Goal: Task Accomplishment & Management: Use online tool/utility

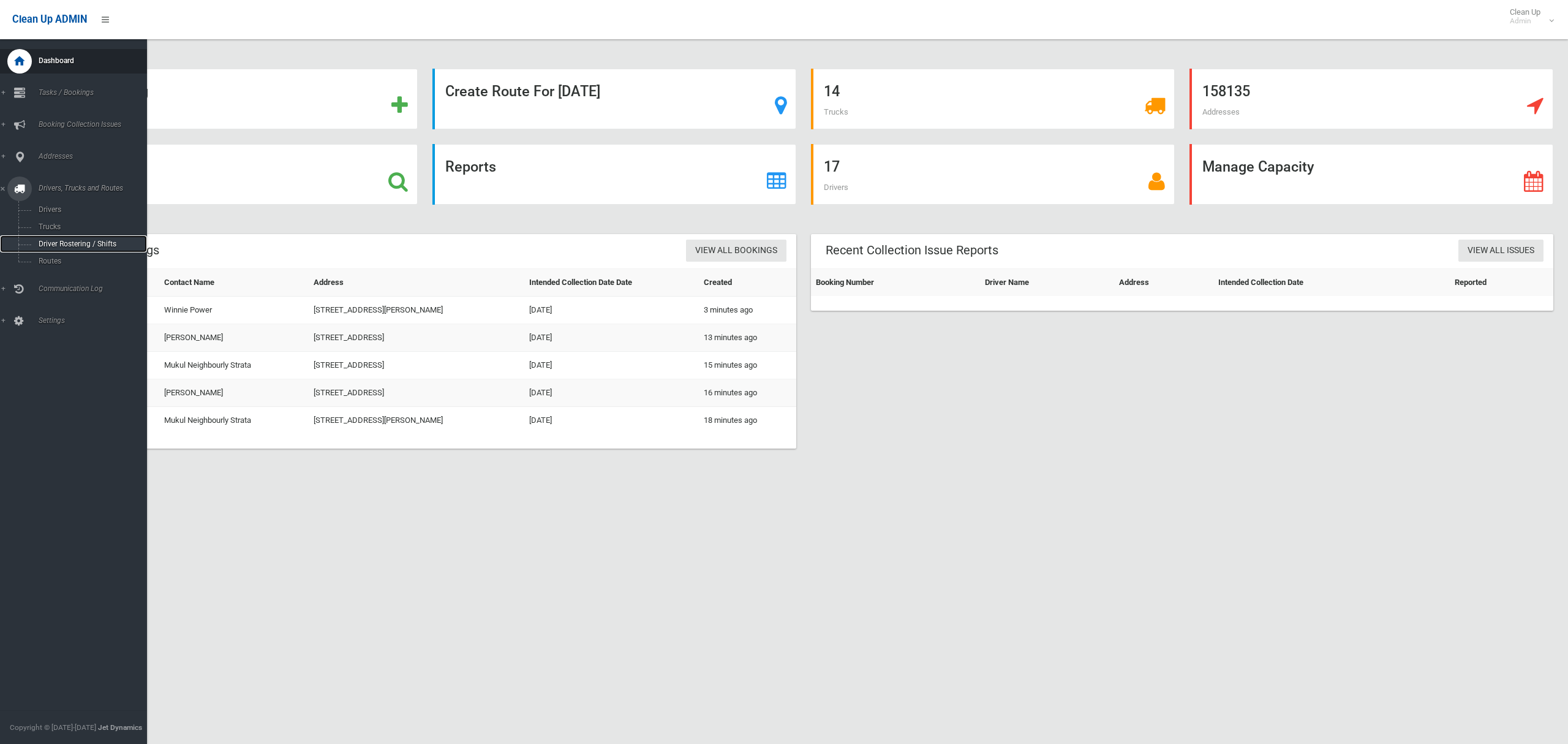
click at [57, 241] on span "Driver Rostering / Shifts" at bounding box center [86, 244] width 101 height 9
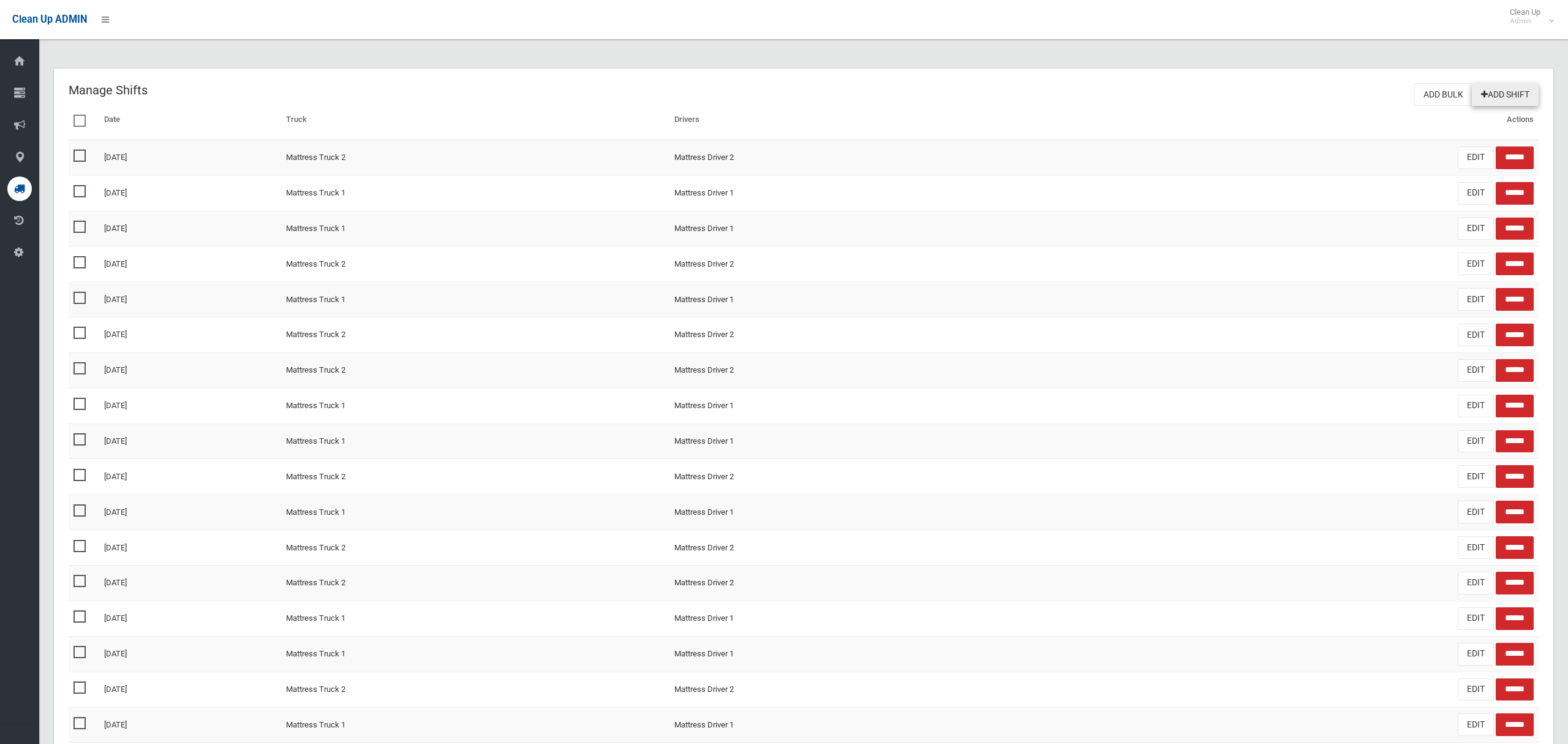
click at [1508, 98] on link "Add Shift" at bounding box center [1505, 95] width 66 height 23
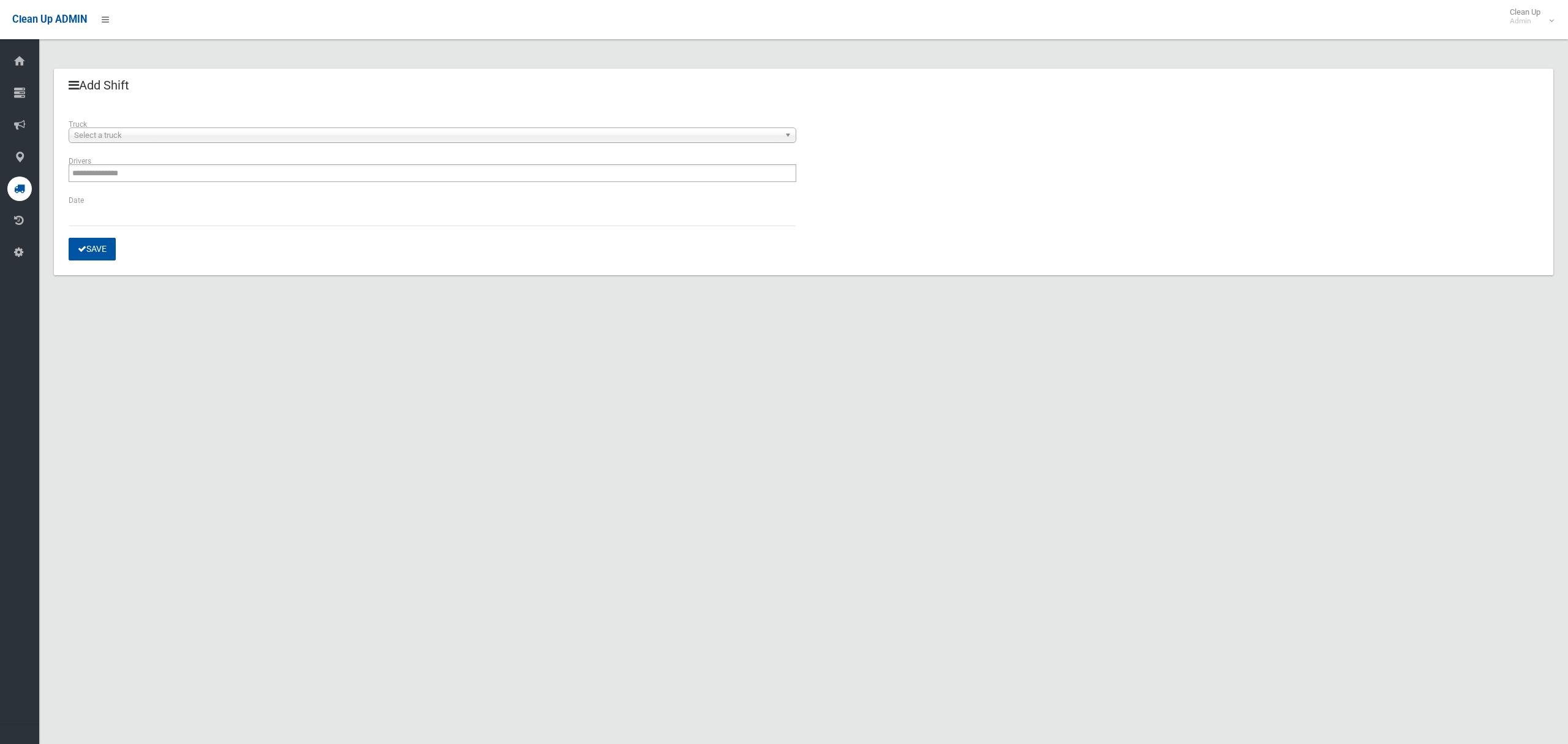
click at [314, 133] on span "Select a truck" at bounding box center [427, 135] width 705 height 15
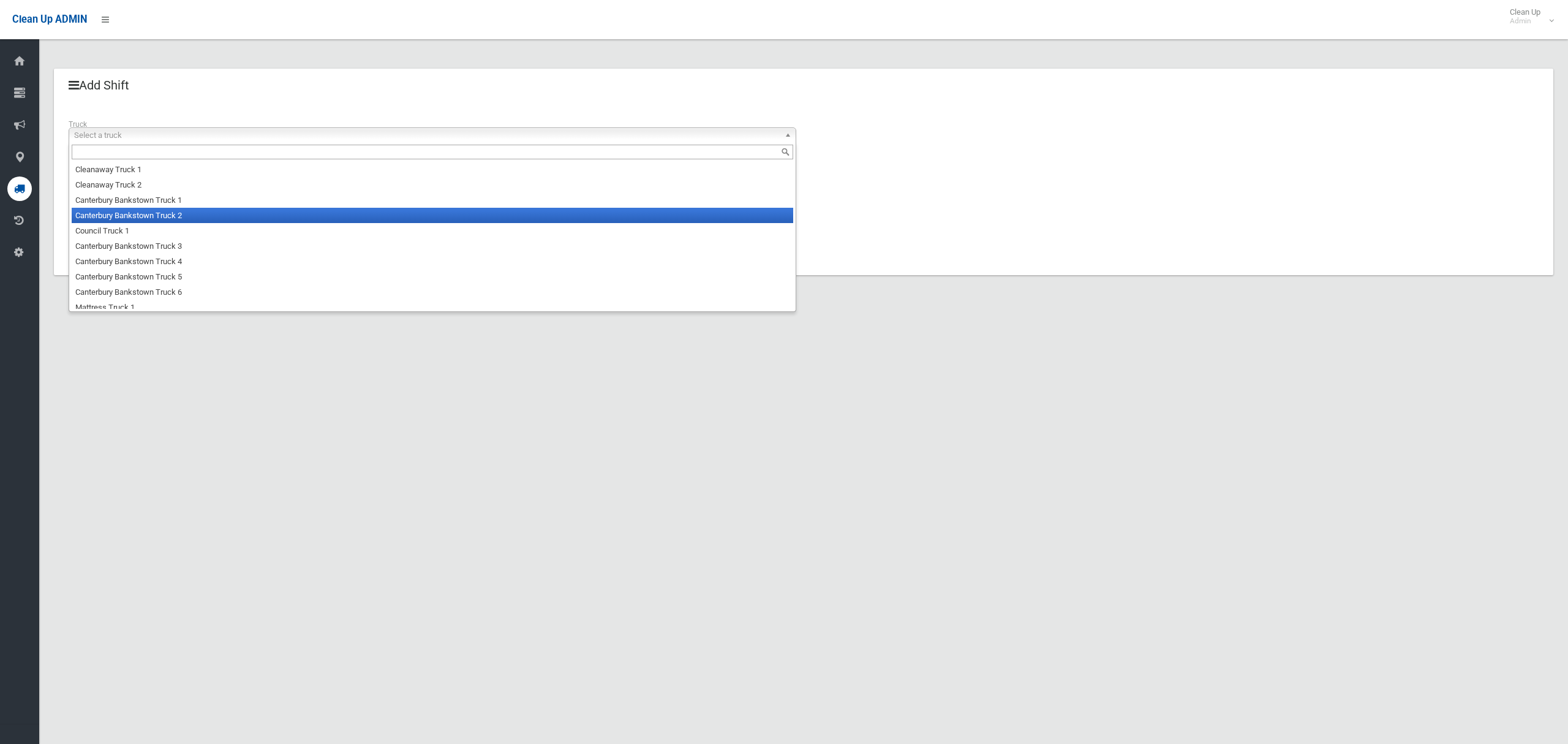
click at [227, 217] on li "Canterbury Bankstown Truck 2" at bounding box center [432, 215] width 722 height 15
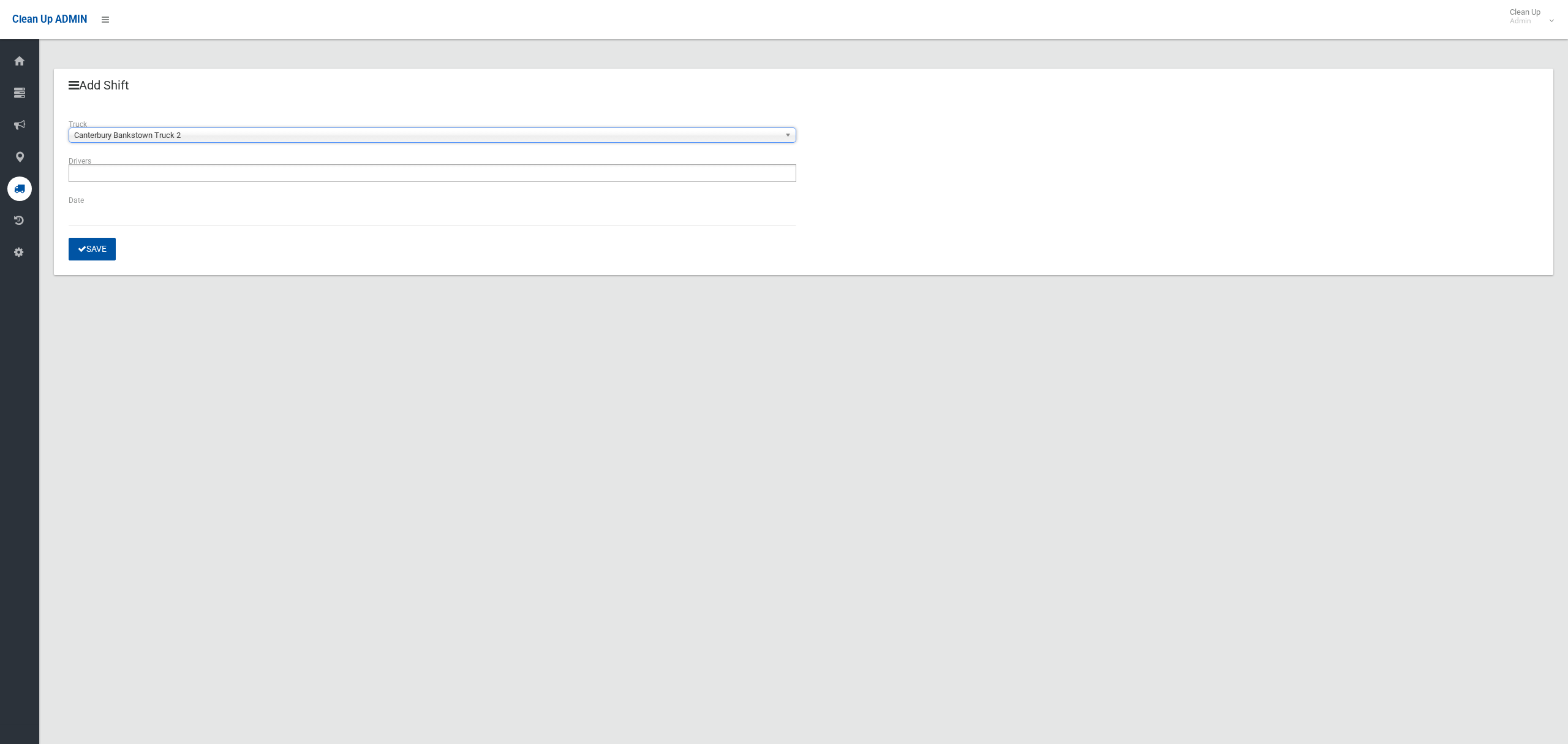
click at [191, 175] on ul at bounding box center [432, 173] width 728 height 18
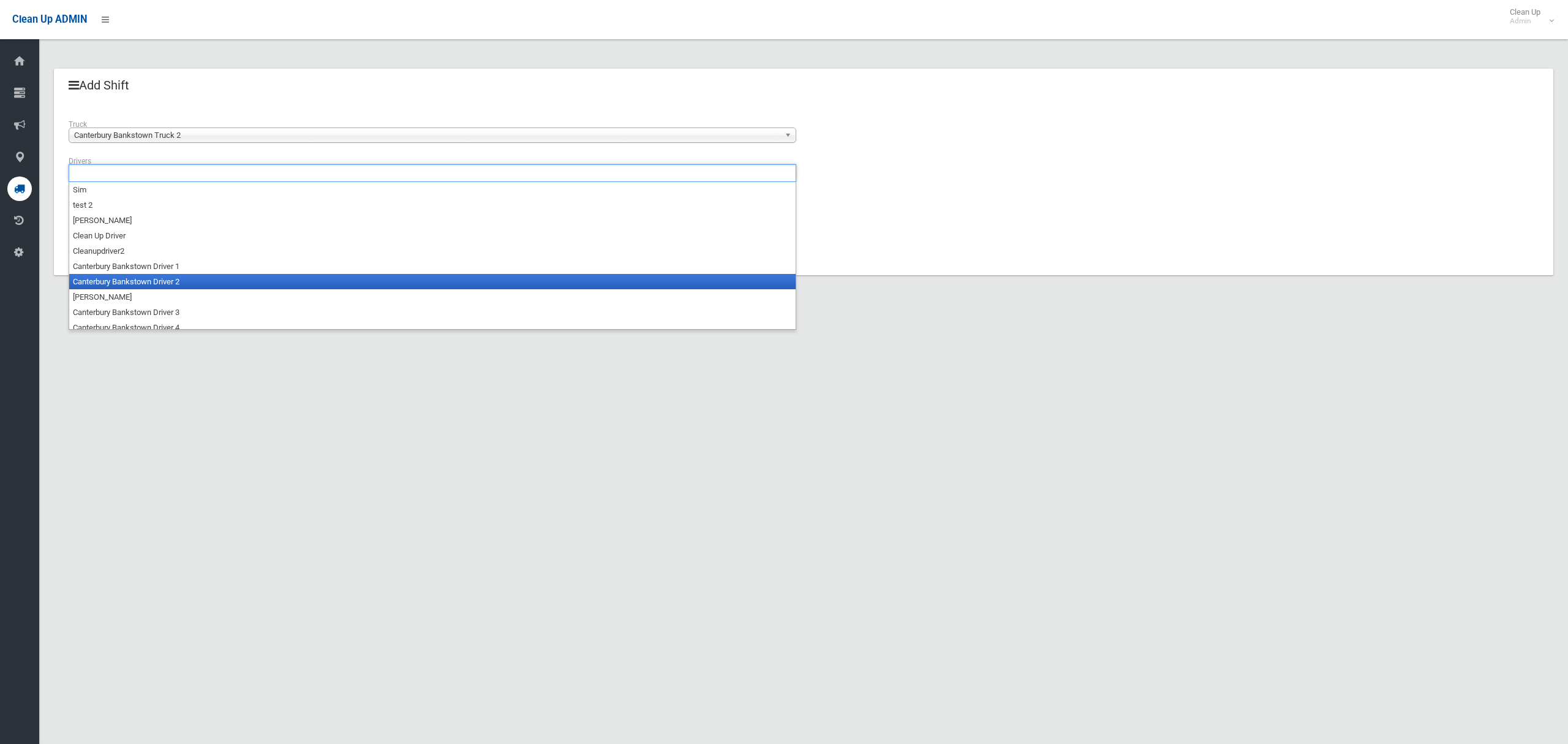
drag, startPoint x: 189, startPoint y: 285, endPoint x: 139, endPoint y: 255, distance: 58.3
click at [188, 284] on li "Canterbury Bankstown Driver 2" at bounding box center [432, 281] width 727 height 15
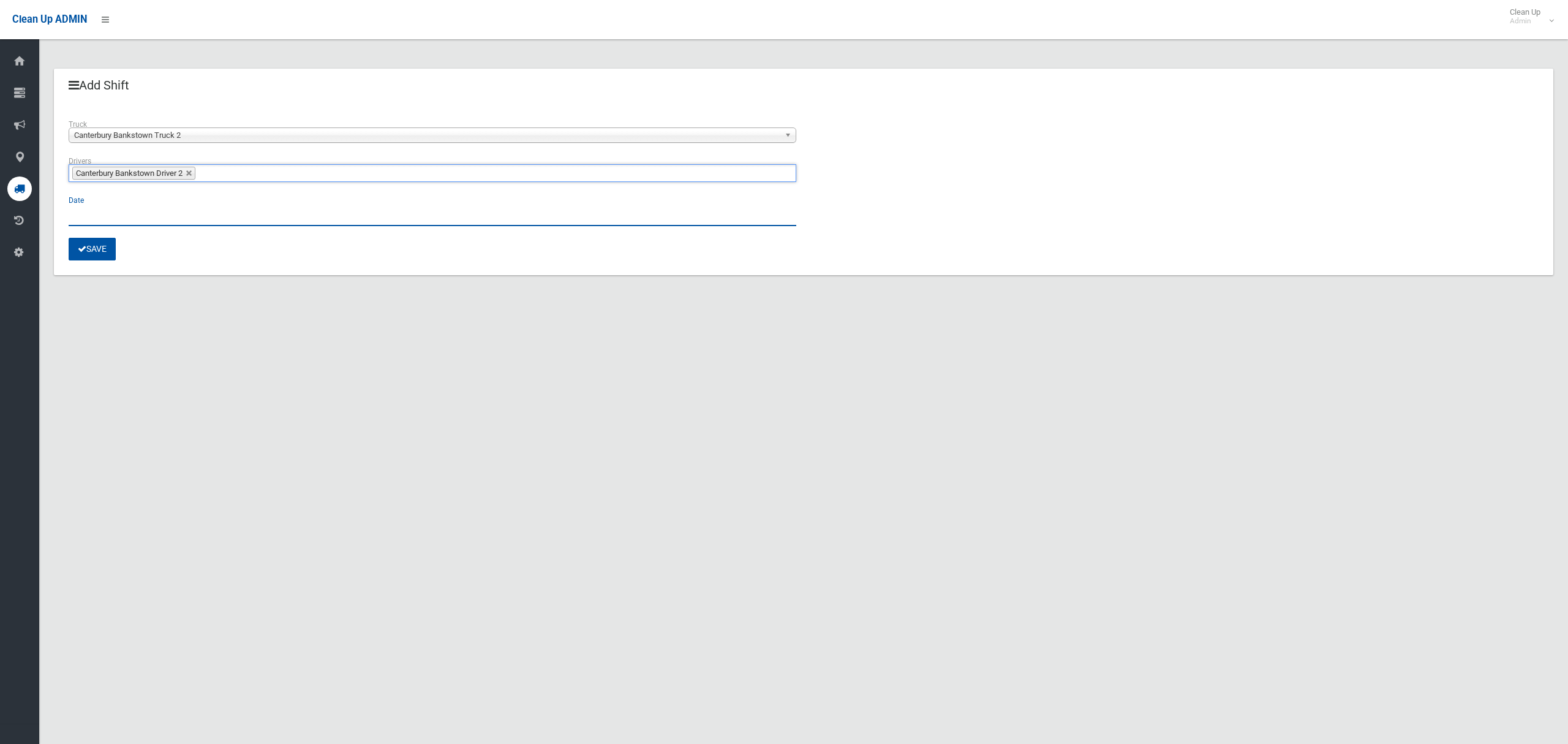
click at [75, 221] on input "text" at bounding box center [432, 215] width 728 height 23
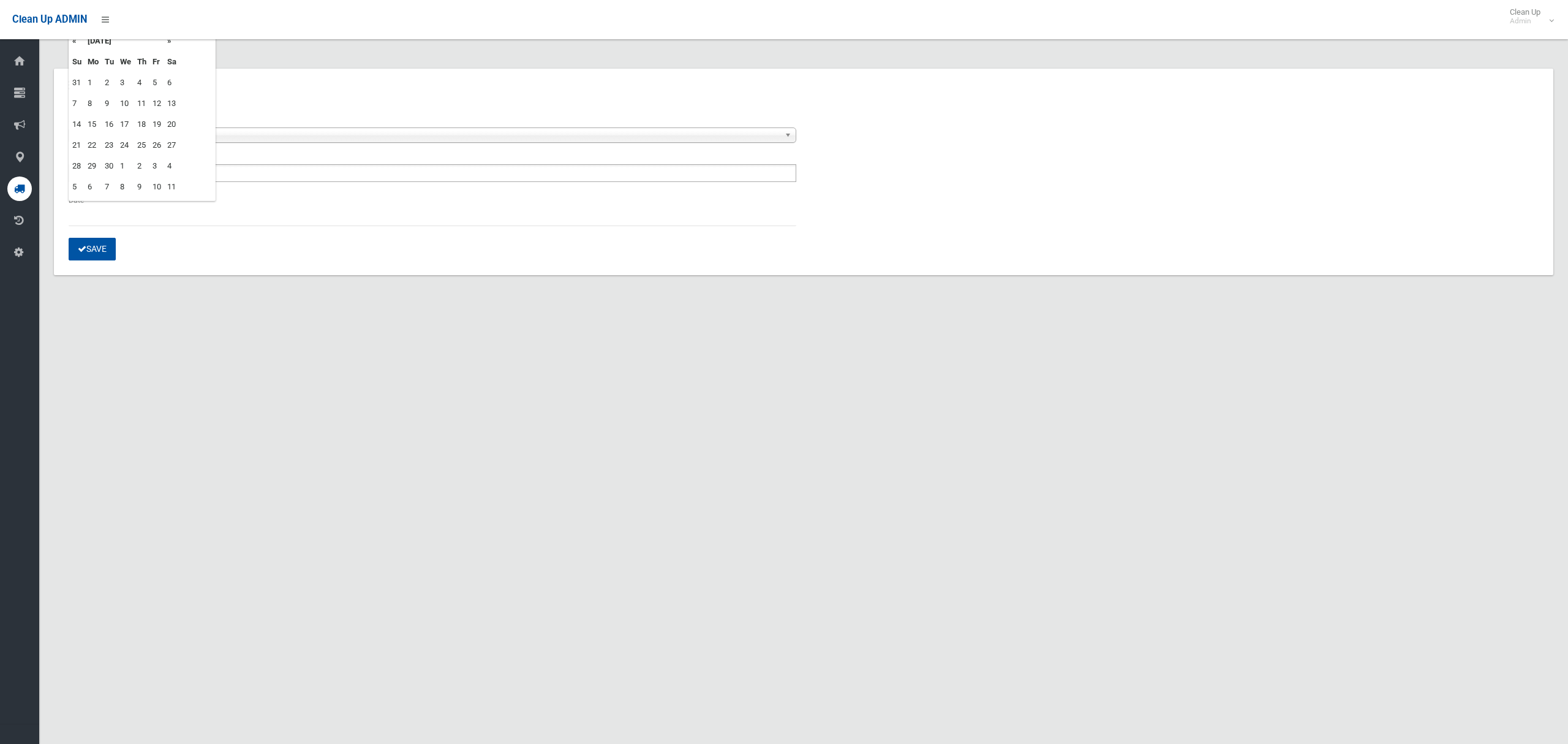
click at [140, 118] on td "18" at bounding box center [142, 124] width 15 height 21
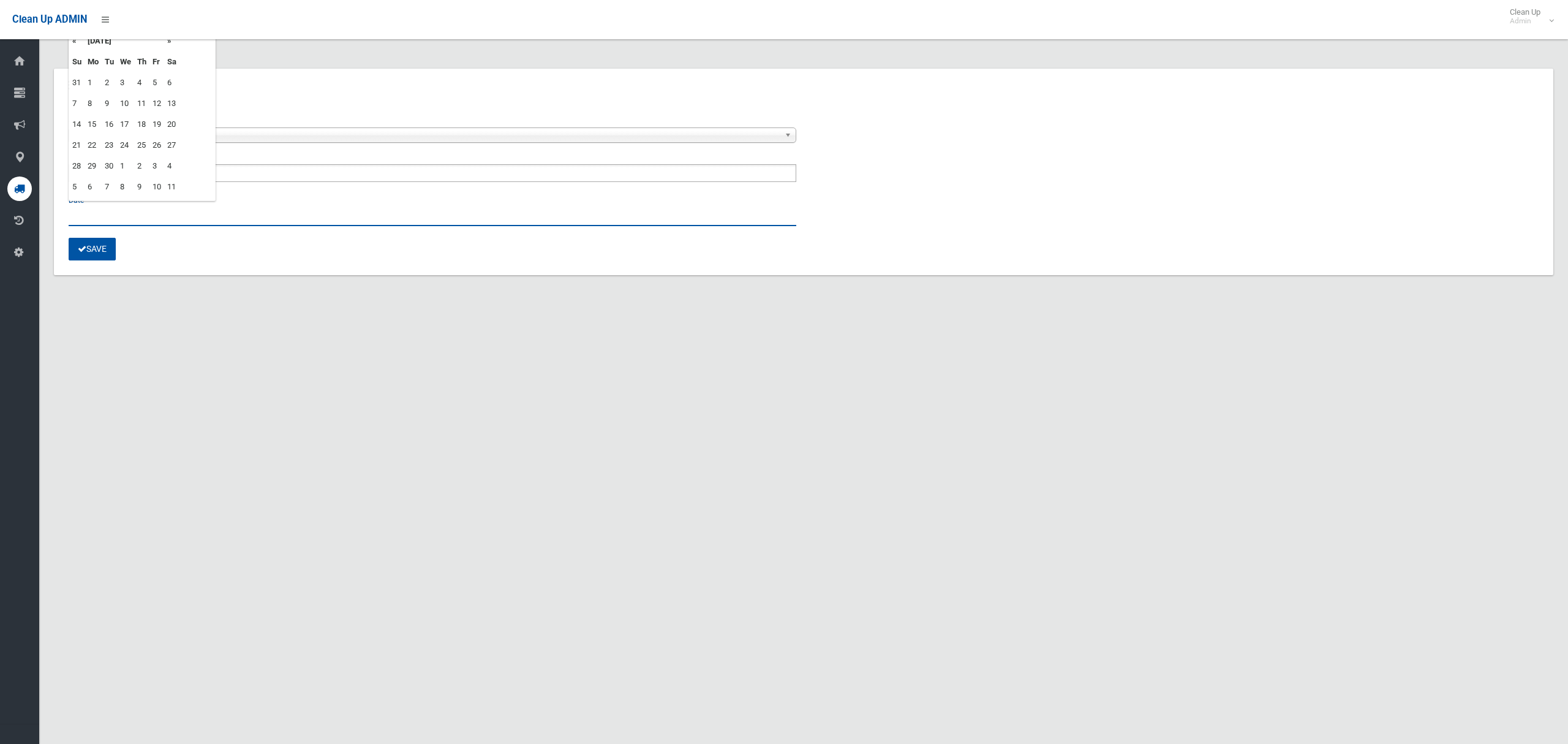
type input "**********"
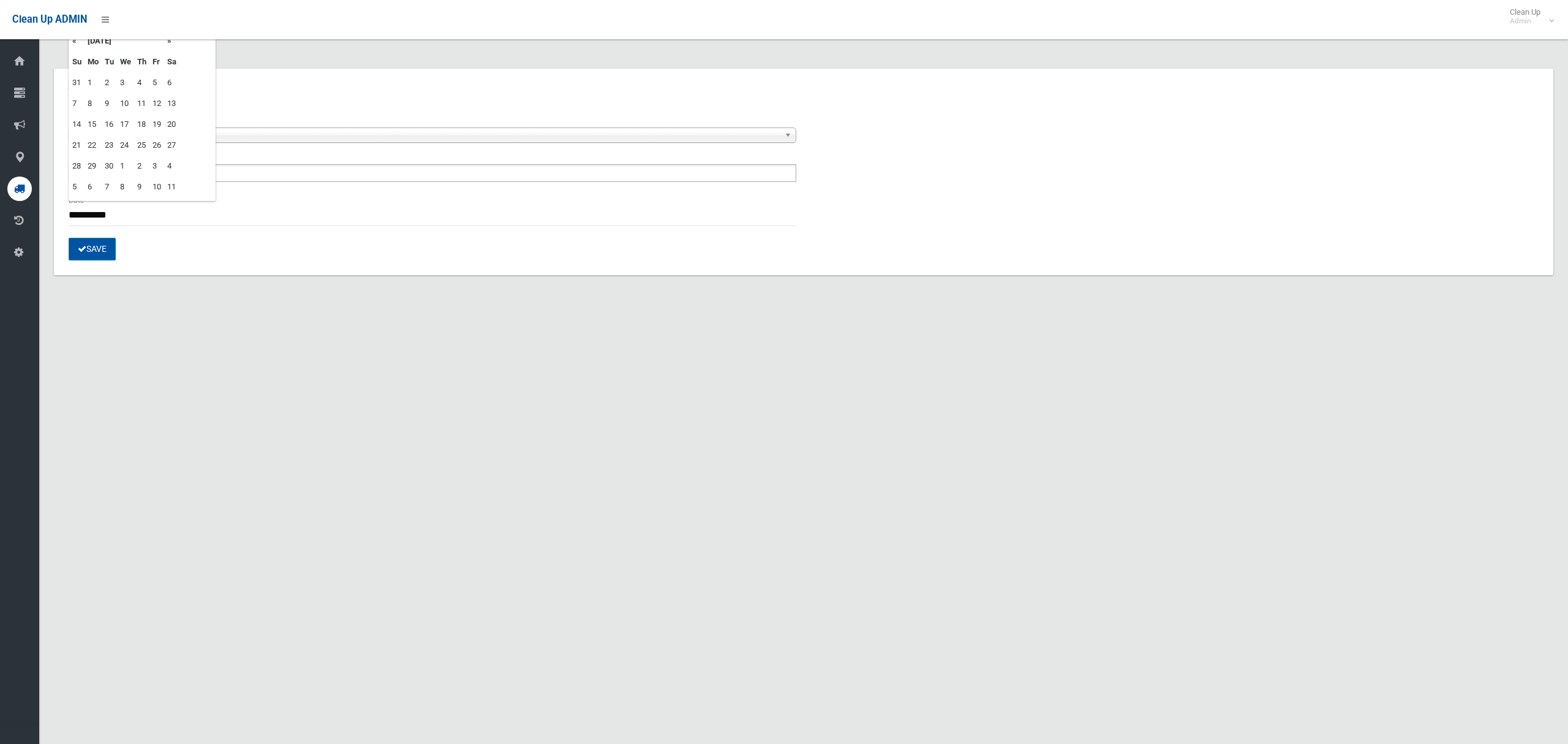
click at [93, 250] on button "Save" at bounding box center [92, 249] width 47 height 23
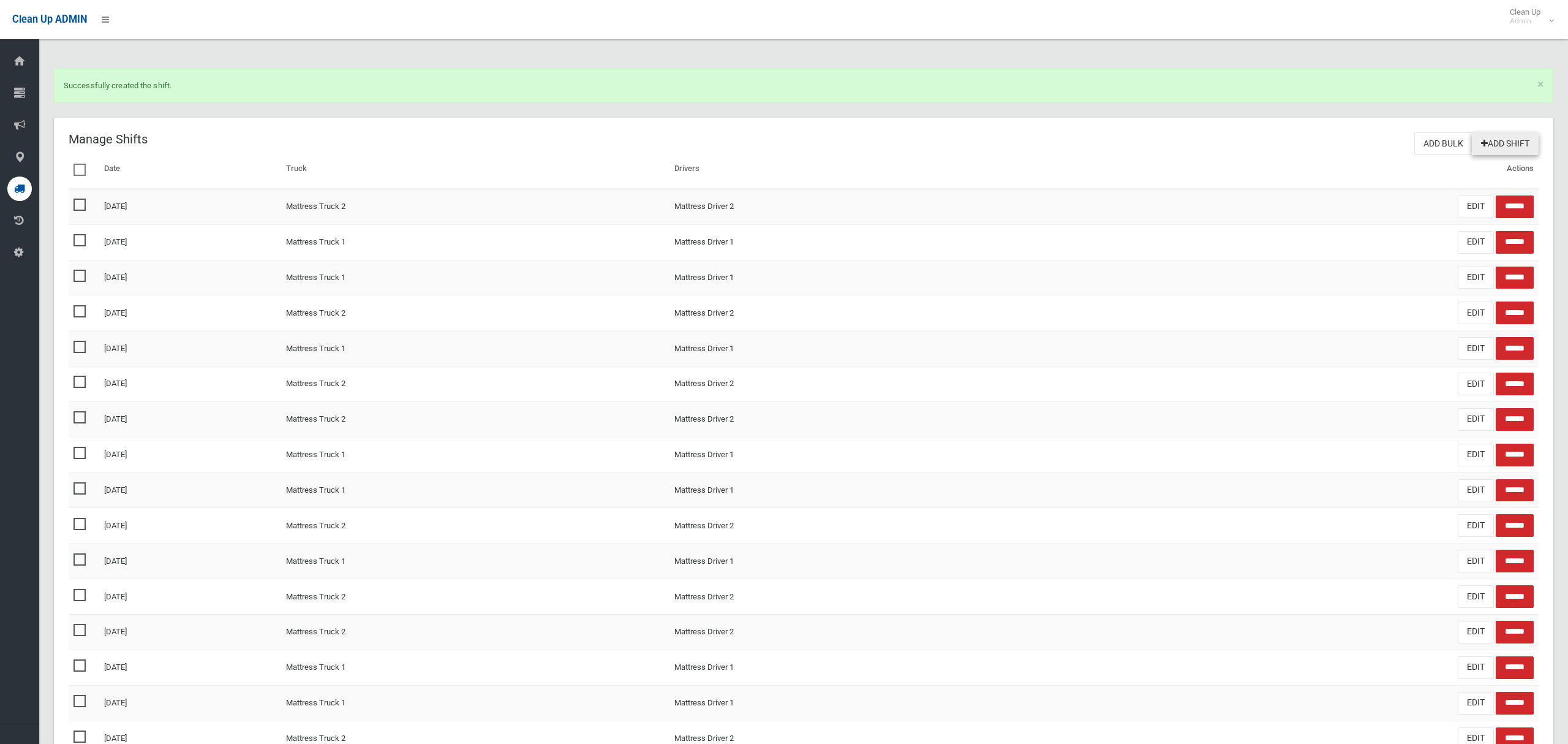
click at [1505, 139] on link "Add Shift" at bounding box center [1505, 144] width 66 height 23
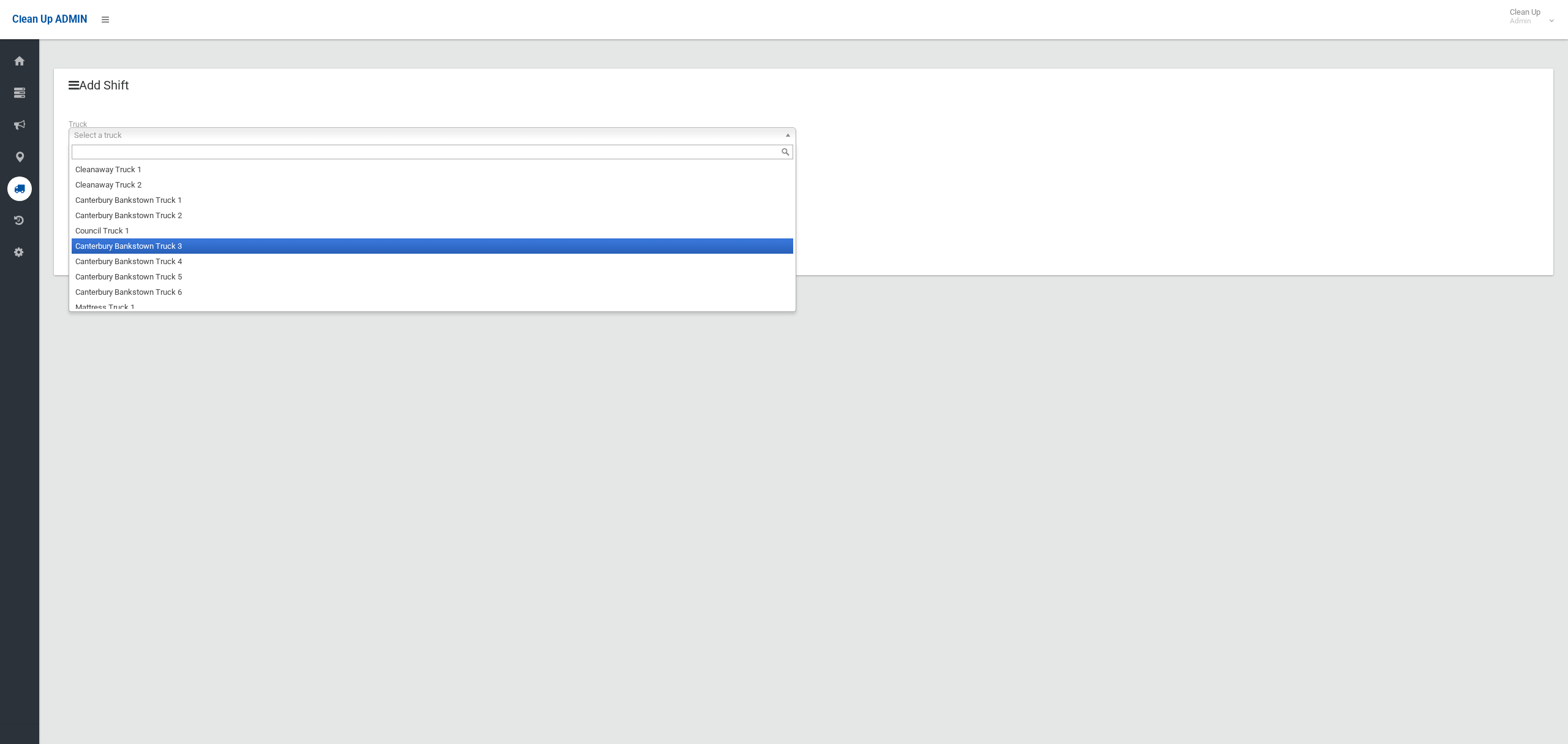
click at [167, 247] on li "Canterbury Bankstown Truck 3" at bounding box center [432, 245] width 722 height 15
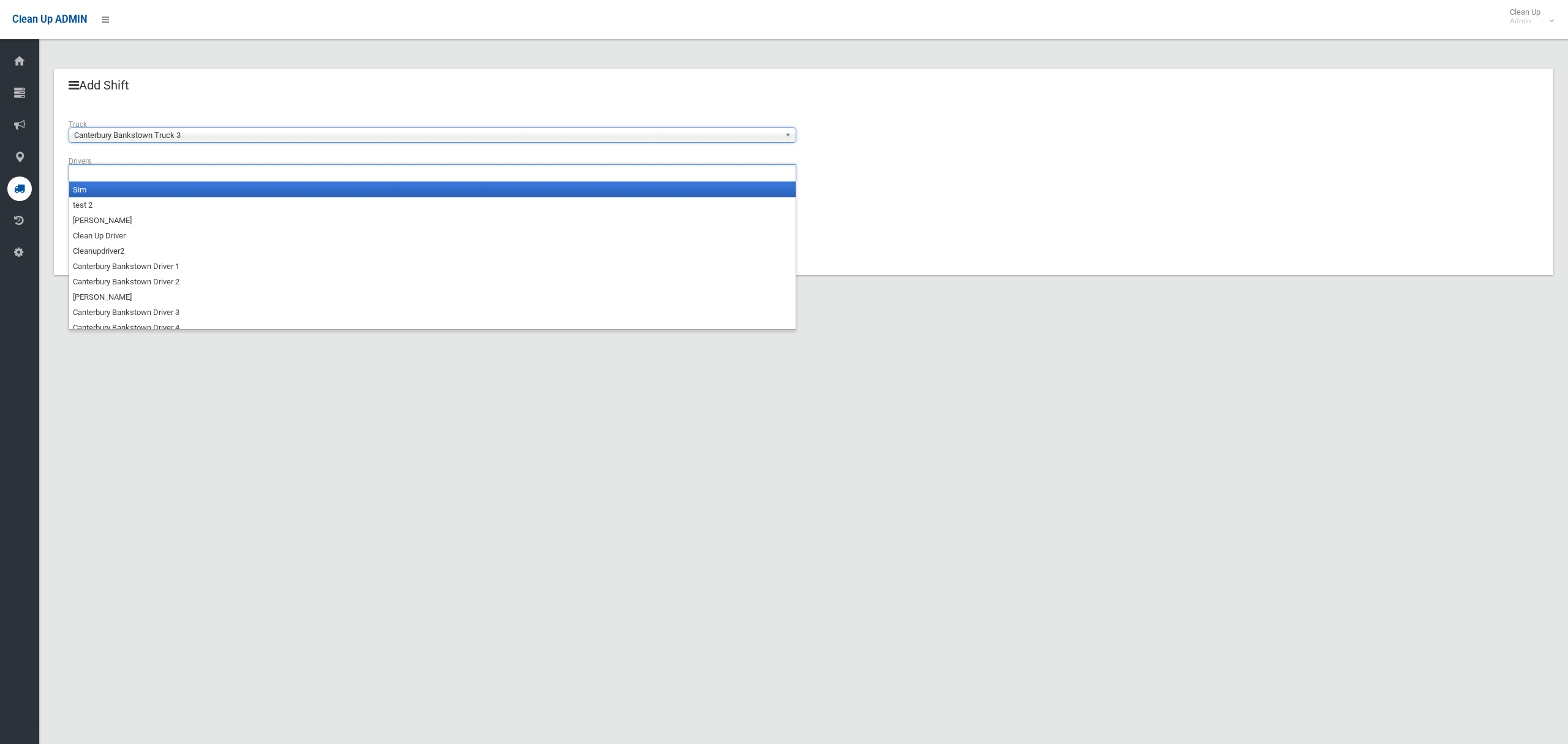
click at [144, 170] on ul at bounding box center [432, 173] width 728 height 18
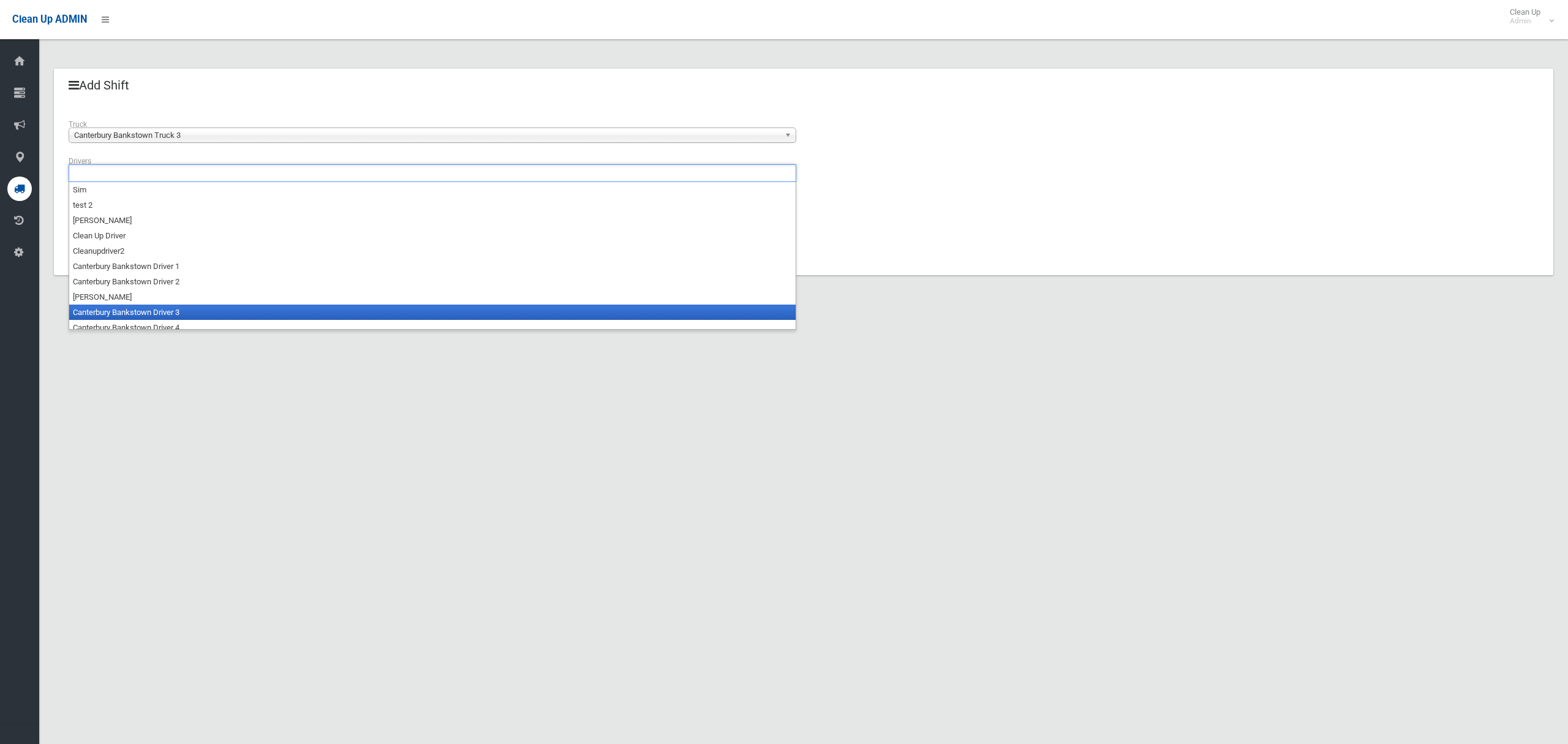
click at [144, 310] on li "Canterbury Bankstown Driver 3" at bounding box center [432, 312] width 727 height 15
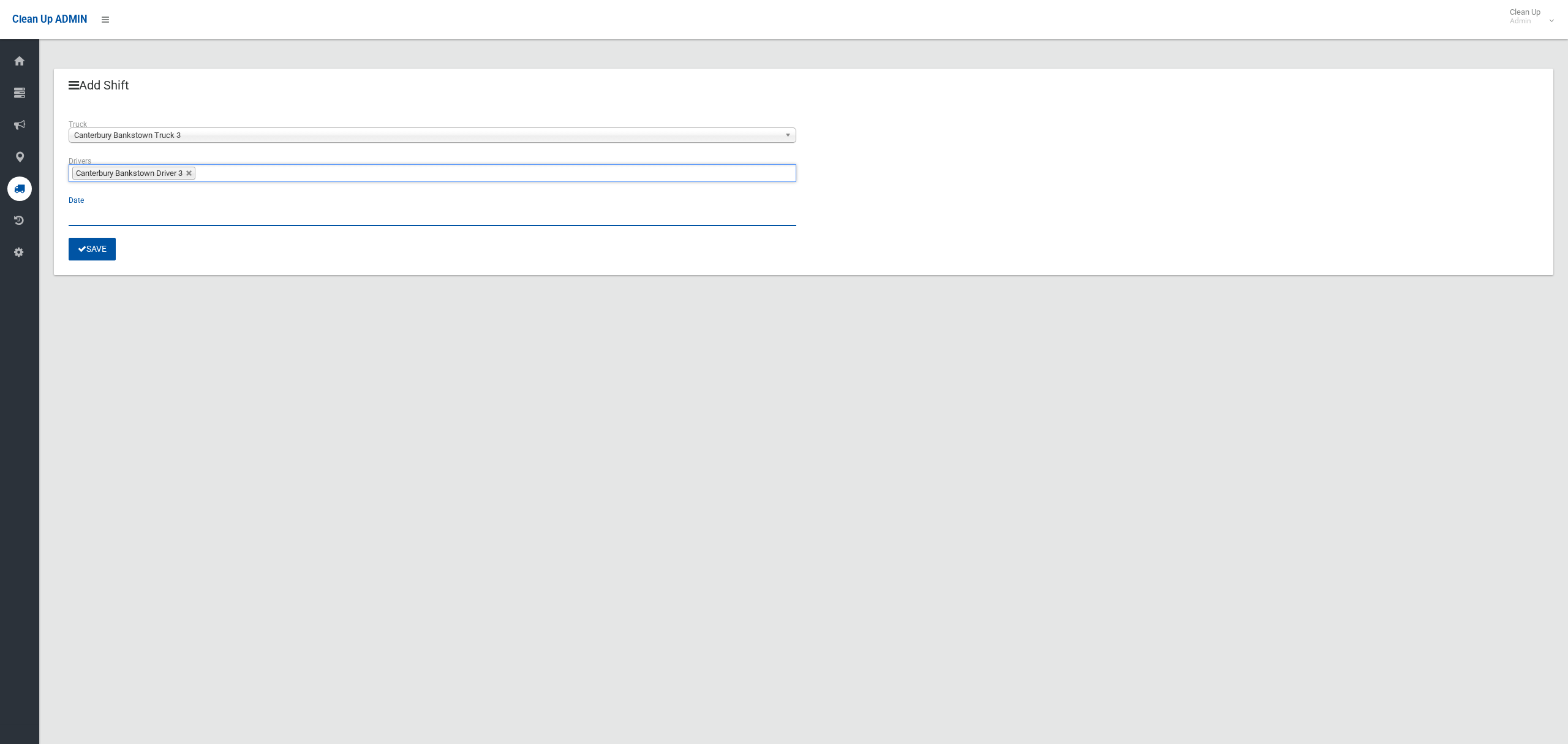
click at [80, 211] on input "text" at bounding box center [432, 215] width 728 height 23
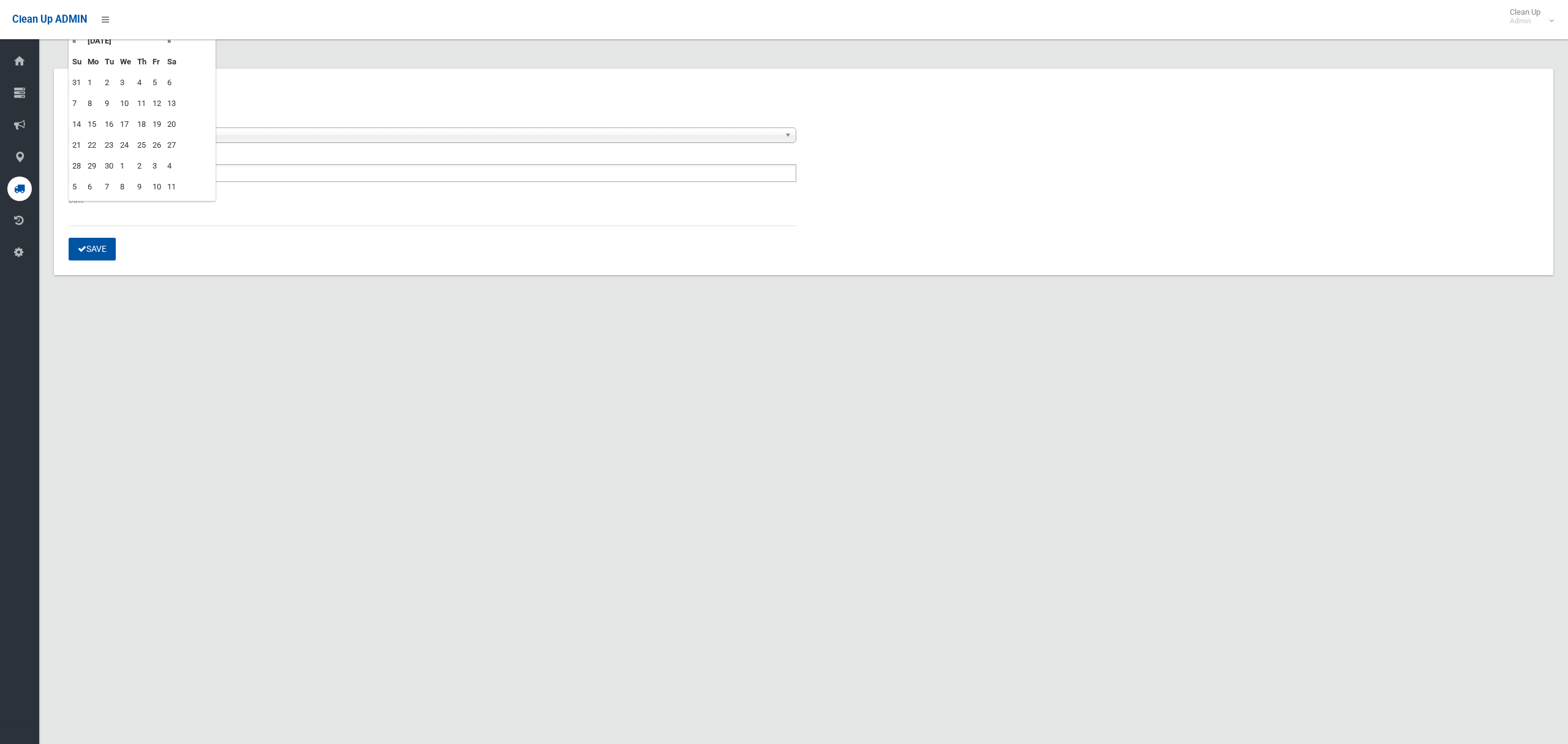
click at [146, 124] on td "18" at bounding box center [142, 124] width 15 height 21
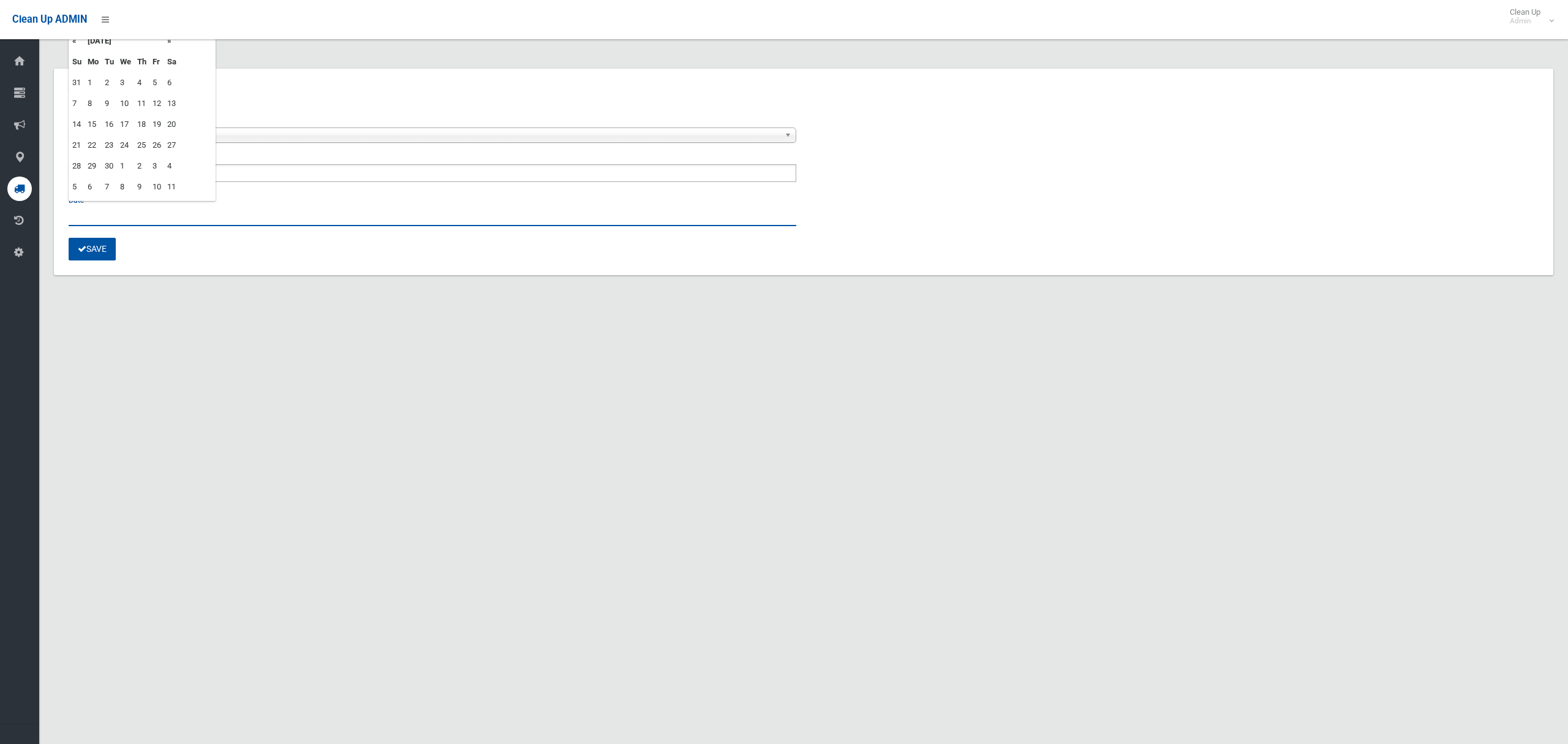
type input "**********"
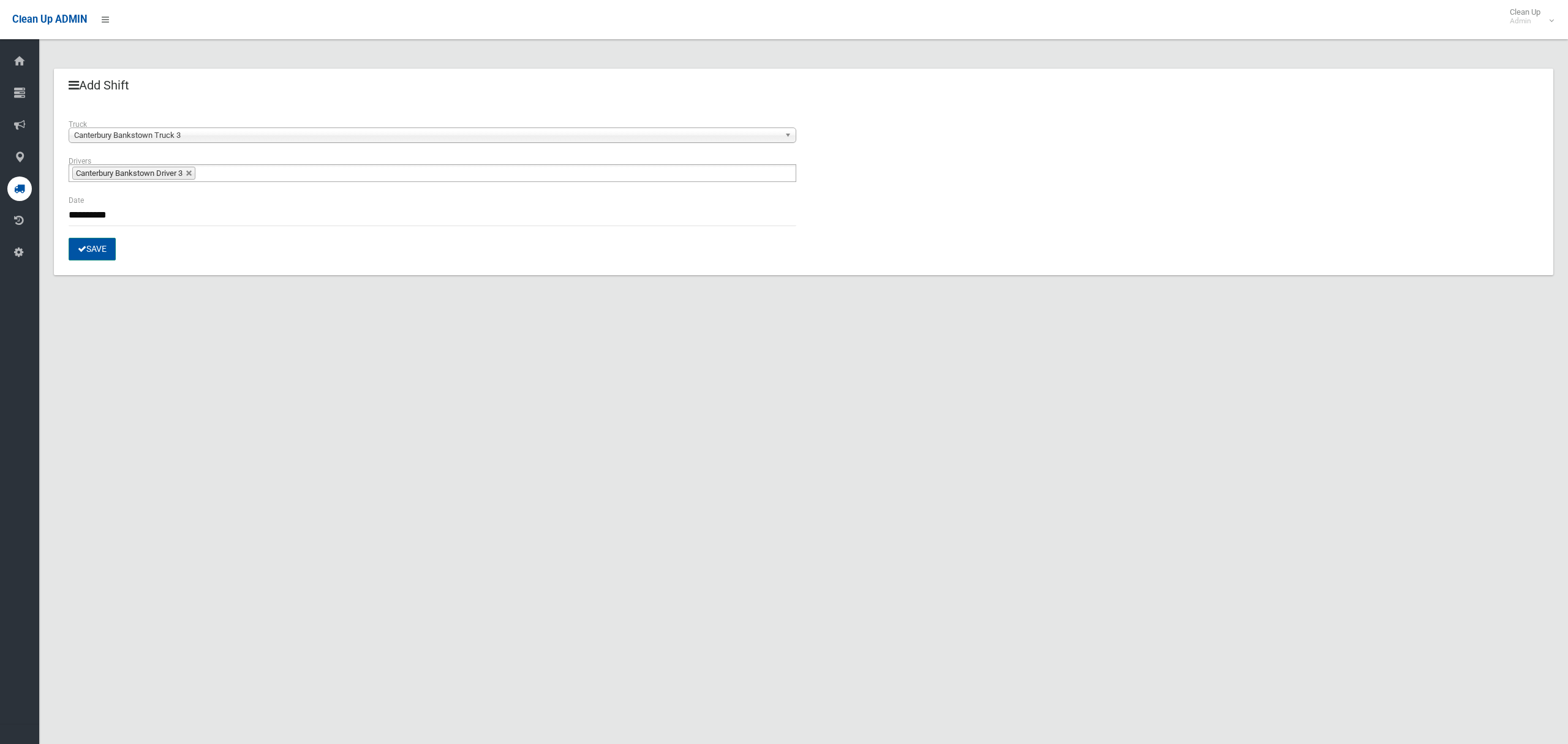
click at [104, 251] on button "Save" at bounding box center [92, 249] width 47 height 23
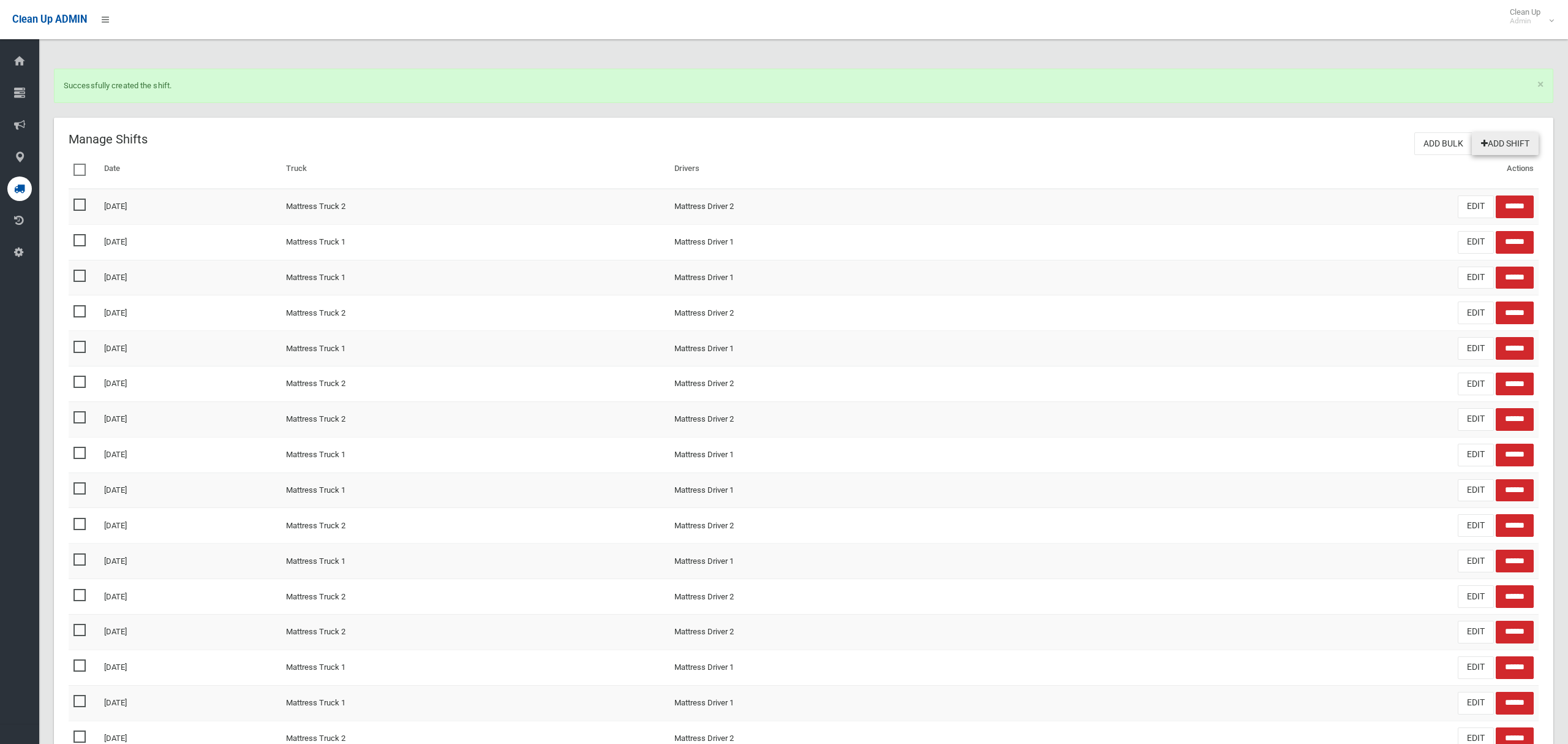
click at [1504, 148] on link "Add Shift" at bounding box center [1505, 144] width 66 height 23
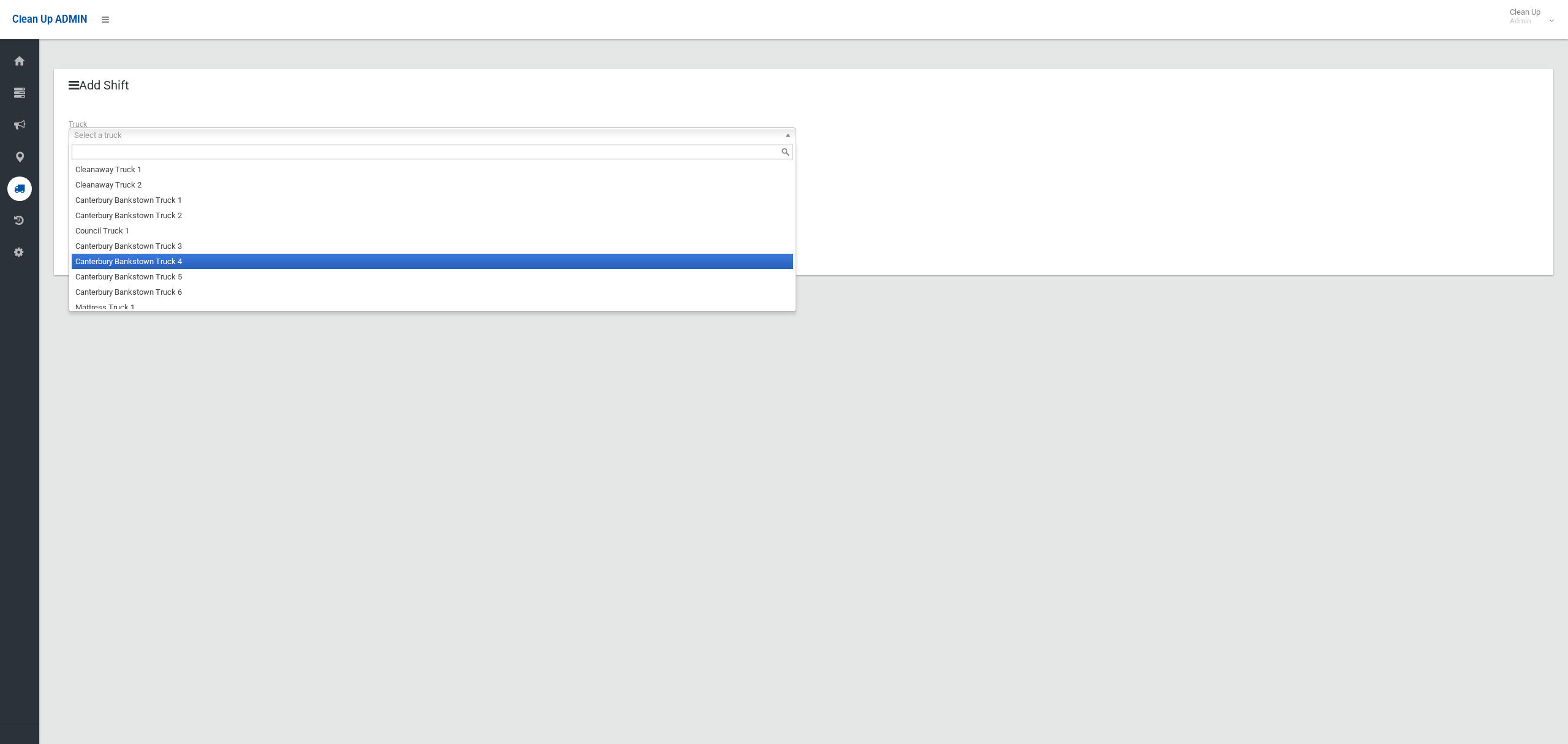
click at [152, 260] on li "Canterbury Bankstown Truck 4" at bounding box center [432, 261] width 722 height 15
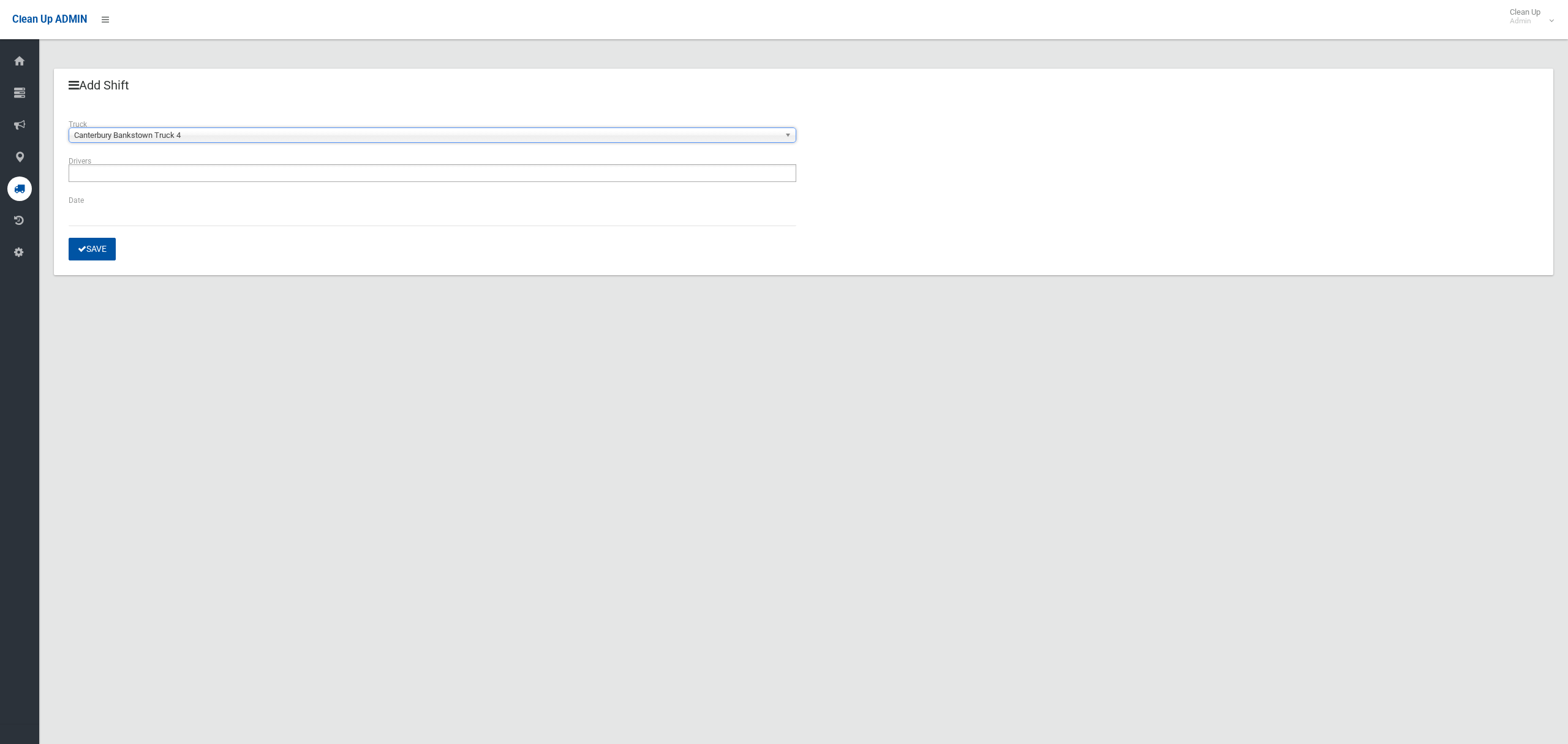
click at [127, 177] on input "text" at bounding box center [104, 172] width 65 height 15
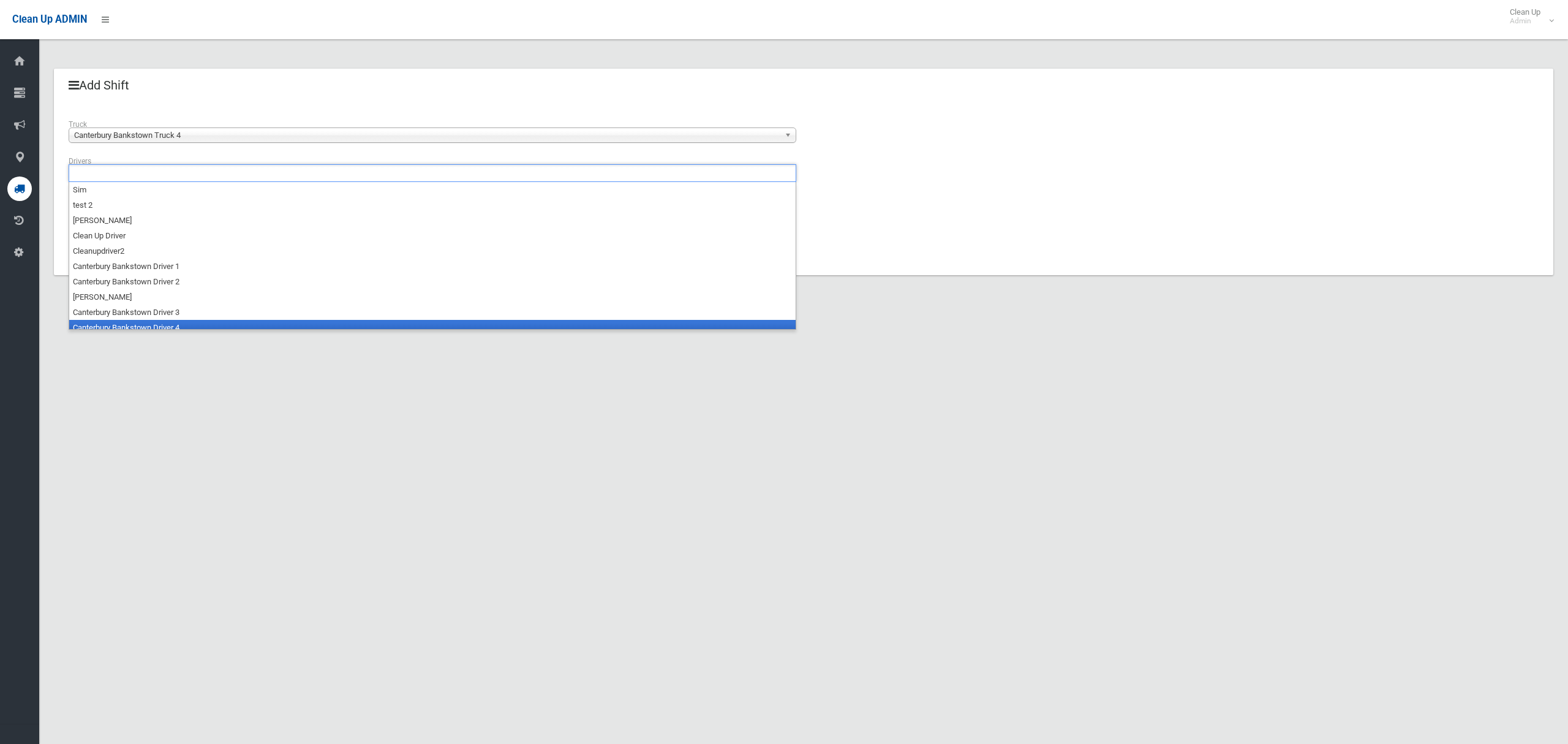
scroll to position [6, 0]
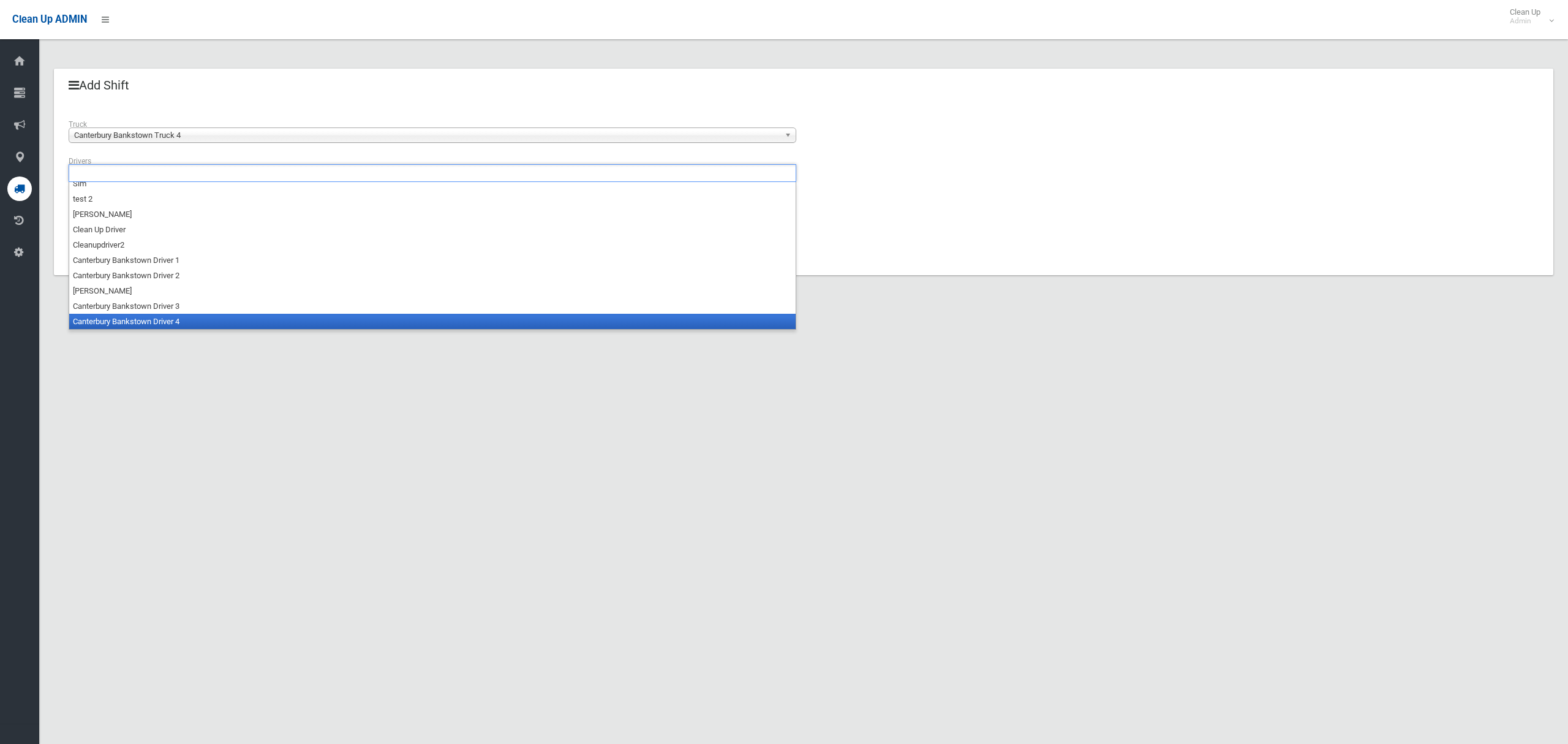
click at [132, 322] on li "Canterbury Bankstown Driver 4" at bounding box center [432, 321] width 727 height 15
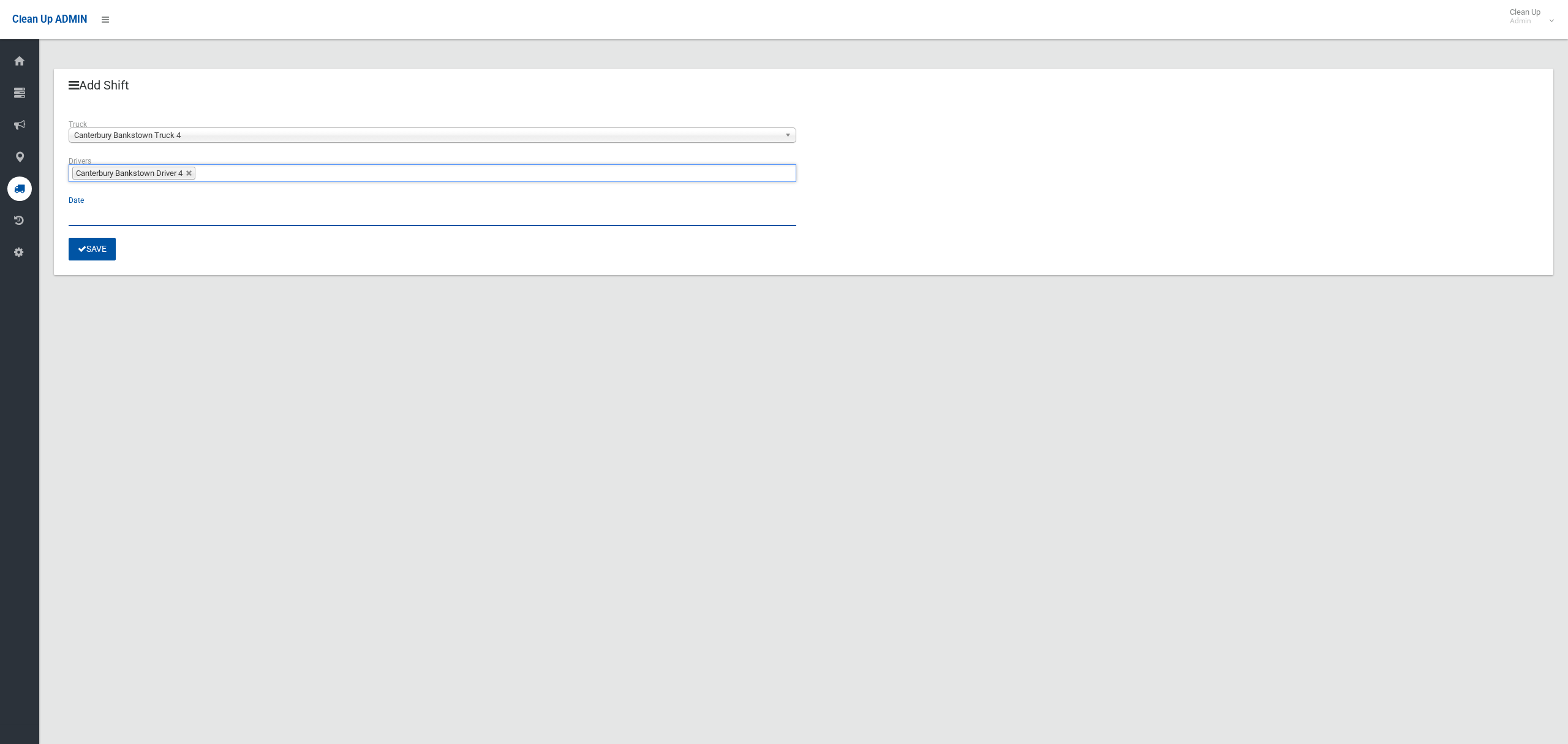
click at [84, 209] on input "text" at bounding box center [432, 215] width 728 height 23
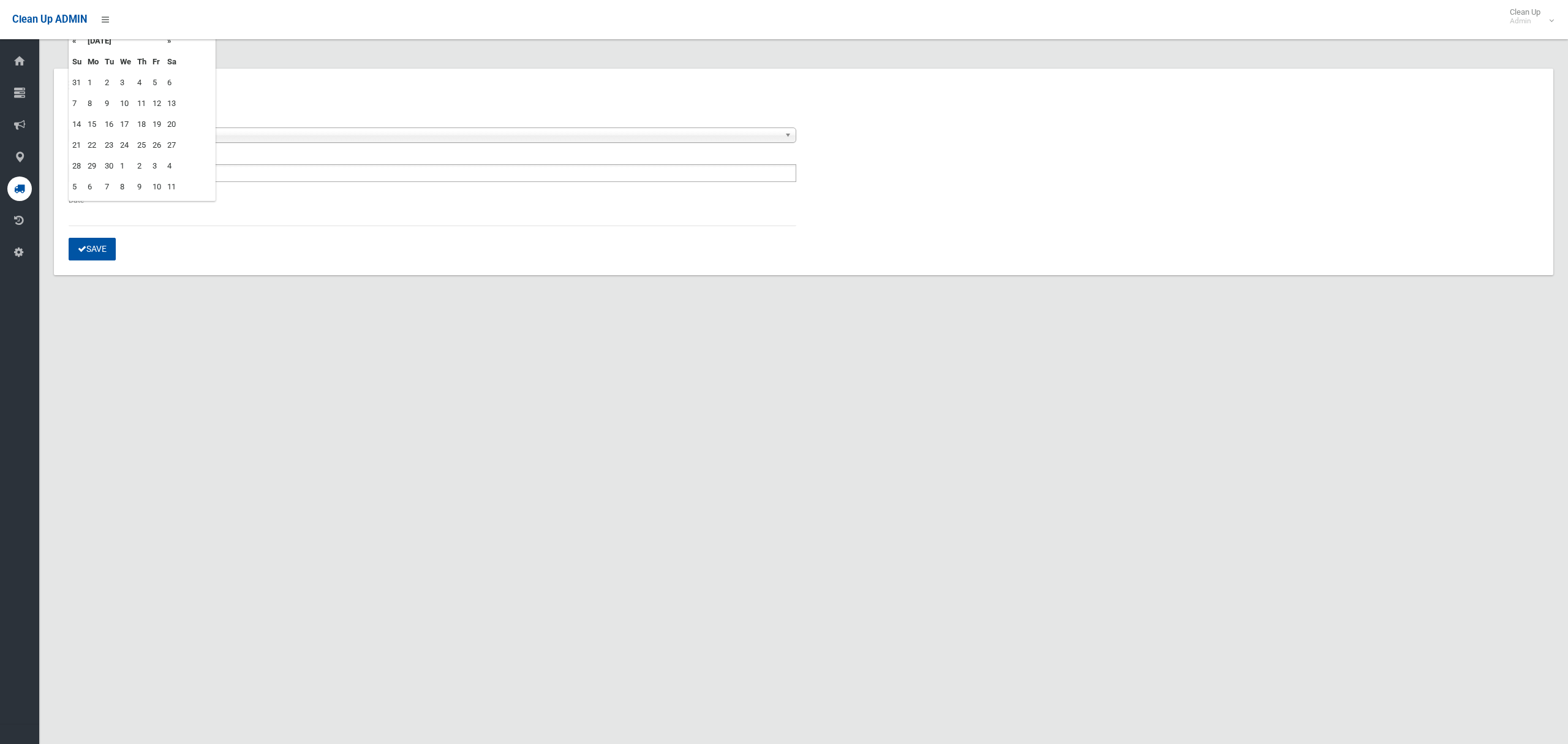
click at [142, 123] on td "18" at bounding box center [142, 124] width 15 height 21
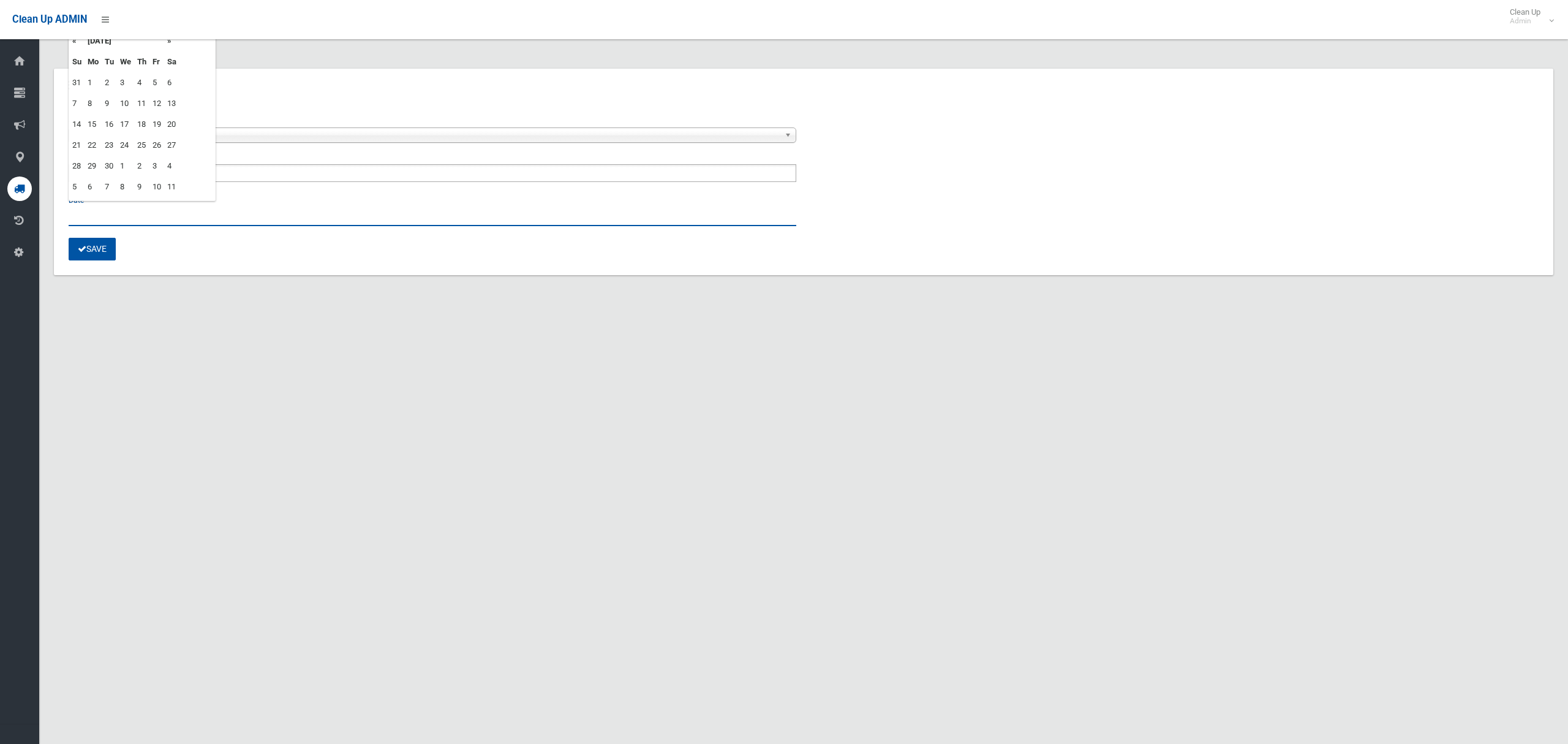
type input "**********"
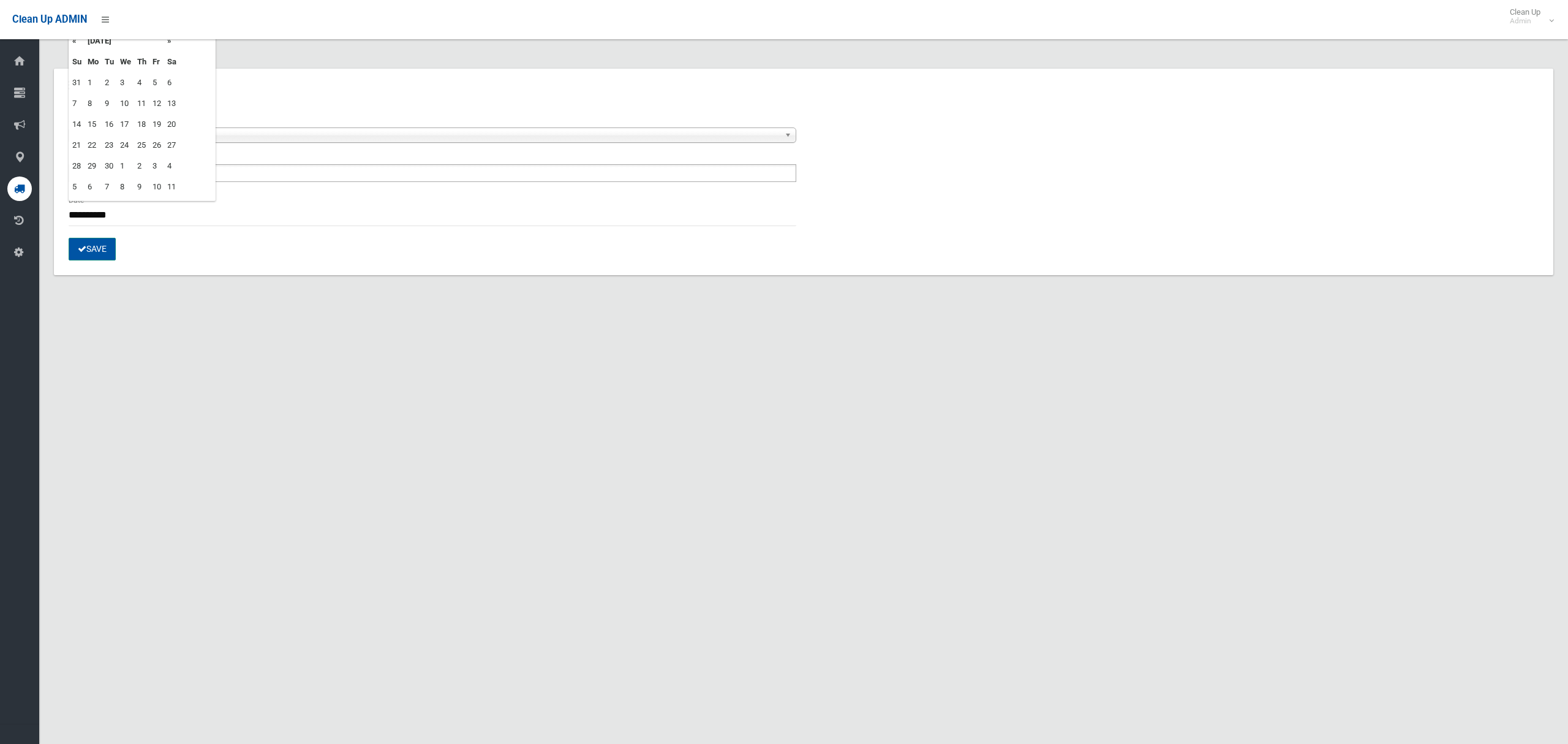
click at [93, 249] on button "Save" at bounding box center [92, 249] width 47 height 23
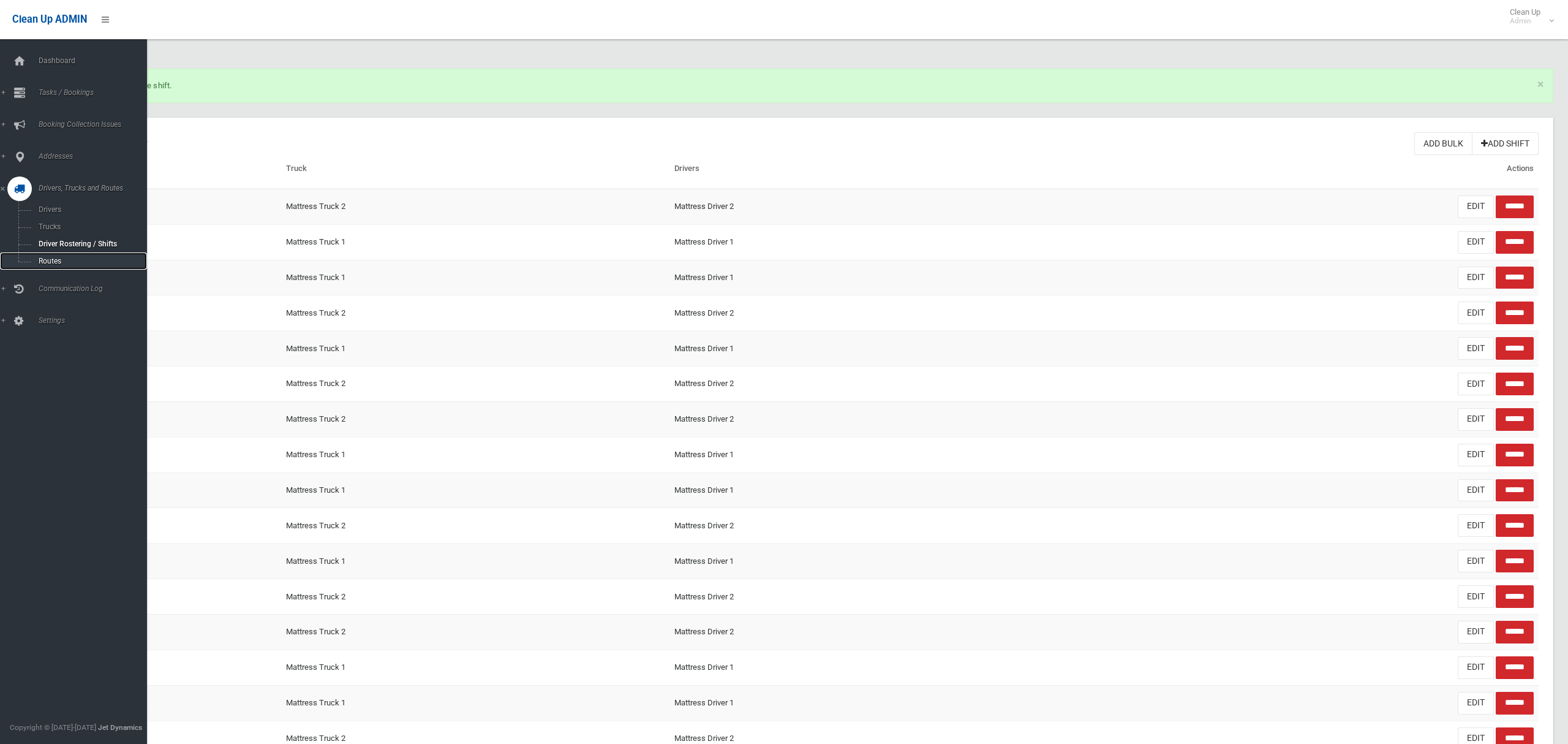
click at [50, 257] on span "Routes" at bounding box center [86, 261] width 101 height 9
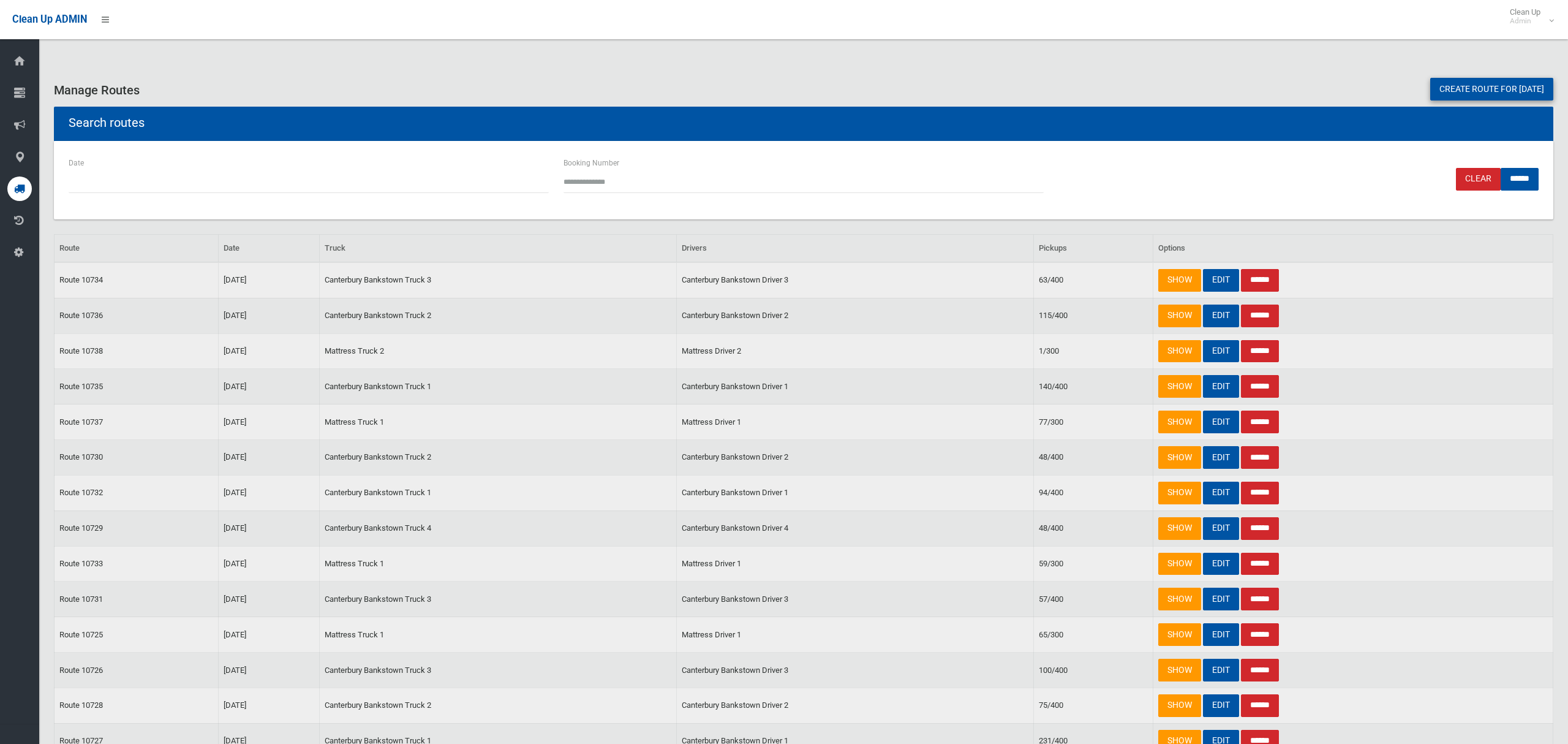
click at [1469, 86] on link "Create route for tomorrow" at bounding box center [1492, 89] width 123 height 23
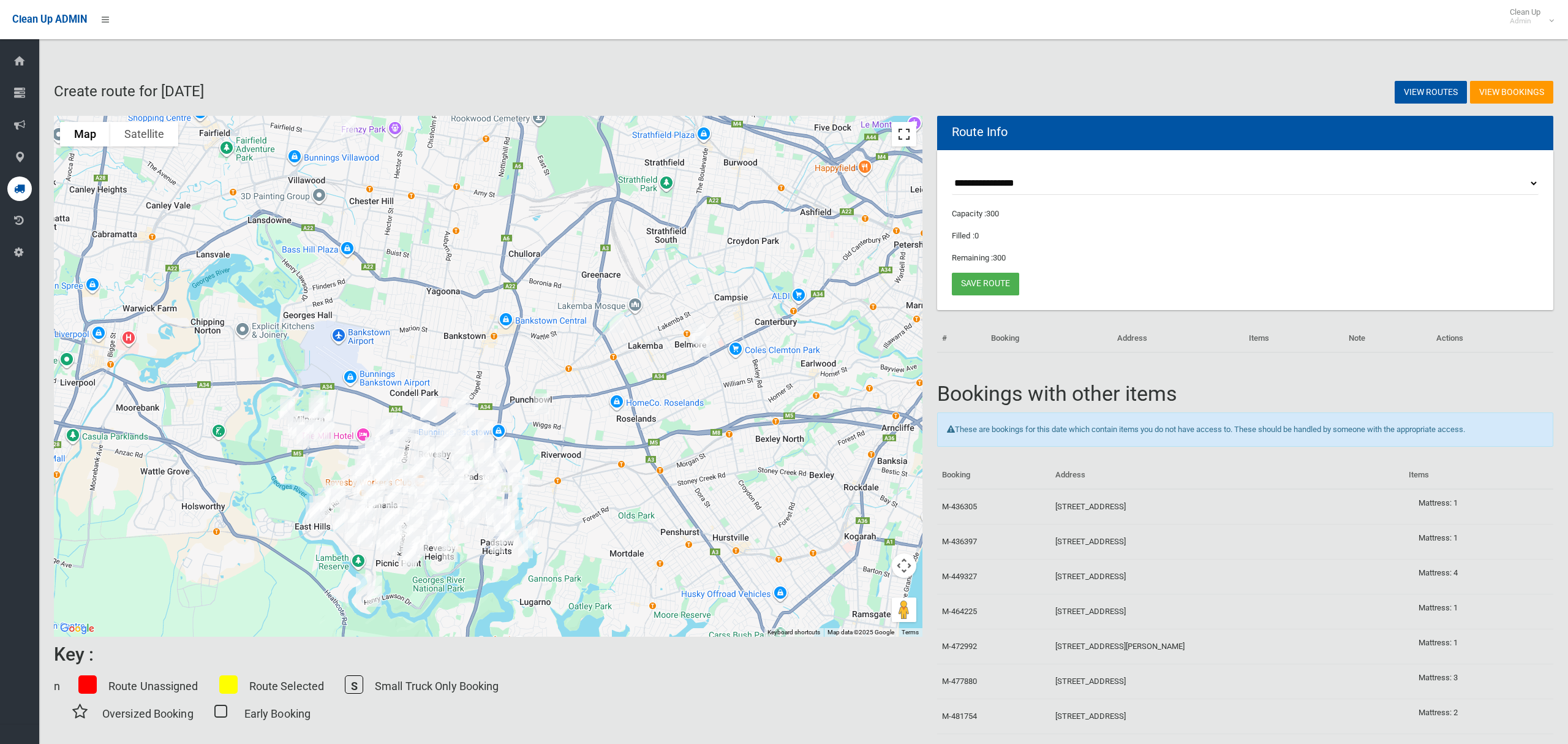
click at [905, 139] on button "Toggle fullscreen view" at bounding box center [904, 134] width 24 height 24
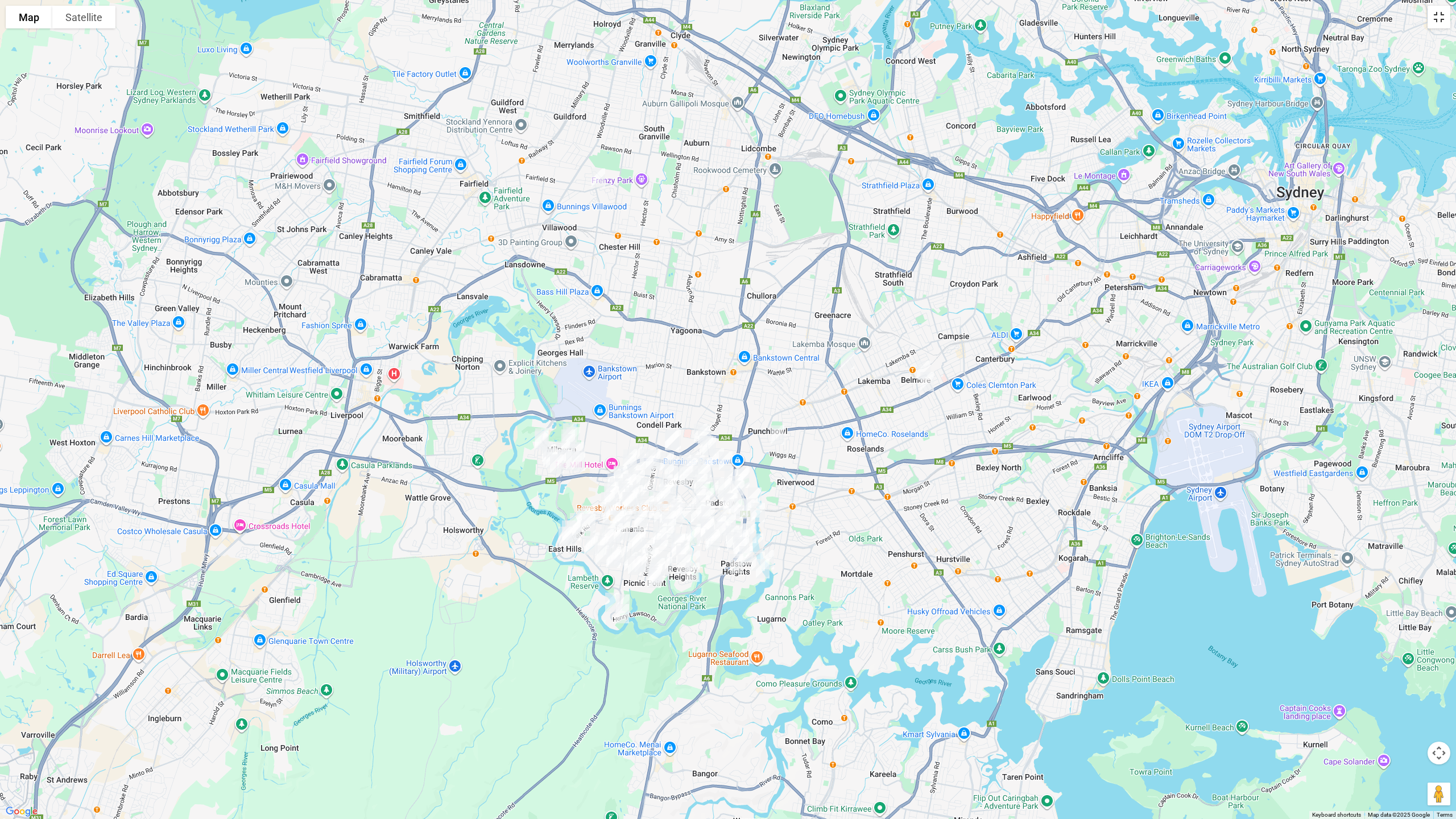
click at [1440, 26] on button "Toggle fullscreen view" at bounding box center [1439, 17] width 23 height 23
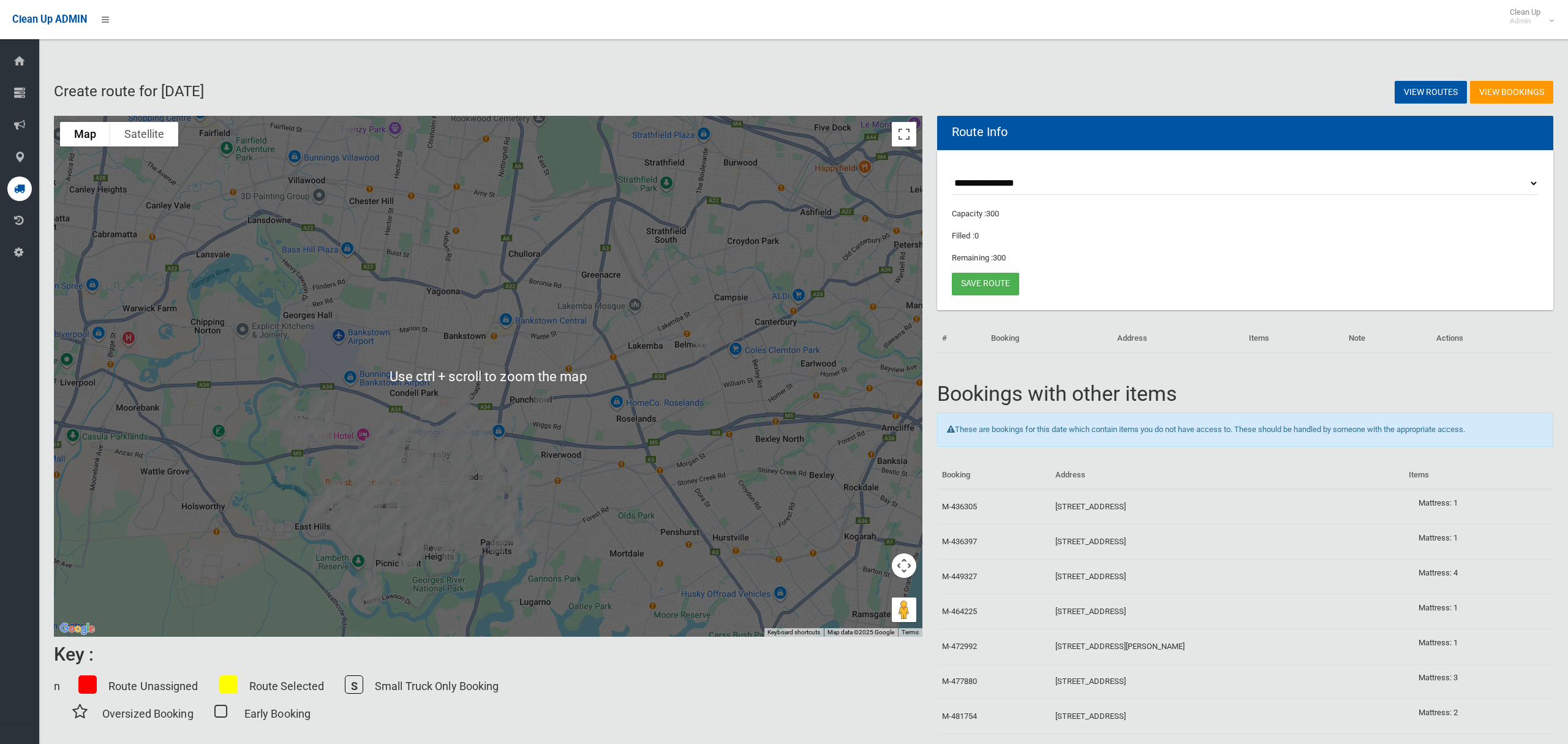
click at [1018, 176] on select "**********" at bounding box center [1245, 184] width 587 height 23
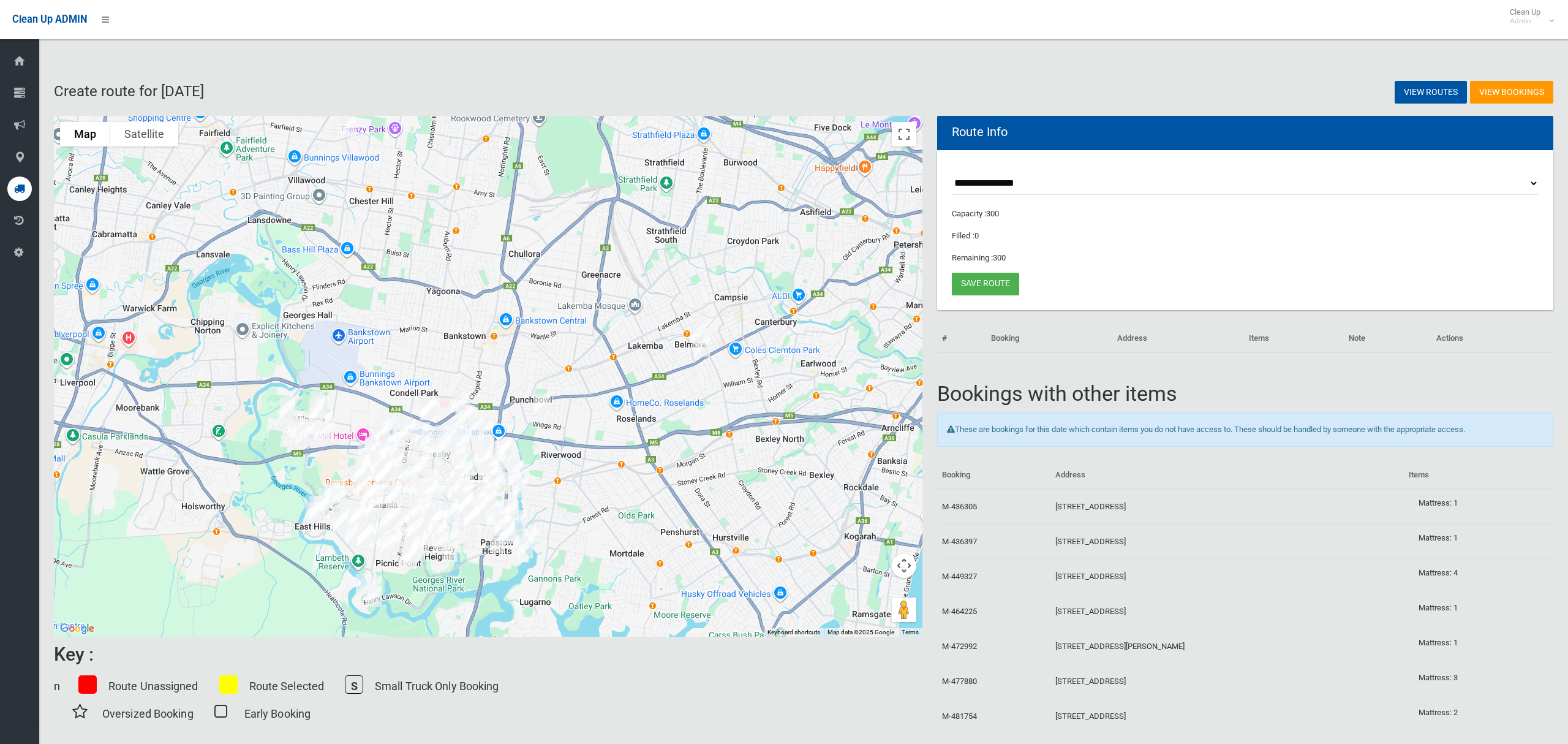
select select "*****"
click at [952, 172] on select "**********" at bounding box center [1245, 184] width 587 height 23
click at [903, 142] on button "Toggle fullscreen view" at bounding box center [904, 134] width 24 height 24
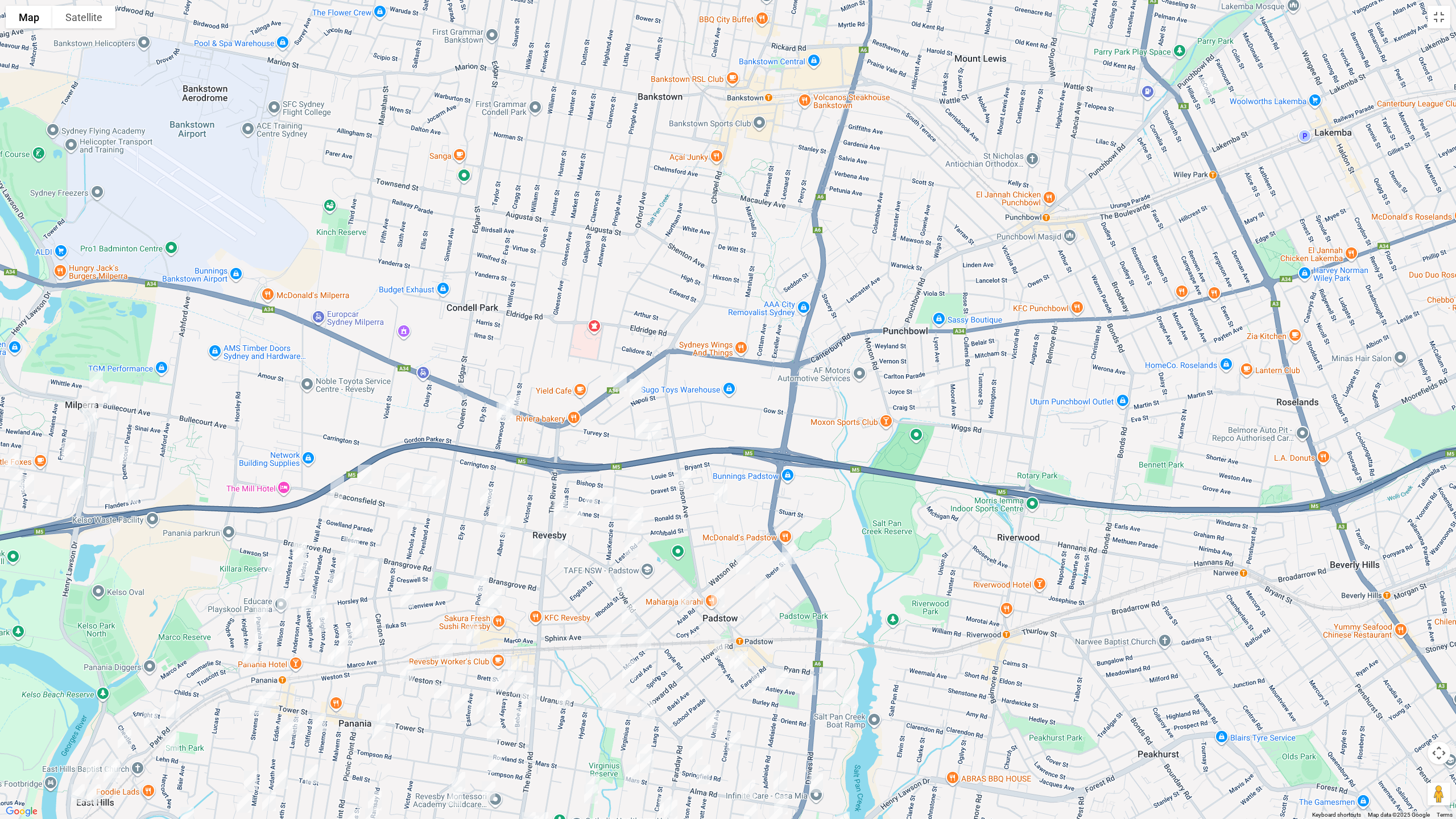
click at [617, 380] on img "224A Canterbury Road, REVESBY NSW 2212" at bounding box center [620, 382] width 23 height 29
click at [686, 481] on img "111 Gibson Avenue, PADSTOW NSW 2211" at bounding box center [685, 480] width 23 height 29
click at [560, 504] on img "67 The River Road, REVESBY NSW 2212" at bounding box center [560, 508] width 23 height 29
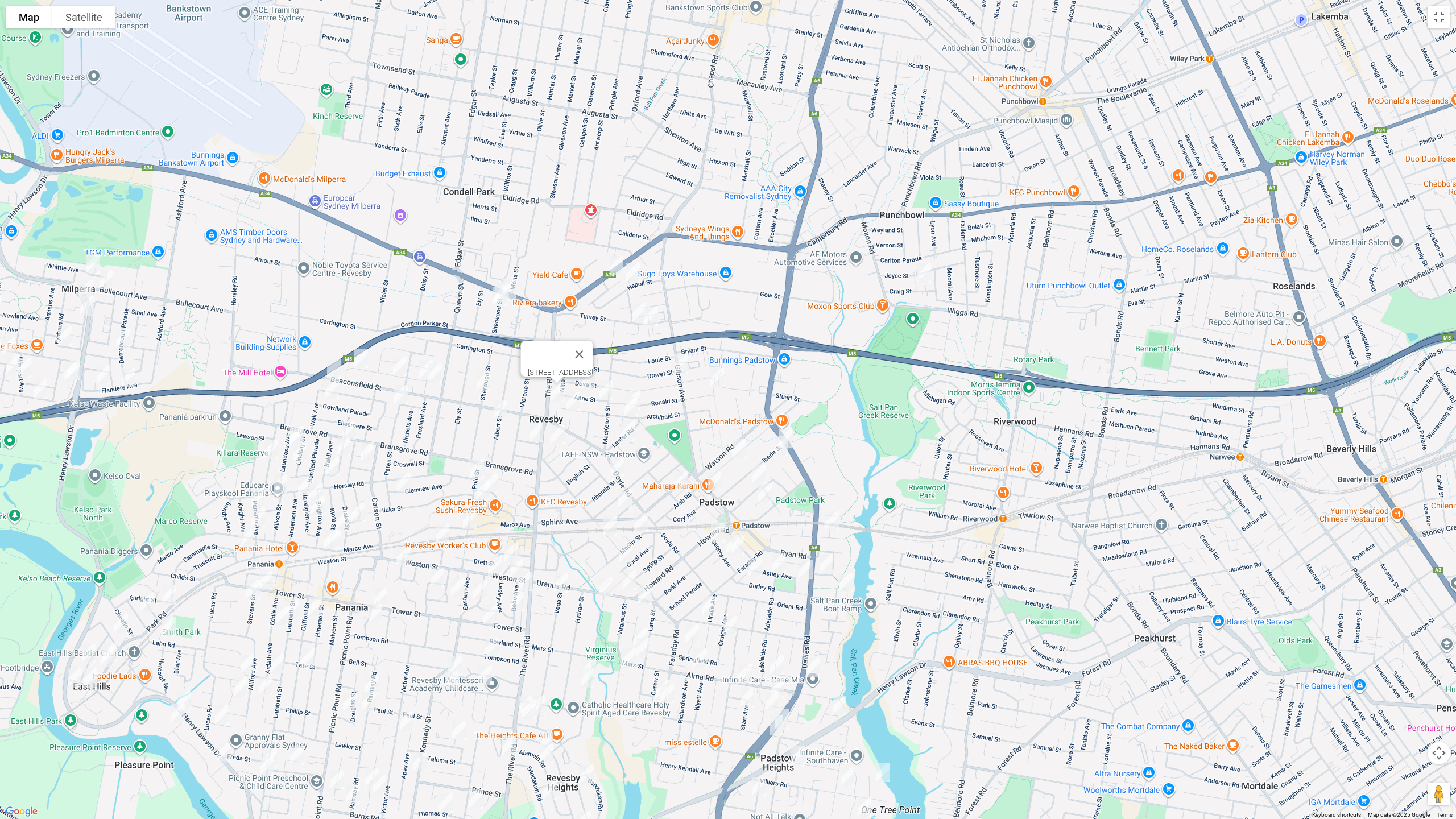
drag, startPoint x: 678, startPoint y: 558, endPoint x: 672, endPoint y: 431, distance: 127.1
click at [672, 431] on div "67 The River Road, REVESBY NSW 2212" at bounding box center [728, 410] width 1456 height 819
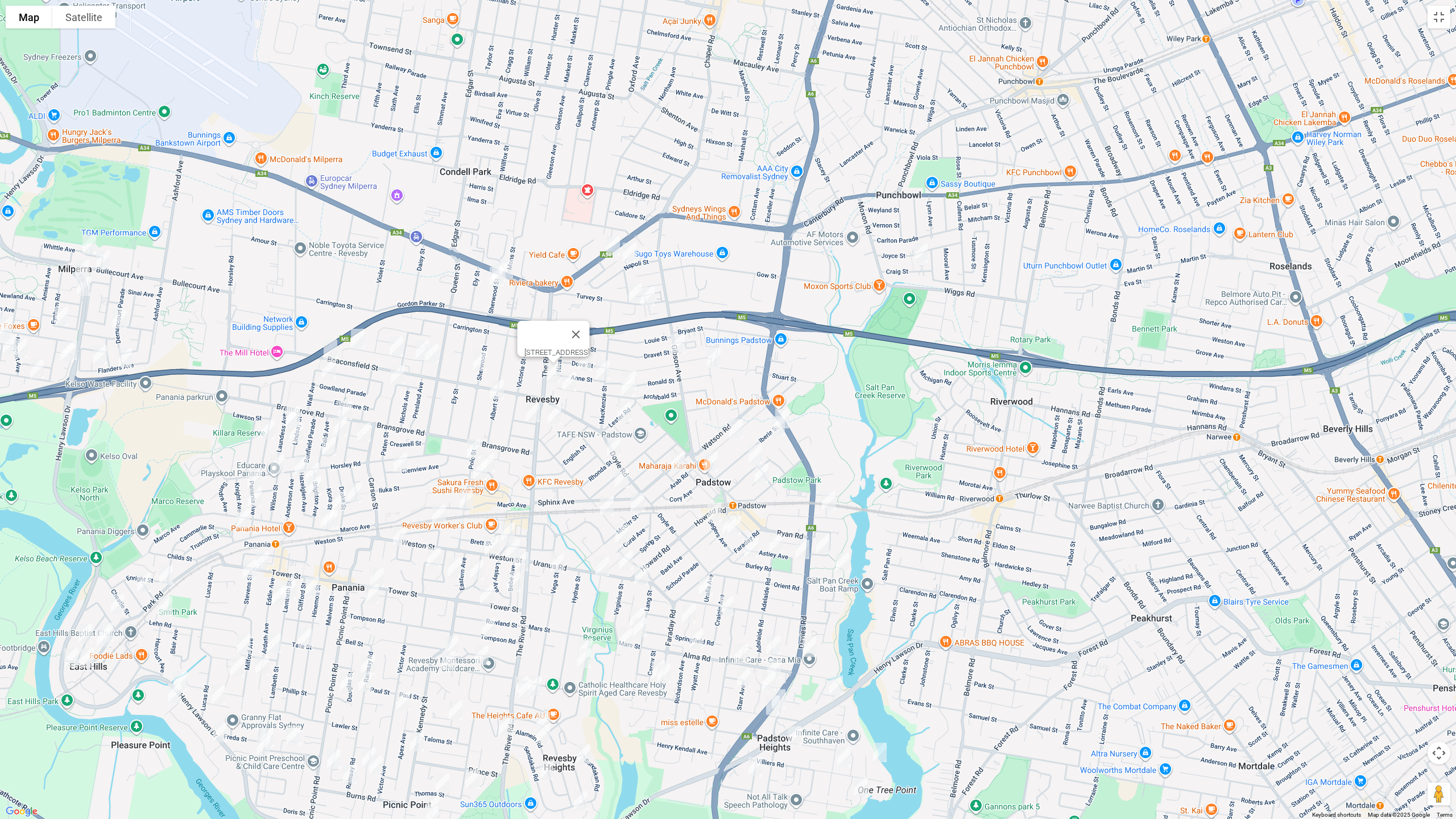
click at [590, 328] on button "Close" at bounding box center [576, 334] width 27 height 27
click at [1443, 16] on button "Toggle fullscreen view" at bounding box center [1439, 17] width 23 height 23
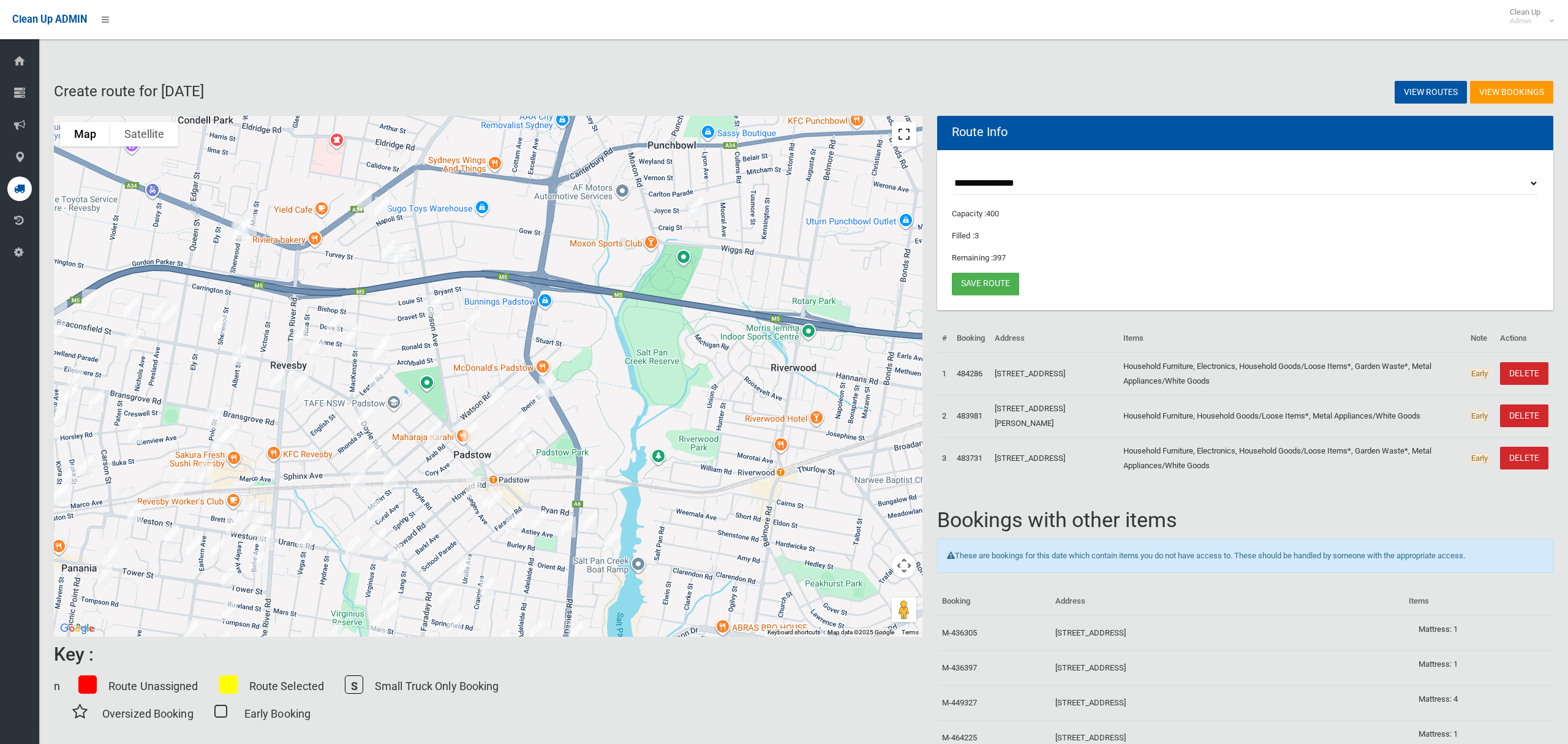
click at [903, 134] on button "Toggle fullscreen view" at bounding box center [904, 134] width 24 height 24
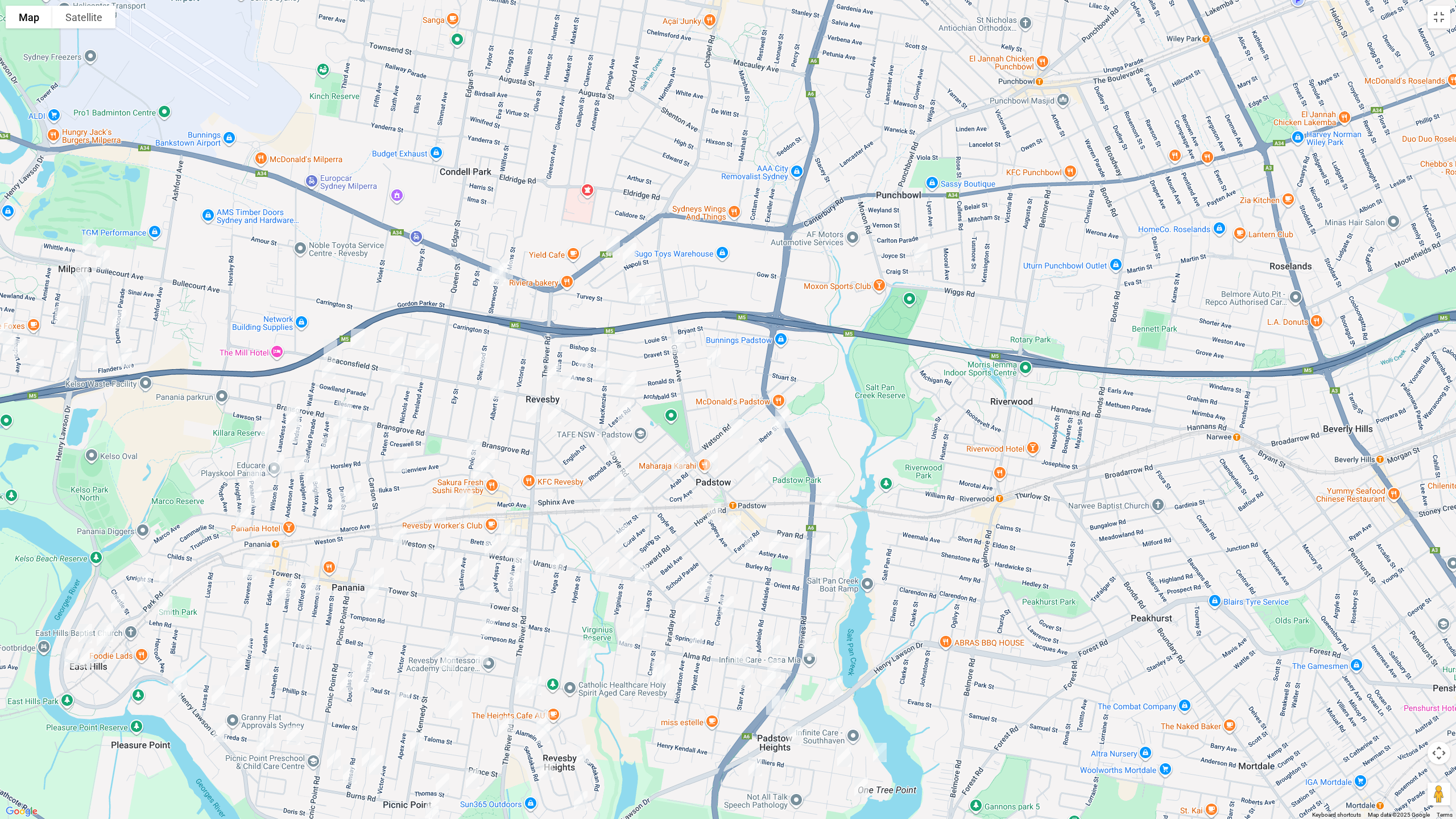
click at [631, 253] on img "28 Napoli Street, PADSTOW NSW 2211" at bounding box center [630, 252] width 23 height 29
click at [631, 290] on img "21 Turvey Street, REVESBY NSW 2212" at bounding box center [635, 293] width 23 height 29
click at [650, 295] on img "4/13 Turvey Street, REVESBY NSW 2212" at bounding box center [648, 296] width 23 height 29
click at [715, 352] on img "20 Halcyon Avenue, PADSTOW NSW 2211" at bounding box center [714, 358] width 23 height 29
click at [584, 360] on img "20 Anne Street, REVESBY NSW 2212" at bounding box center [585, 361] width 23 height 29
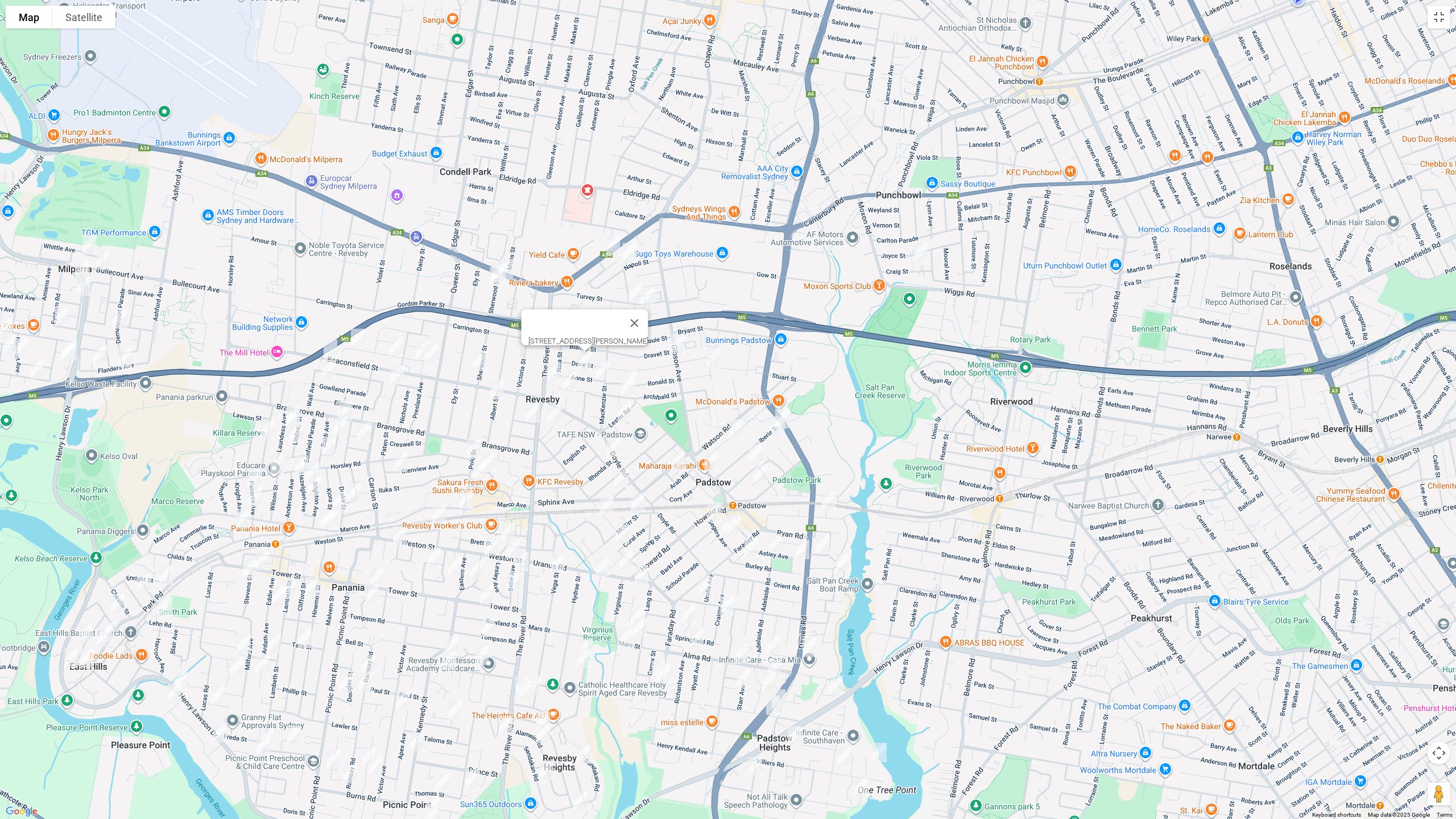
drag, startPoint x: 603, startPoint y: 375, endPoint x: 584, endPoint y: 381, distance: 19.9
click at [603, 374] on img "1 Anne Street, REVESBY NSW 2212" at bounding box center [603, 370] width 23 height 29
click at [573, 381] on img "3/23 Langdale Avenue, REVESBY NSW 2212" at bounding box center [569, 382] width 23 height 29
click at [554, 416] on img "10A Haddon Crescent, REVESBY NSW 2212" at bounding box center [555, 414] width 23 height 29
click at [591, 366] on button "Close" at bounding box center [577, 376] width 27 height 27
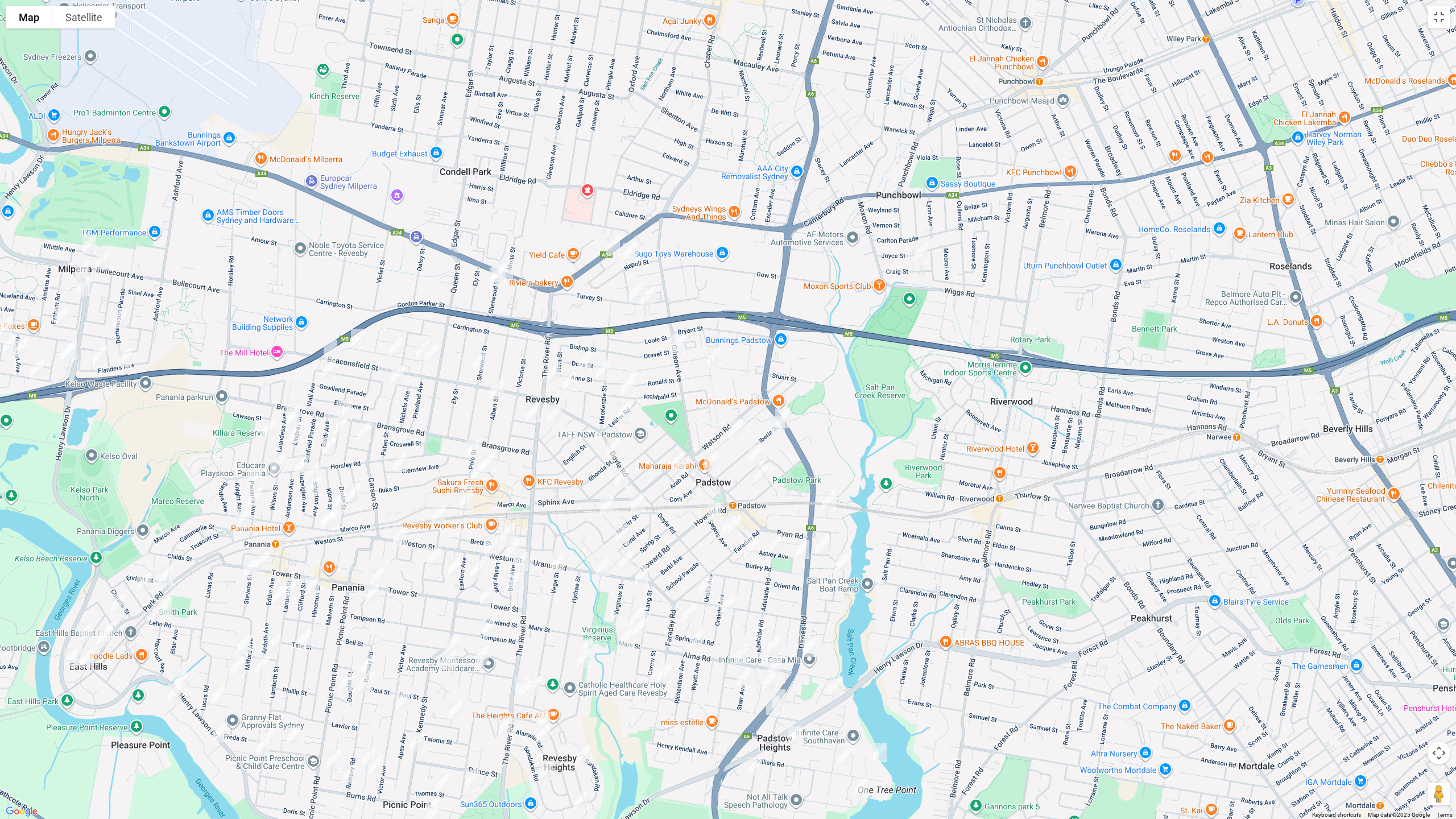
click at [632, 364] on div "To navigate, press the arrow keys." at bounding box center [728, 410] width 1456 height 819
click at [632, 368] on img "44 Archibald Street, PADSTOW NSW 2211" at bounding box center [630, 380] width 23 height 29
click at [630, 390] on img "35 Archibald Street, PADSTOW NSW 2211" at bounding box center [628, 386] width 23 height 29
click at [626, 412] on img "4A Blackall Street, REVESBY NSW 2212" at bounding box center [624, 411] width 23 height 29
click at [785, 406] on img "53 Iberia Street, PADSTOW NSW 2211" at bounding box center [782, 418] width 23 height 29
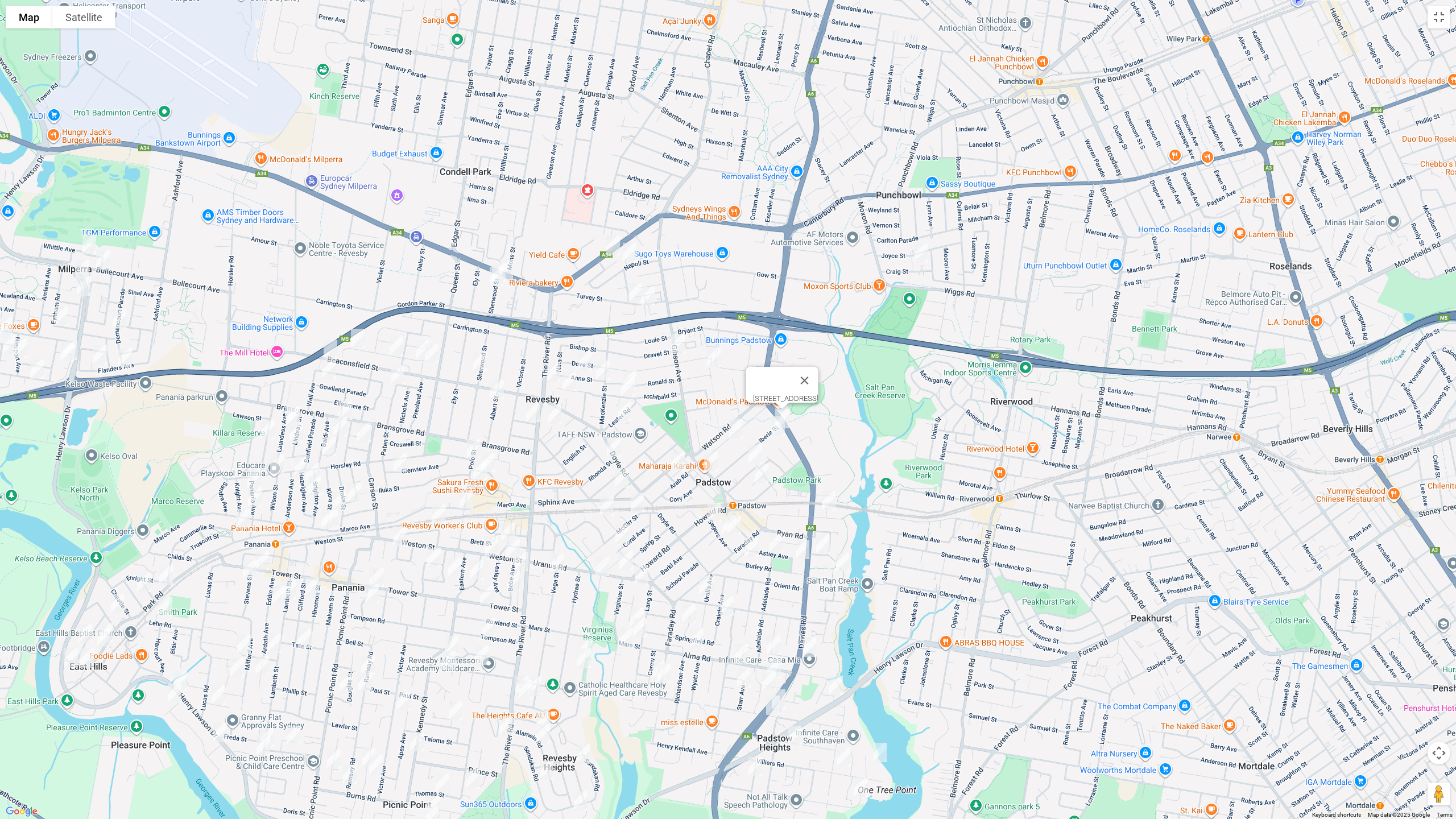
drag, startPoint x: 780, startPoint y: 427, endPoint x: 746, endPoint y: 429, distance: 34.1
click at [780, 426] on img "59 Iberia Street, PADSTOW NSW 2211" at bounding box center [778, 426] width 23 height 29
click at [737, 424] on img "79 Arab Road, PADSTOW NSW 2211" at bounding box center [736, 429] width 23 height 29
click at [614, 447] on img "2 Rhonda Street, REVESBY NSW 2212" at bounding box center [614, 447] width 23 height 29
click at [675, 463] on img "1 Pyramid Avenue, PADSTOW NSW 2211" at bounding box center [678, 461] width 23 height 29
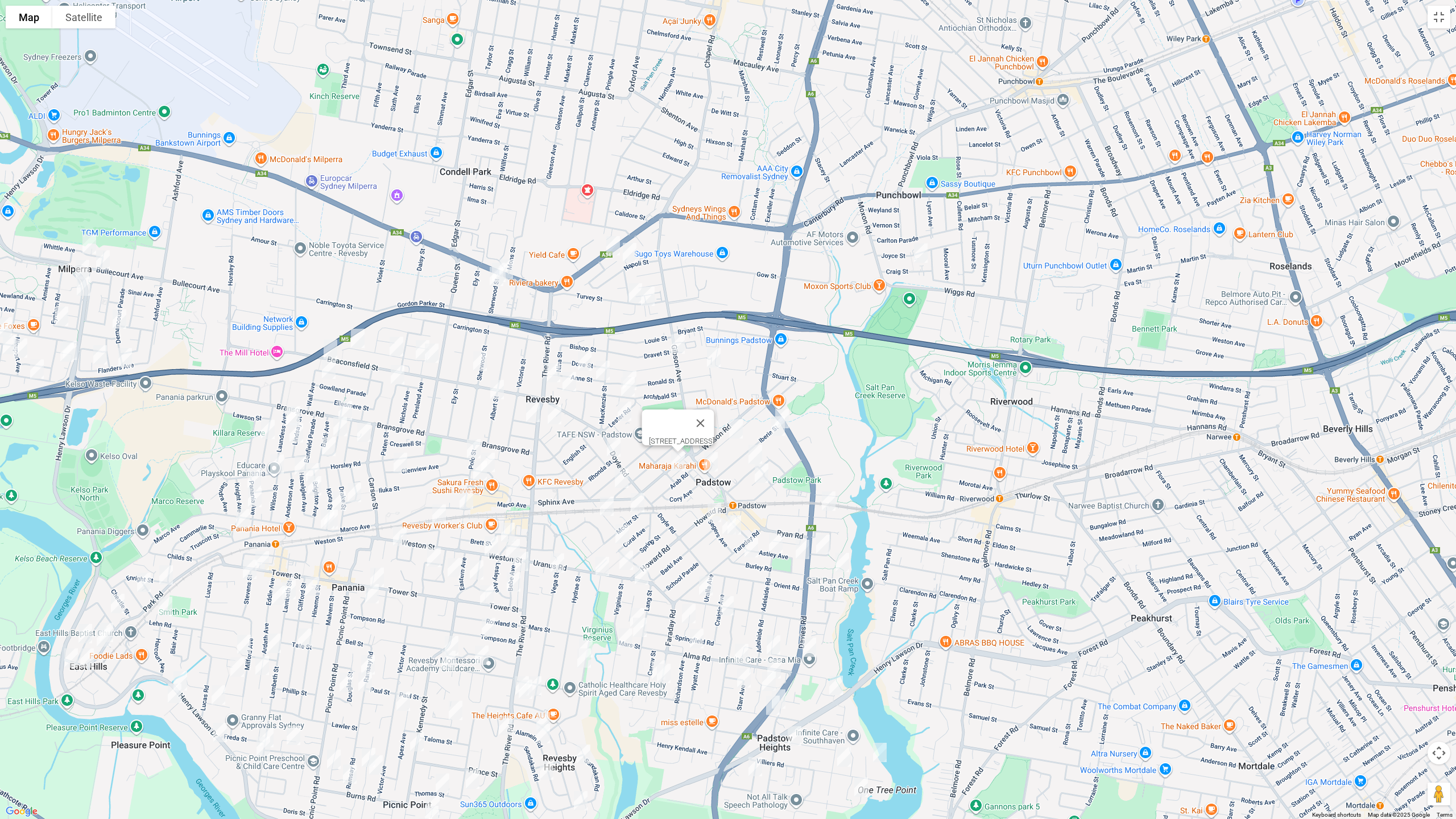
click at [713, 463] on img "102 Cahors Road, PADSTOW NSW 2211" at bounding box center [711, 462] width 23 height 29
click at [749, 451] on img "24 Stephanie Street, PADSTOW NSW 2211" at bounding box center [755, 454] width 23 height 29
click at [764, 474] on img "5 Jeanette Street, PADSTOW NSW 2211" at bounding box center [762, 473] width 23 height 29
click at [626, 482] on img "44 Cairo Avenue, REVESBY NSW 2212" at bounding box center [622, 478] width 23 height 29
click at [639, 498] on img "6 Mc Girr Street, PADSTOW NSW 2211" at bounding box center [638, 502] width 23 height 29
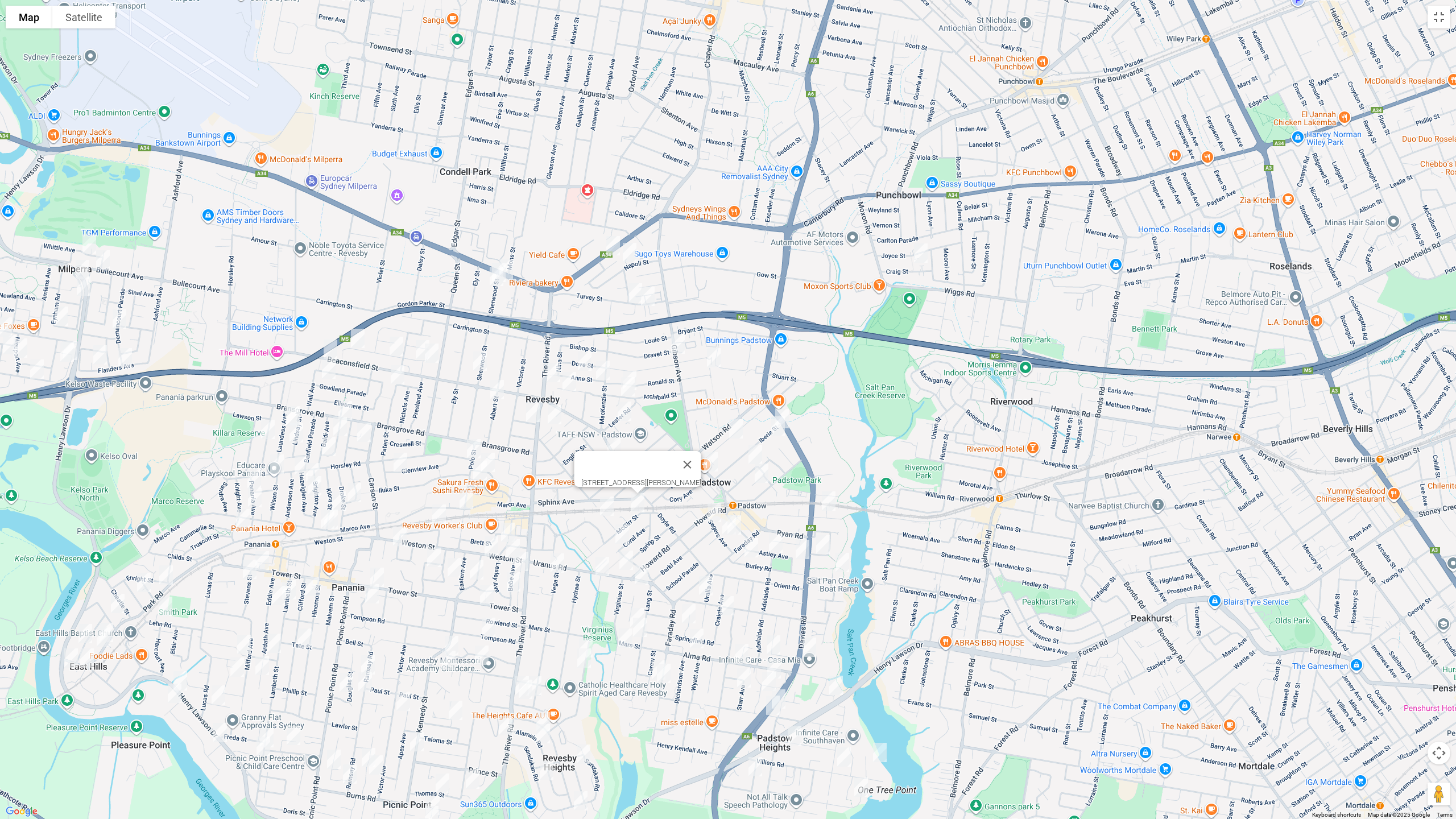
click at [603, 498] on img "6 Wyreema Avenue, PADSTOW NSW 2211" at bounding box center [607, 506] width 23 height 29
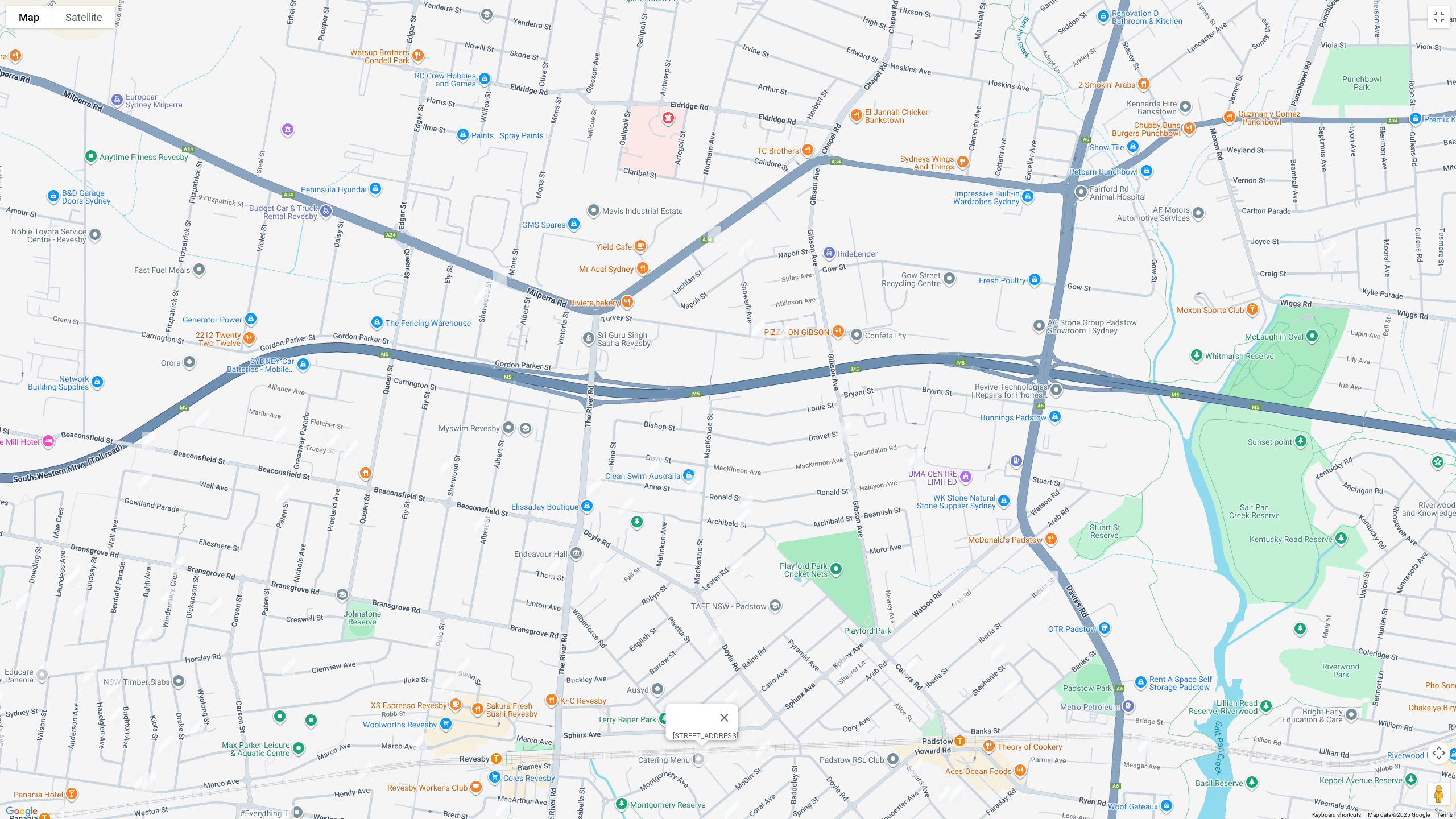
click at [503, 280] on img "1A Sherwood Street, REVESBY NSW 2212" at bounding box center [500, 281] width 23 height 29
click at [482, 277] on img "4 Sherwood Street, REVESBY NSW 2212" at bounding box center [484, 288] width 23 height 29
click at [477, 299] on img "8 Sherwood Street, REVESBY NSW 2212" at bounding box center [481, 296] width 23 height 29
drag, startPoint x: 442, startPoint y: 463, endPoint x: 452, endPoint y: 483, distance: 22.4
click at [441, 463] on img "82 Sherwood Street, REVESBY NSW 2212" at bounding box center [447, 466] width 23 height 29
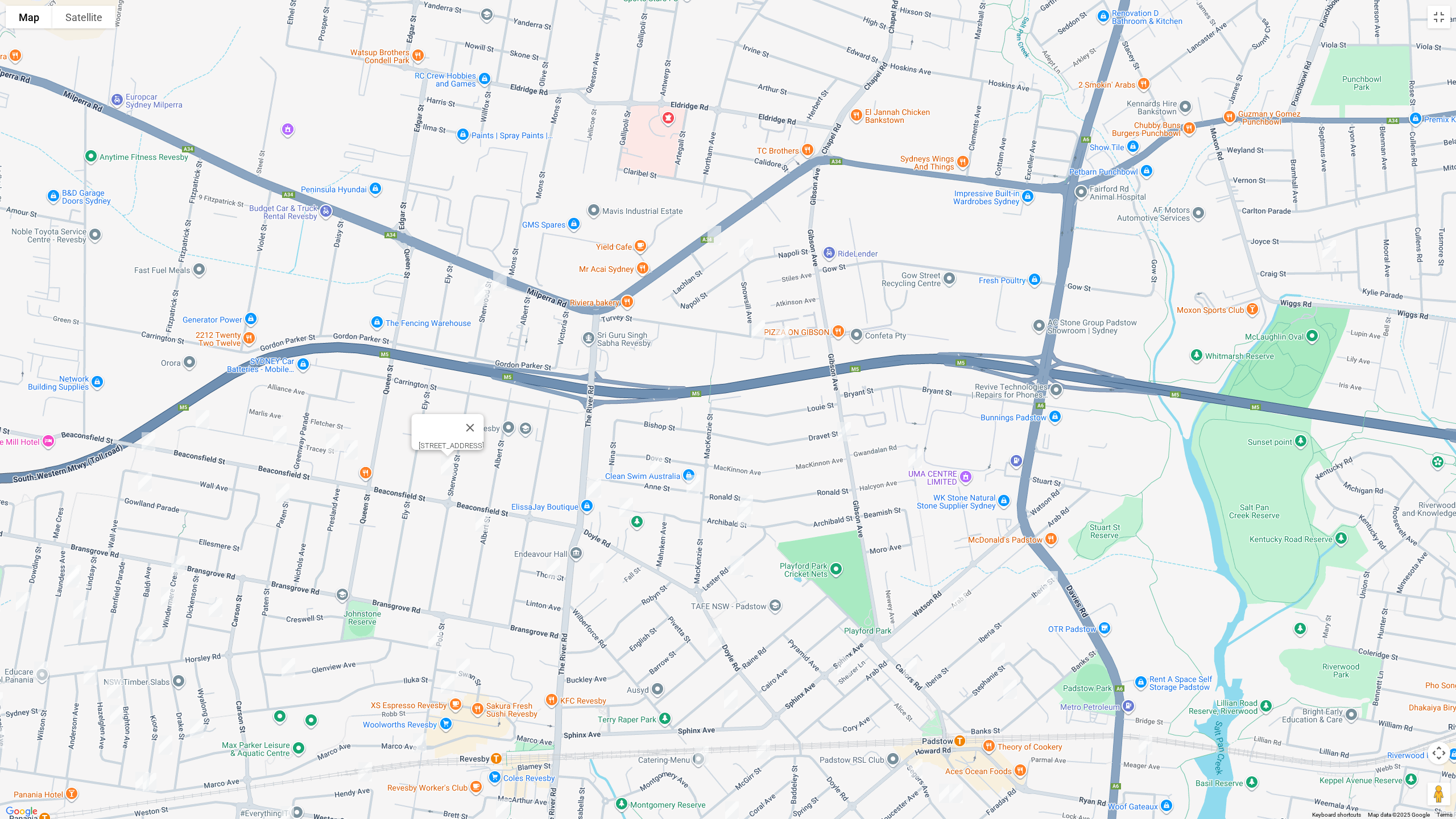
click at [479, 522] on img "82 Albert Street, REVESBY NSW 2212" at bounding box center [482, 522] width 23 height 29
click at [558, 574] on img "3 Thorn Street, REVESBY NSW 2212" at bounding box center [553, 569] width 23 height 29
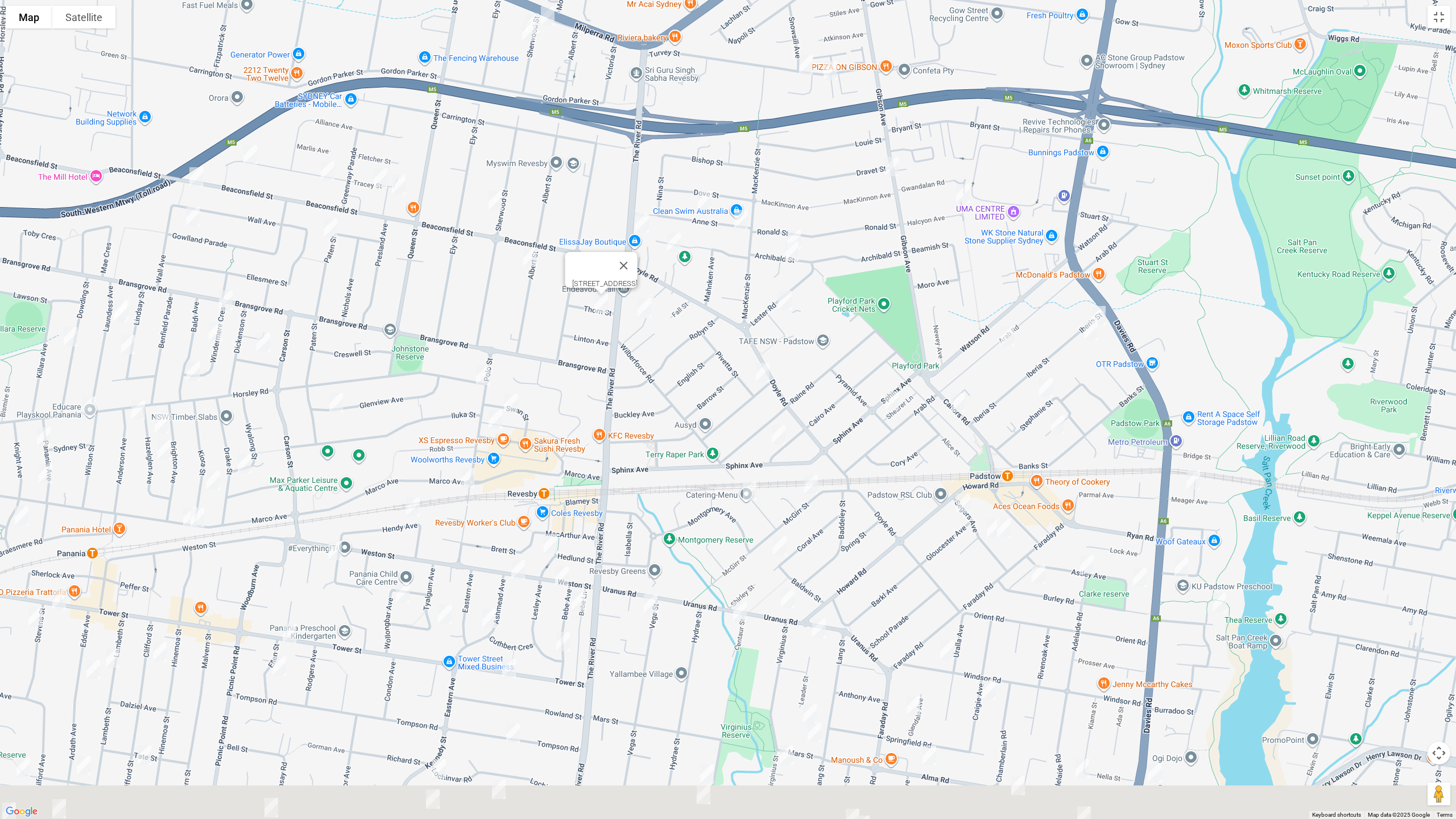
drag, startPoint x: 662, startPoint y: 636, endPoint x: 688, endPoint y: 368, distance: 269.3
click at [709, 372] on div "[STREET_ADDRESS]" at bounding box center [728, 410] width 1456 height 819
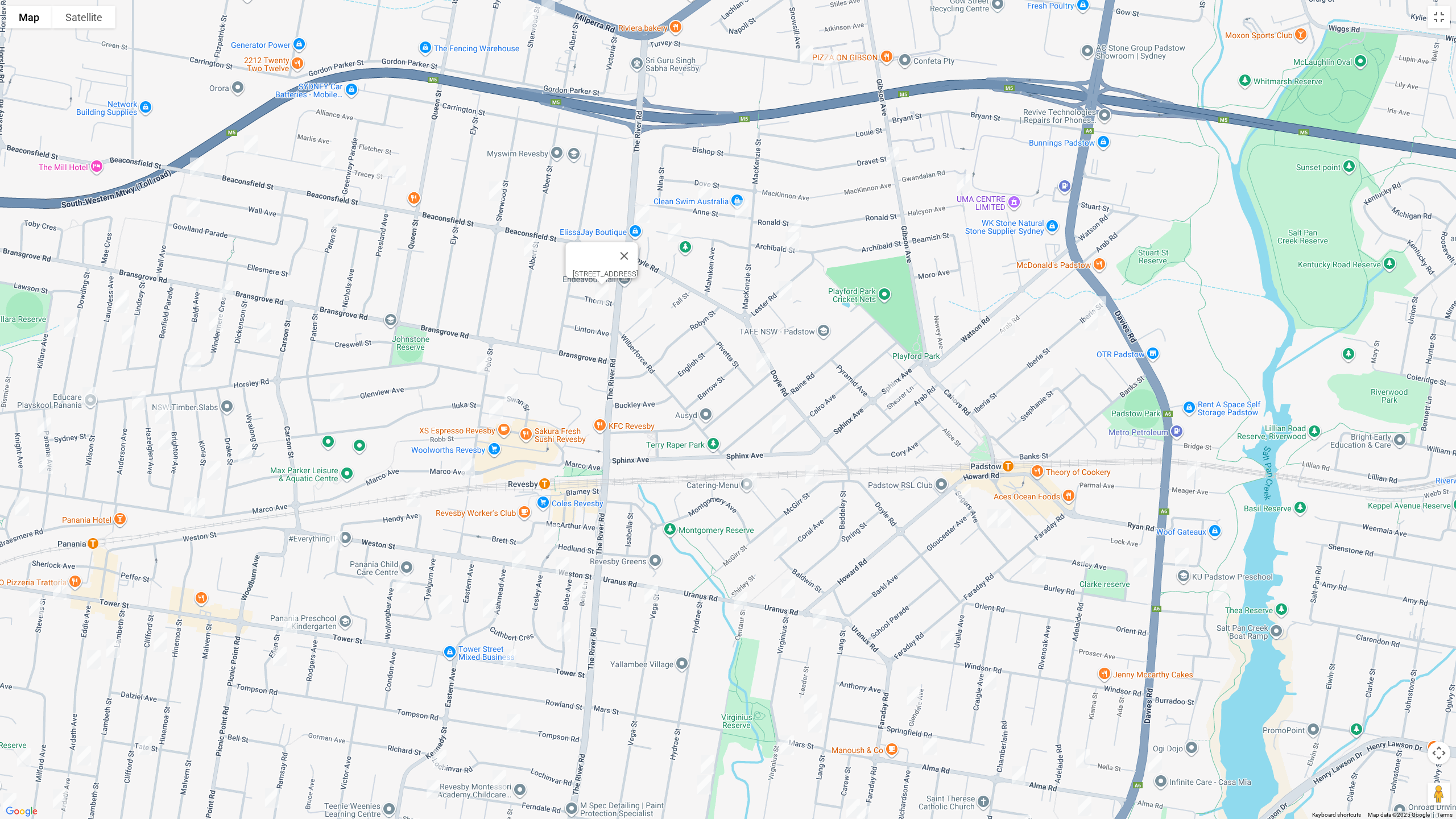
click at [482, 364] on img "1 Horsley Road, REVESBY NSW 2212" at bounding box center [483, 366] width 23 height 29
click at [510, 394] on img "11 Swan Street, REVESBY NSW 2212" at bounding box center [511, 394] width 23 height 29
click at [496, 417] on img "56 Selems Parade, REVESBY NSW 2212" at bounding box center [496, 410] width 23 height 29
click at [470, 467] on img "38 Polo Street, REVESBY NSW 2212" at bounding box center [468, 468] width 23 height 29
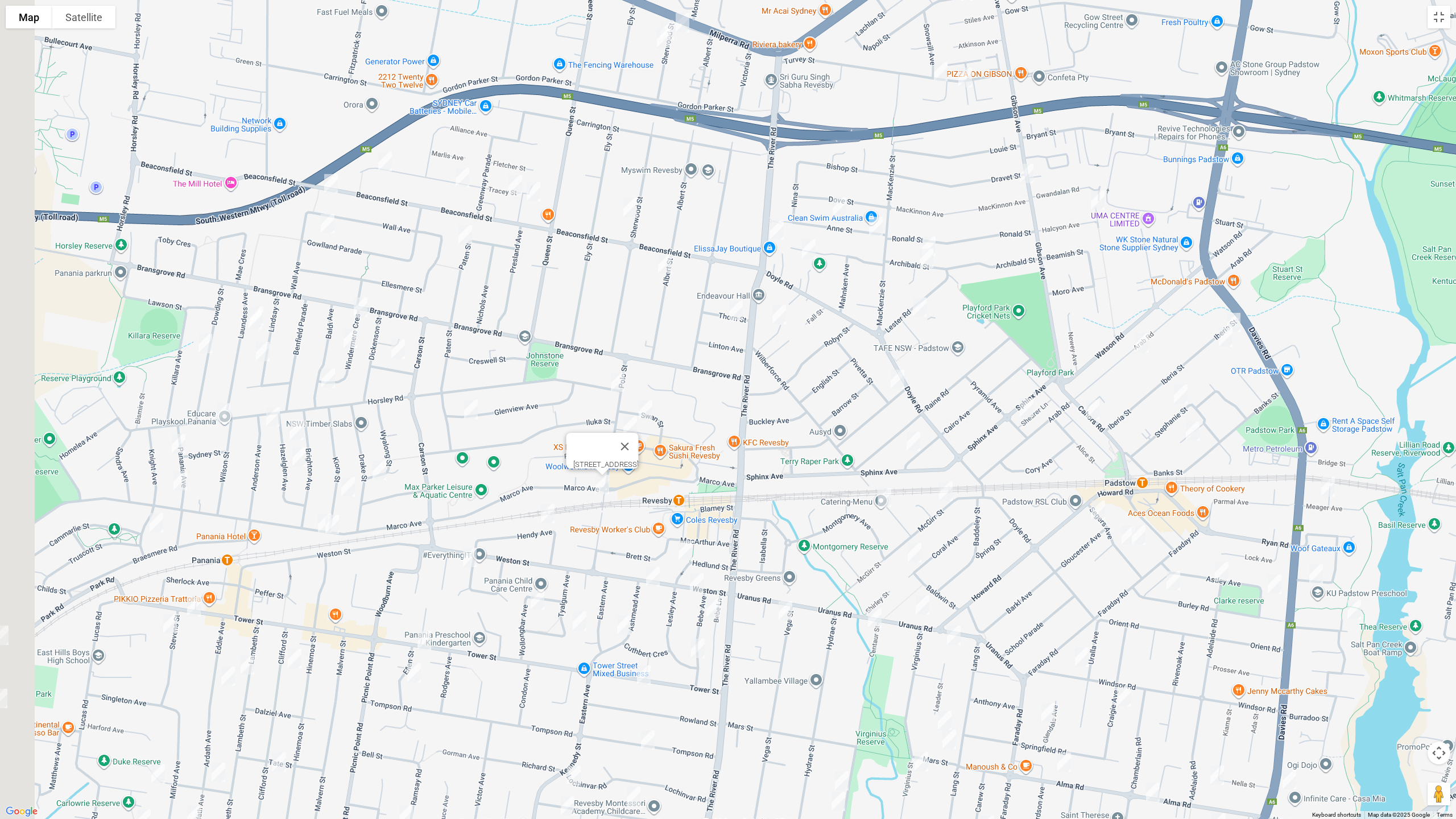
drag, startPoint x: 483, startPoint y: 321, endPoint x: 536, endPoint y: 186, distance: 145.0
click at [620, 337] on div "[STREET_ADDRESS]" at bounding box center [728, 410] width 1456 height 819
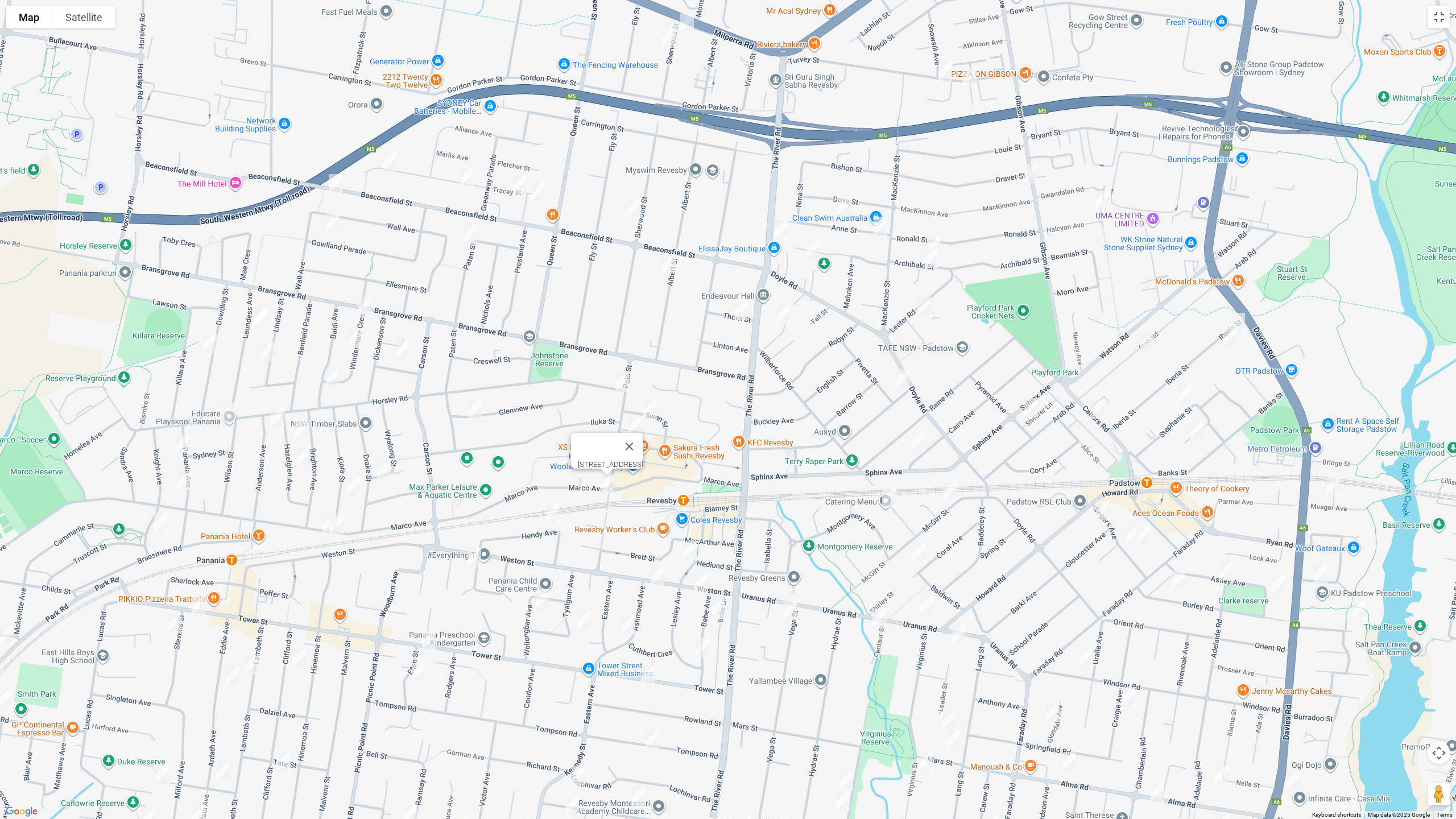
click at [541, 193] on img "4 Tracey Street, REVESBY NSW 2212" at bounding box center [538, 191] width 23 height 29
drag, startPoint x: 520, startPoint y: 191, endPoint x: 509, endPoint y: 210, distance: 22.0
click at [520, 192] on img "7 Tracey Street, REVESBY NSW 2212" at bounding box center [520, 185] width 23 height 29
click at [469, 182] on img "23 Tracey Street, REVESBY NSW 2212" at bounding box center [467, 177] width 23 height 29
click at [390, 167] on img "59 Tracey Street, REVESBY NSW 2212" at bounding box center [390, 161] width 23 height 29
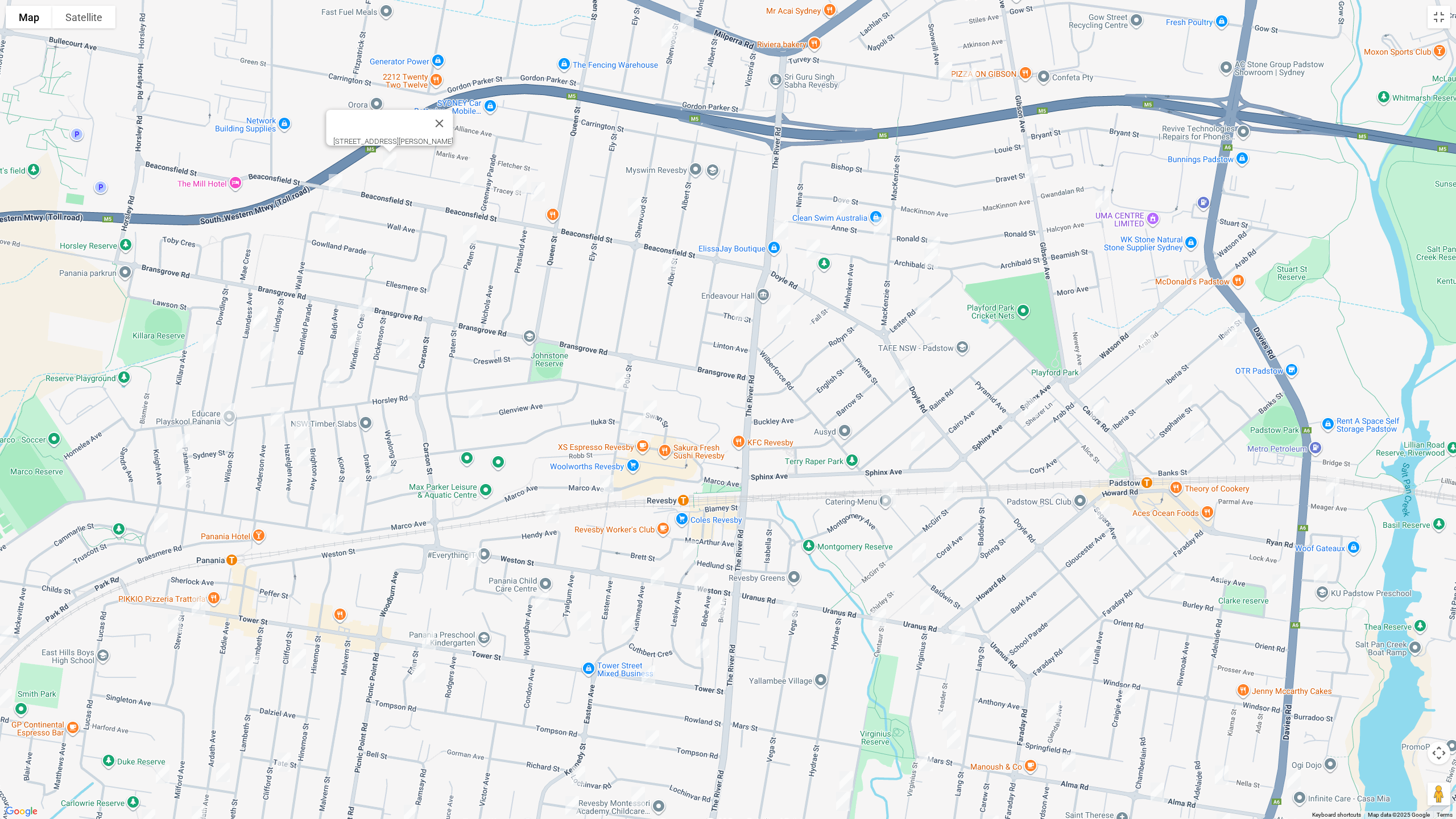
click at [468, 234] on img "67 Paten Street, REVESBY NSW 2212" at bounding box center [470, 235] width 23 height 29
click at [474, 404] on img "49 Glenview Avenue, REVESBY NSW 2212" at bounding box center [475, 410] width 23 height 29
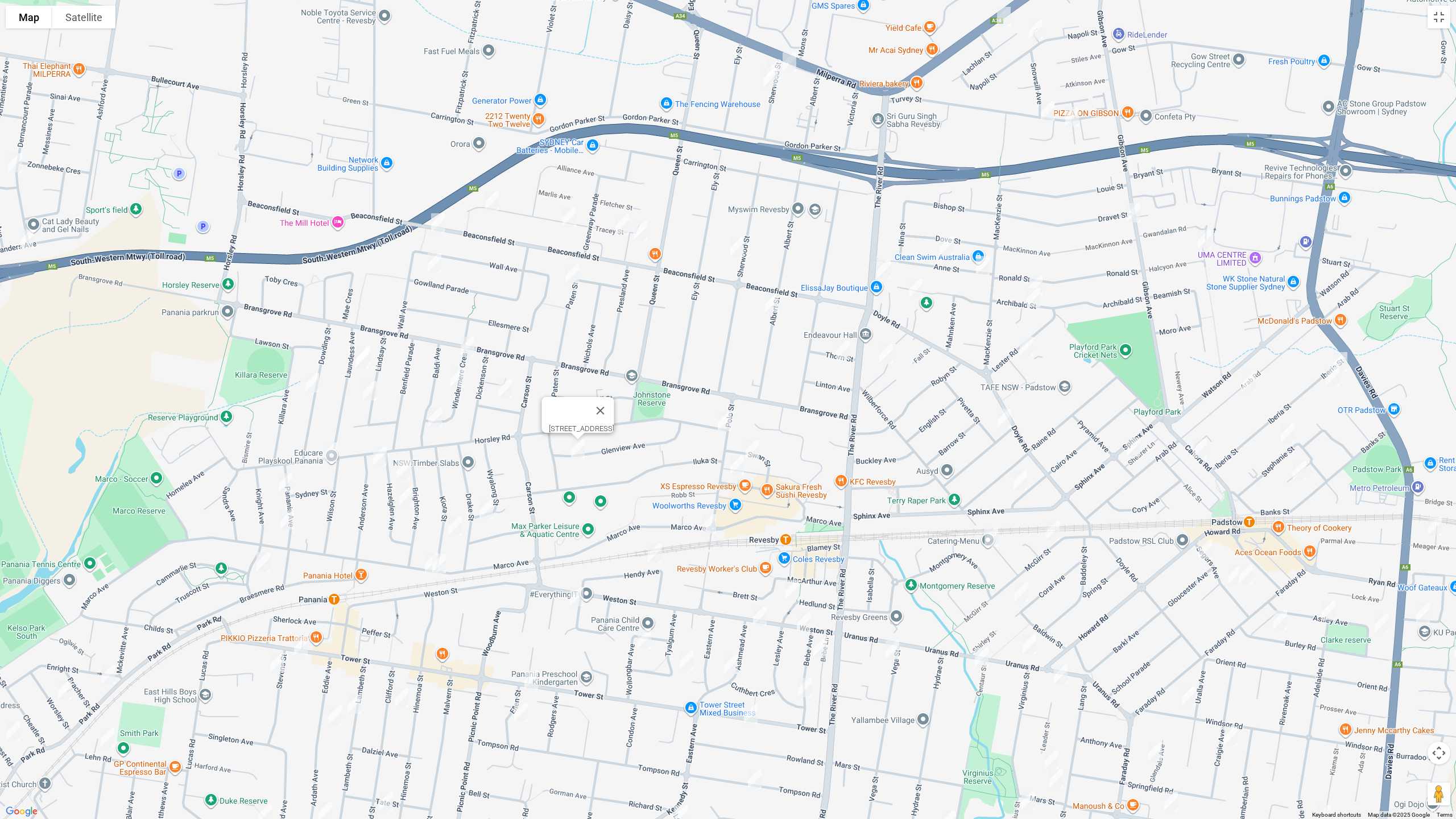
drag, startPoint x: 864, startPoint y: 417, endPoint x: 849, endPoint y: 442, distance: 29.2
click at [965, 457] on div "[STREET_ADDRESS]" at bounding box center [728, 410] width 1456 height 819
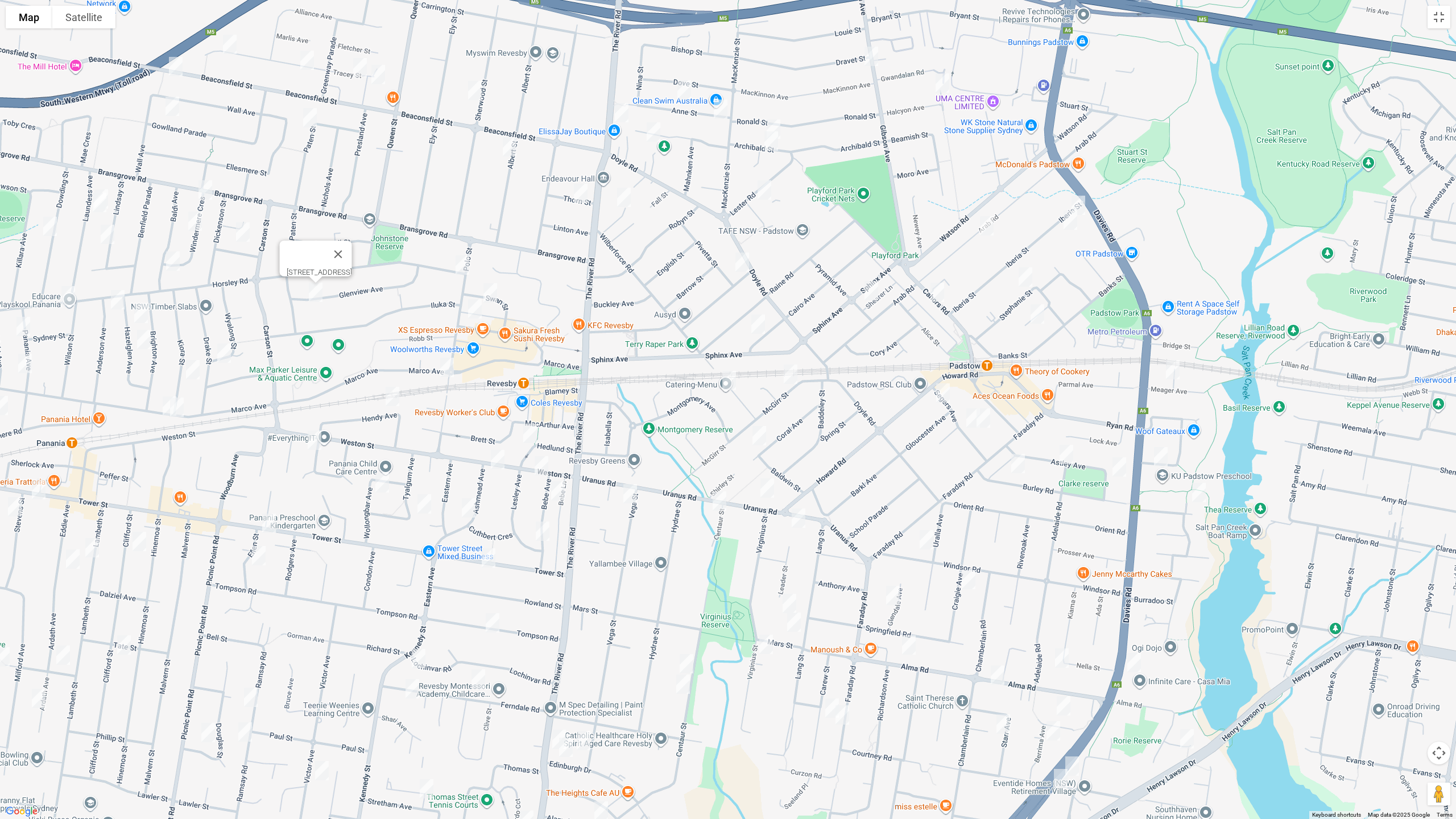
drag, startPoint x: 794, startPoint y: 348, endPoint x: 492, endPoint y: 273, distance: 311.2
click at [488, 240] on div "[STREET_ADDRESS]" at bounding box center [728, 410] width 1456 height 819
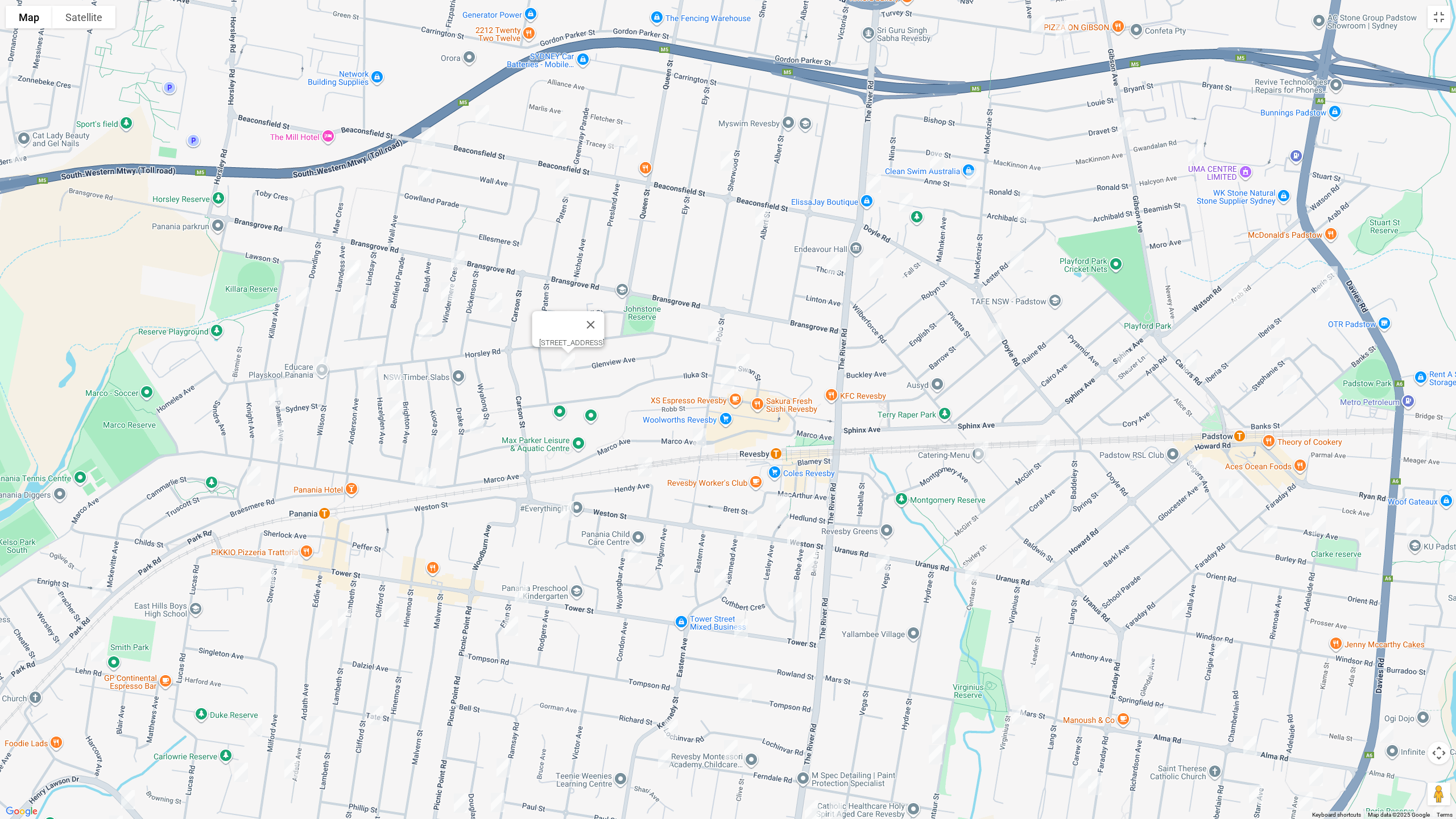
drag, startPoint x: 901, startPoint y: 593, endPoint x: 1083, endPoint y: 629, distance: 185.5
click at [1088, 631] on div "[STREET_ADDRESS]" at bounding box center [728, 410] width 1456 height 819
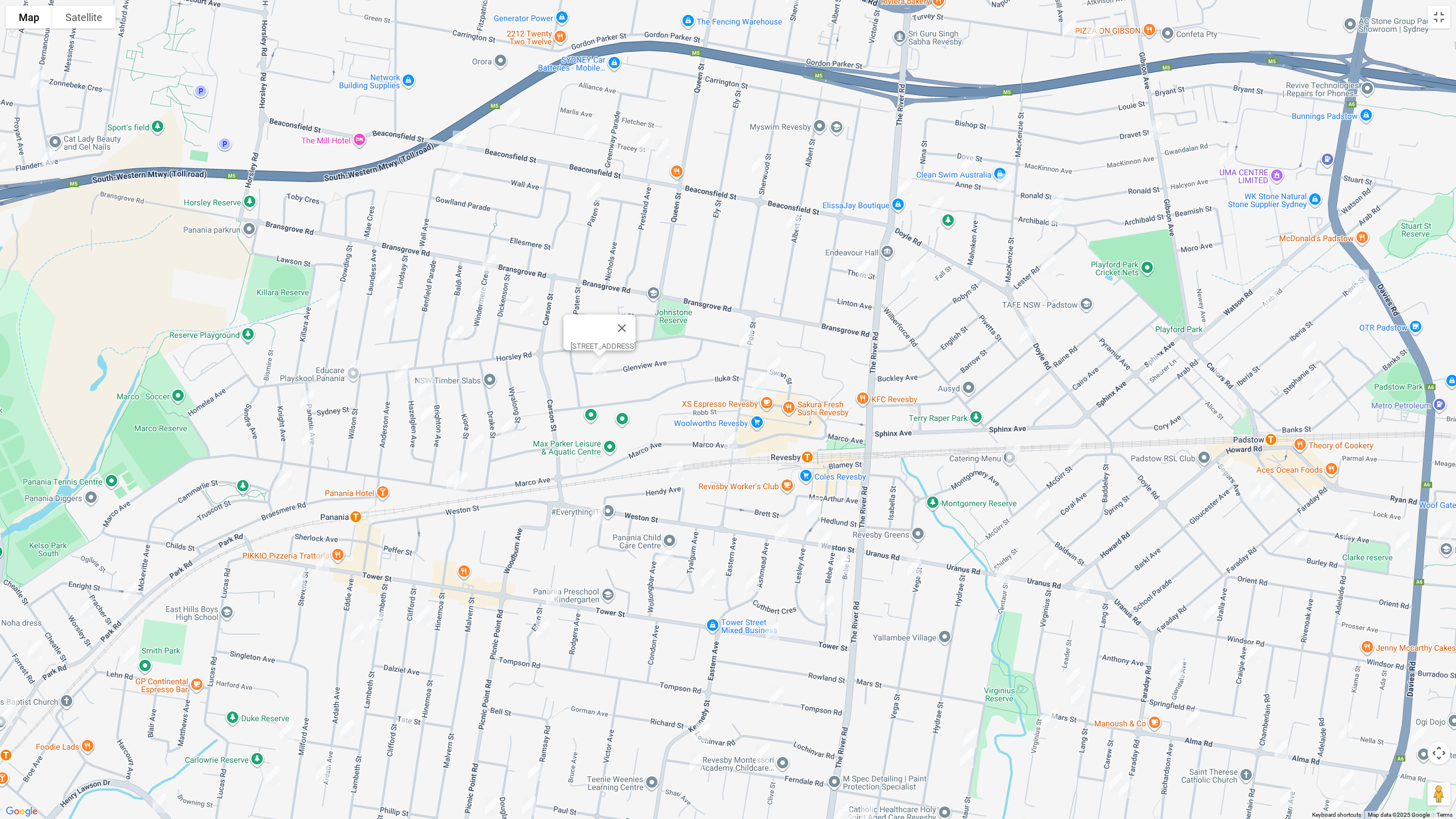
click at [460, 145] on img "163 Beaconsfield Street, REVESBY NSW 2212" at bounding box center [459, 140] width 23 height 29
click at [457, 181] on img "5 Gowlland Parade, PANANIA NSW 2213" at bounding box center [456, 180] width 23 height 29
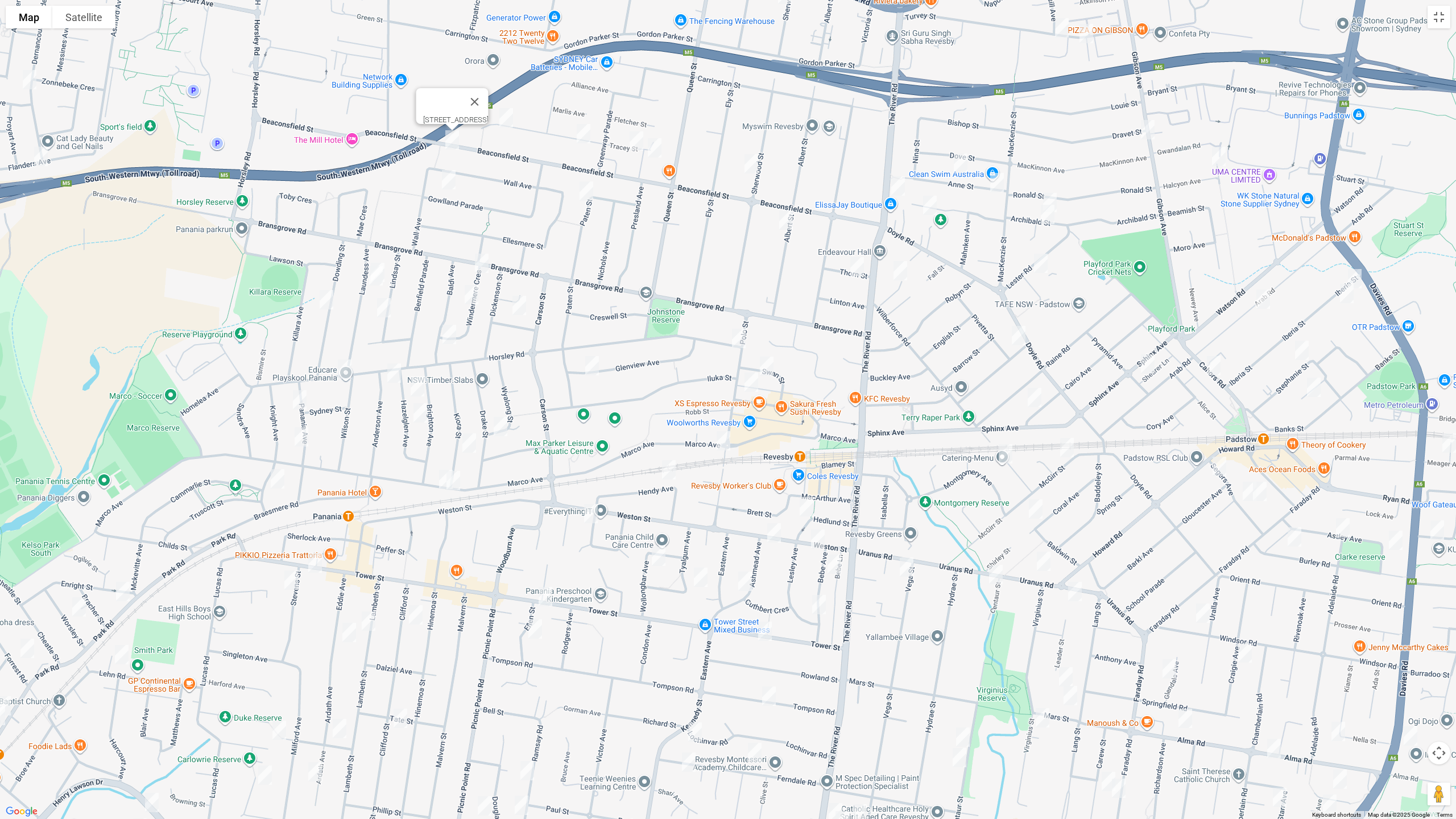
click at [450, 183] on img "5 Gowlland Parade, PANANIA NSW 2213" at bounding box center [449, 179] width 23 height 29
click at [444, 177] on img "5 Gowlland Parade, PANANIA NSW 2213" at bounding box center [449, 179] width 23 height 29
click at [480, 263] on img "4A Windermere Crescent, PANANIA NSW 2213" at bounding box center [482, 263] width 23 height 29
click at [470, 293] on img "16 Windermere Crescent, PANANIA NSW 2213" at bounding box center [471, 295] width 23 height 29
click at [451, 334] on img "29 Baldi Avenue, PANANIA NSW 2213" at bounding box center [449, 335] width 23 height 29
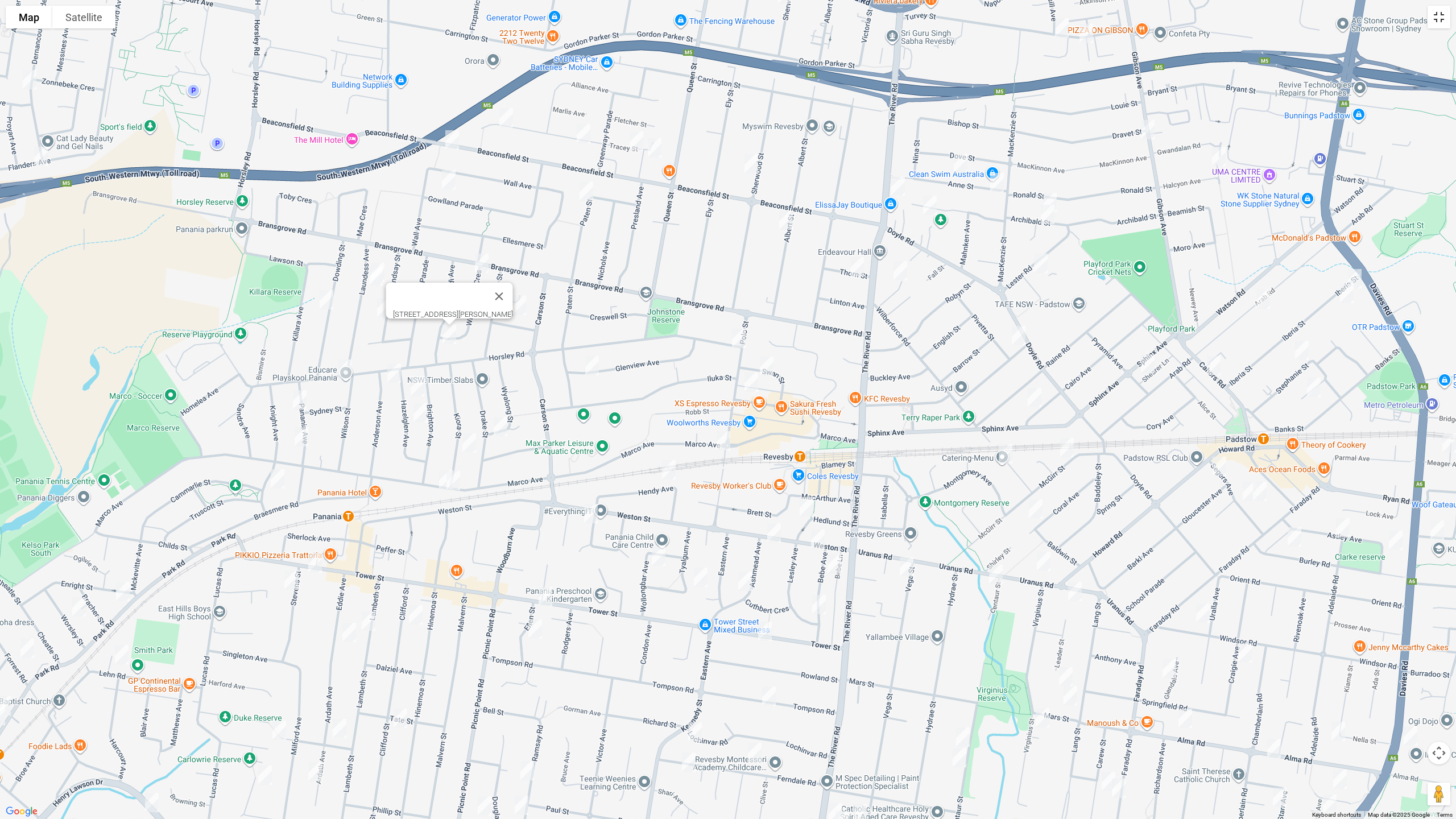
click at [1438, 21] on button "Toggle fullscreen view" at bounding box center [1439, 17] width 23 height 23
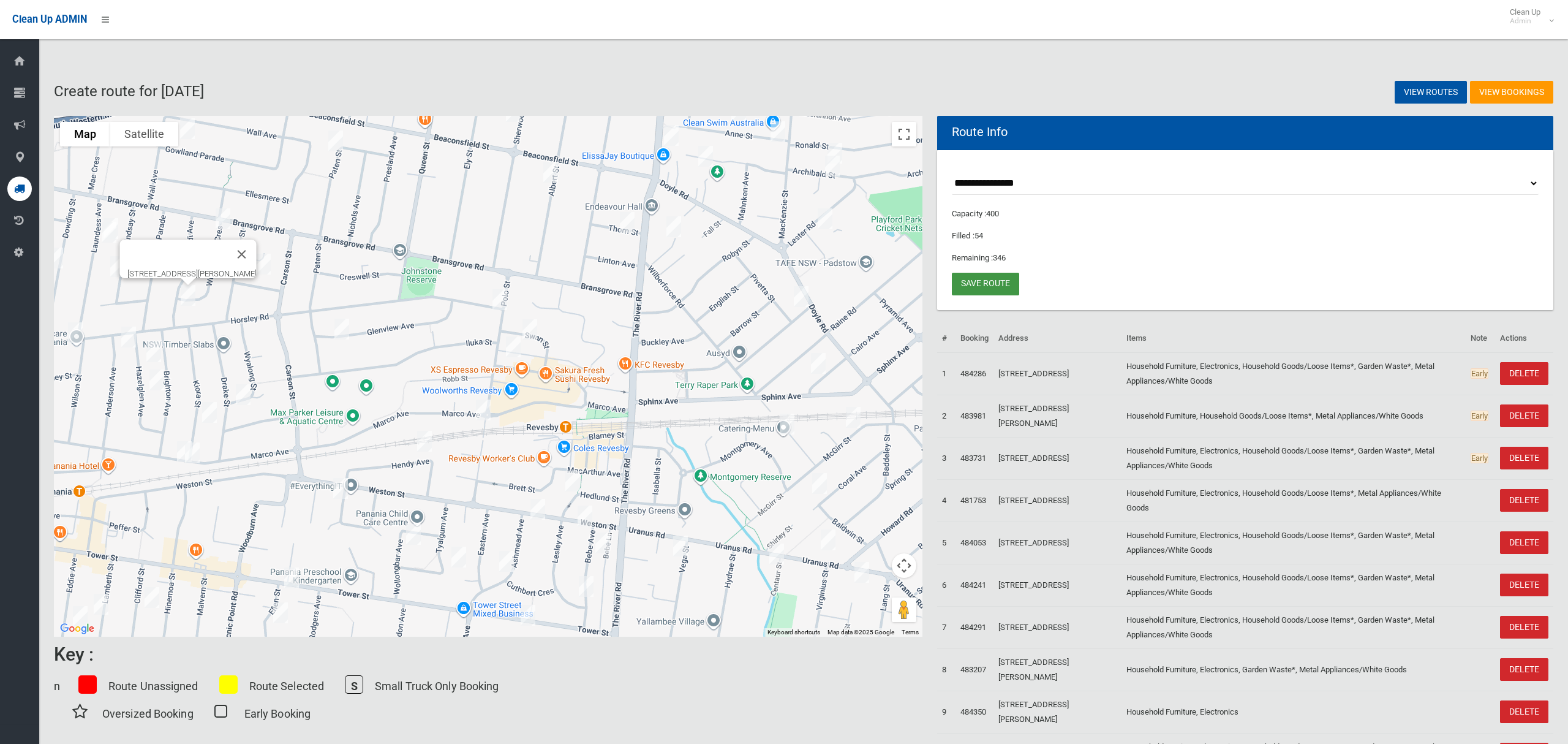
click at [987, 282] on link "Save route" at bounding box center [986, 284] width 67 height 23
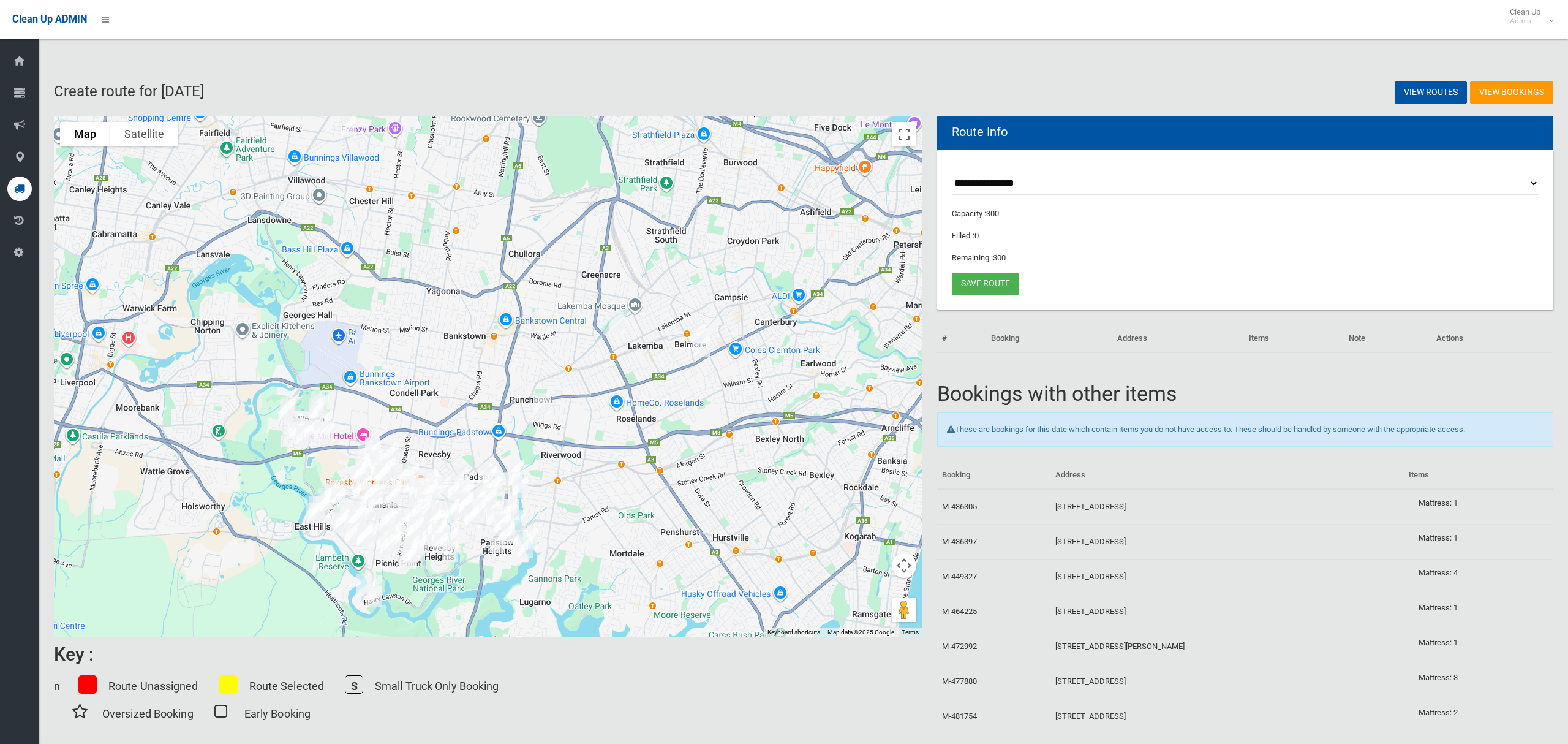
click at [1003, 185] on select "**********" at bounding box center [1245, 184] width 587 height 23
select select "*****"
click at [952, 172] on select "**********" at bounding box center [1245, 184] width 587 height 23
click at [907, 136] on button "Toggle fullscreen view" at bounding box center [904, 134] width 24 height 24
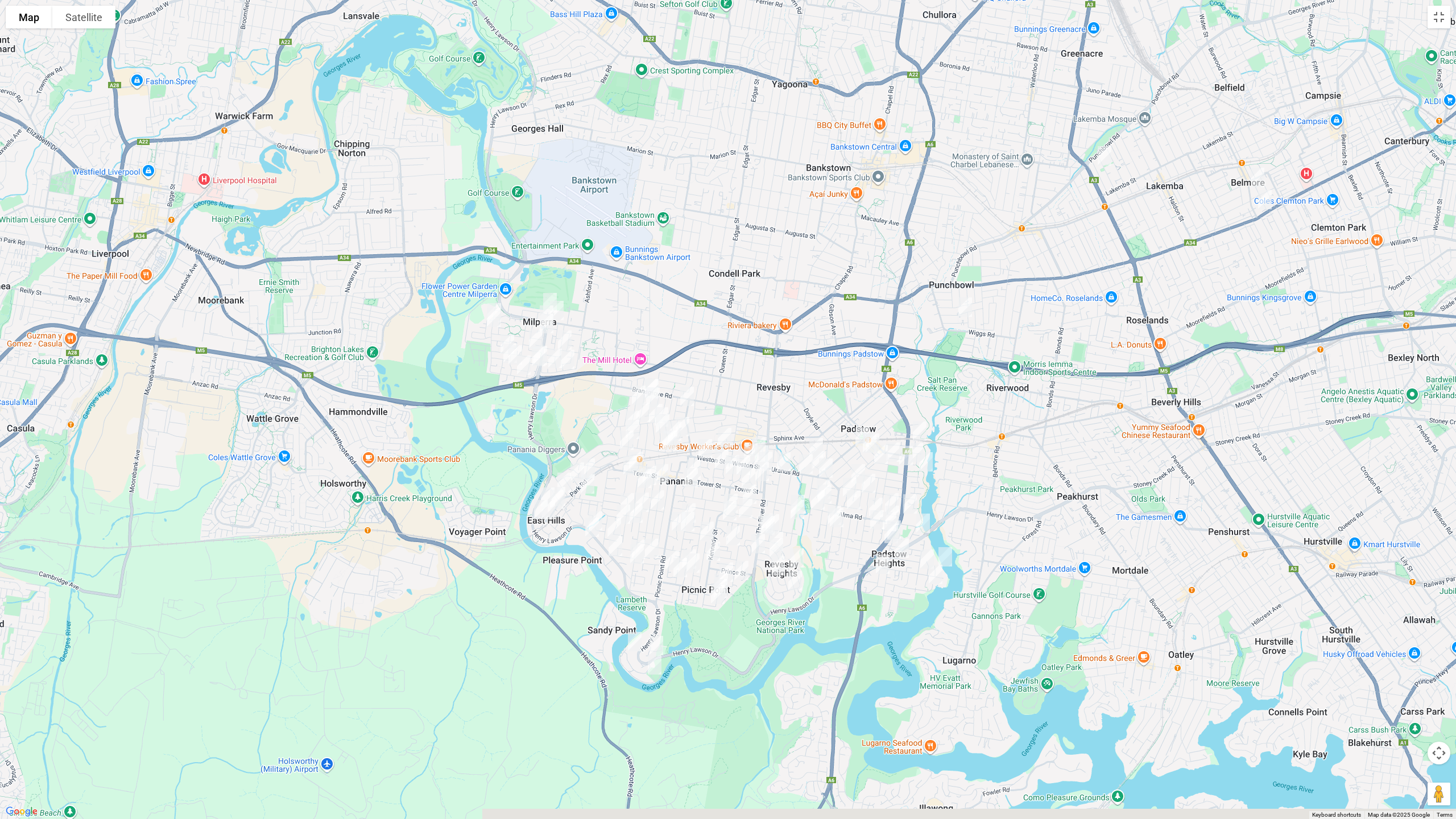
drag, startPoint x: 597, startPoint y: 446, endPoint x: 579, endPoint y: 395, distance: 54.1
click at [579, 395] on div at bounding box center [728, 410] width 1456 height 819
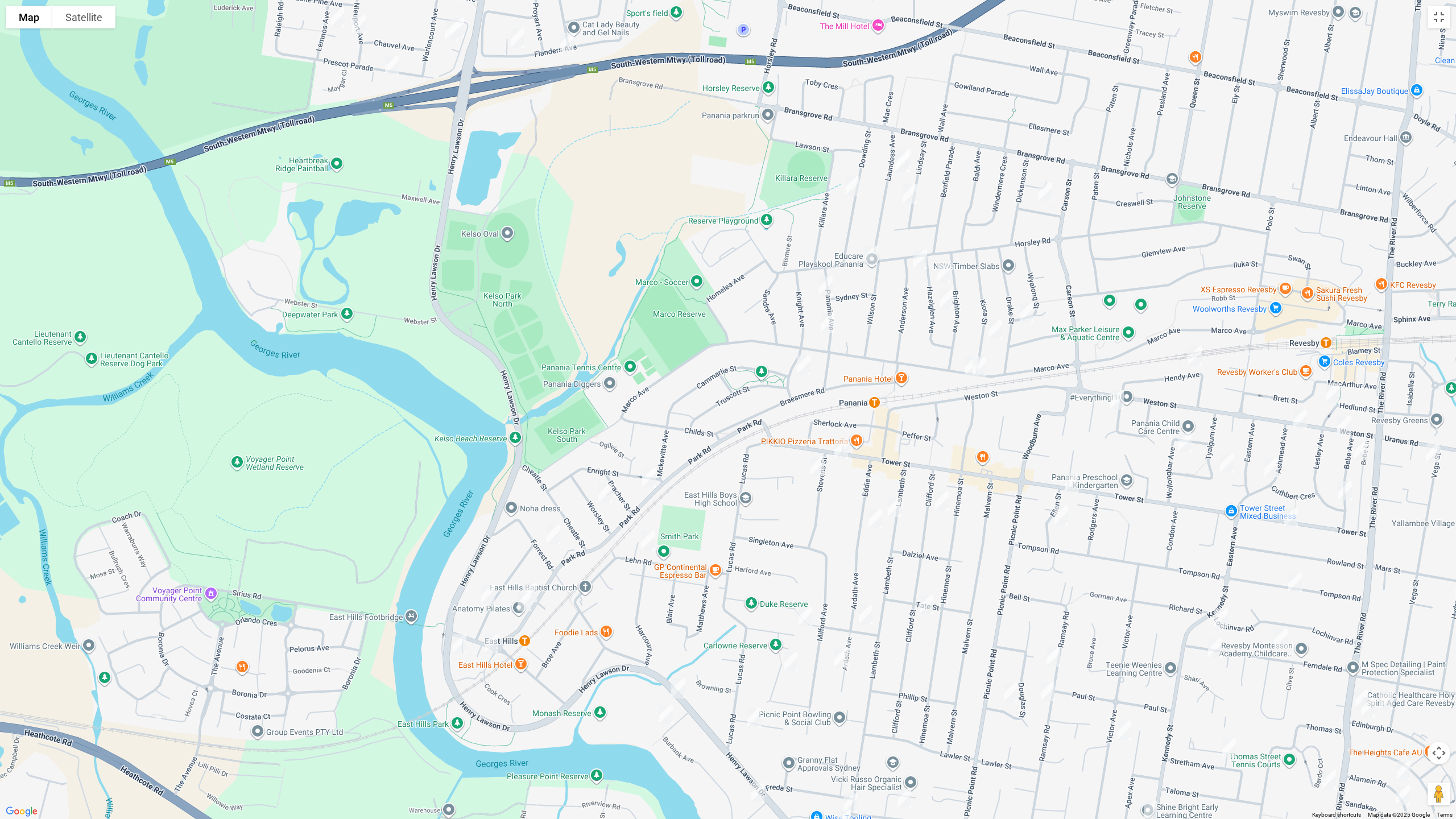
click at [536, 582] on img "82 Park Road, EAST HILLS NSW 2213" at bounding box center [530, 592] width 23 height 29
click at [520, 604] on img "88 Park Road, EAST HILLS NSW 2213" at bounding box center [524, 601] width 23 height 29
click at [456, 643] on img "641 Henry Lawson Drive, EAST HILLS NSW 2213" at bounding box center [459, 644] width 23 height 29
click at [650, 477] on img "22 Park Road, EAST HILLS NSW 2213" at bounding box center [649, 478] width 23 height 29
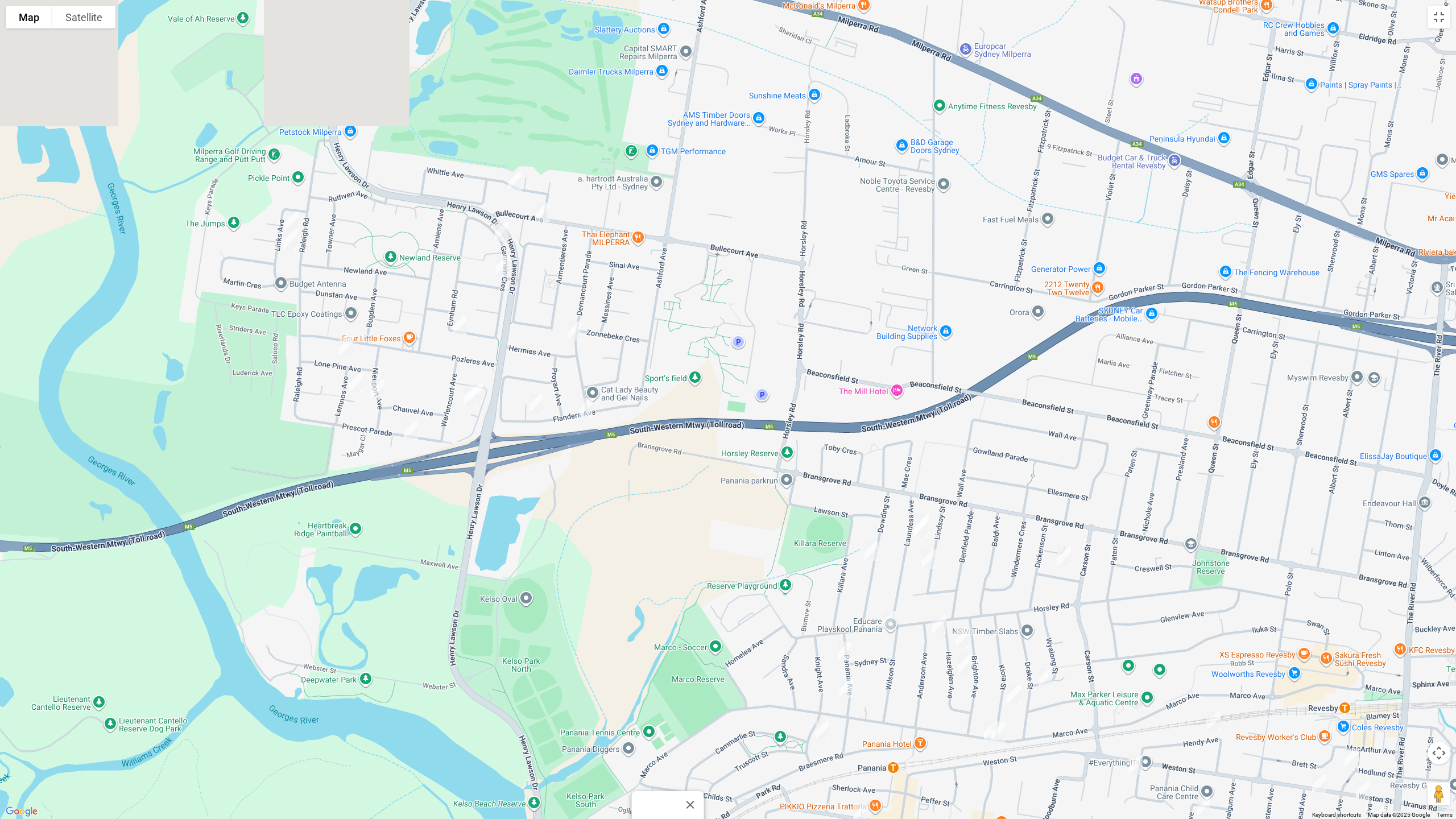
drag, startPoint x: 705, startPoint y: 275, endPoint x: 720, endPoint y: 630, distance: 355.3
click at [725, 643] on div "22 Park Road, EAST HILLS NSW 2213" at bounding box center [728, 410] width 1456 height 819
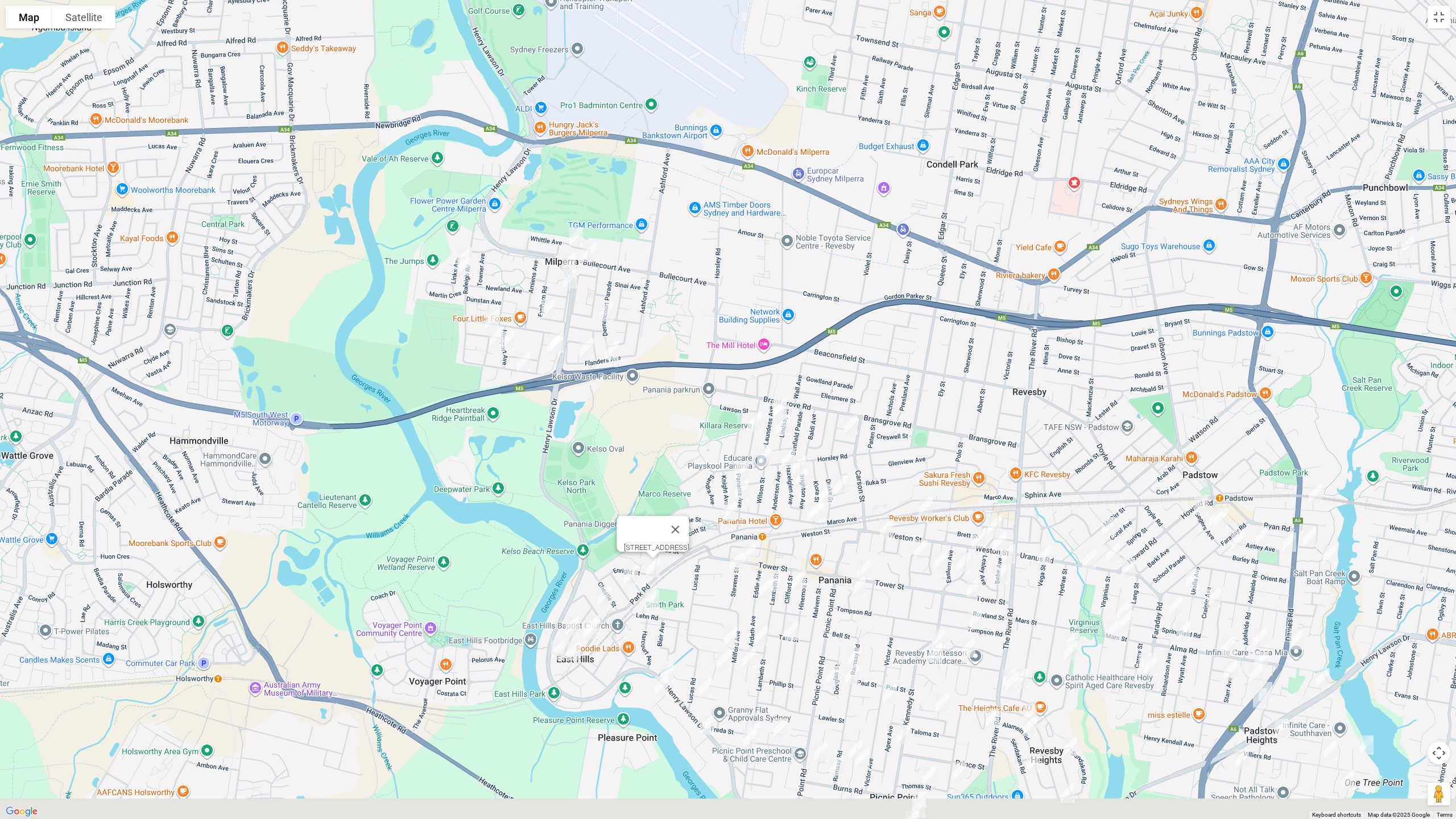
drag, startPoint x: 742, startPoint y: 466, endPoint x: 713, endPoint y: 404, distance: 68.4
click at [713, 404] on div "22 Park Road, EAST HILLS NSW 2213" at bounding box center [728, 410] width 1456 height 819
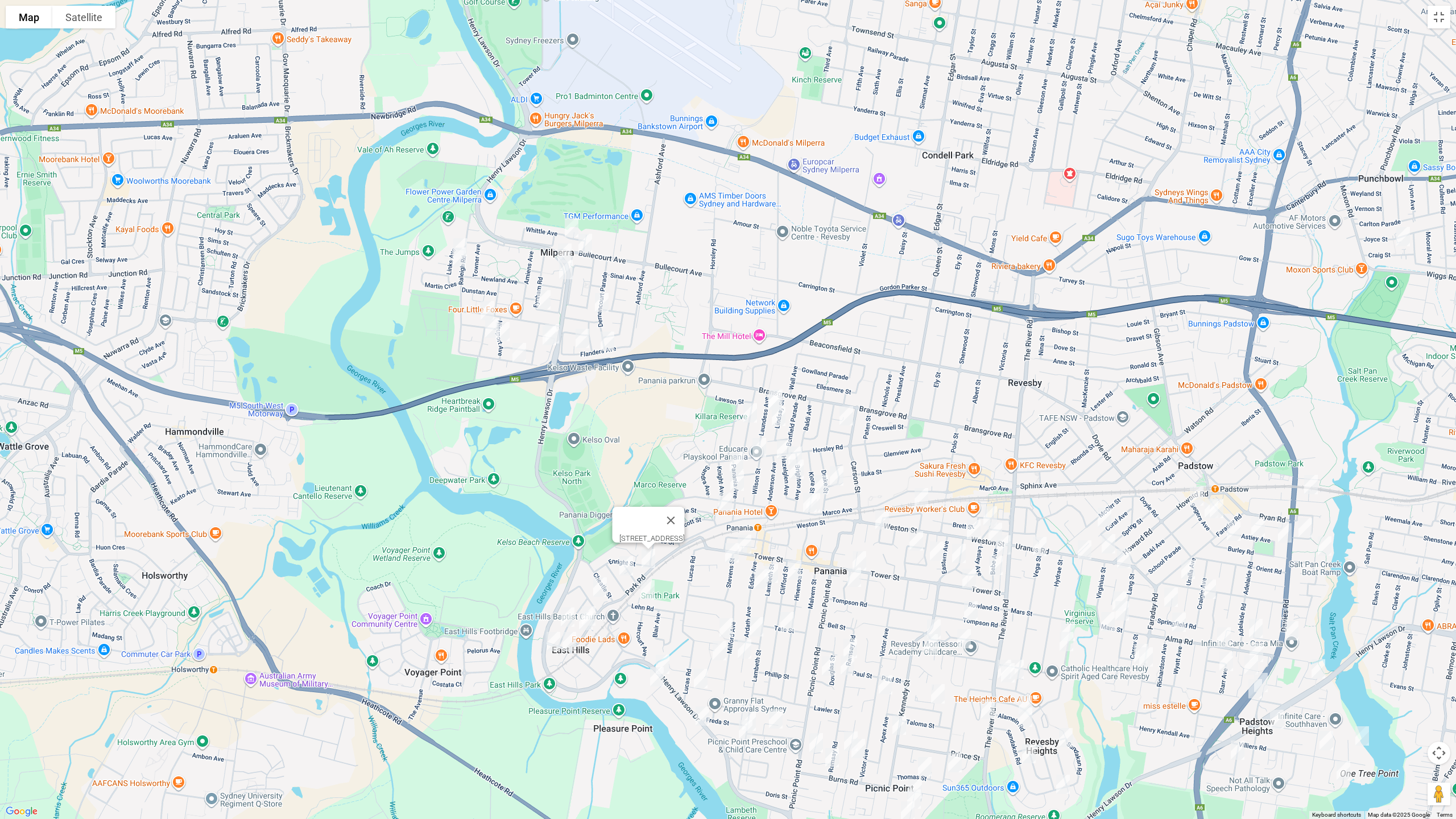
click at [460, 237] on img "14 Links Avenue, MILPERRA NSW 2214" at bounding box center [460, 248] width 23 height 29
click at [461, 258] on img "22 Links Avenue, MILPERRA NSW 2214" at bounding box center [459, 257] width 23 height 29
click at [574, 220] on img "15 Whittle Avenue, MILPERRA NSW 2214" at bounding box center [571, 227] width 23 height 29
click at [587, 245] on img "46 Bullecourt Avenue, MILPERRA NSW 2214" at bounding box center [585, 243] width 23 height 29
click at [557, 246] on img "13 Cowper Court, MILPERRA NSW 2214" at bounding box center [565, 253] width 23 height 29
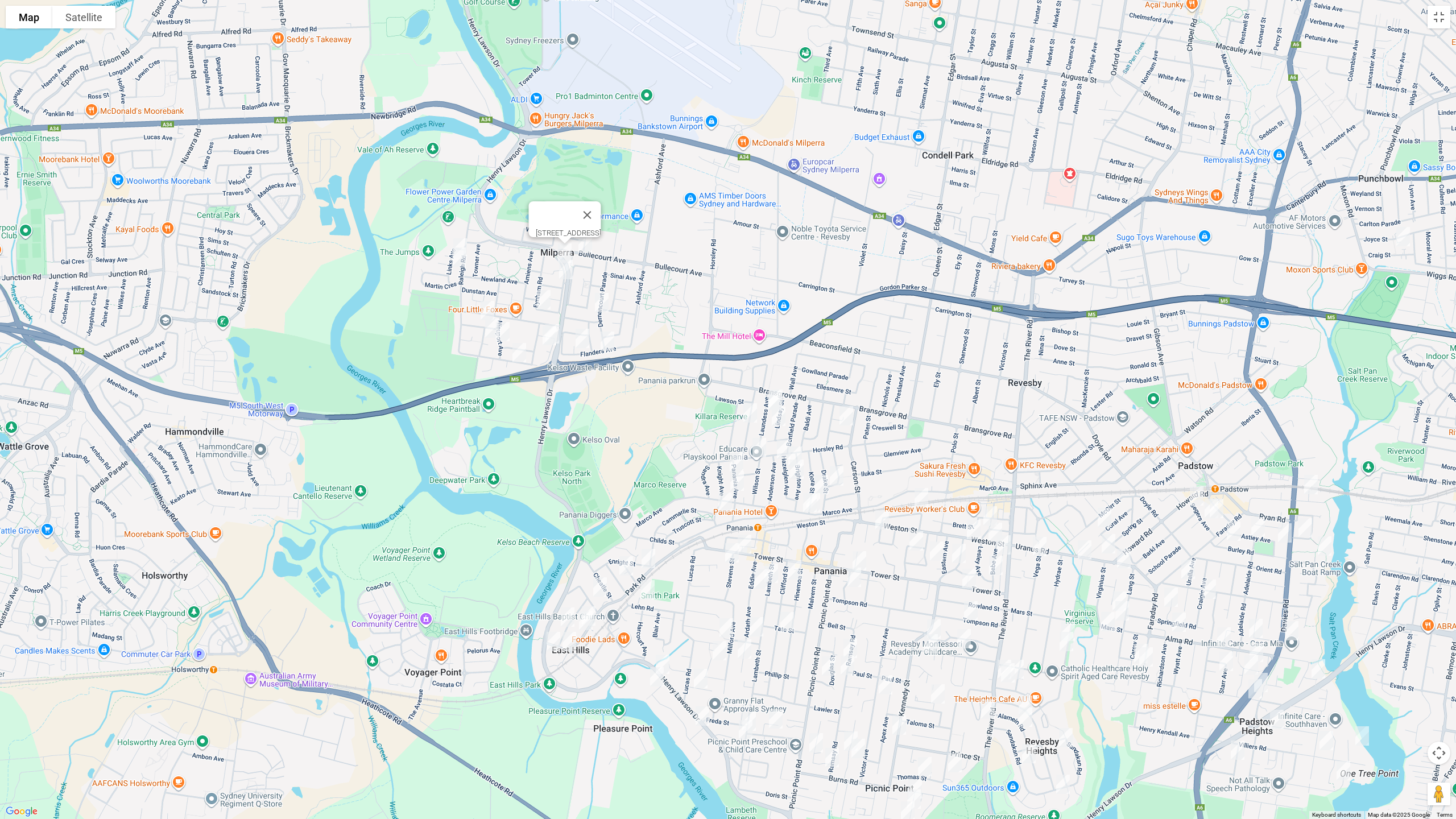
click at [563, 275] on img "16 Ganmain Crescent, MILPERRA NSW 2214" at bounding box center [566, 269] width 23 height 29
click at [603, 297] on img "24 Dernancourt Parade, MILPERRA NSW 2214" at bounding box center [602, 303] width 23 height 29
click at [544, 298] on img "19 Eynham Road, MILPERRA NSW 2214" at bounding box center [544, 299] width 23 height 29
click at [482, 303] on img "11 Lone Pine Avenue, MILPERRA NSW 2214" at bounding box center [487, 311] width 23 height 29
click at [488, 333] on img "8 Lemnos Avenue, MILPERRA NSW 2214" at bounding box center [492, 328] width 23 height 29
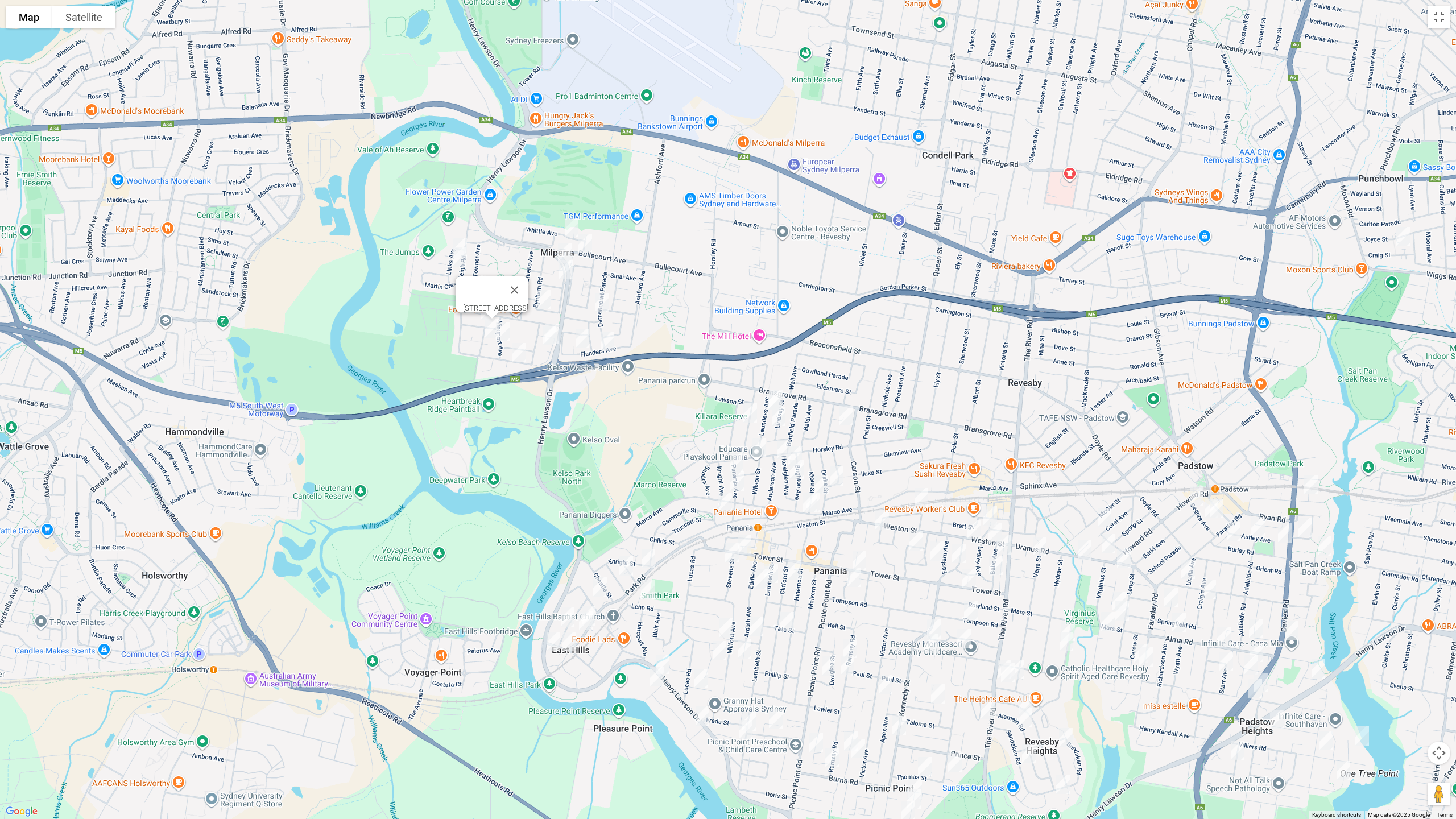
click at [504, 326] on img "11 Nieuport Avenue, MILPERRA NSW 2214" at bounding box center [503, 331] width 23 height 29
click at [516, 350] on img "16 Prescott Parade, MILPERRA NSW 2214" at bounding box center [519, 352] width 23 height 29
click at [555, 305] on button "Close" at bounding box center [542, 314] width 27 height 27
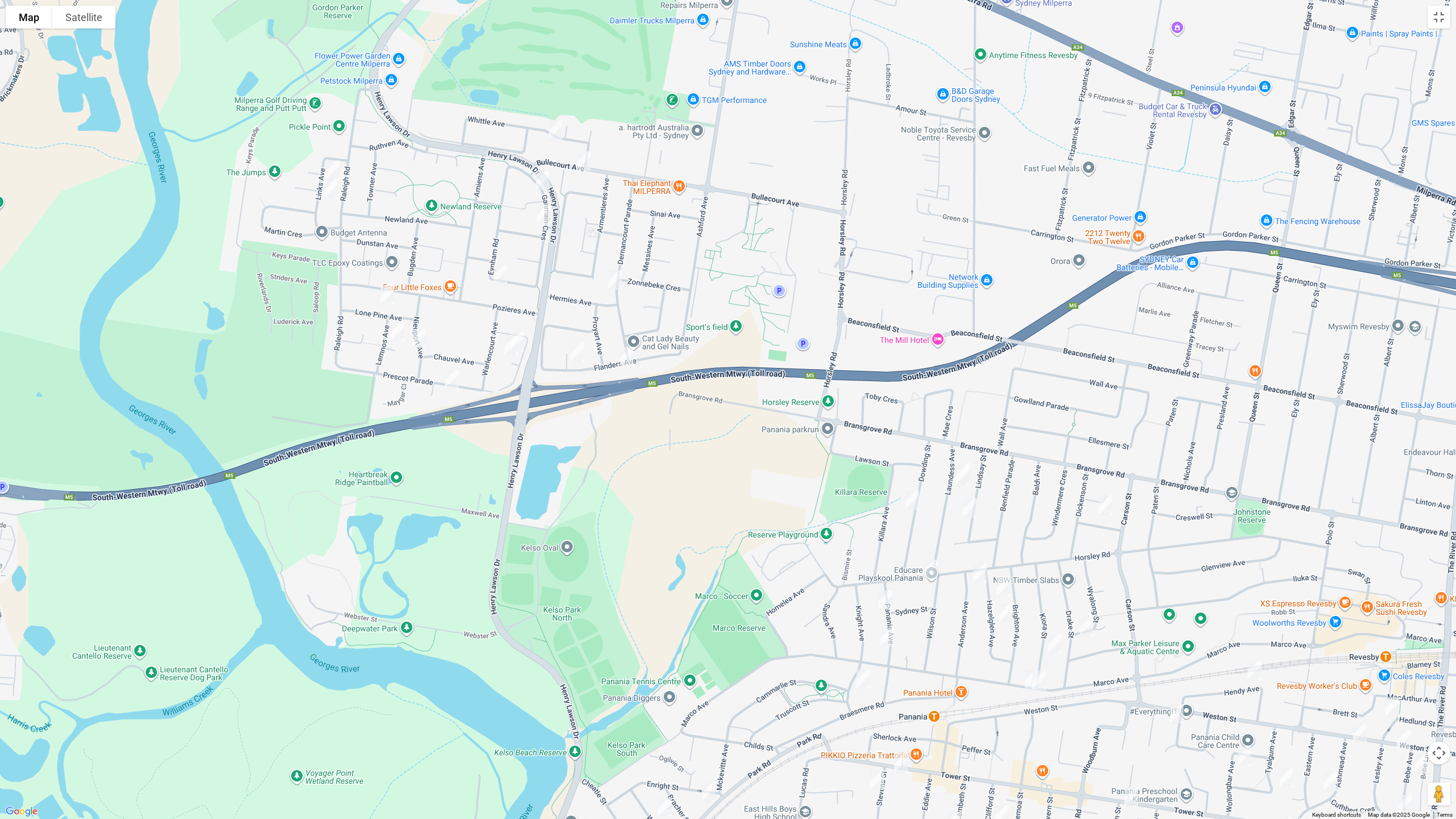
click at [526, 331] on img "17 Mactier Avenue, MILPERRA NSW 2214" at bounding box center [517, 342] width 23 height 29
click at [504, 350] on img "15 Mactier Avenue, MILPERRA NSW 2214" at bounding box center [511, 345] width 23 height 29
click at [577, 356] on img "10 Menin Place, MILPERRA NSW 2214" at bounding box center [577, 352] width 23 height 29
click at [508, 347] on img "15 Mactier Avenue, MILPERRA NSW 2214" at bounding box center [511, 345] width 23 height 29
click at [628, 362] on img "26 Flanders Avenue, MILPERRA NSW 2214" at bounding box center [626, 356] width 23 height 29
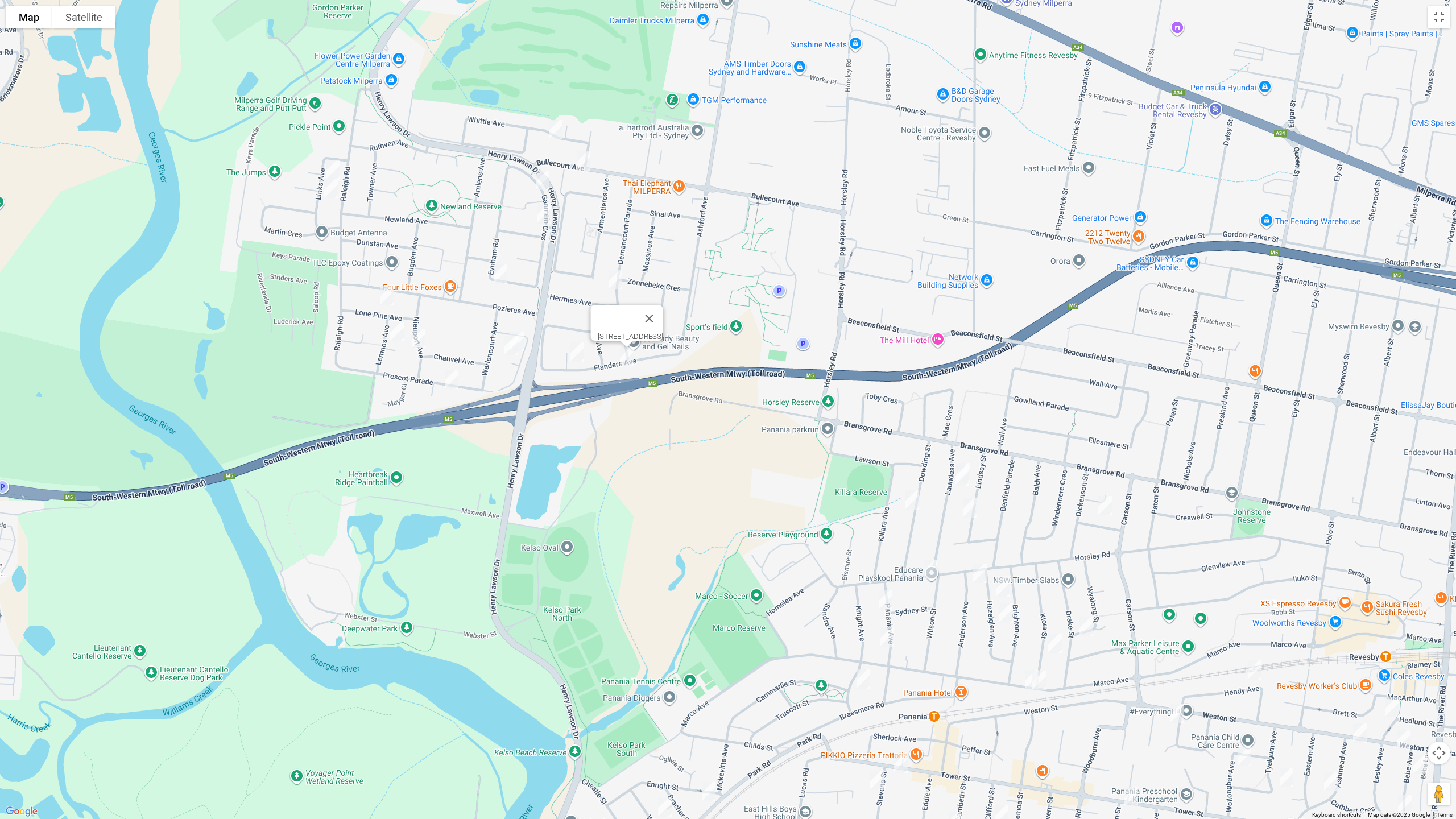
drag, startPoint x: 676, startPoint y: 461, endPoint x: 607, endPoint y: 293, distance: 181.6
click at [605, 279] on div "[STREET_ADDRESS]" at bounding box center [728, 410] width 1456 height 819
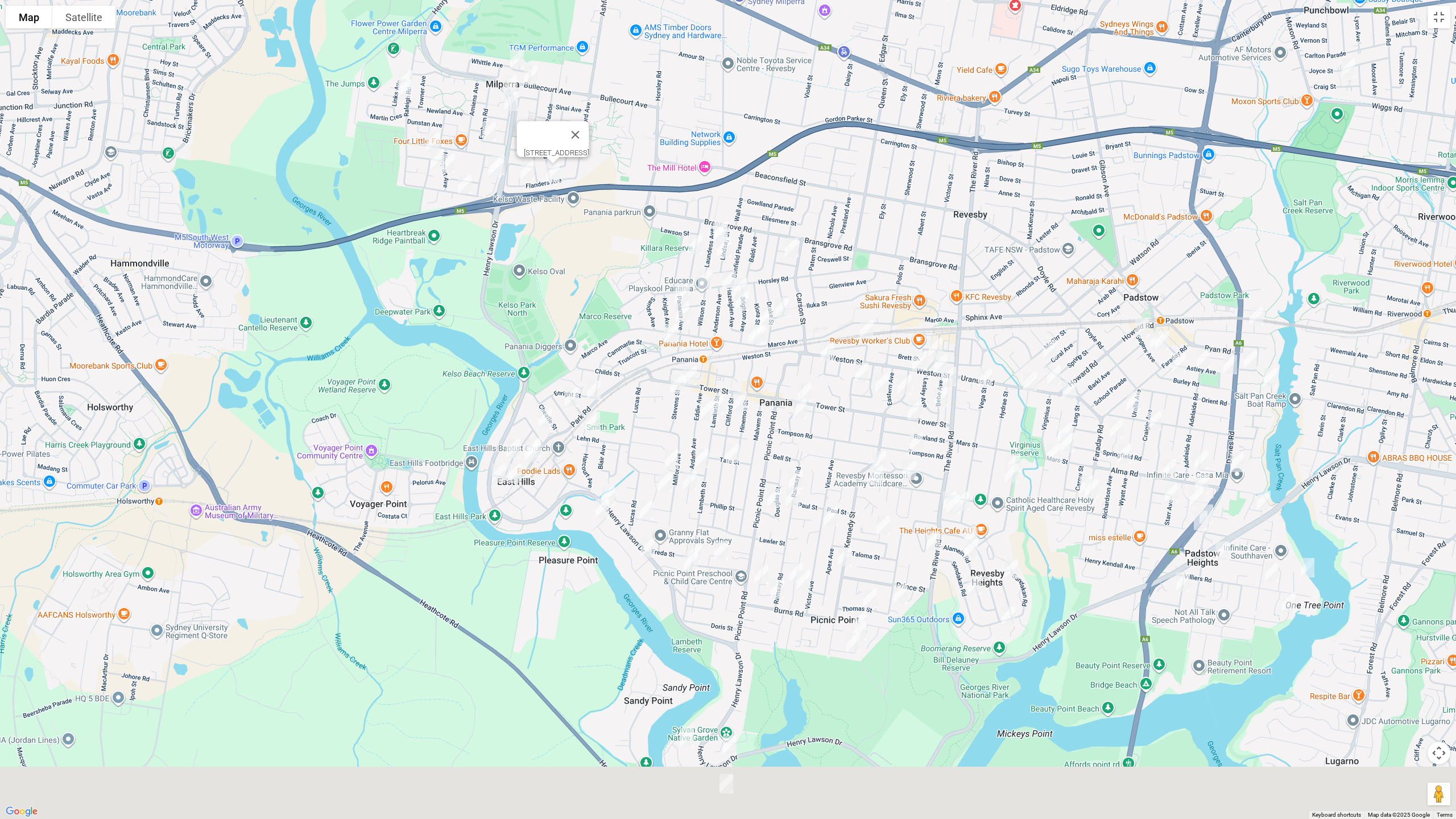
drag, startPoint x: 639, startPoint y: 402, endPoint x: 567, endPoint y: 217, distance: 198.5
click at [567, 217] on div "[STREET_ADDRESS]" at bounding box center [728, 410] width 1456 height 819
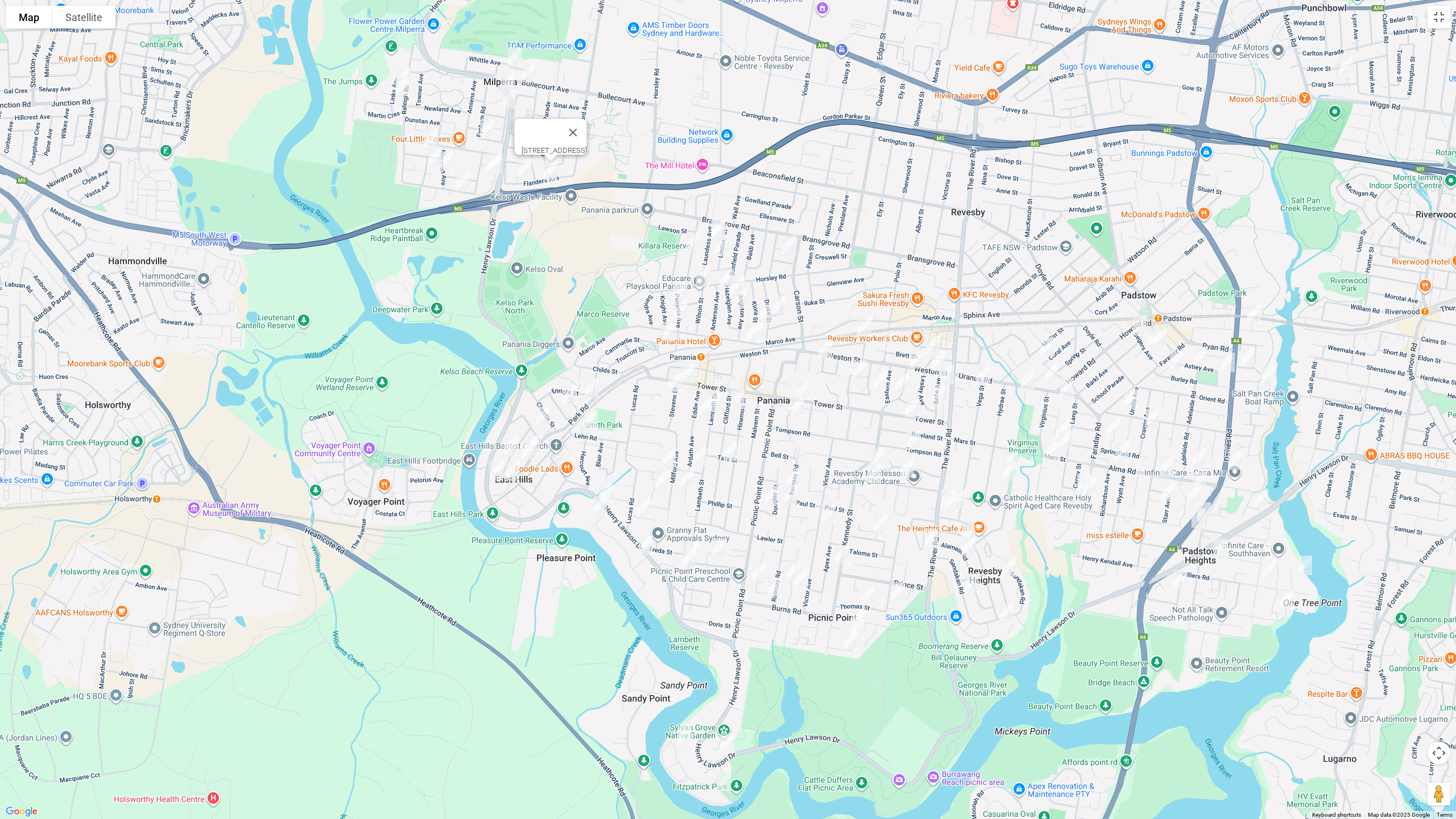
click at [567, 396] on img "13 Worsley Street, EAST HILLS NSW 2213" at bounding box center [569, 395] width 23 height 29
click at [542, 411] on img "38 Forrest Road, EAST HILLS NSW 2213" at bounding box center [543, 416] width 23 height 29
click at [510, 437] on img "33 Monie Avenue, EAST HILLS NSW 2213" at bounding box center [511, 446] width 23 height 29
click at [512, 467] on img "4/49 Maclaurin Avenue, EAST HILLS NSW 2213" at bounding box center [512, 471] width 23 height 29
click at [549, 425] on button "Close" at bounding box center [535, 433] width 27 height 27
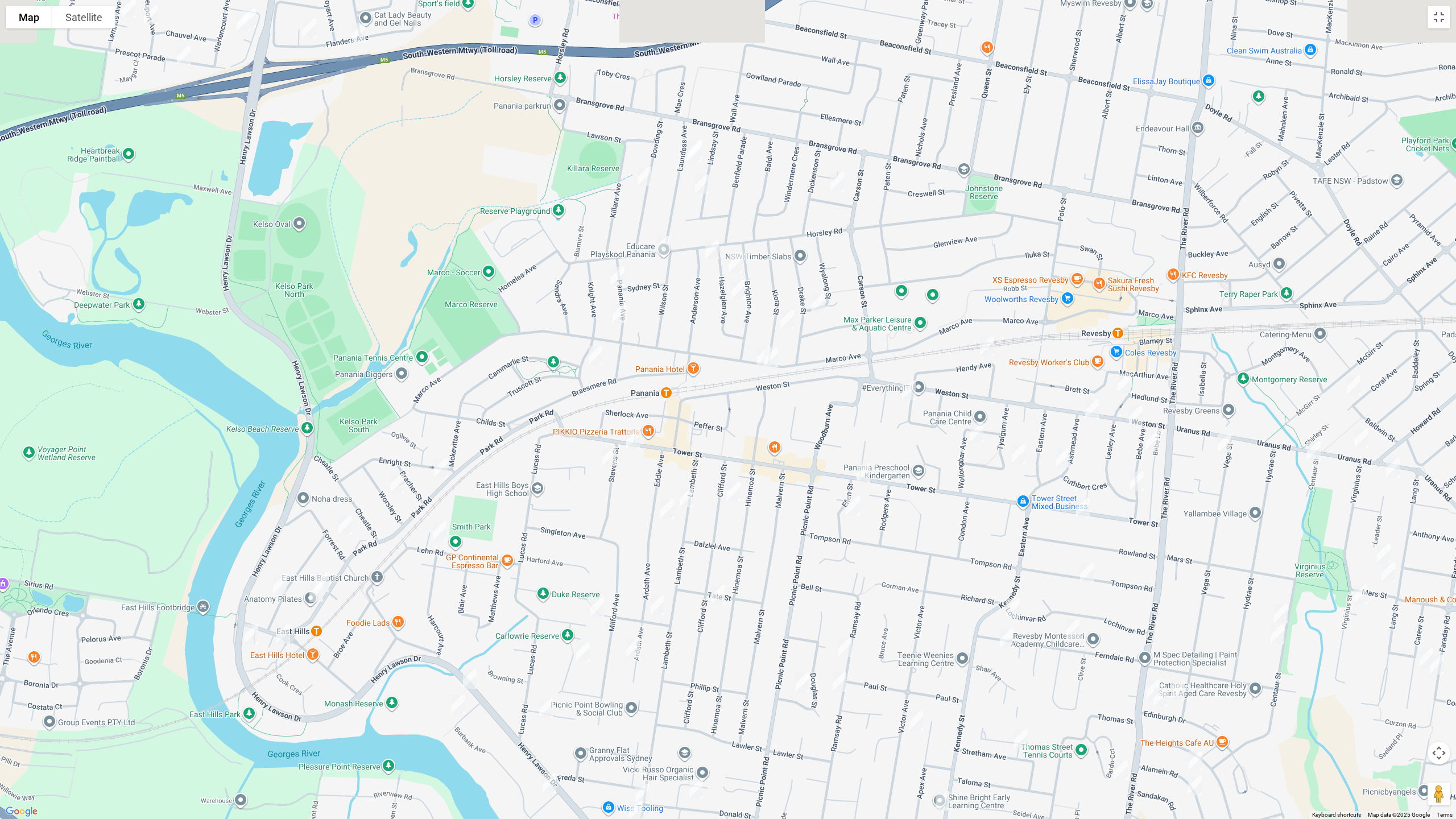
drag, startPoint x: 660, startPoint y: 293, endPoint x: 495, endPoint y: 389, distance: 190.9
click at [478, 417] on div at bounding box center [728, 410] width 1456 height 819
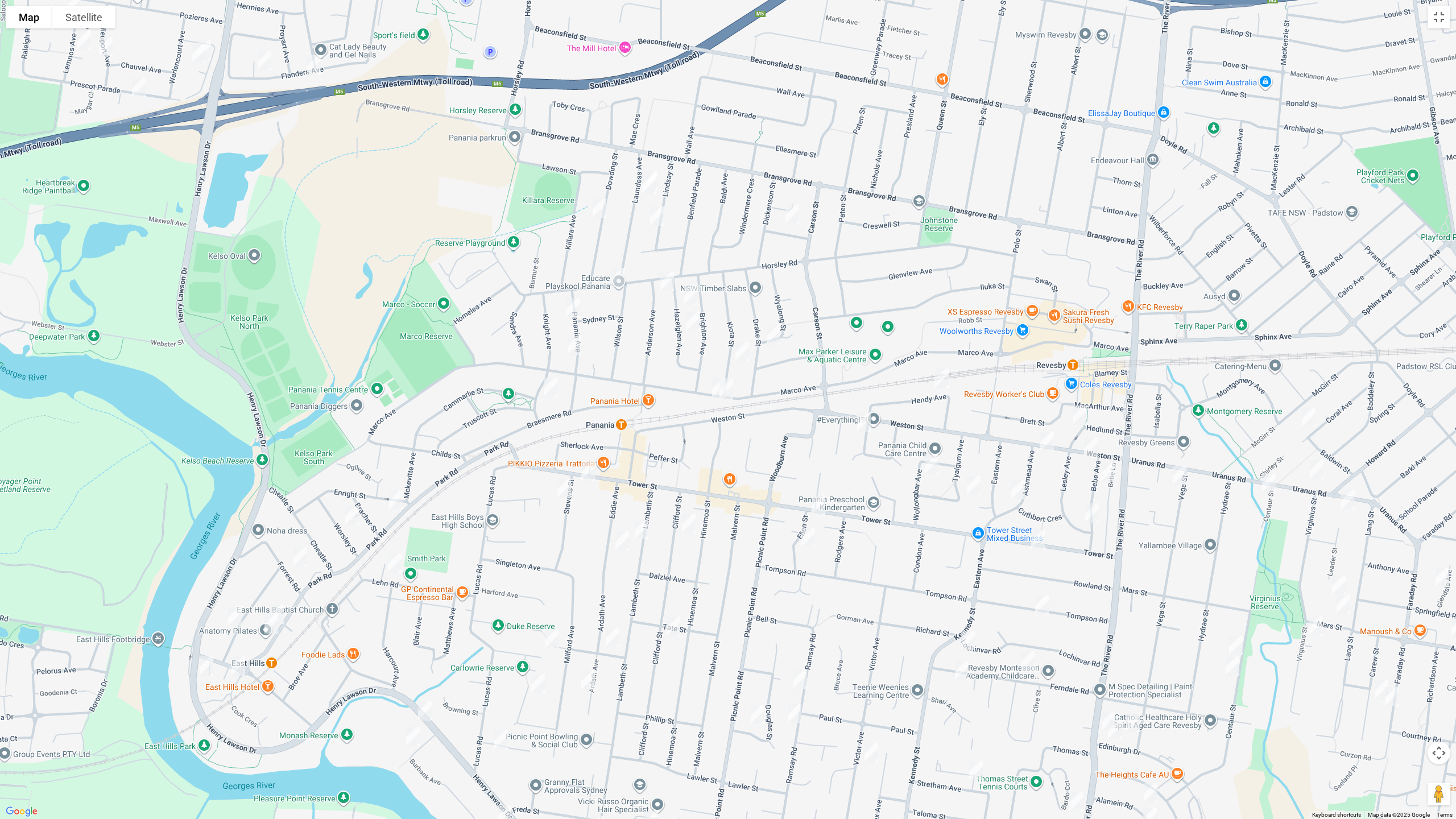
click at [657, 165] on div at bounding box center [728, 410] width 1456 height 819
click at [658, 170] on img "13b Laundess Avenue, PANANIA NSW 2213" at bounding box center [649, 184] width 23 height 29
drag, startPoint x: 601, startPoint y: 209, endPoint x: 608, endPoint y: 208, distance: 7.1
click at [602, 209] on img "27 Dowding Street, PANANIA NSW 2213" at bounding box center [599, 208] width 23 height 29
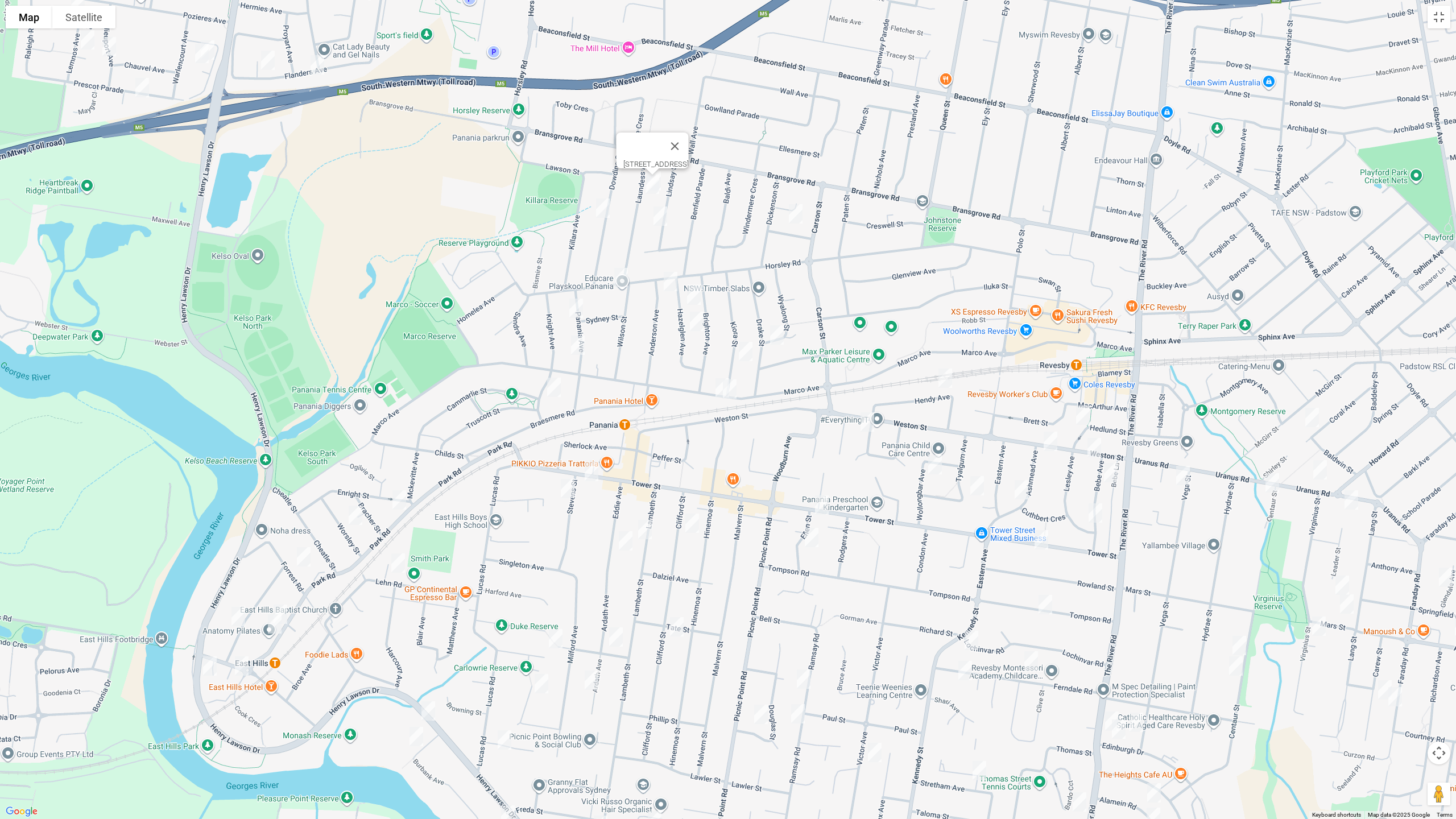
click at [659, 216] on img "26A Lindsay Street, PANANIA NSW 2213" at bounding box center [660, 216] width 23 height 29
click at [794, 216] on img "6 Burtenshaw Street, PANANIA NSW 2213" at bounding box center [796, 214] width 23 height 29
click at [602, 202] on img "27 Dowding Street, PANANIA NSW 2213" at bounding box center [603, 208] width 23 height 29
click at [664, 165] on button "Close" at bounding box center [652, 170] width 27 height 27
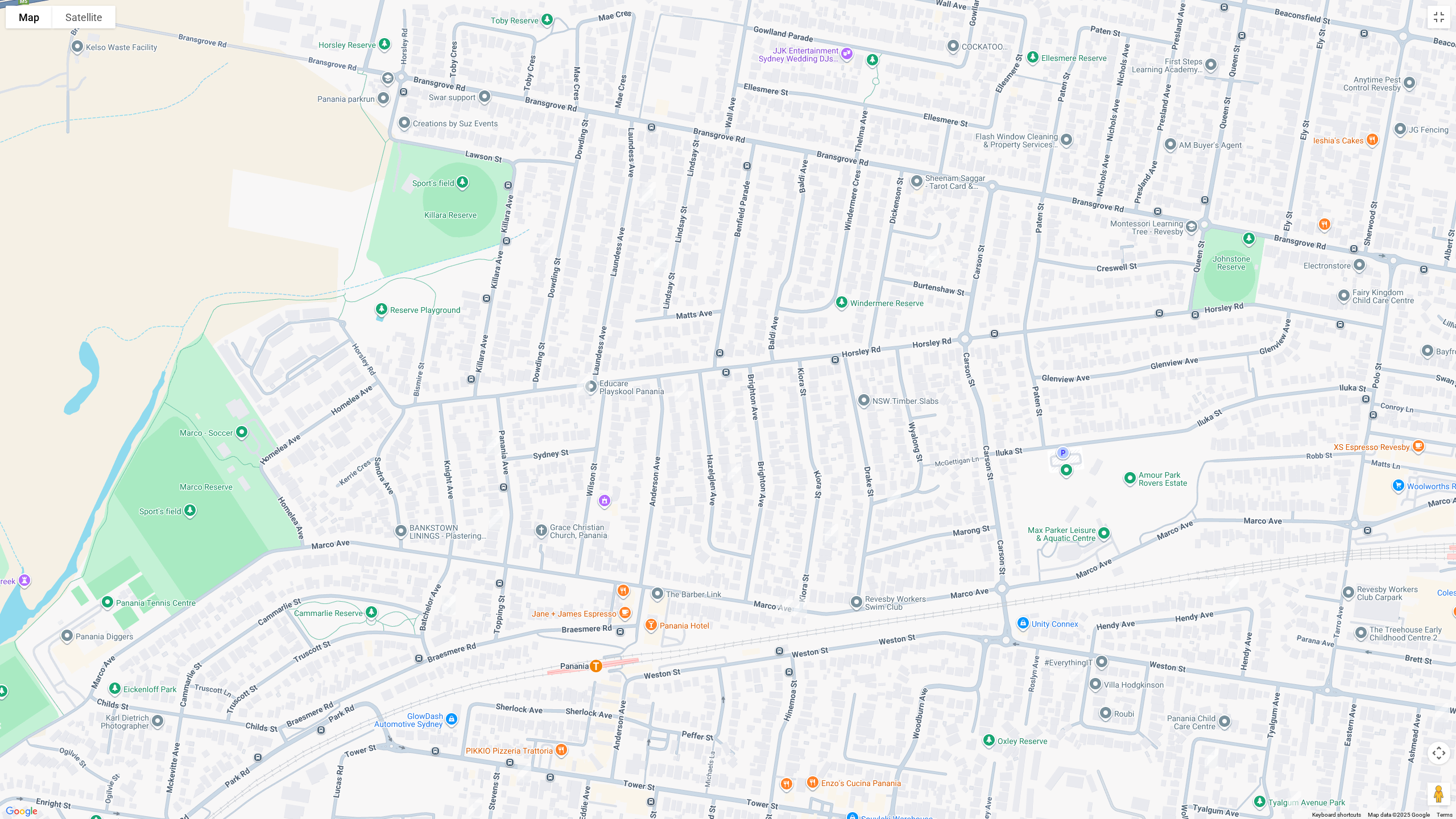
click at [655, 182] on img "11 Laundess Avenue, PANANIA NSW 2213" at bounding box center [649, 191] width 23 height 29
click at [585, 384] on img "141 Horsley Road, PANANIA NSW 2213" at bounding box center [583, 385] width 23 height 29
click at [488, 440] on img "14 Panania Avenue, PANANIA NSW 2213" at bounding box center [493, 446] width 23 height 29
click at [500, 520] on img "34 Panania Avenue, PANANIA NSW 2213" at bounding box center [496, 520] width 23 height 29
click at [453, 607] on img "9 Batchelor Avenue, PANANIA NSW 2213" at bounding box center [449, 605] width 23 height 29
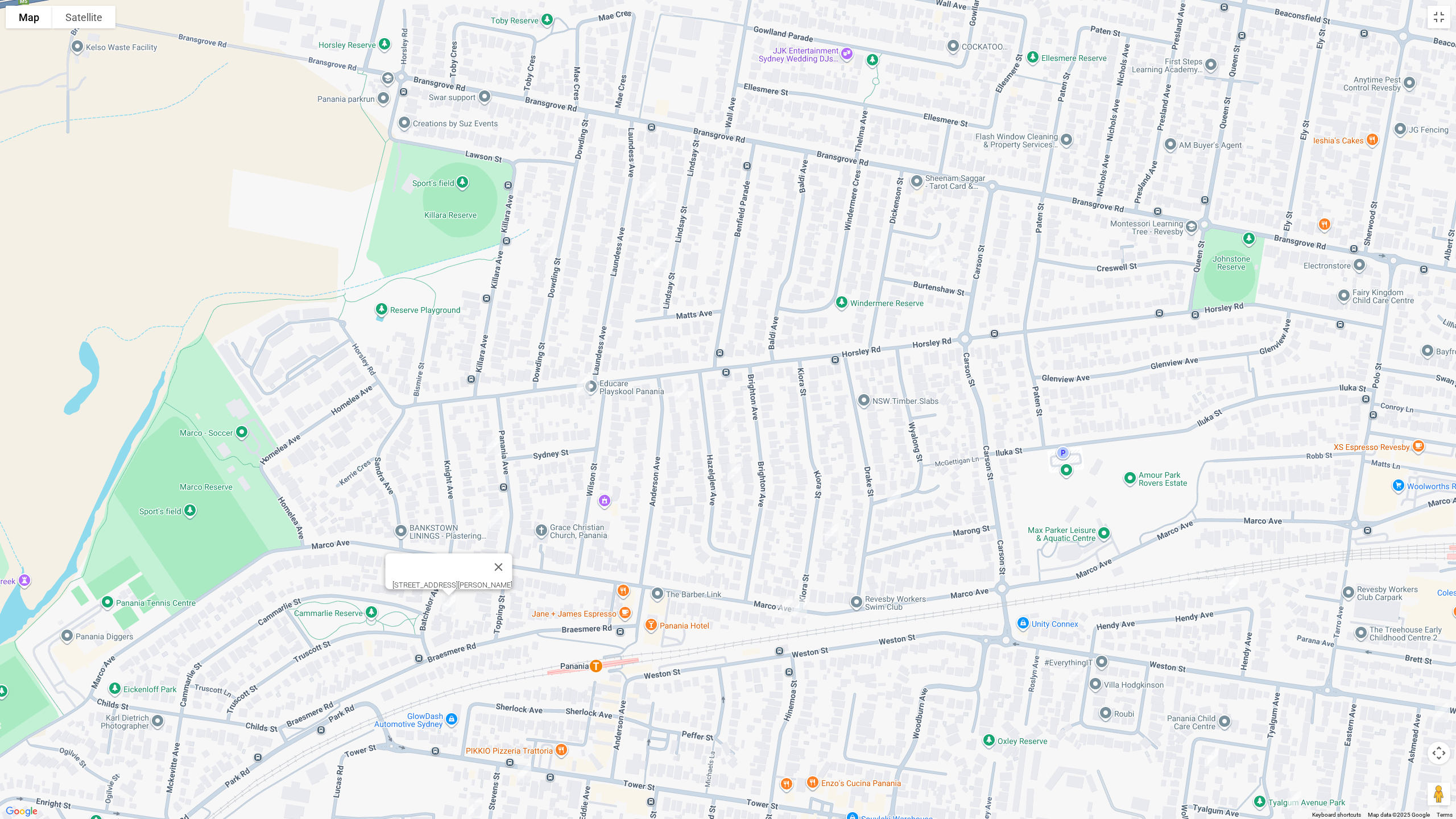
click at [683, 389] on img "1 Anderson Avenue, PANANIA NSW 2213" at bounding box center [682, 392] width 23 height 29
click at [731, 420] on img "9 Hazelglen Avenue, PANANIA NSW 2213" at bounding box center [728, 420] width 23 height 29
click at [892, 496] on img "19A Wyalong Street, PANANIA NSW 2213" at bounding box center [894, 499] width 23 height 29
click at [731, 474] on img "21 Hazelglen Avenue, PANANIA NSW 2213" at bounding box center [734, 473] width 23 height 29
click at [832, 529] on img "39 Kiora Street, PANANIA NSW 2213" at bounding box center [832, 534] width 23 height 29
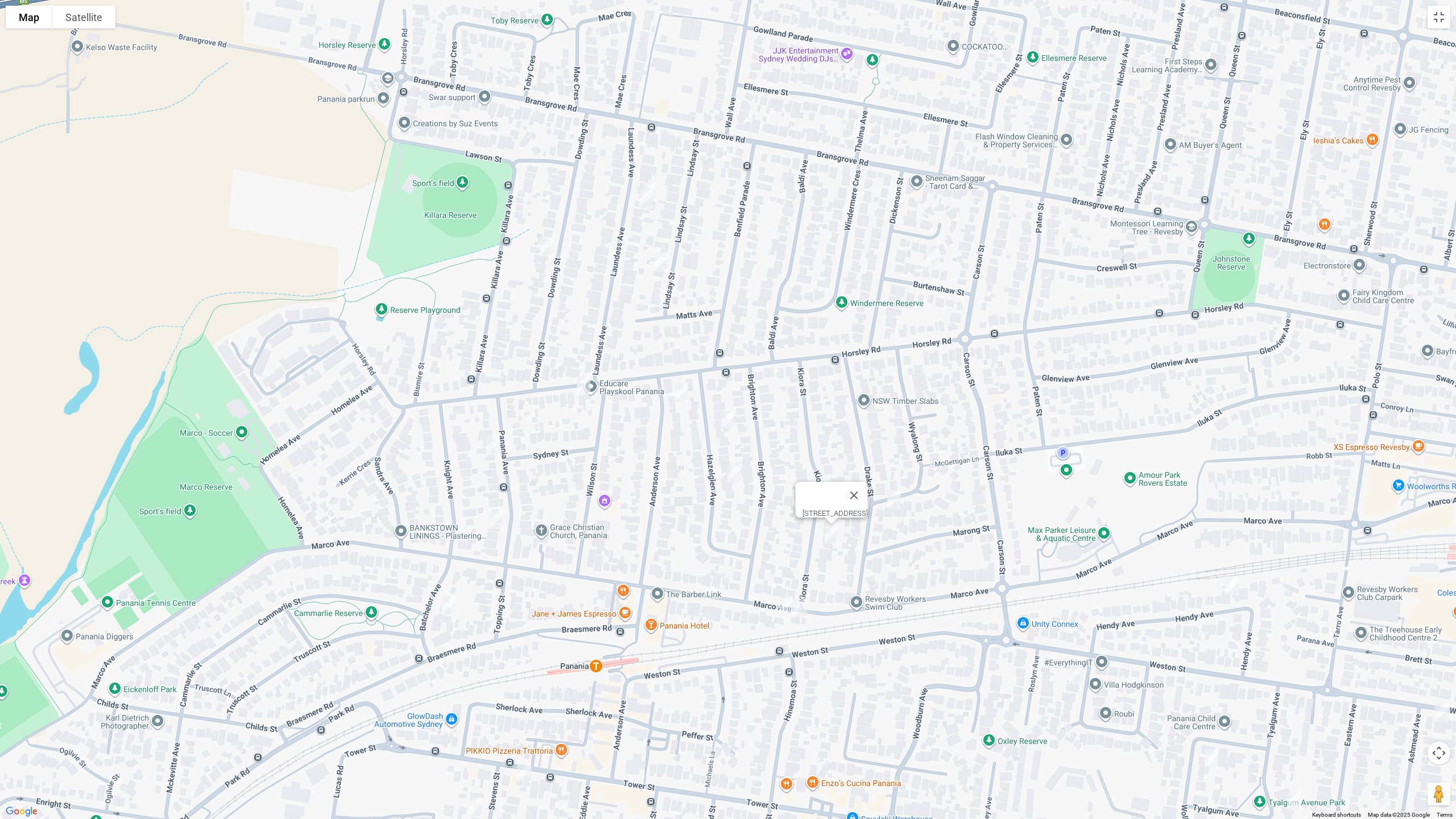
click at [780, 605] on img "79 Marco Avenue, PANANIA NSW 2213" at bounding box center [786, 605] width 23 height 29
click at [798, 609] on img "77 Marco Avenue, PANANIA NSW 2213" at bounding box center [800, 608] width 23 height 29
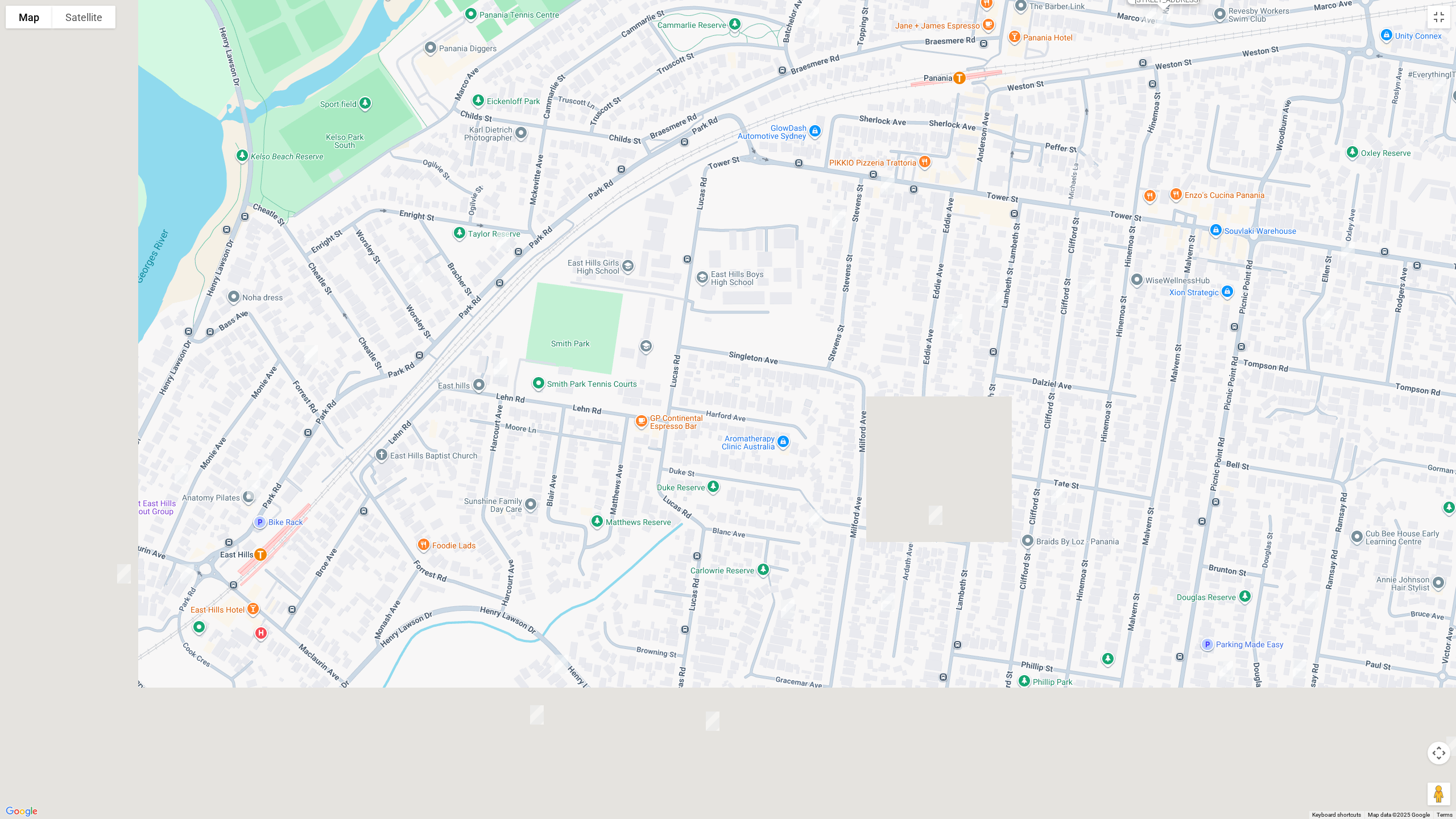
drag, startPoint x: 666, startPoint y: 589, endPoint x: 1131, endPoint y: 2, distance: 748.9
click at [1133, 1] on div "[STREET_ADDRESS]" at bounding box center [728, 410] width 1456 height 819
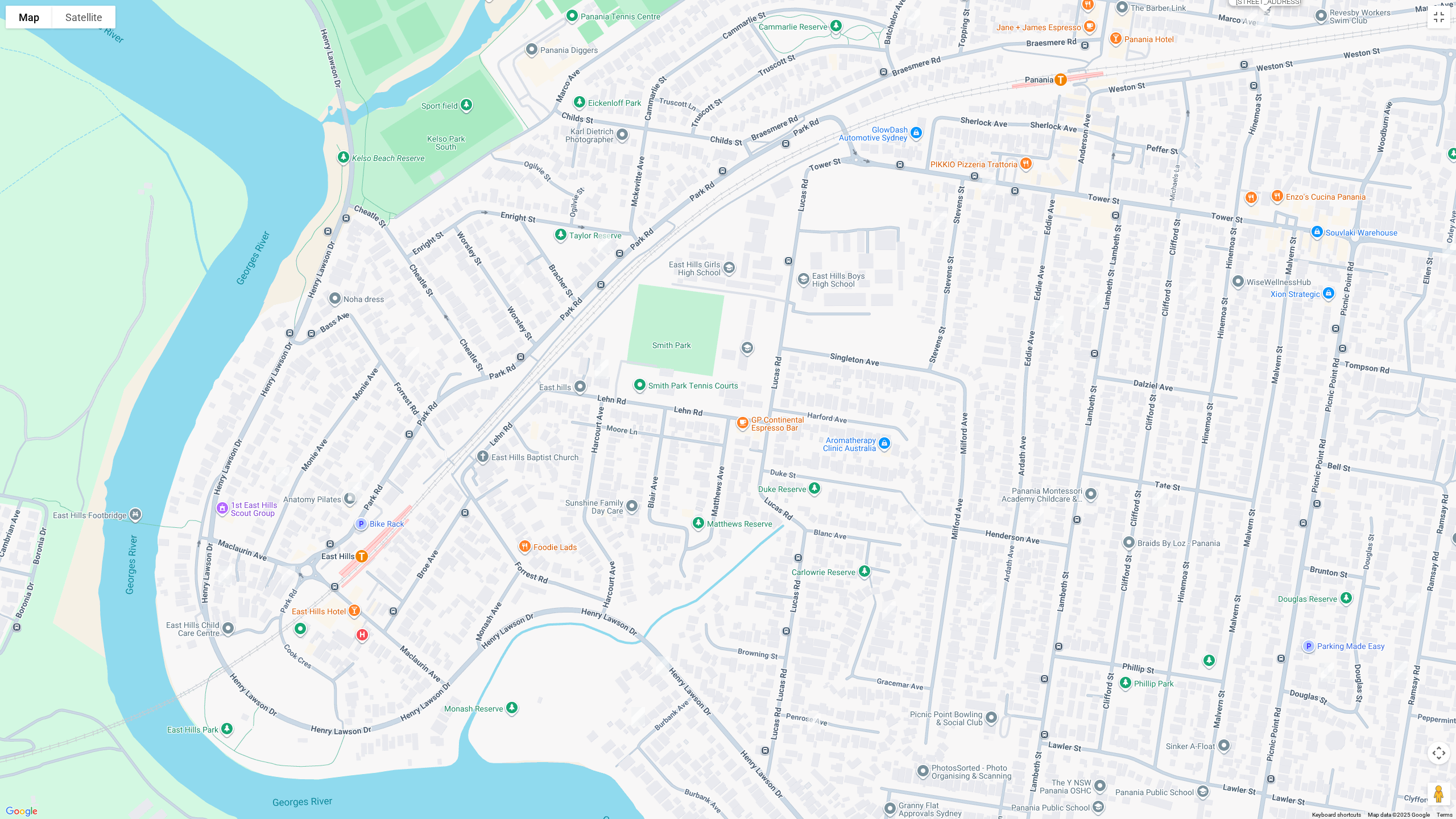
click at [599, 364] on img "4 Lehn Road, EAST HILLS NSW 2213" at bounding box center [602, 369] width 23 height 29
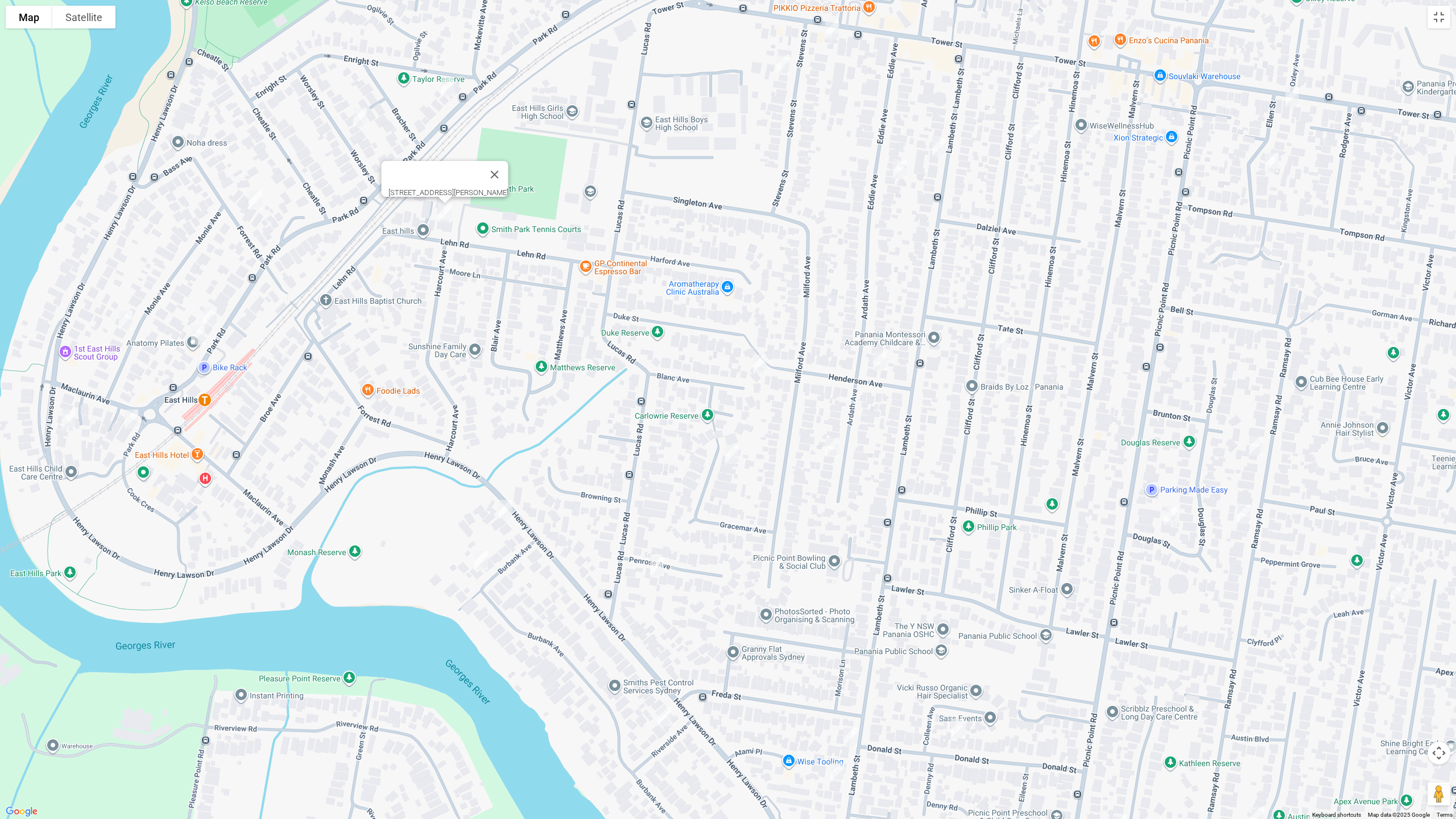
drag, startPoint x: 700, startPoint y: 452, endPoint x: 551, endPoint y: 303, distance: 210.7
click at [551, 303] on div "4 Lehn Road, EAST HILLS NSW 2213" at bounding box center [728, 410] width 1456 height 819
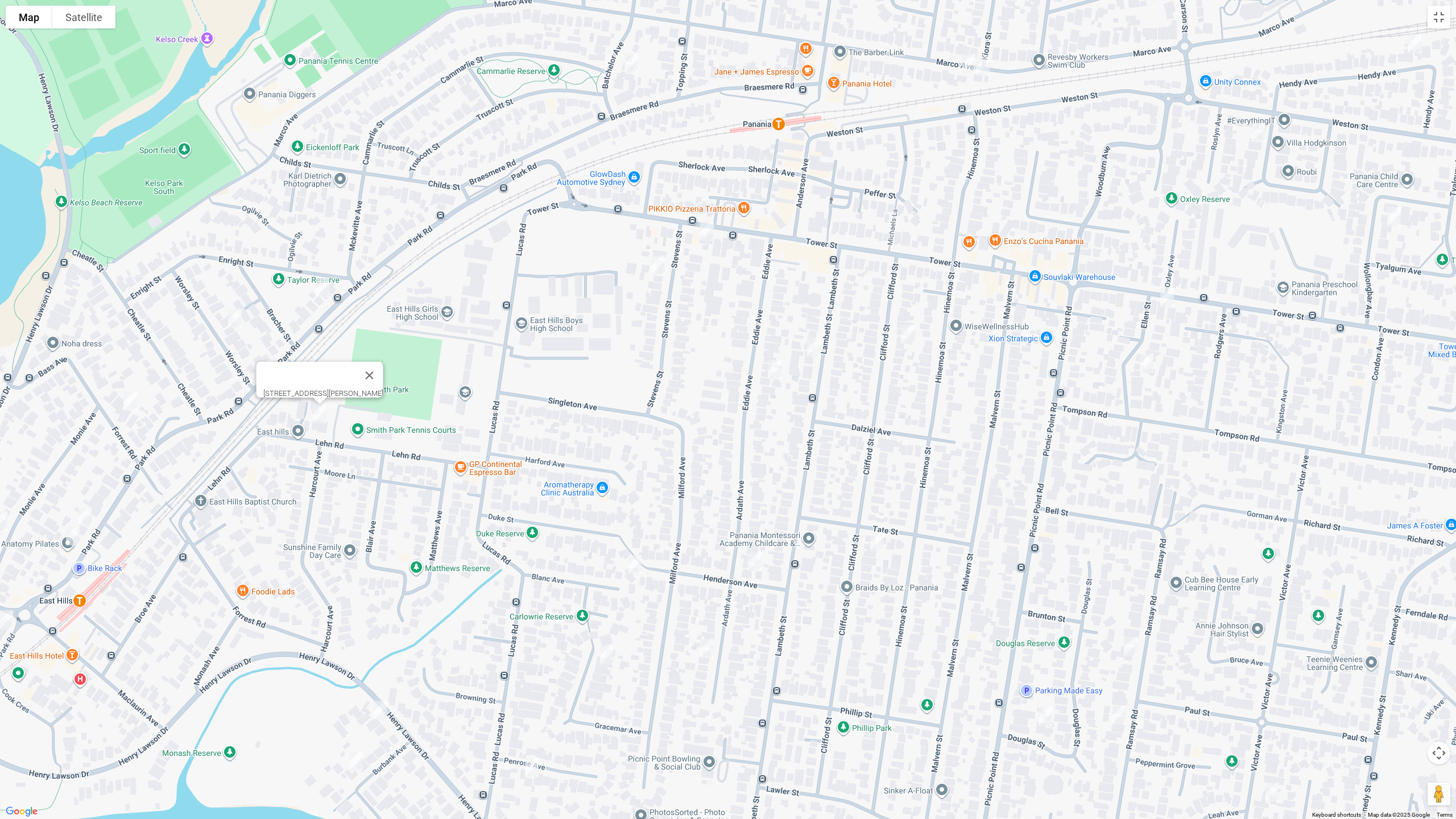
drag, startPoint x: 626, startPoint y: 177, endPoint x: 475, endPoint y: 397, distance: 266.8
click at [494, 395] on div "4 Lehn Road, EAST HILLS NSW 2213" at bounding box center [728, 410] width 1456 height 819
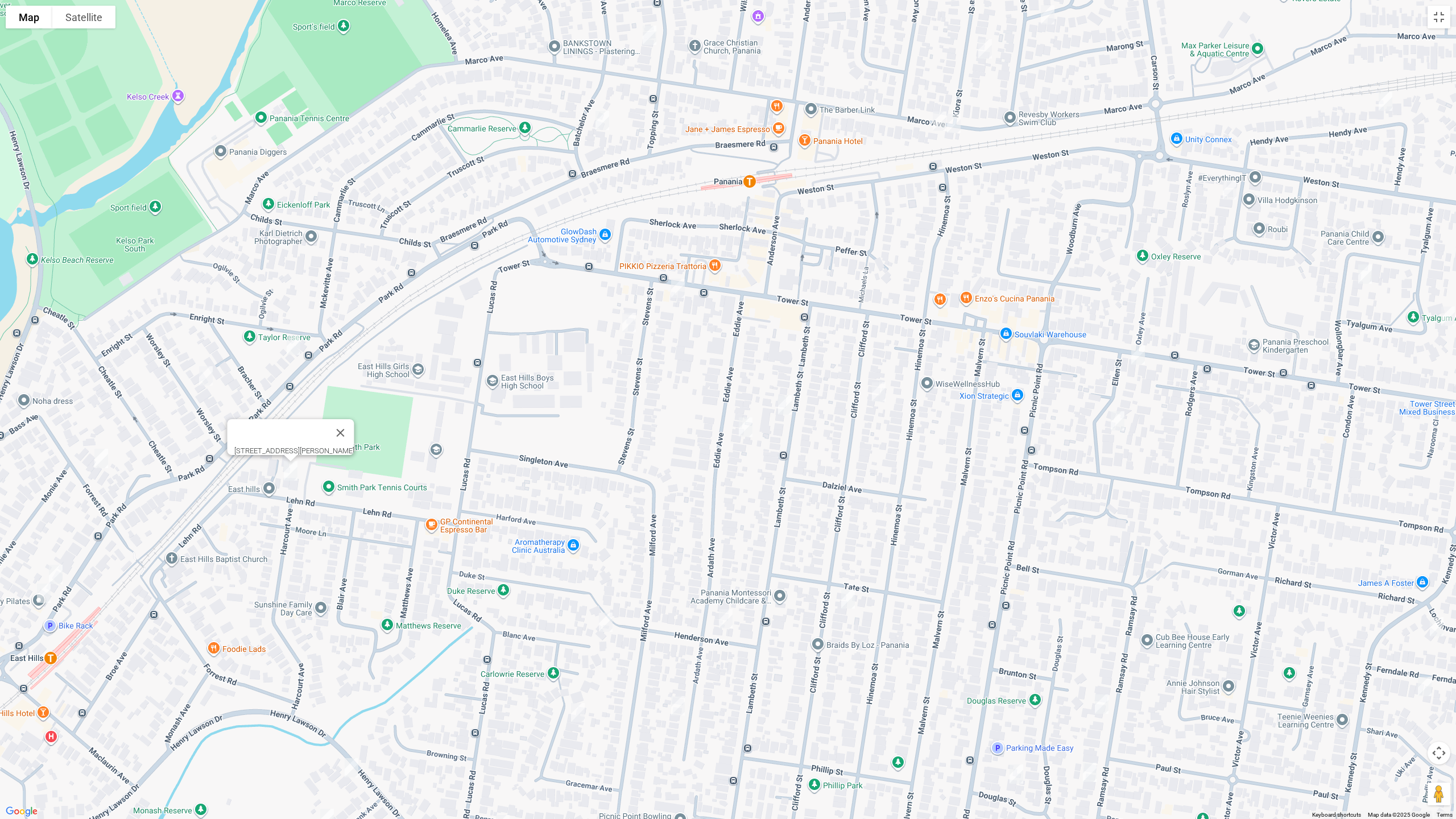
click at [674, 293] on img "241 Tower Street, PANANIA NSW 2213" at bounding box center [678, 288] width 23 height 29
click at [676, 295] on img "241 Tower Street, PANANIA NSW 2213" at bounding box center [678, 288] width 23 height 29
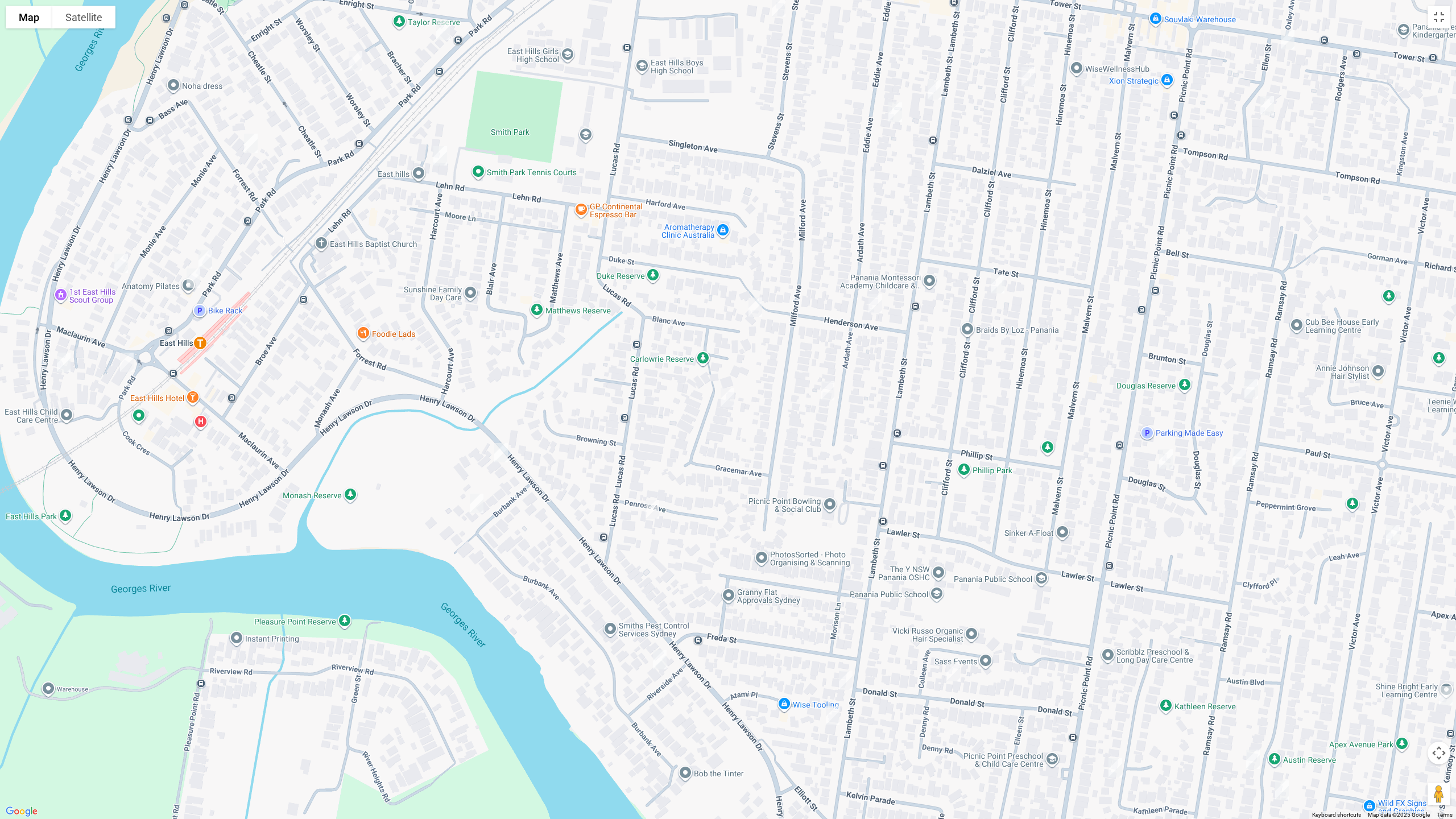
drag, startPoint x: 617, startPoint y: 417, endPoint x: 697, endPoint y: 186, distance: 244.5
click at [697, 186] on div "[STREET_ADDRESS]" at bounding box center [728, 410] width 1456 height 819
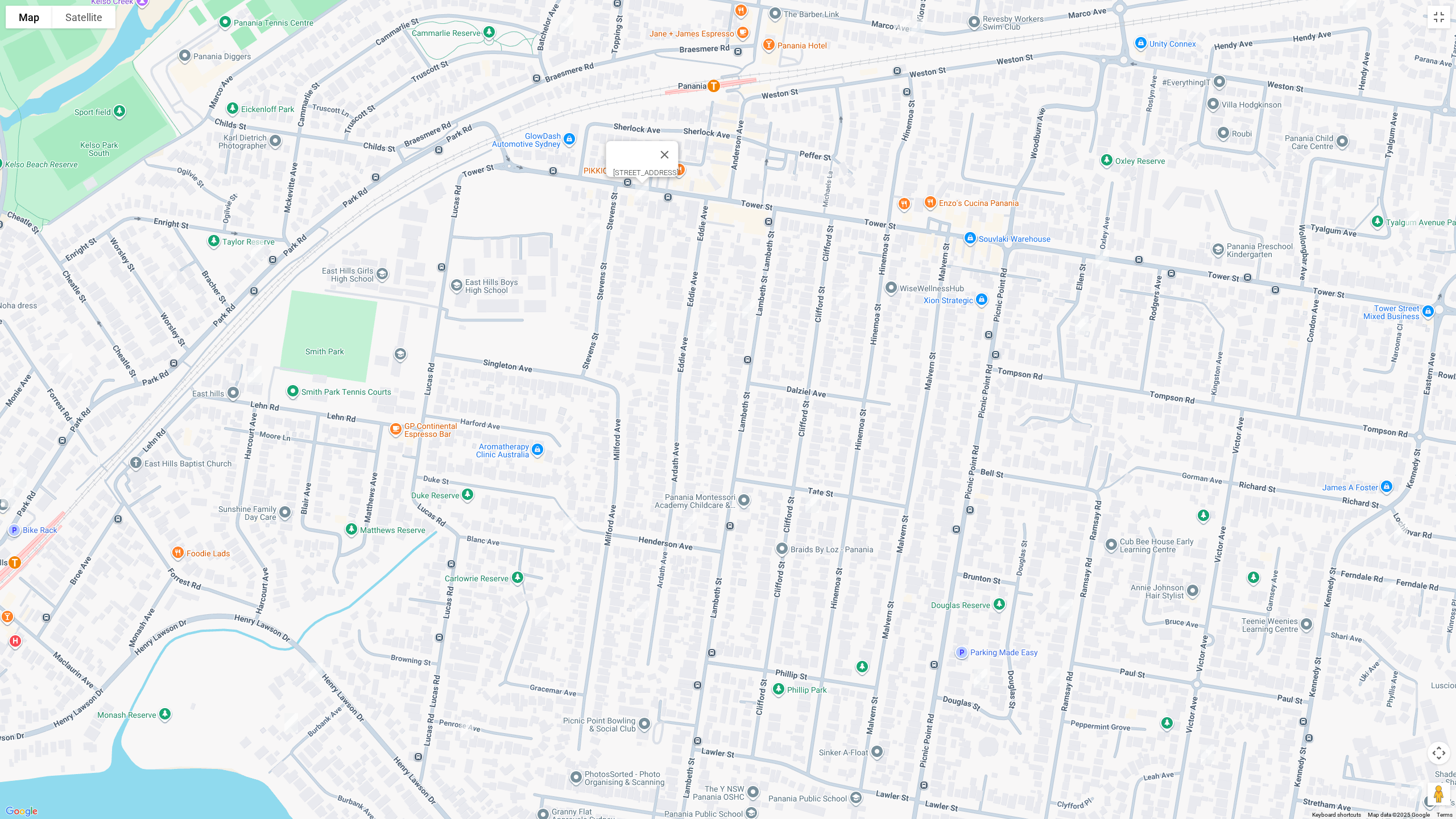
drag, startPoint x: 541, startPoint y: 398, endPoint x: 460, endPoint y: 517, distance: 144.0
click at [435, 550] on div "[STREET_ADDRESS]" at bounding box center [728, 410] width 1456 height 819
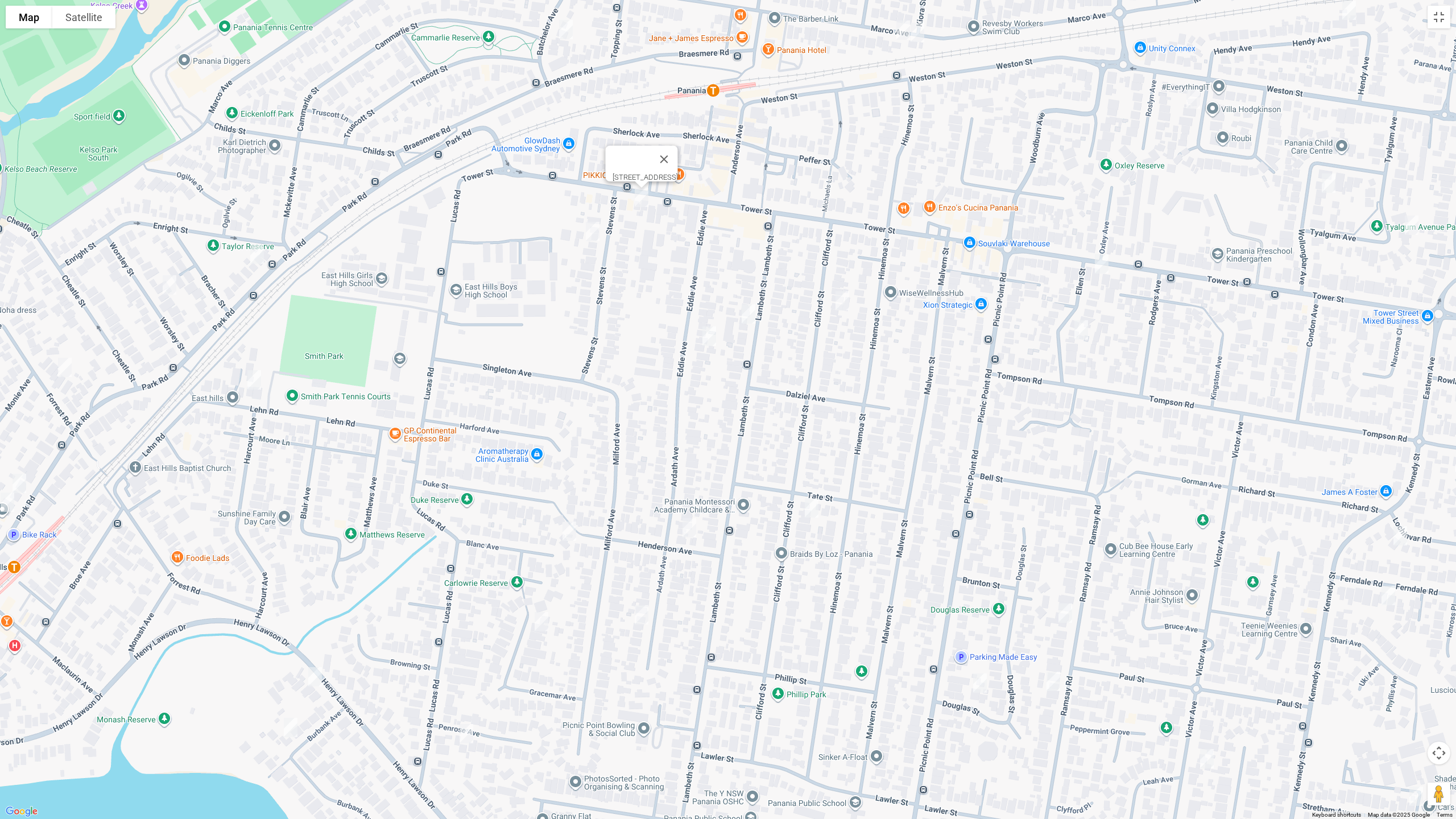
click at [644, 201] on img "241 Tower Street, PANANIA NSW 2213" at bounding box center [642, 197] width 23 height 29
click at [598, 232] on img "8 Stevens Street, PANANIA NSW 2213" at bounding box center [593, 231] width 23 height 29
click at [571, 535] on img "22 Blanc Avenue, EAST HILLS NSW 2213" at bounding box center [569, 531] width 23 height 29
click at [545, 623] on img "18 Gracemar Avenue, PANANIA NSW 2213" at bounding box center [542, 621] width 23 height 29
click at [693, 536] on img "81 Ardath Avenue, PANANIA NSW 2213" at bounding box center [690, 528] width 23 height 29
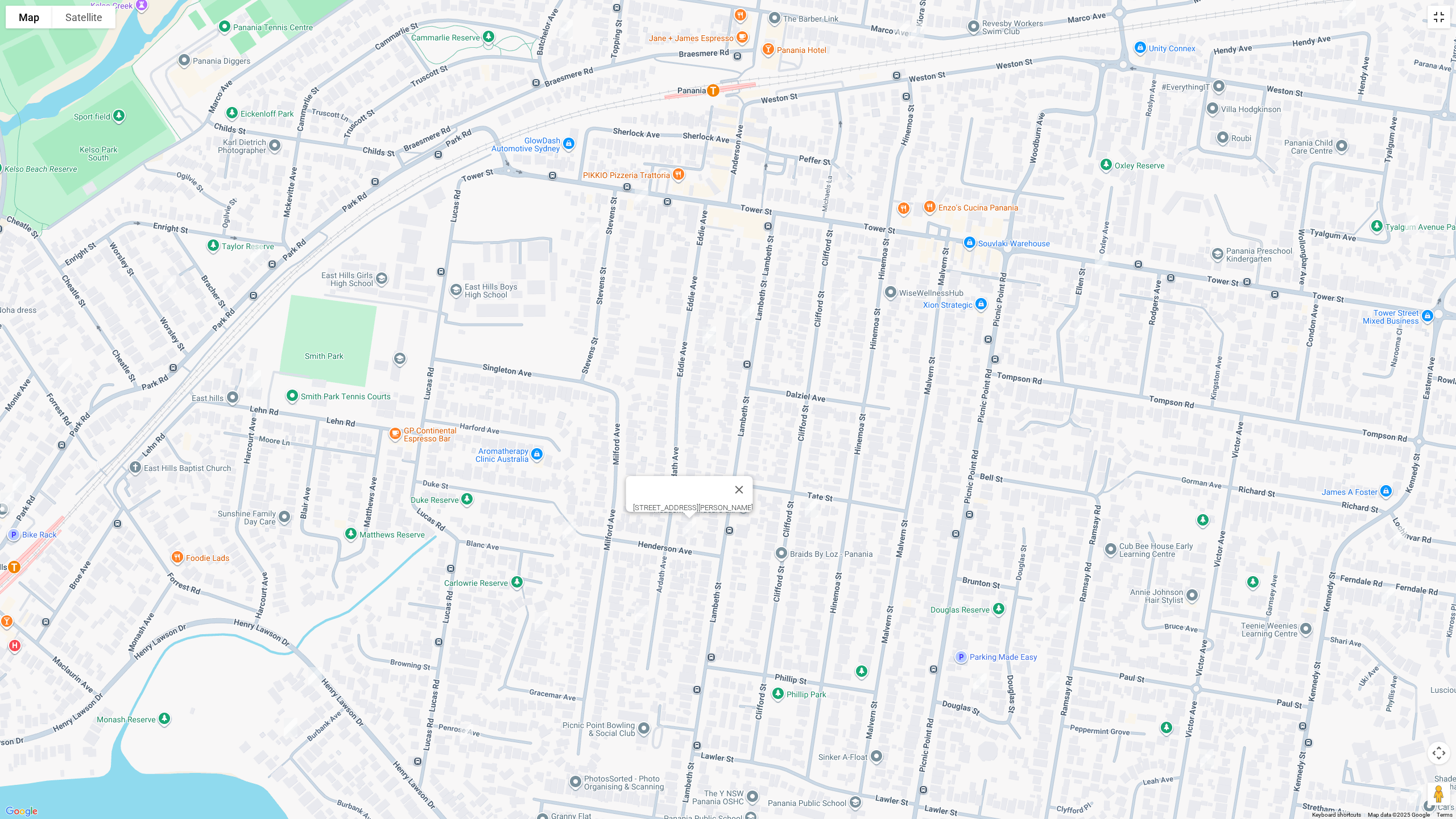
click at [1435, 26] on button "Toggle fullscreen view" at bounding box center [1439, 17] width 23 height 23
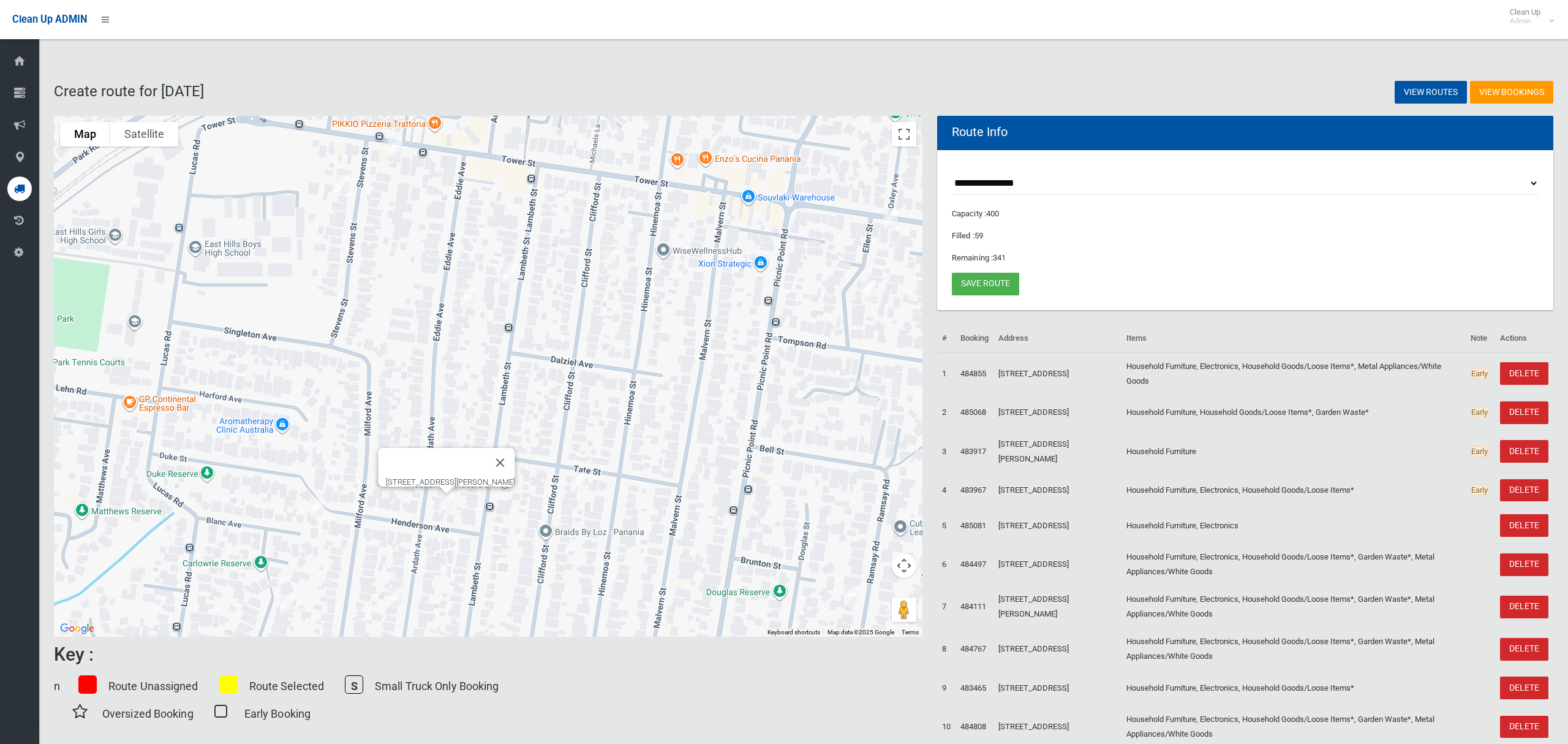
click at [467, 299] on img "31 Eddie Avenue, PANANIA NSW 2213" at bounding box center [468, 297] width 24 height 31
click at [988, 281] on link "Save route" at bounding box center [986, 284] width 67 height 23
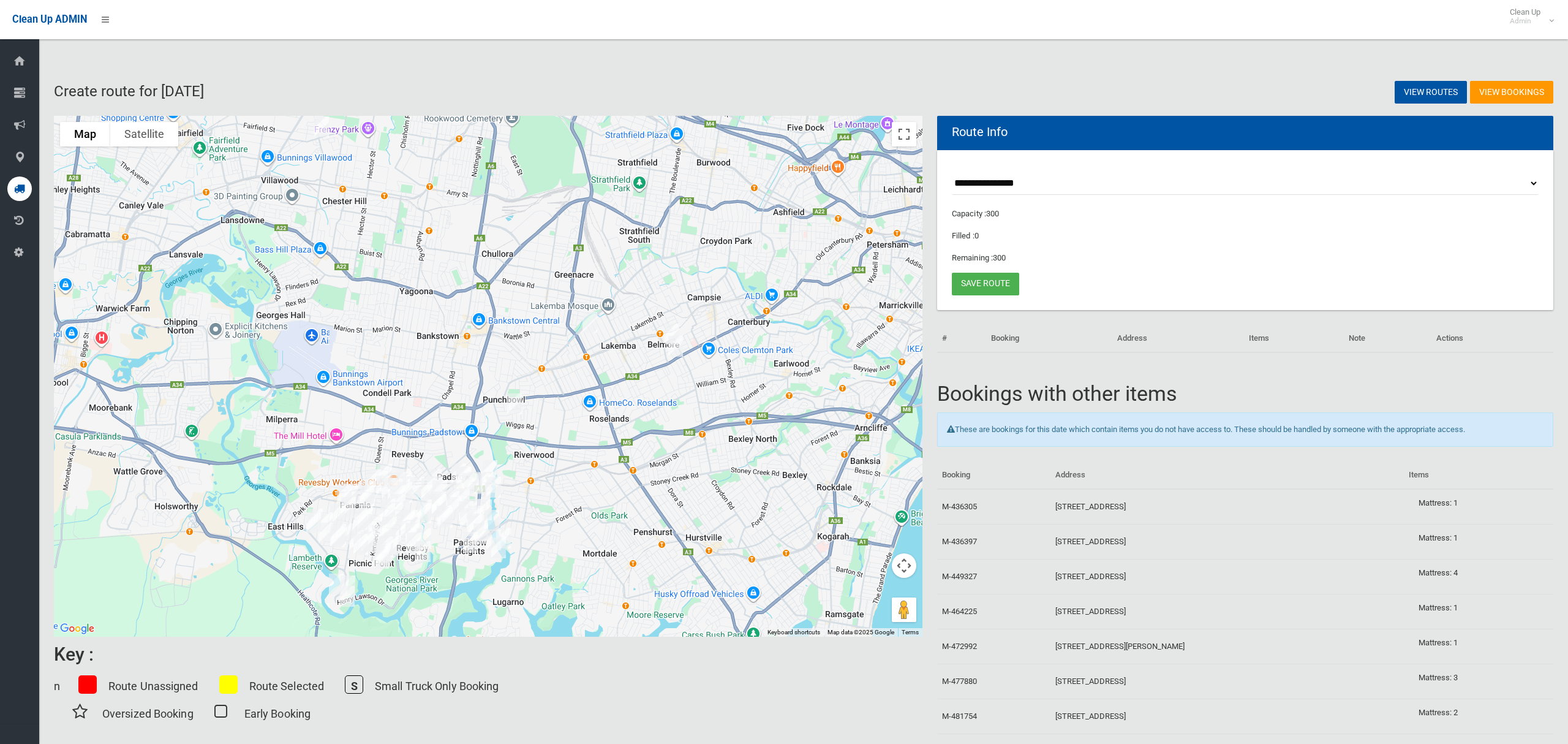
click at [991, 187] on select "**********" at bounding box center [1245, 184] width 587 height 23
select select "*****"
click at [952, 172] on select "**********" at bounding box center [1245, 184] width 587 height 23
click at [913, 144] on button "Toggle fullscreen view" at bounding box center [904, 134] width 24 height 24
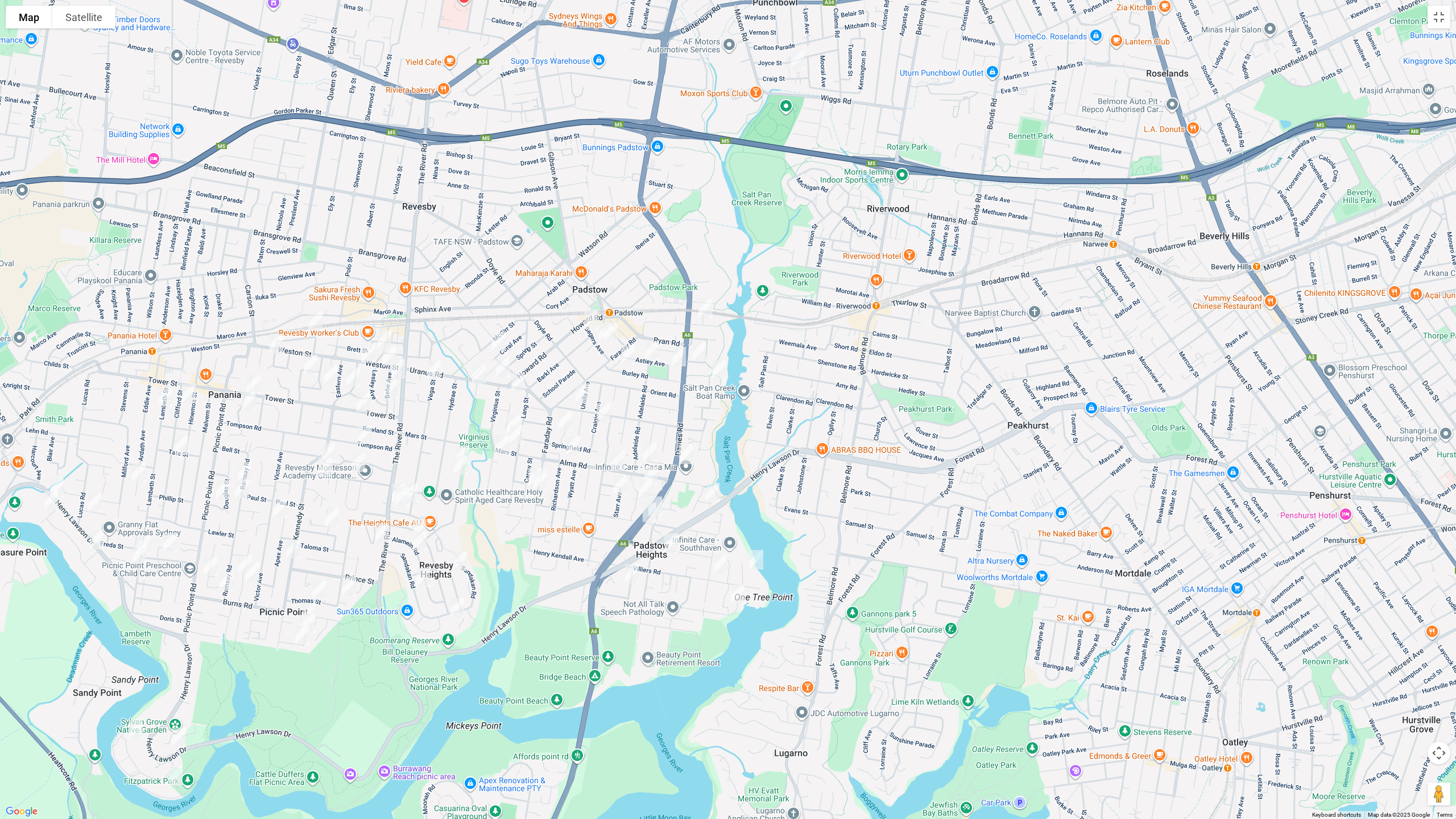
click at [684, 455] on img "217 Davies Road, PADSTOW NSW 2211" at bounding box center [686, 454] width 23 height 29
click at [668, 541] on img "1/39 Clancy Street, PADSTOW HEIGHTS NSW 2211" at bounding box center [671, 543] width 23 height 29
click at [522, 378] on img "29A Uranus Road, PADSTOW NSW 2211" at bounding box center [518, 382] width 23 height 29
click at [500, 366] on div "29A Uranus Road, PADSTOW NSW 2211" at bounding box center [522, 362] width 66 height 9
click at [500, 369] on img "2/36 Uranus Road, PADSTOW NSW 2211" at bounding box center [503, 367] width 23 height 29
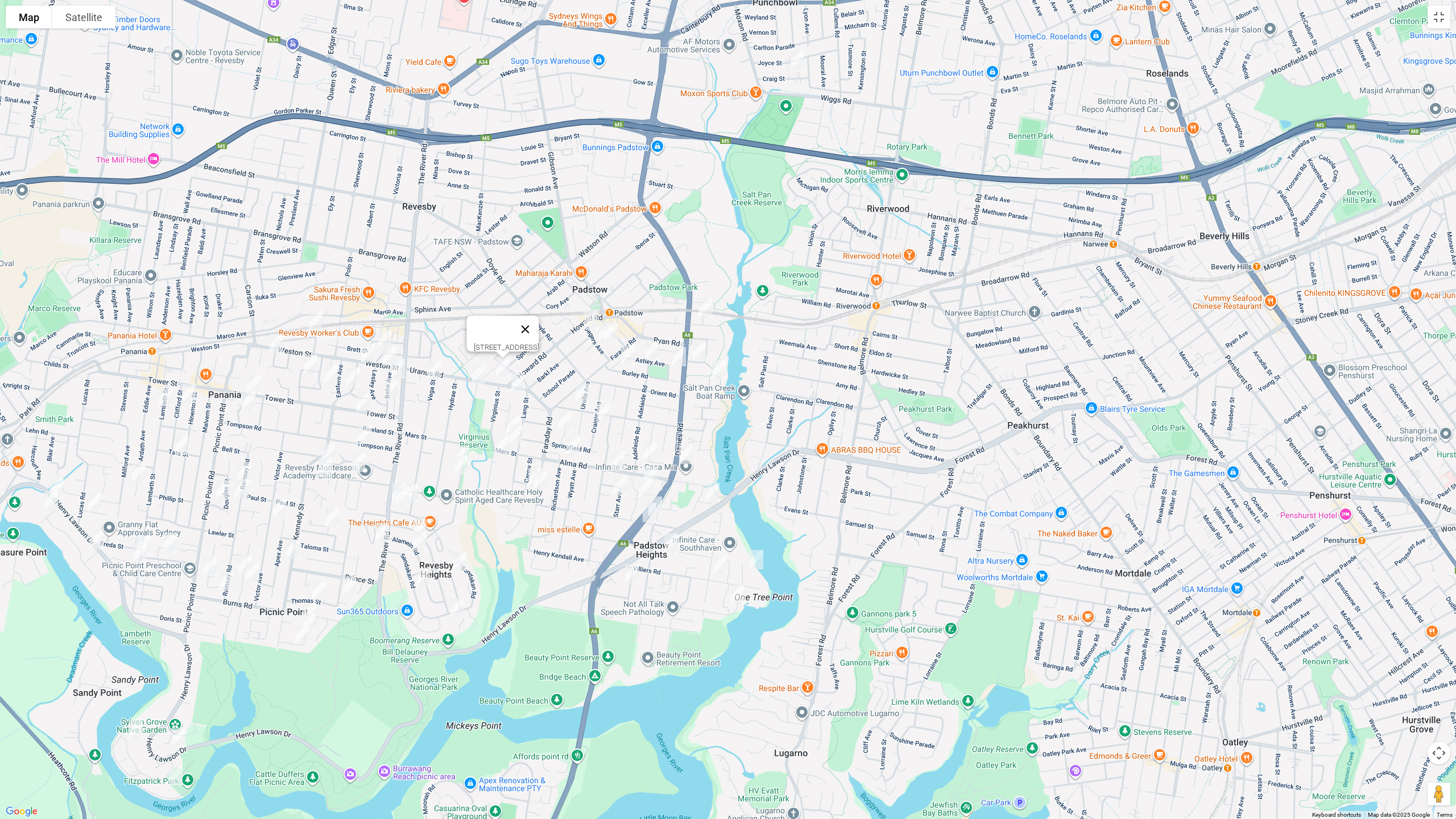
click at [540, 321] on button "Close" at bounding box center [525, 329] width 27 height 27
click at [589, 313] on img "2 Segers Avenue, PADSTOW NSW 2211" at bounding box center [591, 319] width 23 height 29
click at [599, 333] on img "25 Segers Avenue, PADSTOW NSW 2211" at bounding box center [611, 332] width 23 height 29
click at [595, 335] on img "21 Segers Avenue, PADSTOW NSW 2211" at bounding box center [606, 332] width 23 height 29
click at [709, 308] on img "20 Meager Avenue, PADSTOW NSW 2211" at bounding box center [705, 308] width 23 height 29
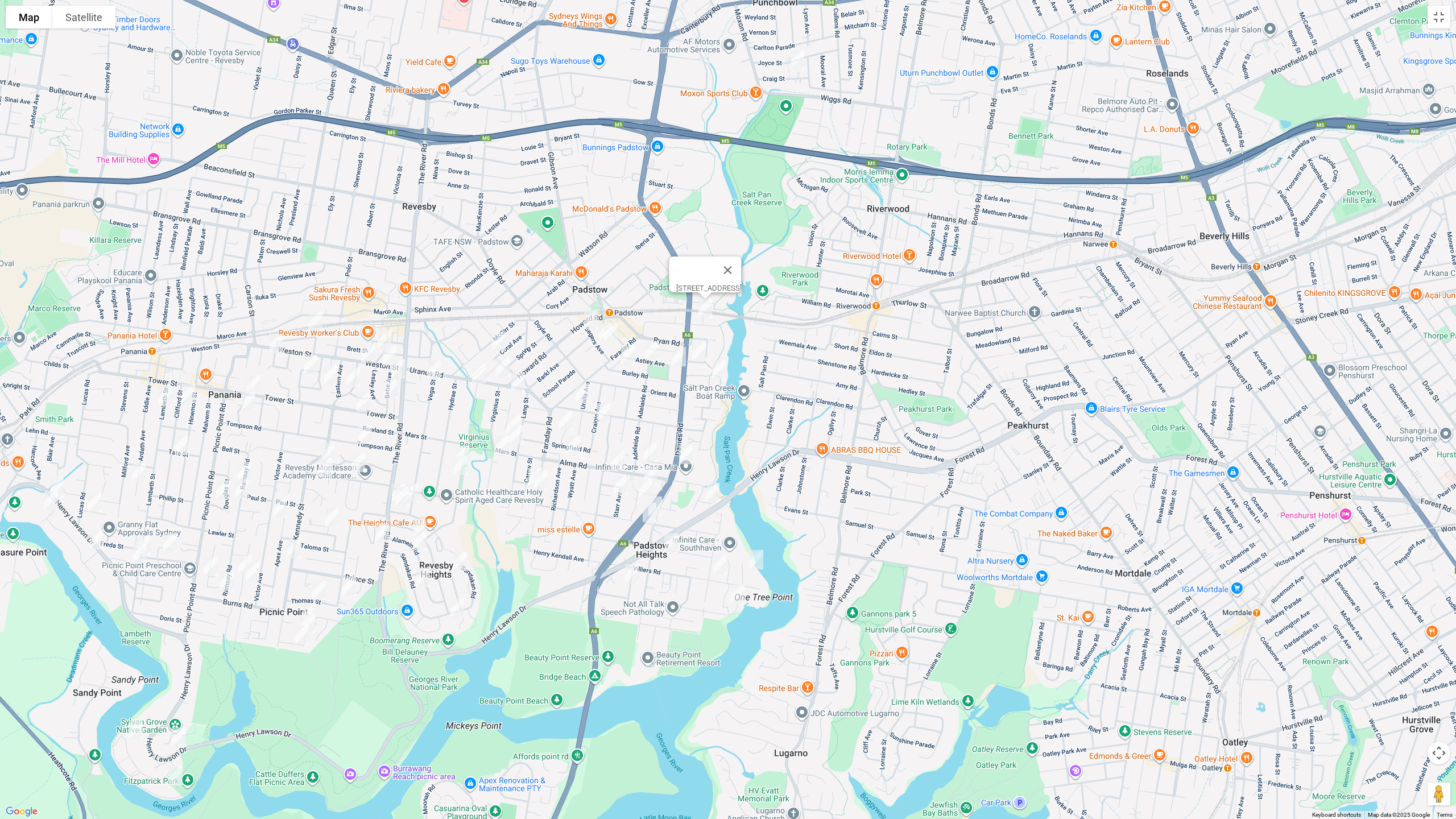
click at [654, 348] on img "2 Adelaide Road, PADSTOW NSW 2211" at bounding box center [652, 350] width 23 height 29
drag, startPoint x: 654, startPoint y: 348, endPoint x: 643, endPoint y: 356, distance: 13.6
click at [653, 349] on img "2 Adelaide Road, PADSTOW NSW 2211" at bounding box center [652, 350] width 23 height 29
click at [1435, 22] on button "Toggle fullscreen view" at bounding box center [1439, 17] width 23 height 23
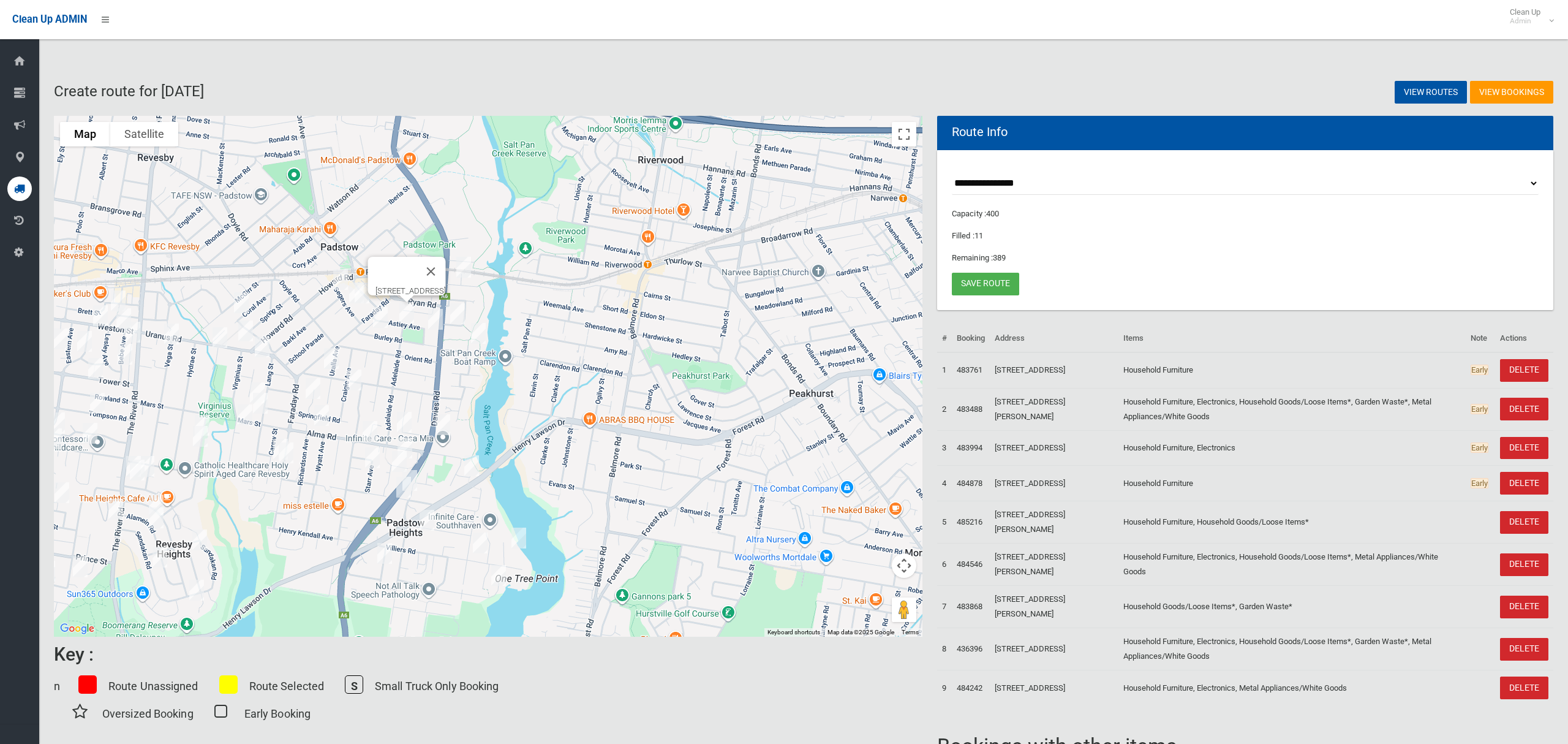
click at [405, 312] on img "2 Adelaide Road, PADSTOW NSW 2211" at bounding box center [407, 312] width 24 height 31
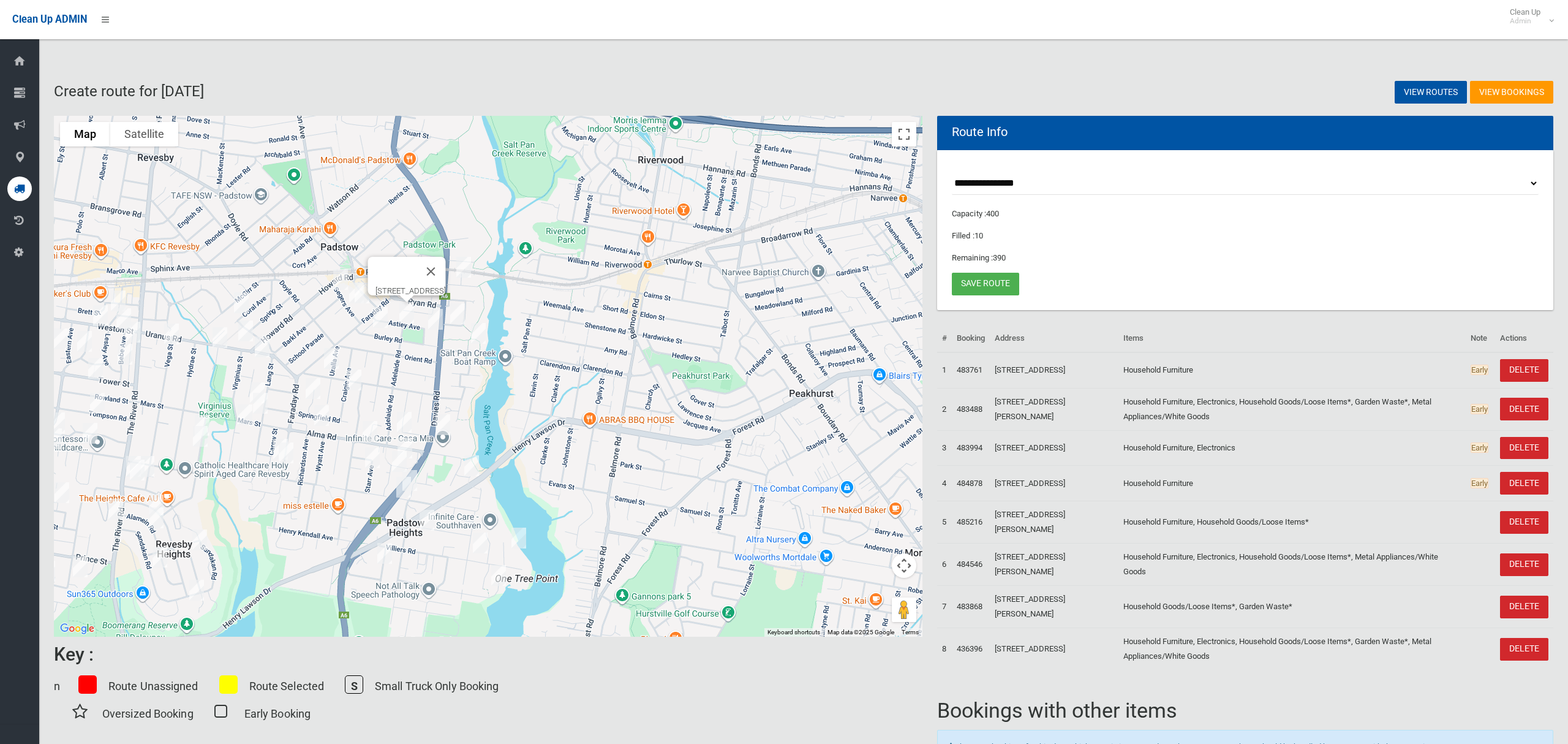
click at [406, 314] on img "2 Adelaide Road, PADSTOW NSW 2211" at bounding box center [407, 312] width 24 height 31
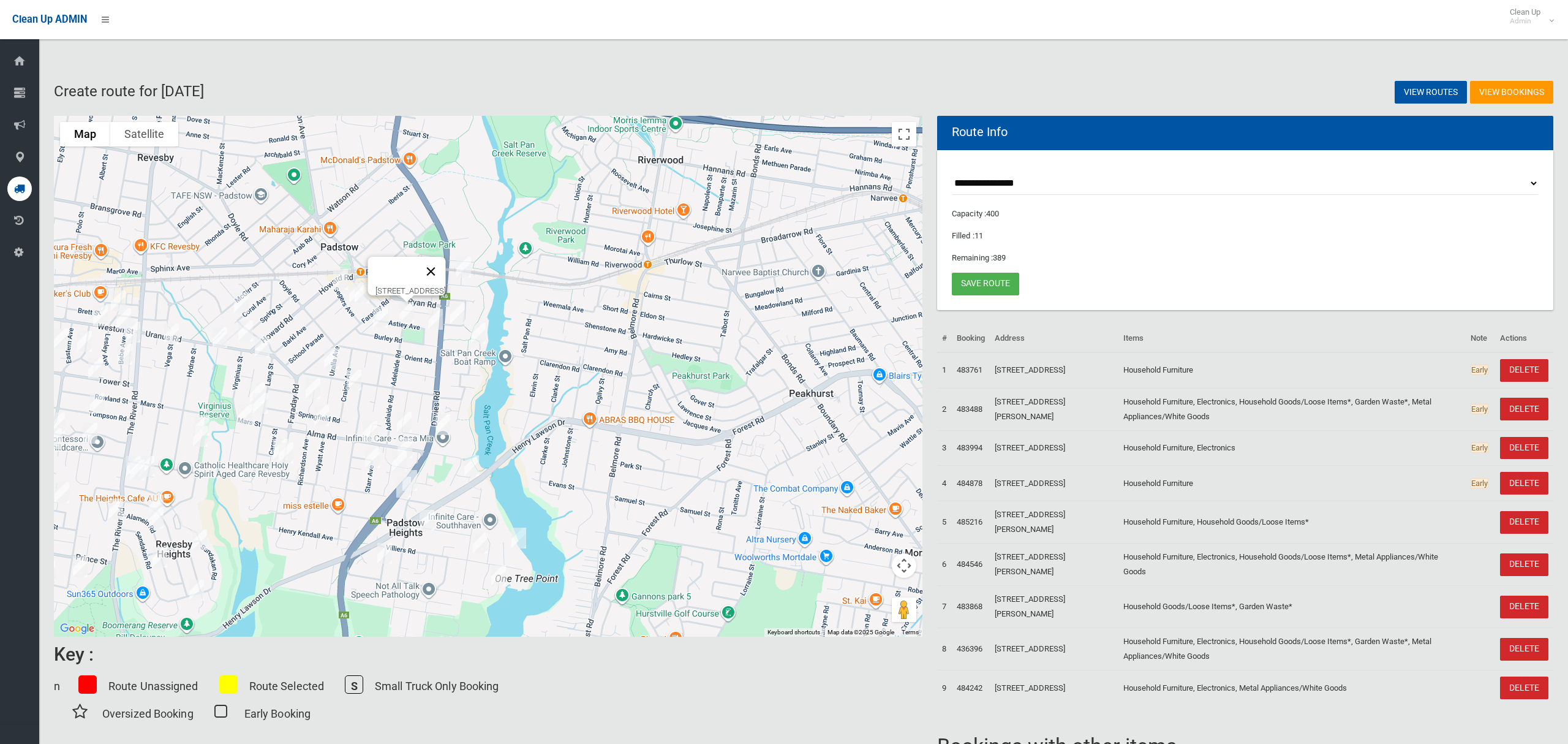
click at [446, 261] on button "Close" at bounding box center [431, 271] width 29 height 29
click at [911, 134] on button "Toggle fullscreen view" at bounding box center [904, 134] width 24 height 24
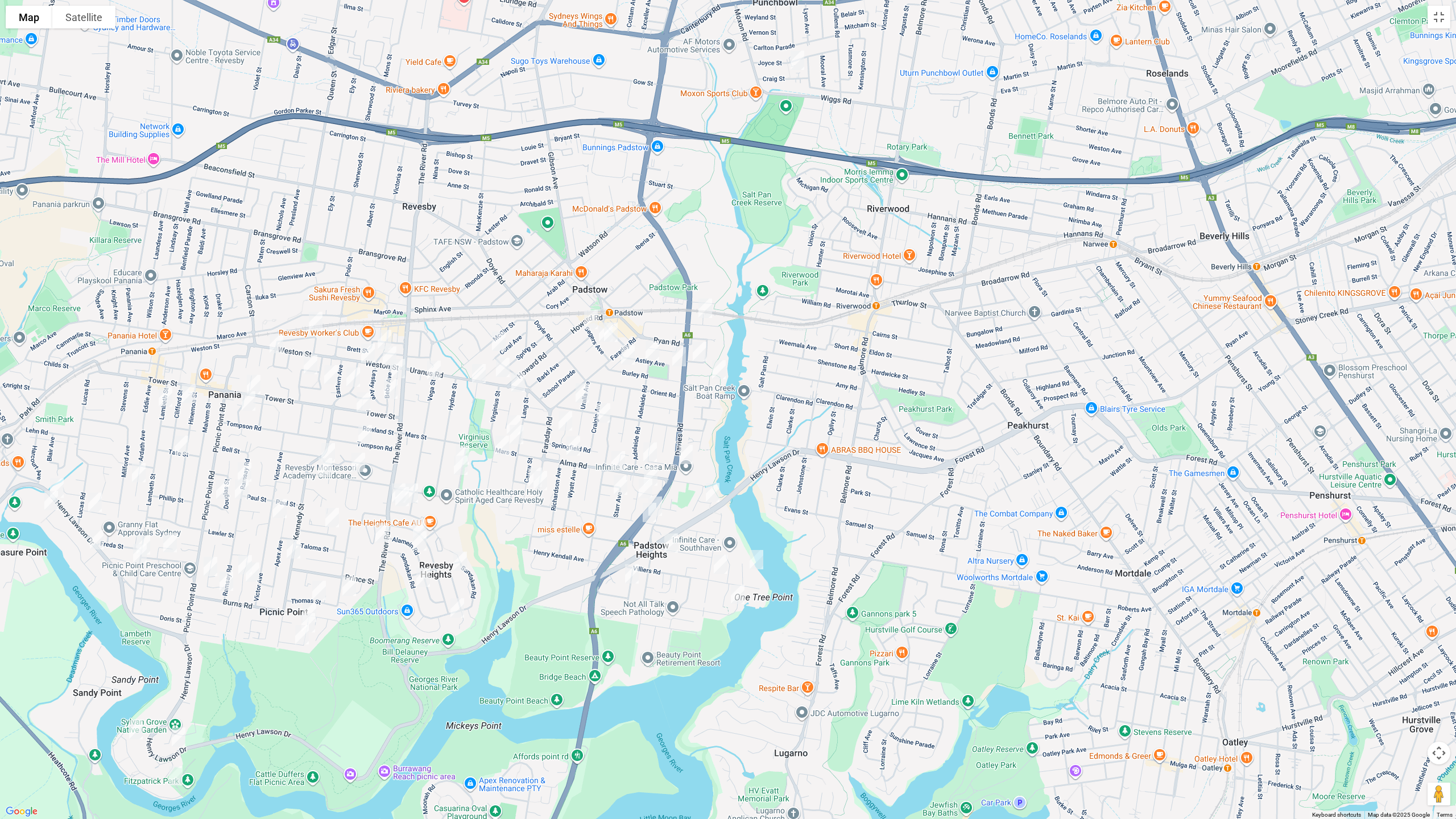
click at [626, 350] on img "34 Burley Road, PADSTOW NSW 2211" at bounding box center [628, 354] width 23 height 29
click at [679, 354] on img "45A Astley Avenue, PADSTOW NSW 2211" at bounding box center [679, 356] width 23 height 29
click at [699, 352] on img "2A Truro Parade, PADSTOW NSW 2211" at bounding box center [699, 351] width 23 height 29
click at [720, 367] on img "16 Tallawarra Avenue, PADSTOW NSW 2211" at bounding box center [719, 370] width 23 height 29
drag, startPoint x: 712, startPoint y: 492, endPoint x: 727, endPoint y: 521, distance: 32.6
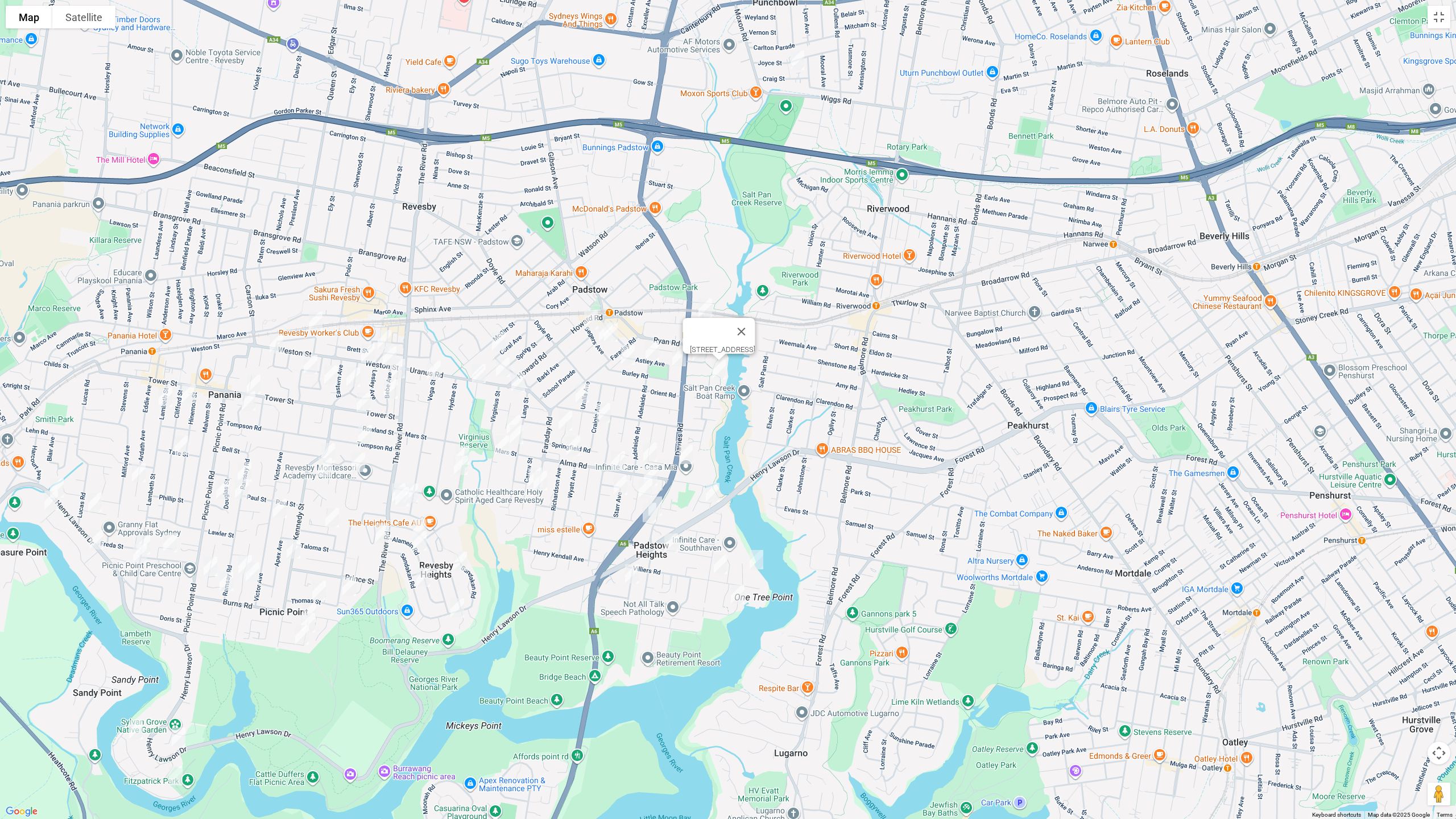
click at [711, 491] on img "10 Patterson Close, PADSTOW NSW 2211" at bounding box center [713, 492] width 23 height 29
click at [755, 561] on img "7 Raftree Street, PADSTOW HEIGHTS NSW 2211" at bounding box center [757, 559] width 23 height 29
click at [720, 561] on img "40 Villiers Road, PADSTOW HEIGHTS NSW 2211" at bounding box center [721, 564] width 23 height 29
click at [741, 597] on img "14 Valley Road, PADSTOW HEIGHTS NSW 2211" at bounding box center [738, 594] width 23 height 29
click at [628, 581] on img "2/16 Roma Avenue, PADSTOW HEIGHTS NSW 2211" at bounding box center [632, 573] width 23 height 29
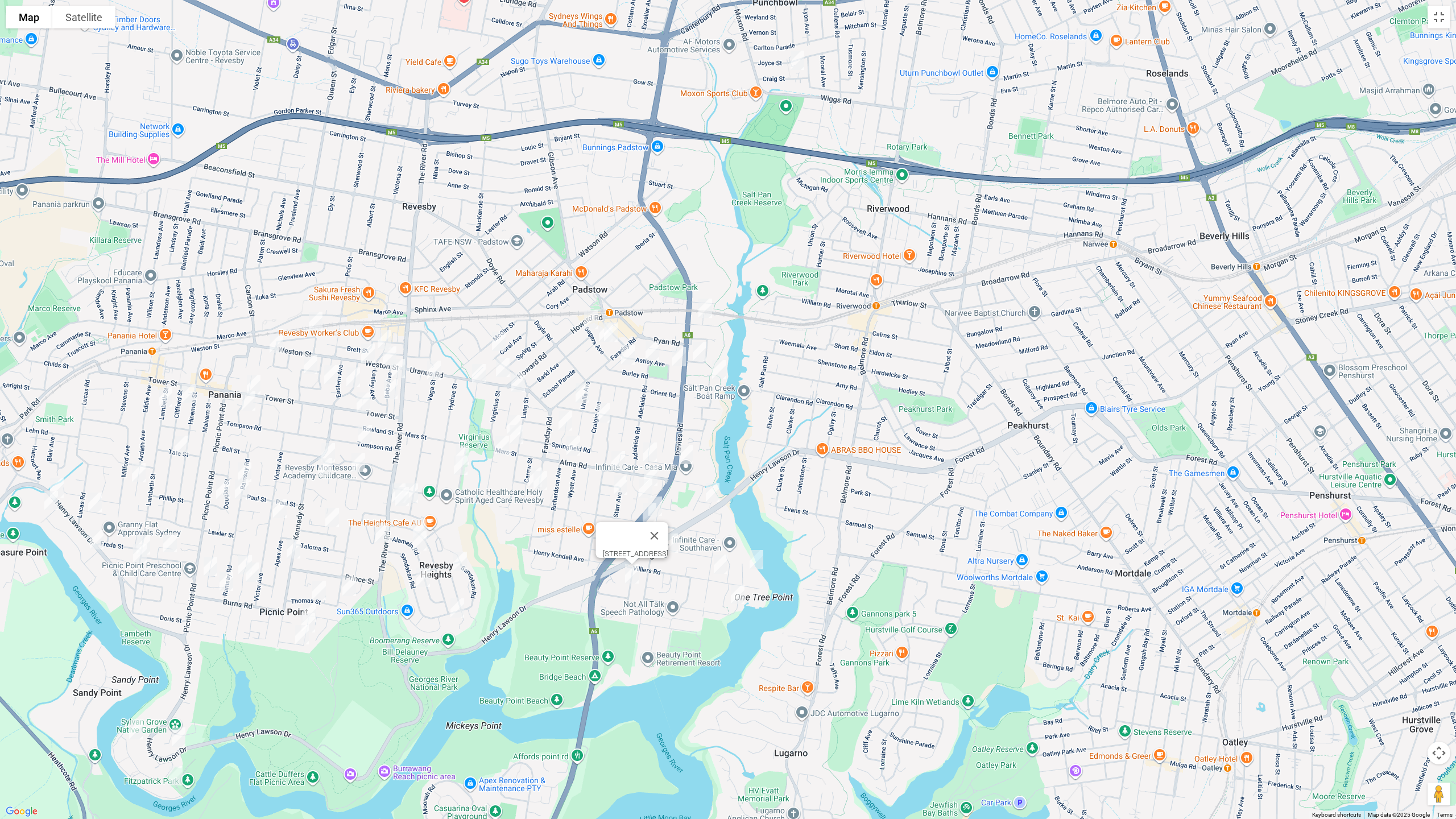
click at [654, 445] on img "19 Nella Street, PADSTOW NSW 2211" at bounding box center [650, 452] width 23 height 29
click at [654, 472] on img "19 Berrima Avenue, PADSTOW NSW 2211" at bounding box center [650, 476] width 23 height 29
click at [640, 486] on img "31 Berrima Avenue, PADSTOW NSW 2211" at bounding box center [646, 488] width 23 height 29
click at [665, 498] on img "22 Hall Crescent, PADSTOW NSW 2211" at bounding box center [655, 506] width 23 height 29
click at [647, 516] on img "21 Hall Crescent, PADSTOW NSW 2211" at bounding box center [650, 512] width 23 height 29
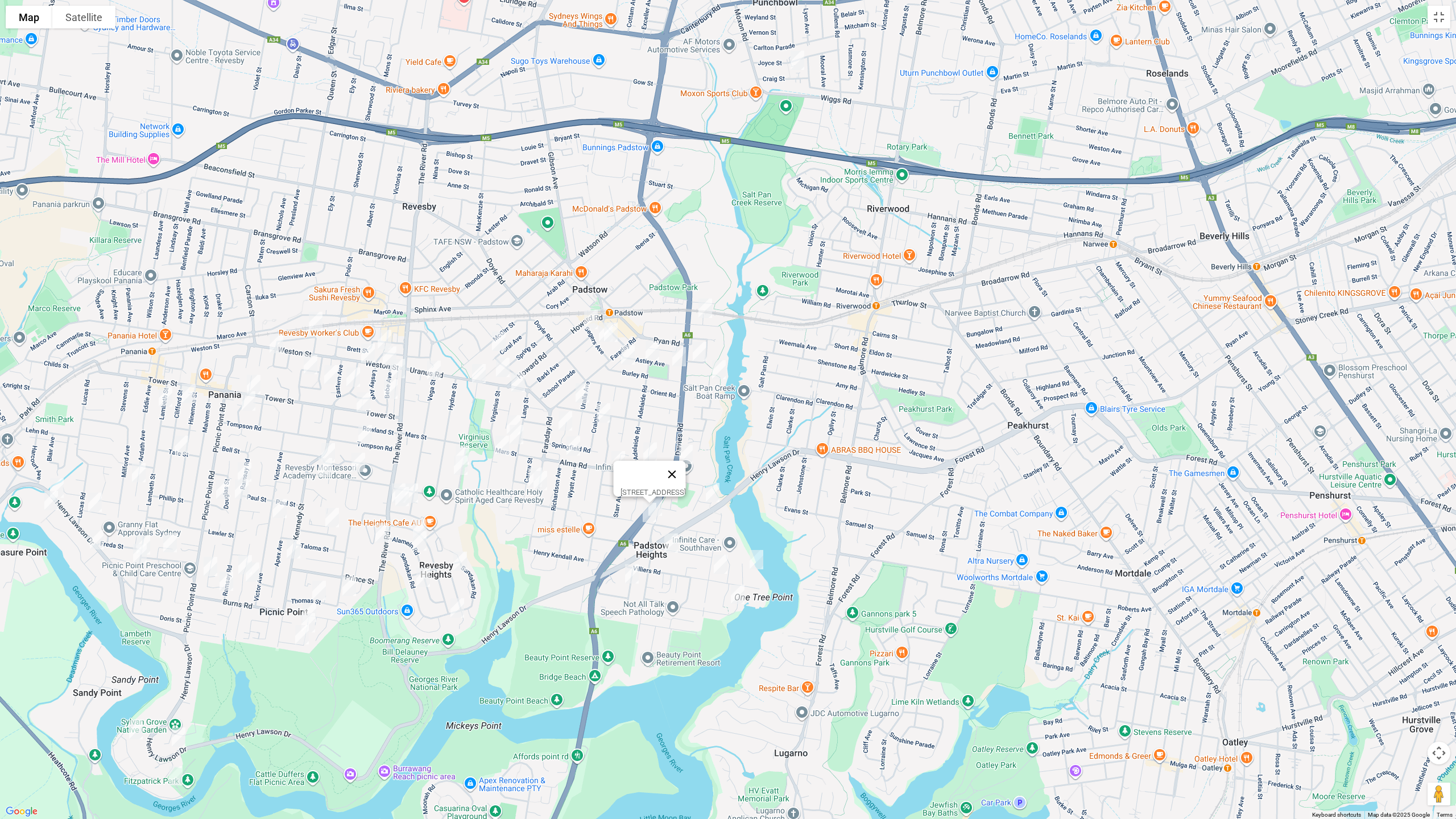
click at [686, 463] on button "Close" at bounding box center [672, 474] width 27 height 27
click at [619, 453] on img "2/95 Alma Road, PADSTOW NSW 2211" at bounding box center [619, 461] width 23 height 29
click at [618, 486] on img "10A Starr Avenue, PADSTOW NSW 2211" at bounding box center [620, 485] width 23 height 29
click at [582, 389] on img "78 Windsor Road, PADSTOW NSW 2211" at bounding box center [583, 393] width 23 height 29
click at [603, 408] on img "23 Craigie Avenue, PADSTOW NSW 2211" at bounding box center [603, 413] width 23 height 29
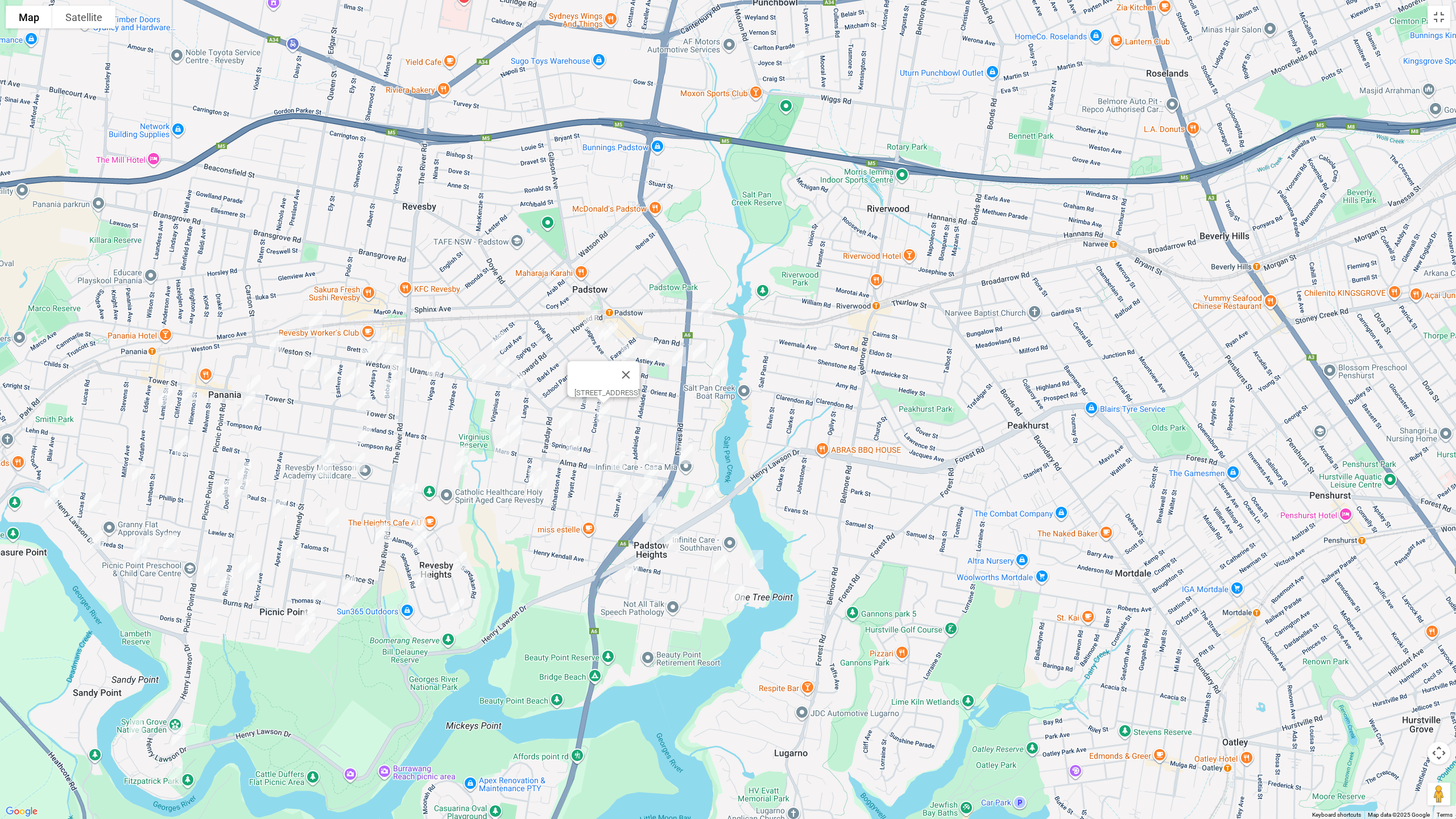
click at [560, 419] on img "3 Glendale Avenue, PADSTOW NSW 2211" at bounding box center [565, 421] width 23 height 29
click at [577, 446] on img "128a Alma Road, PADSTOW NSW 2211" at bounding box center [573, 446] width 23 height 29
click at [526, 475] on img "25 Carew Street, PADSTOW NSW 2211" at bounding box center [535, 477] width 23 height 29
click at [540, 484] on img "140a Faraday Road, PADSTOW NSW 2211" at bounding box center [540, 481] width 23 height 29
click at [502, 340] on img "34 Coral Avenue, PADSTOW NSW 2211" at bounding box center [499, 341] width 23 height 29
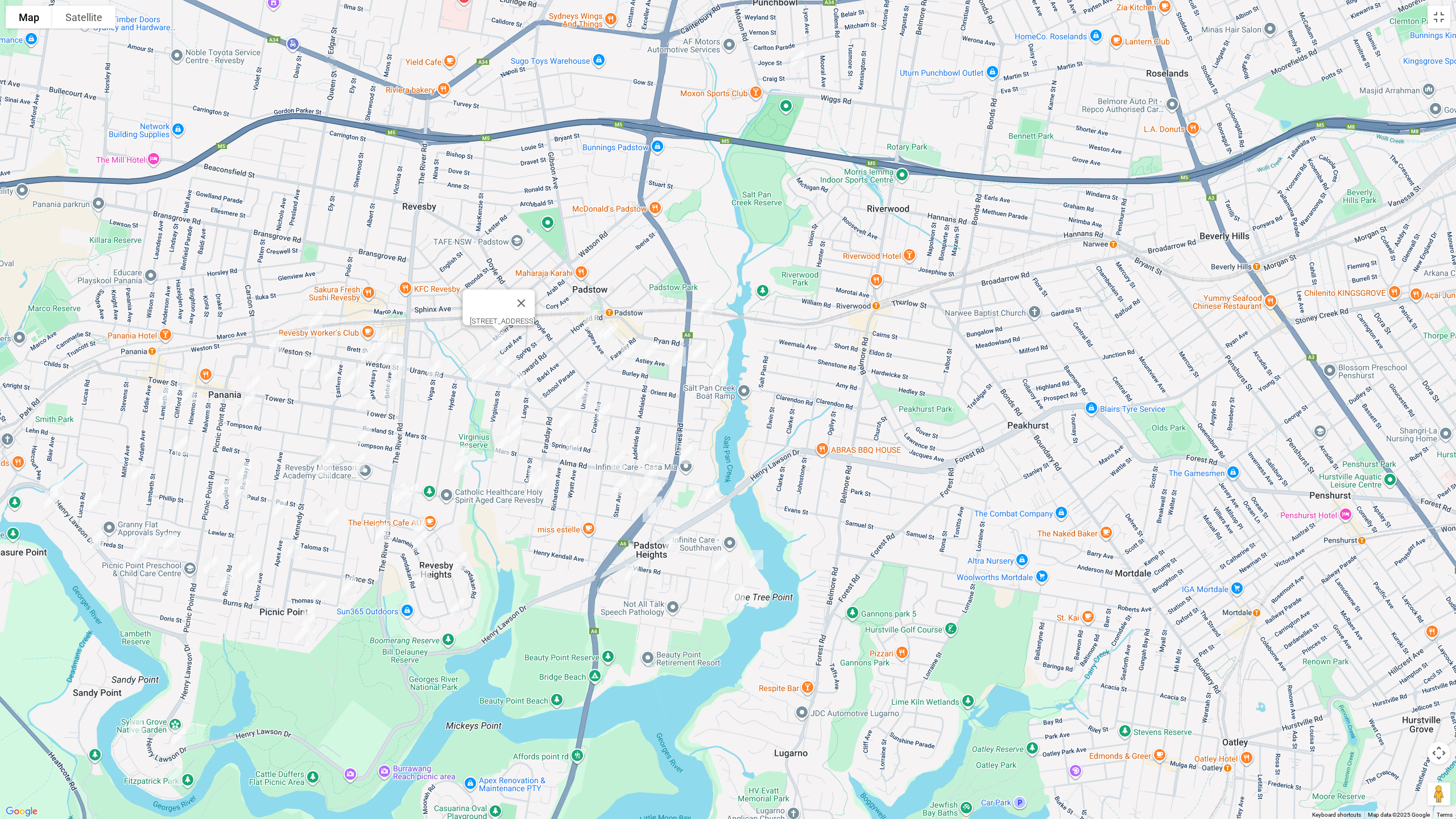
click at [510, 410] on div "[STREET_ADDRESS]" at bounding box center [728, 410] width 1456 height 819
click at [512, 413] on img "54 Lang Street, PADSTOW NSW 2211" at bounding box center [514, 425] width 23 height 29
click at [521, 432] on img "1/2A Mars Street, PADSTOW NSW 2211" at bounding box center [516, 434] width 23 height 29
click at [500, 449] on img "65 Virginius Street, PADSTOW NSW 2211" at bounding box center [502, 445] width 23 height 29
click at [481, 373] on img "6 Centaur Street, PADSTOW NSW 2211" at bounding box center [479, 374] width 23 height 29
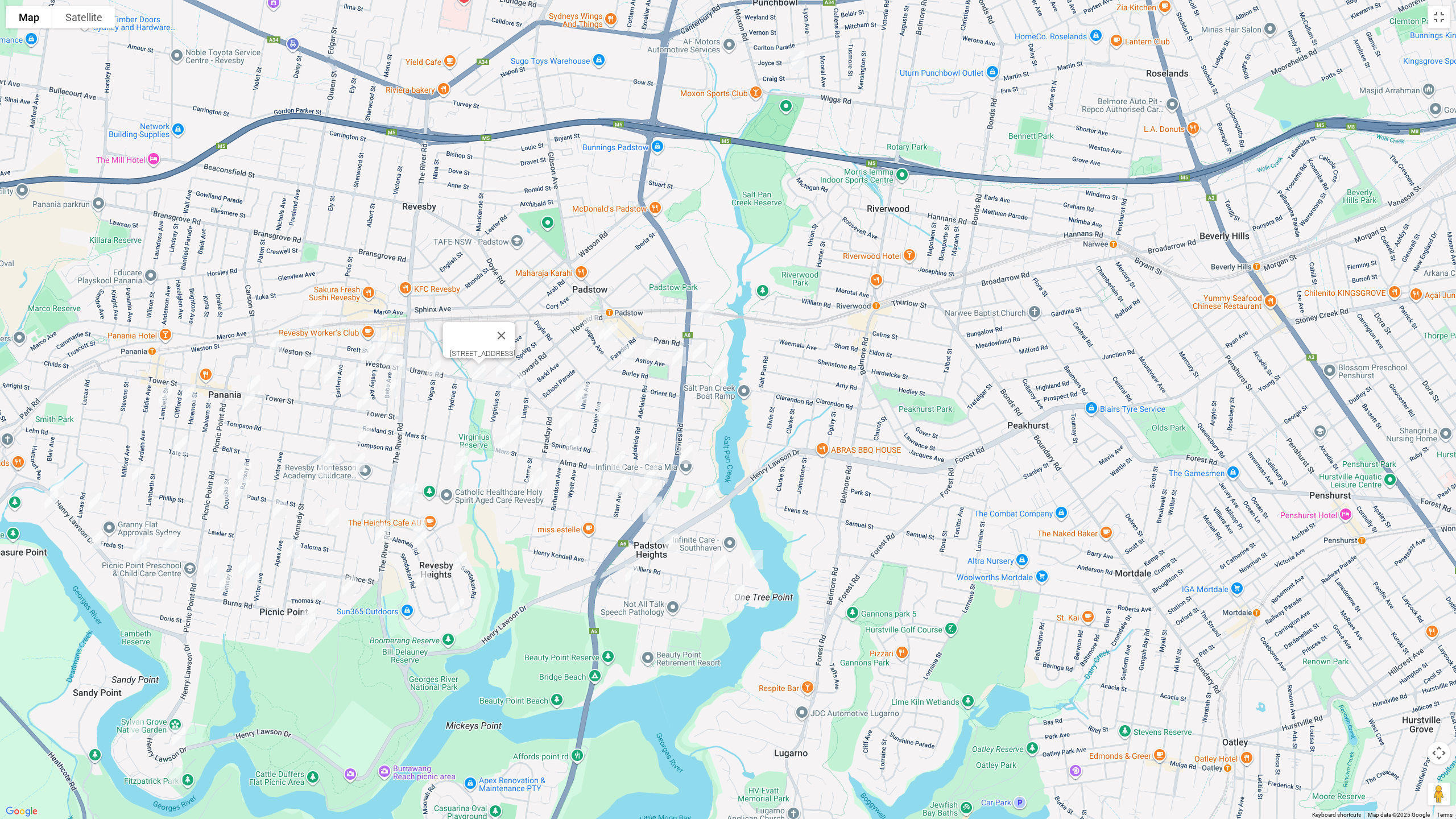
click at [435, 368] on img "8 Vega Street, REVESBY NSW 2212" at bounding box center [434, 370] width 23 height 29
click at [467, 441] on img "74A Centaur Street, REVESBY NSW 2212" at bounding box center [463, 455] width 23 height 29
click at [461, 461] on img "1/84 Centaur Street, REVESBY NSW 2212" at bounding box center [461, 465] width 23 height 29
click at [464, 561] on img "7 Brockman Avenue, REVESBY HEIGHTS NSW 2212" at bounding box center [460, 561] width 23 height 29
click at [457, 607] on img "3/44 Brockman Avenue, REVESBY HEIGHTS NSW 2212" at bounding box center [457, 608] width 23 height 29
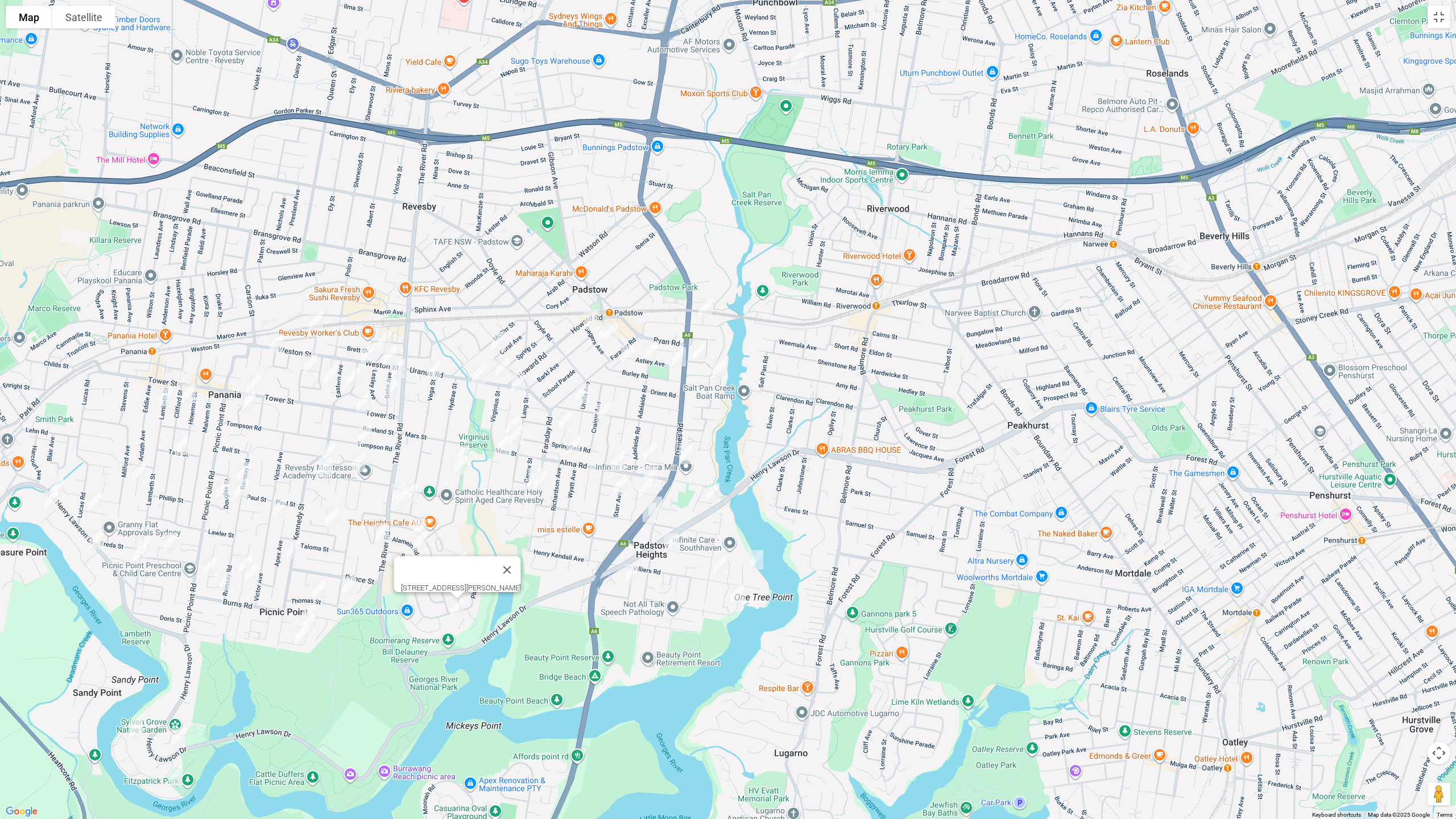
click at [416, 490] on img "90 Vega Street, REVESBY NSW 2212" at bounding box center [411, 493] width 23 height 29
click at [401, 502] on img "4 Edinburgh Drive, REVESBY HEIGHTS NSW 2212" at bounding box center [402, 496] width 23 height 29
click at [419, 520] on img "20 Alamein Road, REVESBY HEIGHTS NSW 2212" at bounding box center [419, 529] width 23 height 29
click at [416, 541] on img "23A Alamein Road, REVESBY HEIGHTS NSW 2212" at bounding box center [419, 541] width 23 height 29
click at [425, 577] on img "38a Sandakan Road, REVESBY HEIGHTS NSW 2212" at bounding box center [423, 577] width 23 height 29
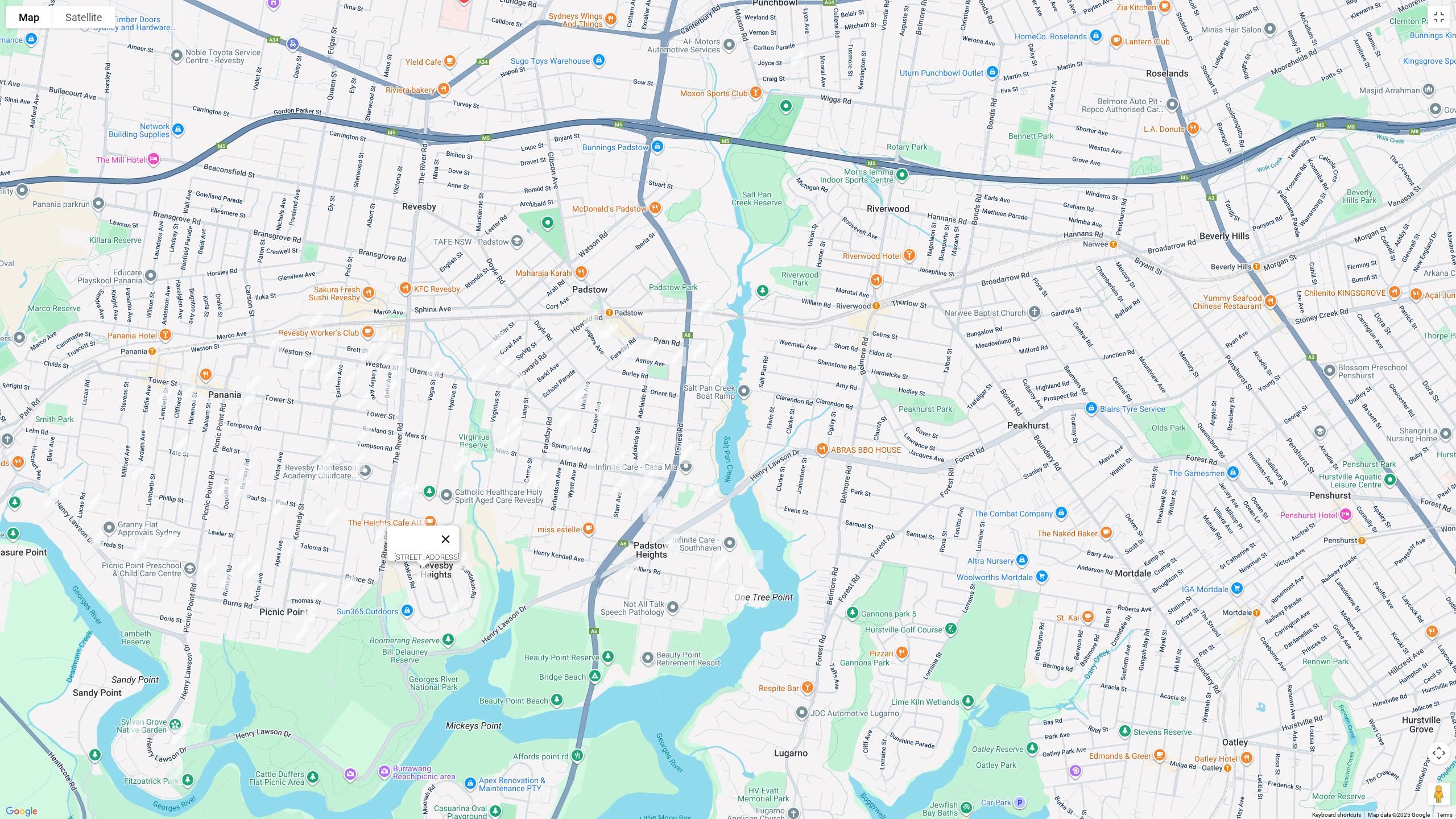
click at [460, 532] on button "Close" at bounding box center [445, 539] width 27 height 27
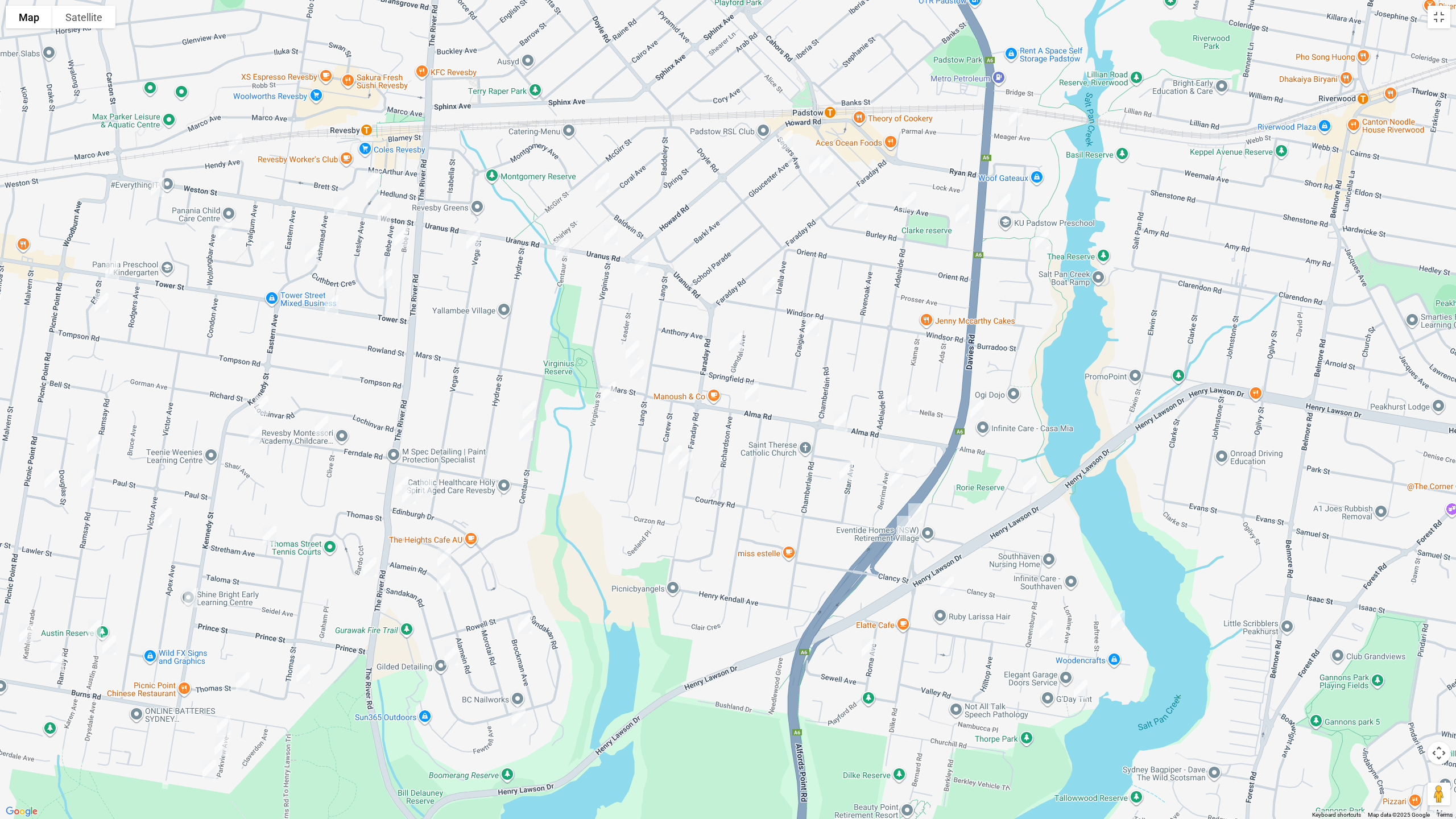
click at [396, 476] on img "281B The River Road, REVESBY NSW 2212" at bounding box center [402, 486] width 23 height 29
click at [1441, 24] on button "Toggle fullscreen view" at bounding box center [1439, 17] width 23 height 23
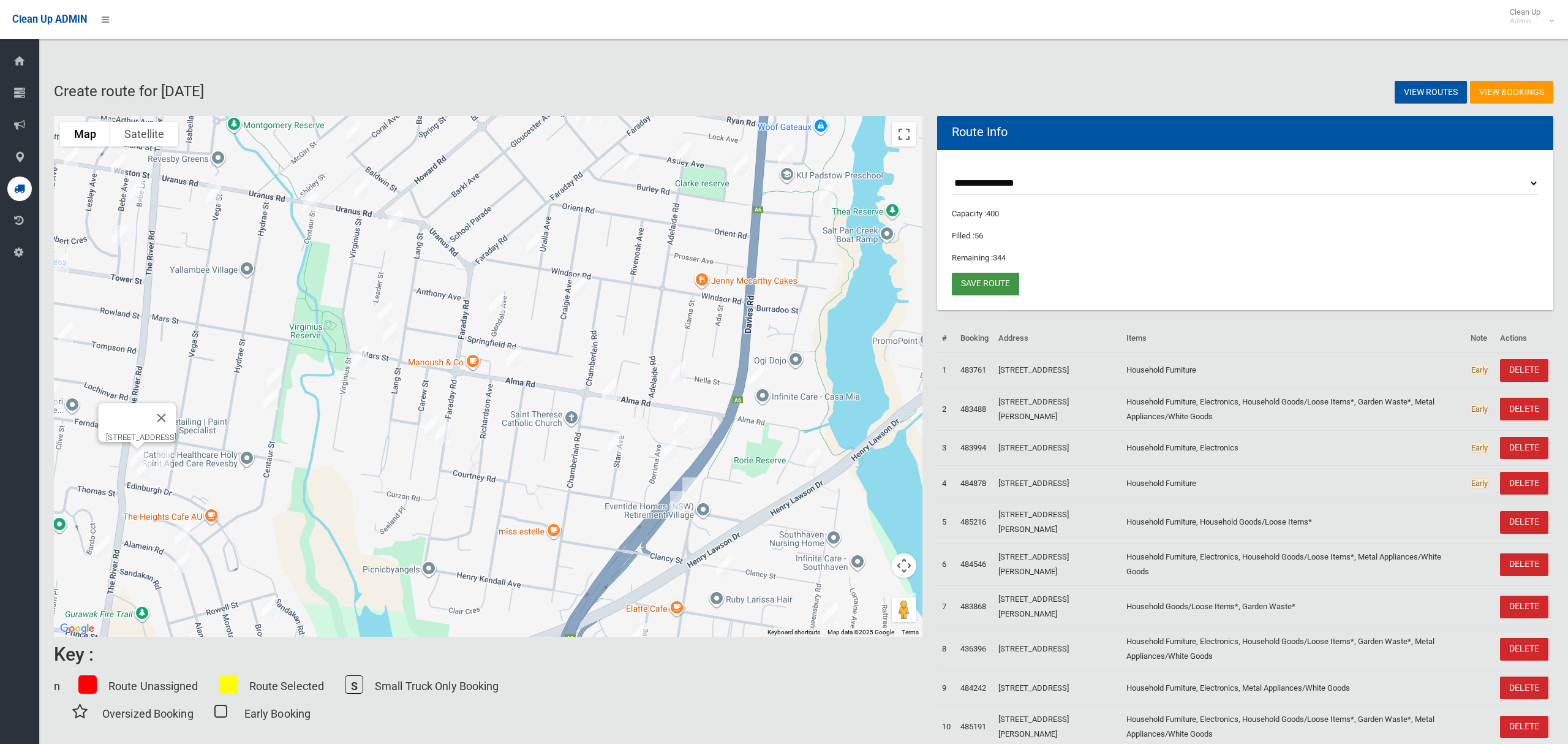
click at [992, 289] on link "Save route" at bounding box center [986, 284] width 67 height 23
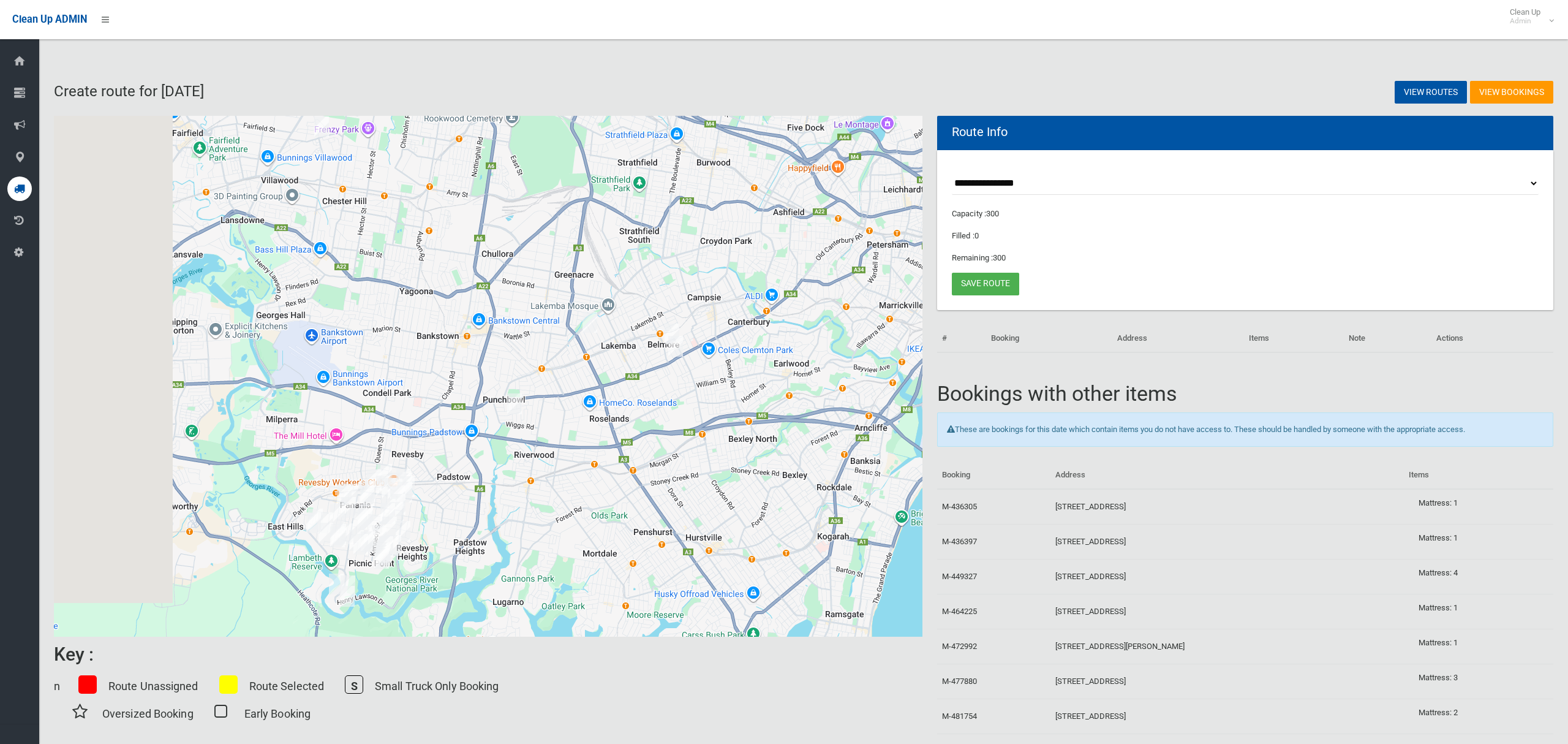
click at [1001, 182] on select "**********" at bounding box center [1245, 184] width 587 height 23
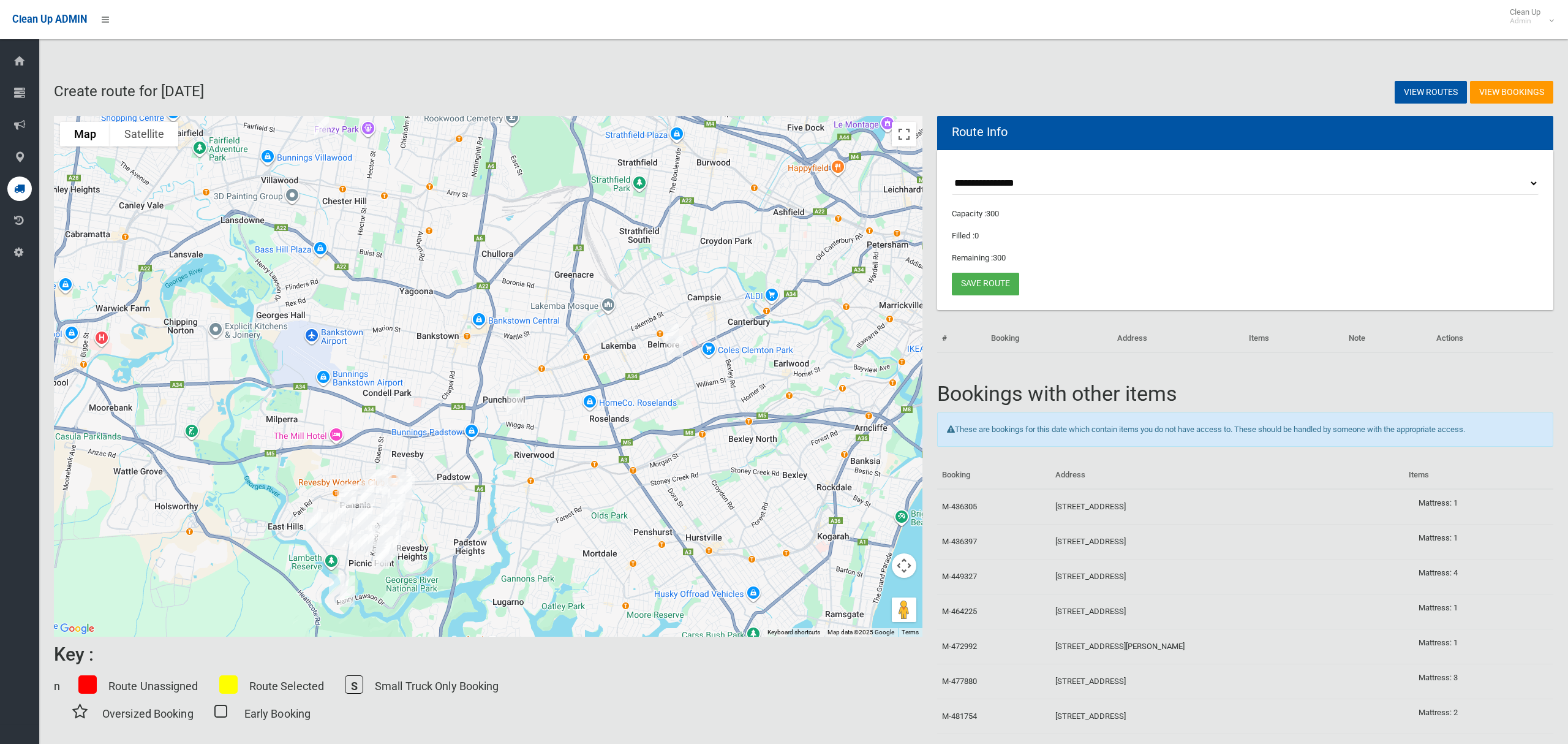
select select "*****"
click at [952, 172] on select "**********" at bounding box center [1245, 184] width 587 height 23
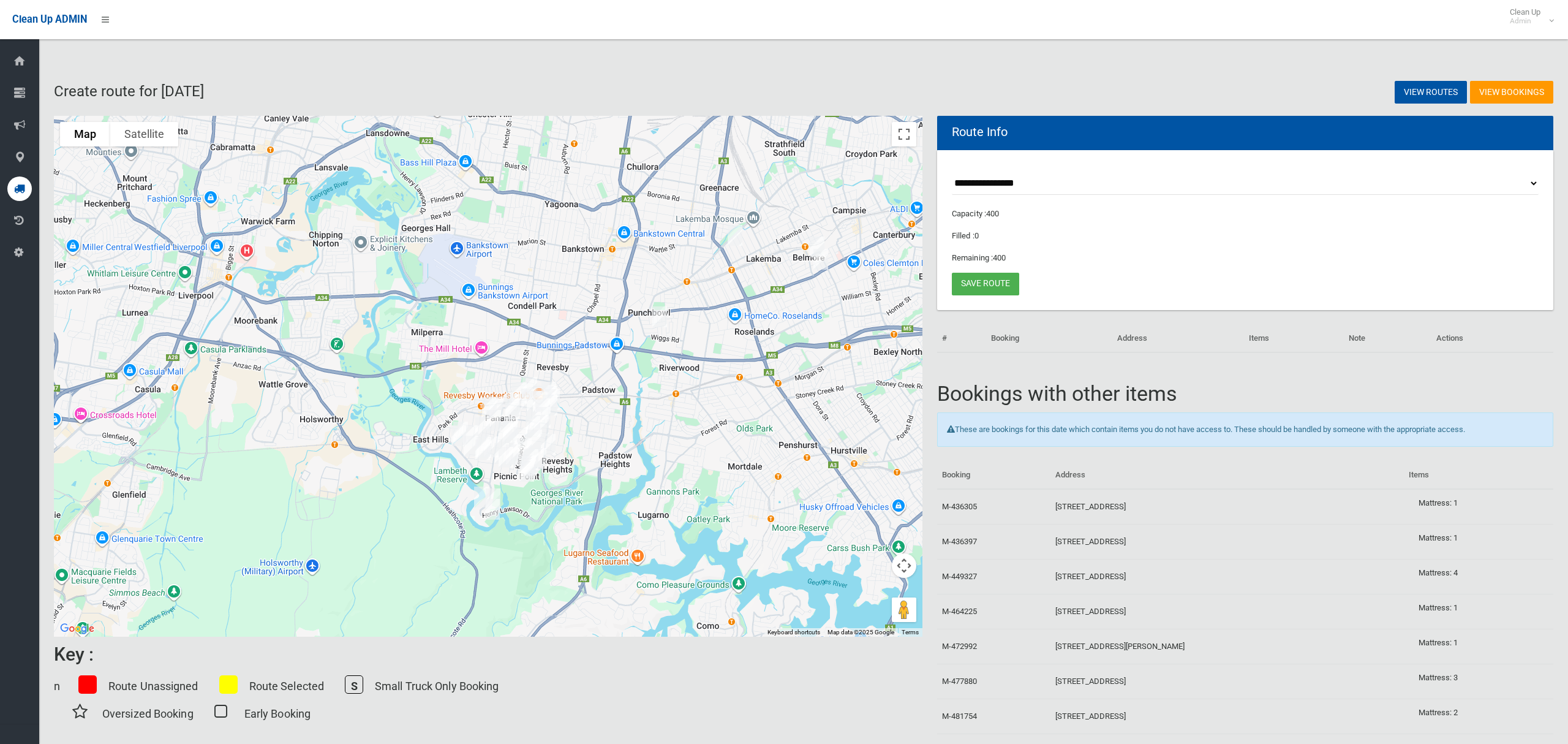
drag, startPoint x: 442, startPoint y: 508, endPoint x: 666, endPoint y: 363, distance: 266.8
click at [661, 372] on div at bounding box center [487, 376] width 868 height 521
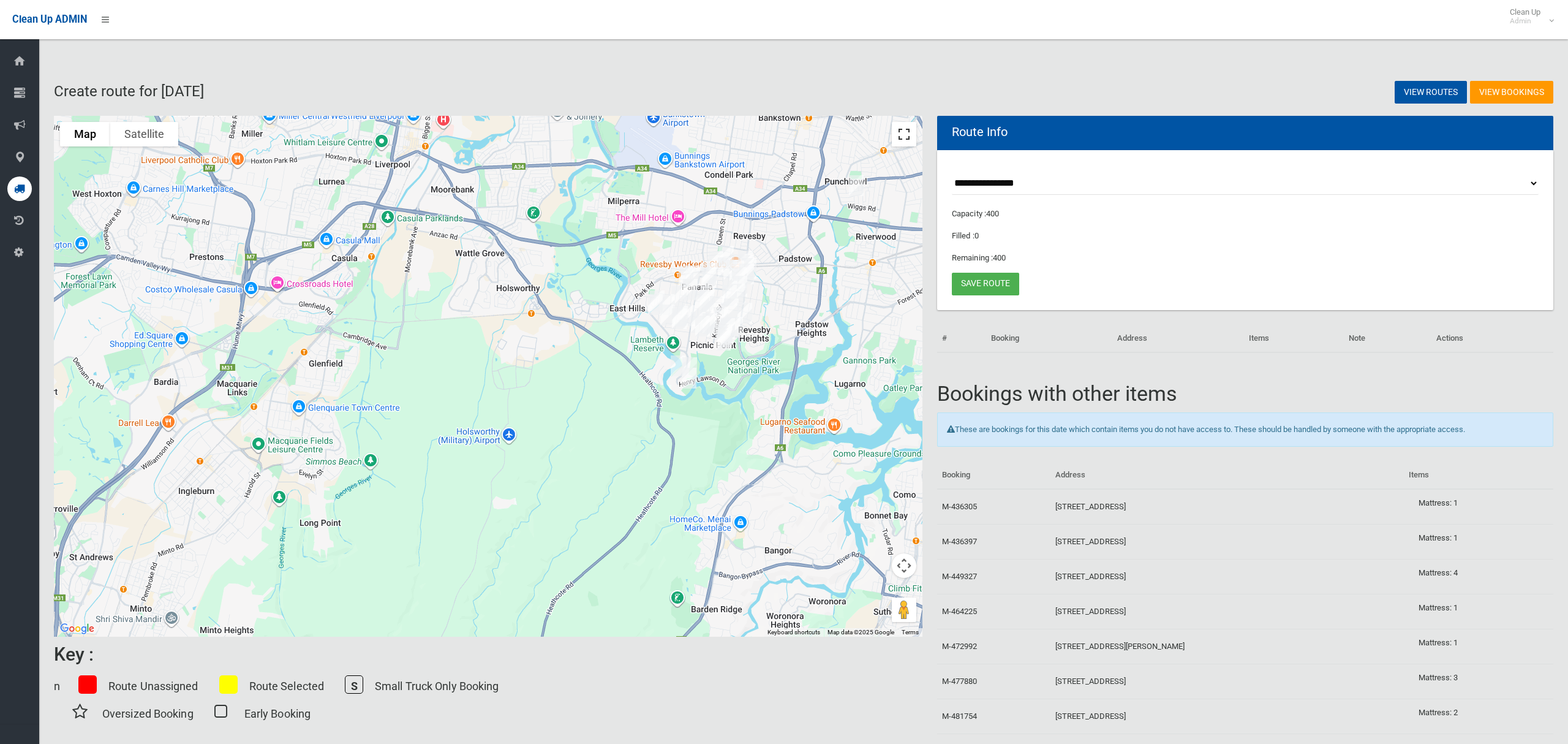
click at [912, 137] on button "Toggle fullscreen view" at bounding box center [904, 134] width 24 height 24
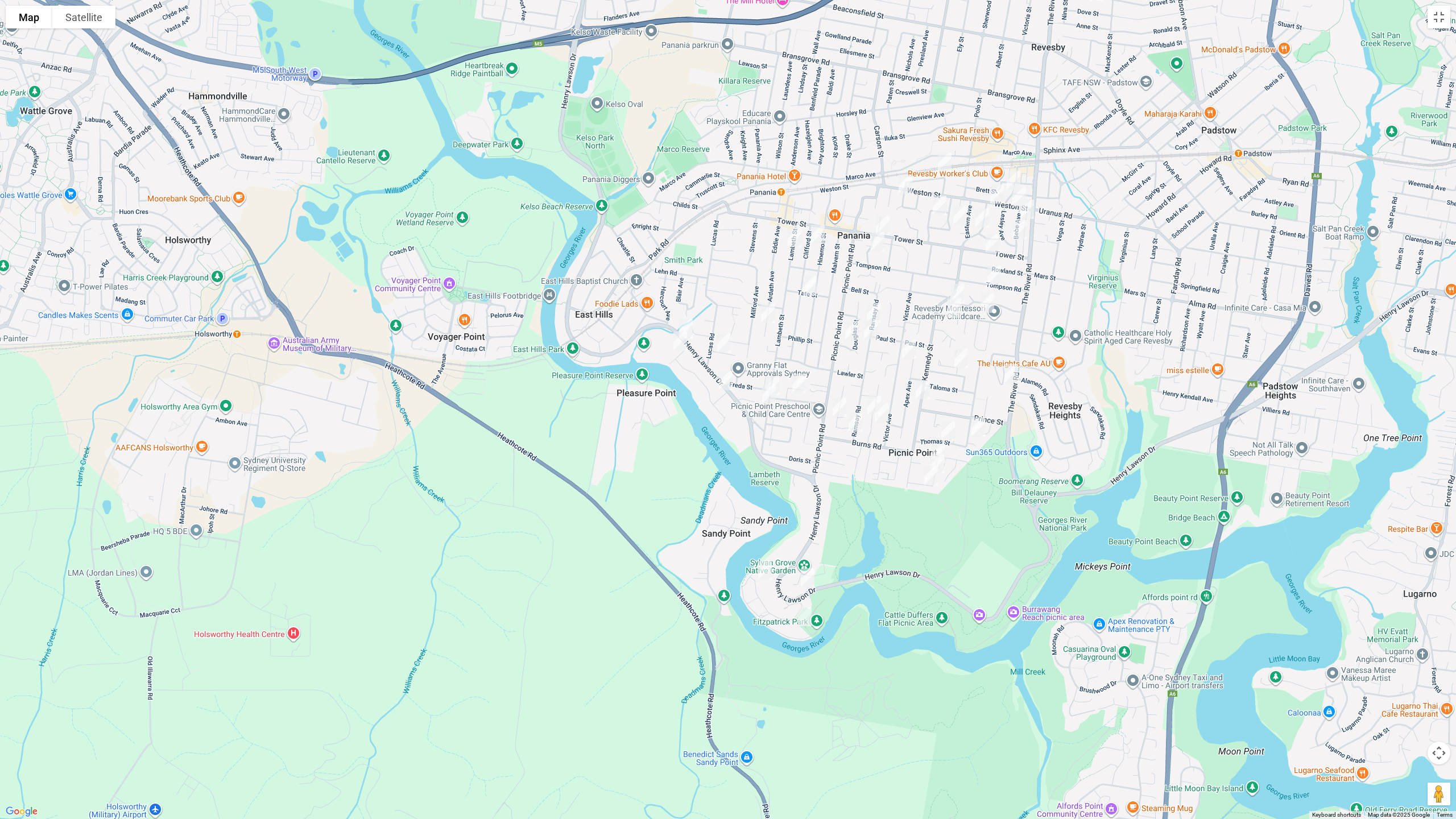
click at [808, 578] on img "921 Henry Lawson Drive, PICNIC POINT NSW 2213" at bounding box center [808, 577] width 23 height 29
click at [692, 319] on img "646 Henry Lawson Drive, EAST HILLS NSW 2213" at bounding box center [686, 329] width 23 height 29
click at [884, 218] on img "127 Tower Street, PANANIA NSW 2213" at bounding box center [883, 225] width 23 height 29
click at [991, 188] on img "29A Weston Street, REVESBY NSW 2212" at bounding box center [997, 194] width 23 height 29
click at [1014, 195] on img "11 Weston Street, REVESBY NSW 2212" at bounding box center [1019, 196] width 23 height 29
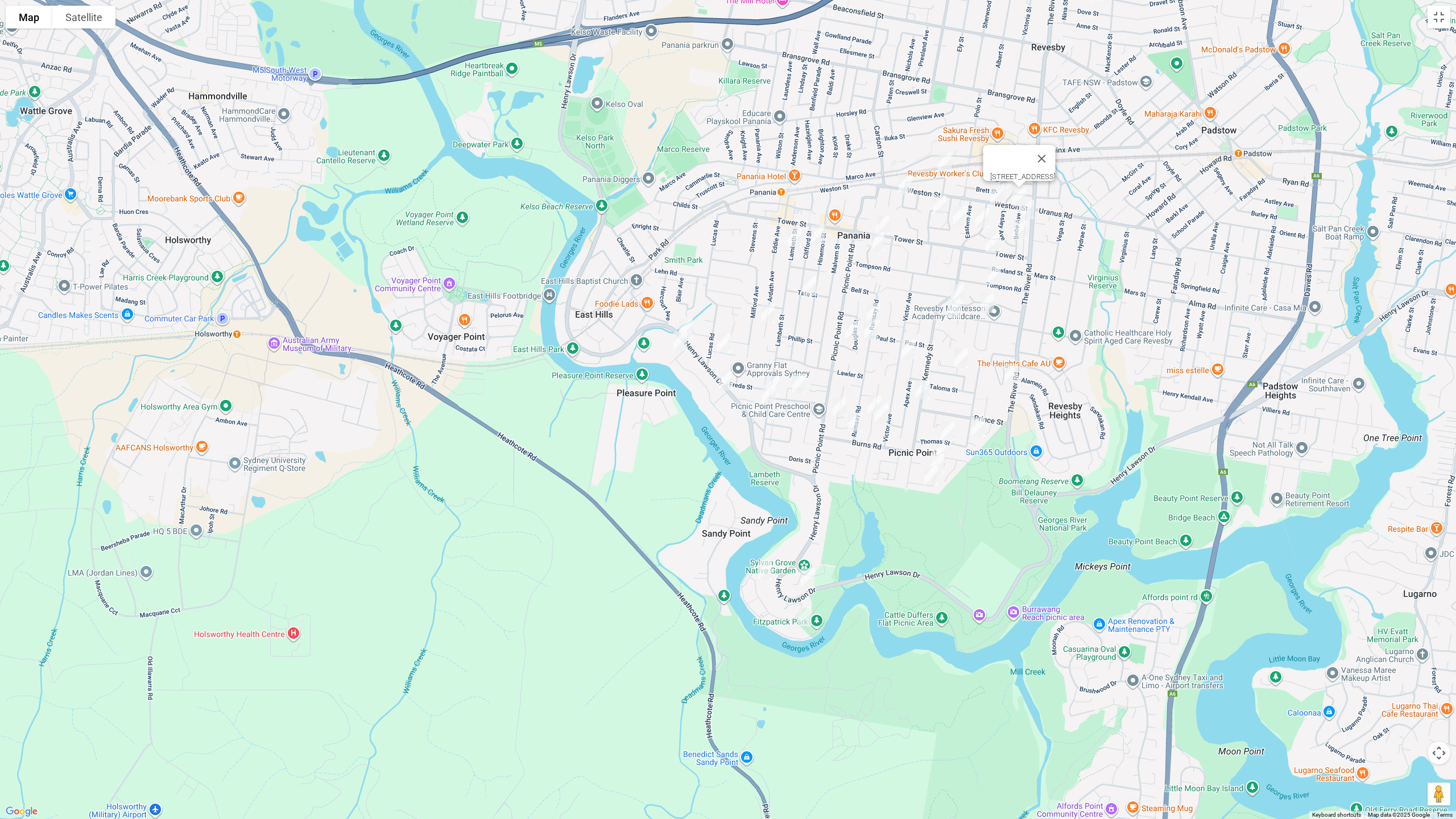
click at [989, 246] on img "35 Tower Street, REVESBY NSW 2212" at bounding box center [993, 243] width 23 height 29
drag, startPoint x: 679, startPoint y: 338, endPoint x: 695, endPoint y: 344, distance: 17.1
click at [680, 340] on img "11 Burbank Avenue, EAST HILLS NSW 2213" at bounding box center [680, 341] width 23 height 29
click at [679, 341] on img "11 Burbank Avenue, EAST HILLS NSW 2213" at bounding box center [680, 341] width 23 height 29
click at [722, 342] on img "19 Penrose Avenue, EAST HILLS NSW 2213" at bounding box center [724, 342] width 23 height 29
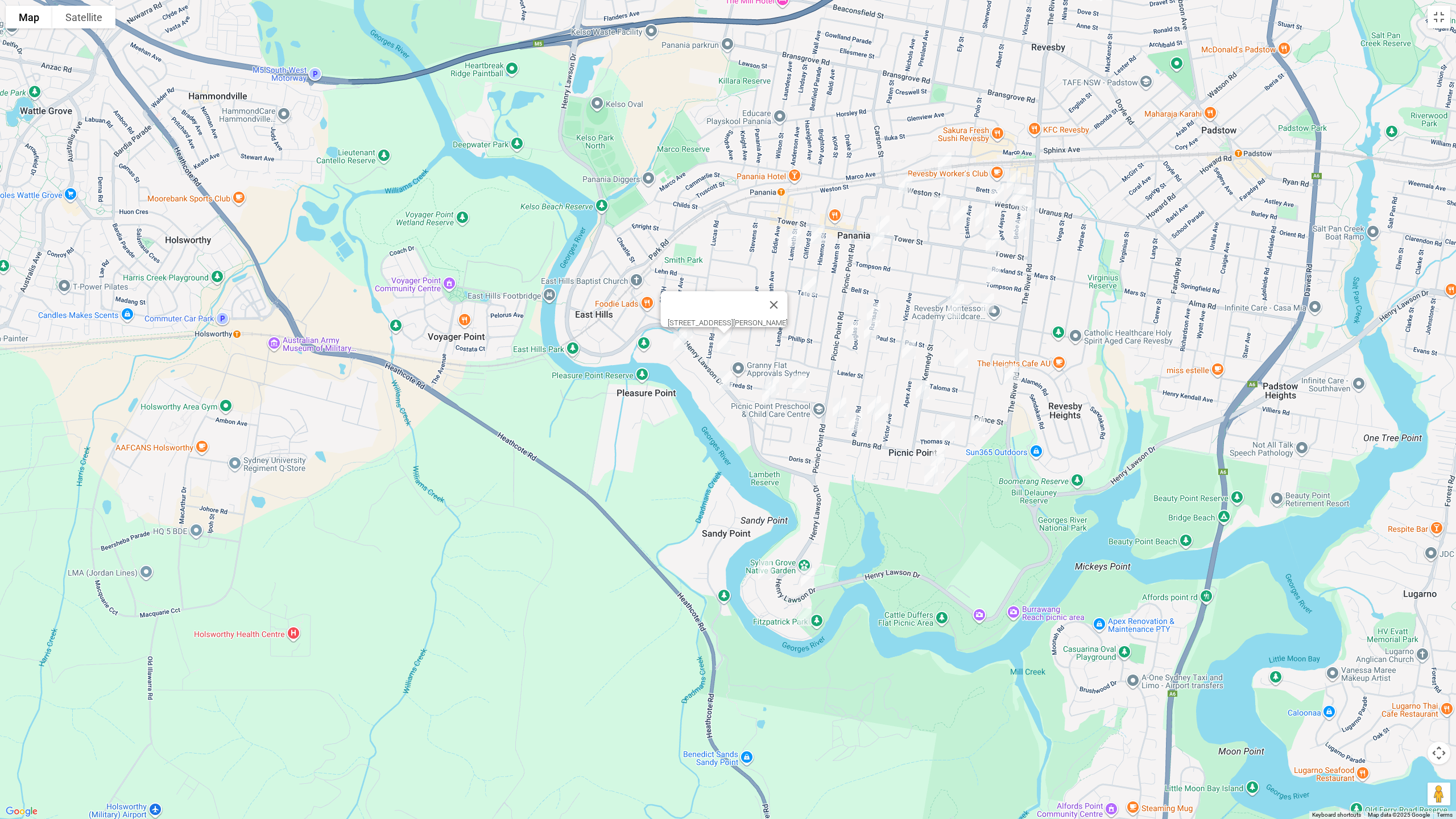
click at [721, 380] on img "5 Riverside Avenue, PICNIC POINT NSW 2213" at bounding box center [726, 380] width 23 height 29
click at [801, 376] on img "26 Donald Street, PICNIC POINT NSW 2213" at bounding box center [799, 383] width 23 height 29
click at [775, 375] on img "4/180 Lambeth Street, PICNIC POINT NSW 2213" at bounding box center [772, 386] width 23 height 29
click at [766, 394] on img "188 Lambeth Street, PICNIC POINT NSW 2213" at bounding box center [769, 394] width 23 height 29
click at [762, 571] on img "46 Carinya Road, PICNIC POINT NSW 2213" at bounding box center [765, 570] width 23 height 29
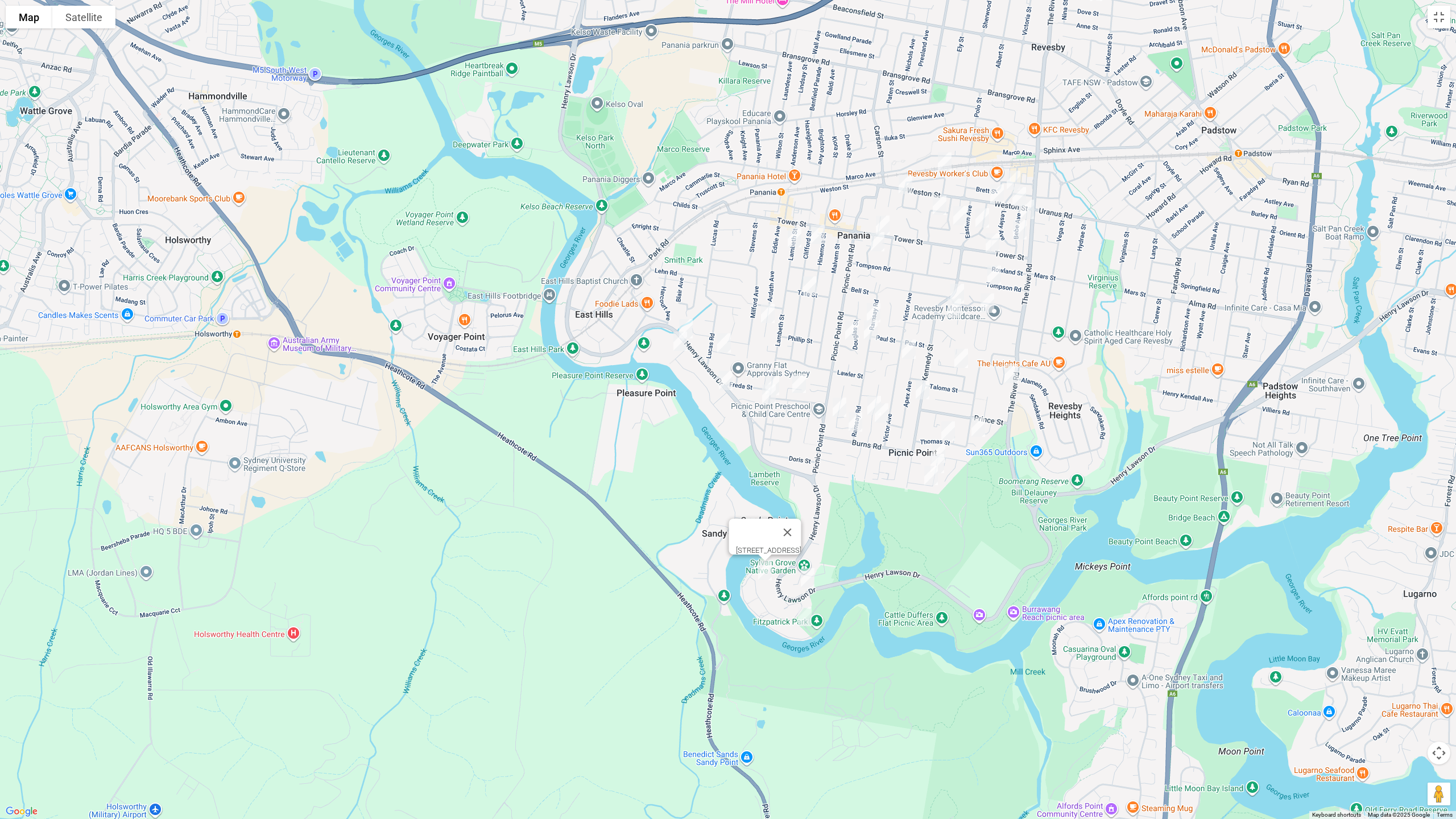
drag, startPoint x: 807, startPoint y: 615, endPoint x: 848, endPoint y: 437, distance: 182.7
click at [806, 615] on img "5B Carinya Road, PICNIC POINT NSW 2213" at bounding box center [805, 617] width 23 height 29
click at [820, 232] on img "17 Clifford Street, PANANIA NSW 2213" at bounding box center [818, 234] width 23 height 29
click at [796, 233] on img "20 Lambeth Street, PANANIA NSW 2213" at bounding box center [794, 238] width 23 height 29
click at [812, 281] on img "67 Clifford Street, PANANIA NSW 2213" at bounding box center [810, 286] width 23 height 29
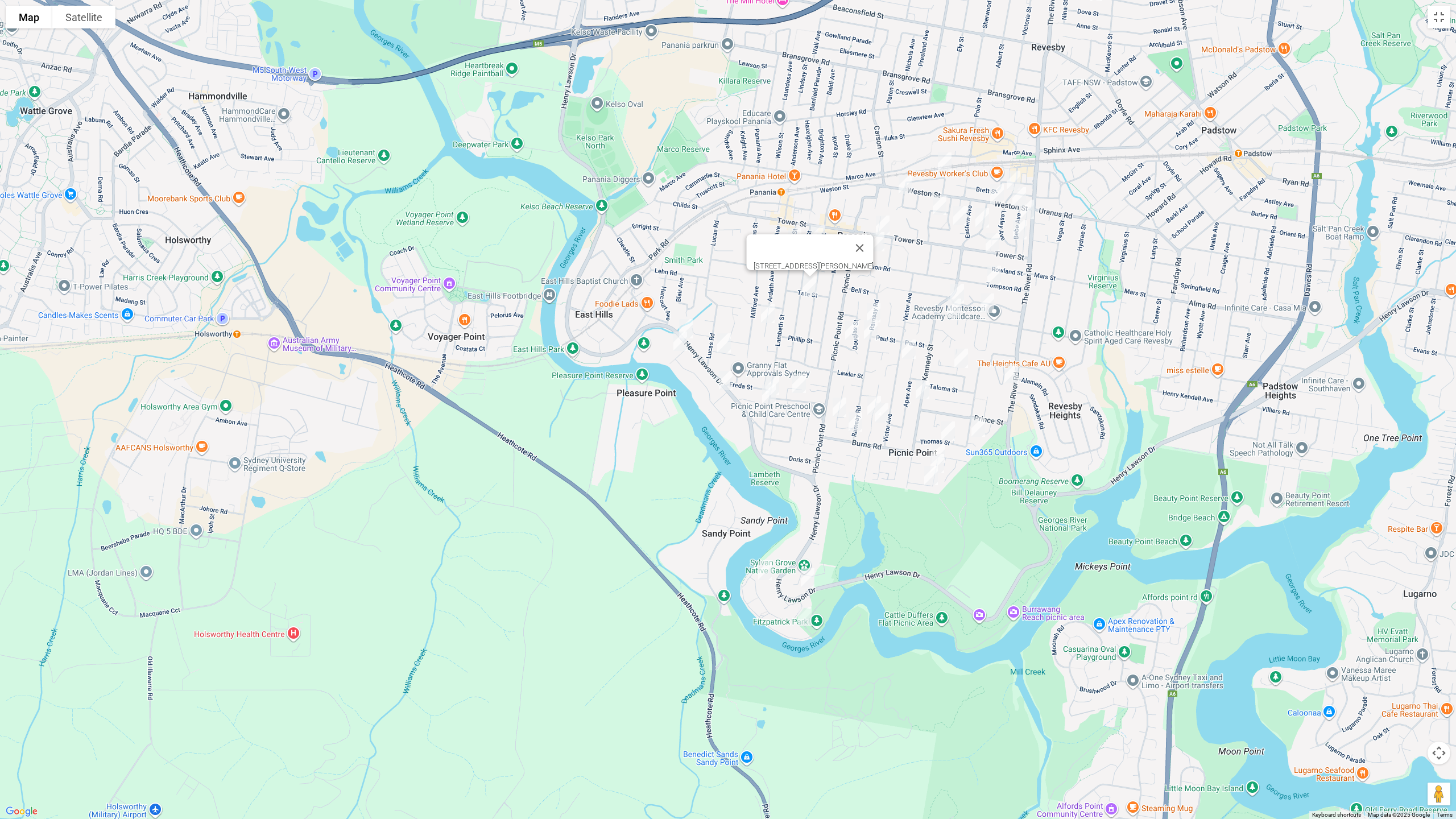
click at [768, 309] on img "86 Ardath Avenue, PANANIA NSW 2213" at bounding box center [768, 313] width 23 height 29
click at [873, 245] on img "13 Ellen Street, PANANIA NSW 2213" at bounding box center [878, 242] width 23 height 29
click at [948, 161] on img "22 Hendy Avenue, PANANIA NSW 2213" at bounding box center [945, 162] width 23 height 29
click at [907, 181] on img "41 Hodgkinson Crescent, PANANIA NSW 2213" at bounding box center [906, 184] width 23 height 29
click at [877, 303] on img "1/30 Ramsay Road, PANANIA NSW 2213" at bounding box center [874, 313] width 23 height 29
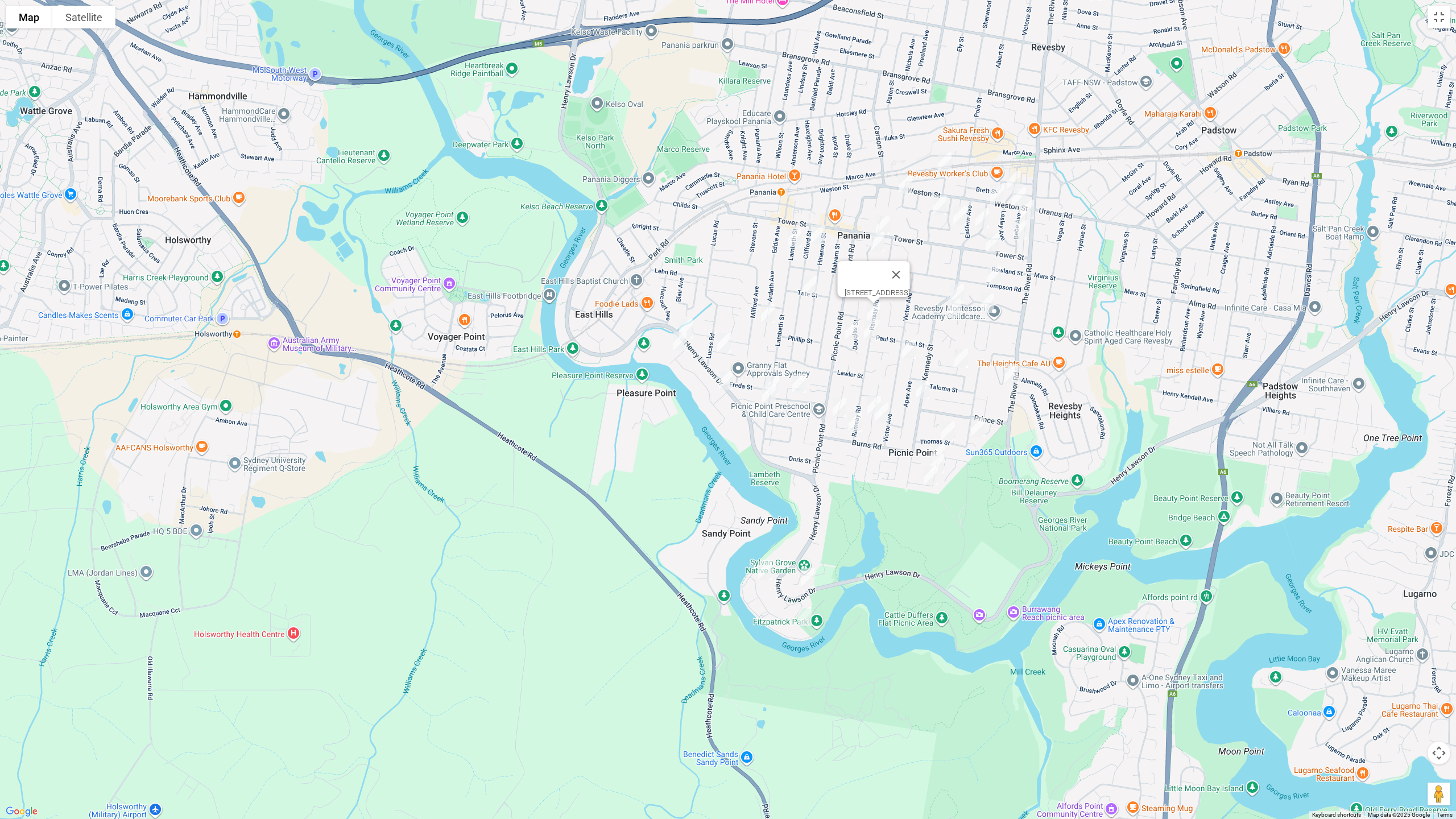
click at [873, 336] on img "46 Ramsay Road, PANANIA NSW 2213" at bounding box center [871, 330] width 23 height 29
click at [855, 333] on img "46A Douglas Street, PANANIA NSW 2213" at bounding box center [852, 331] width 23 height 29
click at [867, 397] on img "21 Austin Boulevard, PICNIC POINT NSW 2213" at bounding box center [874, 406] width 23 height 29
click at [883, 417] on img "12 Austin Boulevard, PICNIC POINT NSW 2213" at bounding box center [882, 413] width 23 height 29
click at [833, 411] on img "20 Kathleen Parade, PICNIC POINT NSW 2213" at bounding box center [839, 407] width 23 height 29
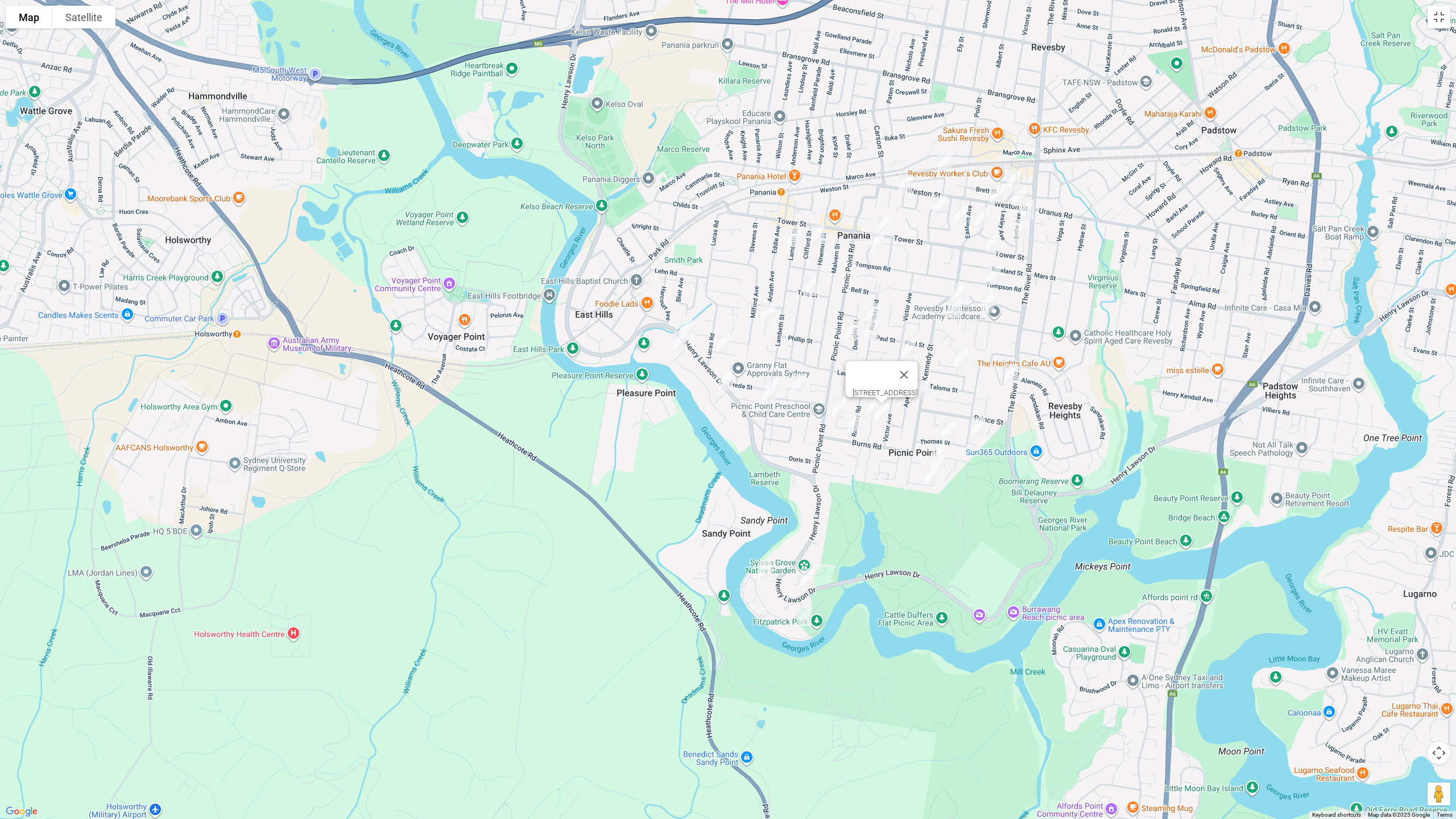
click at [853, 422] on img "116B Ramsay Road, PICNIC POINT NSW 2213" at bounding box center [855, 422] width 23 height 29
click at [892, 388] on button "Close" at bounding box center [878, 384] width 27 height 27
click at [836, 404] on img "20 Kathleen Parade, PICNIC POINT NSW 2213" at bounding box center [839, 407] width 23 height 29
click at [962, 358] on img "21 Stretham Avenue, PICNIC POINT NSW 2213" at bounding box center [962, 358] width 23 height 29
click at [907, 348] on img "37 Victor Avenue, PICNIC POINT NSW 2213" at bounding box center [909, 349] width 23 height 29
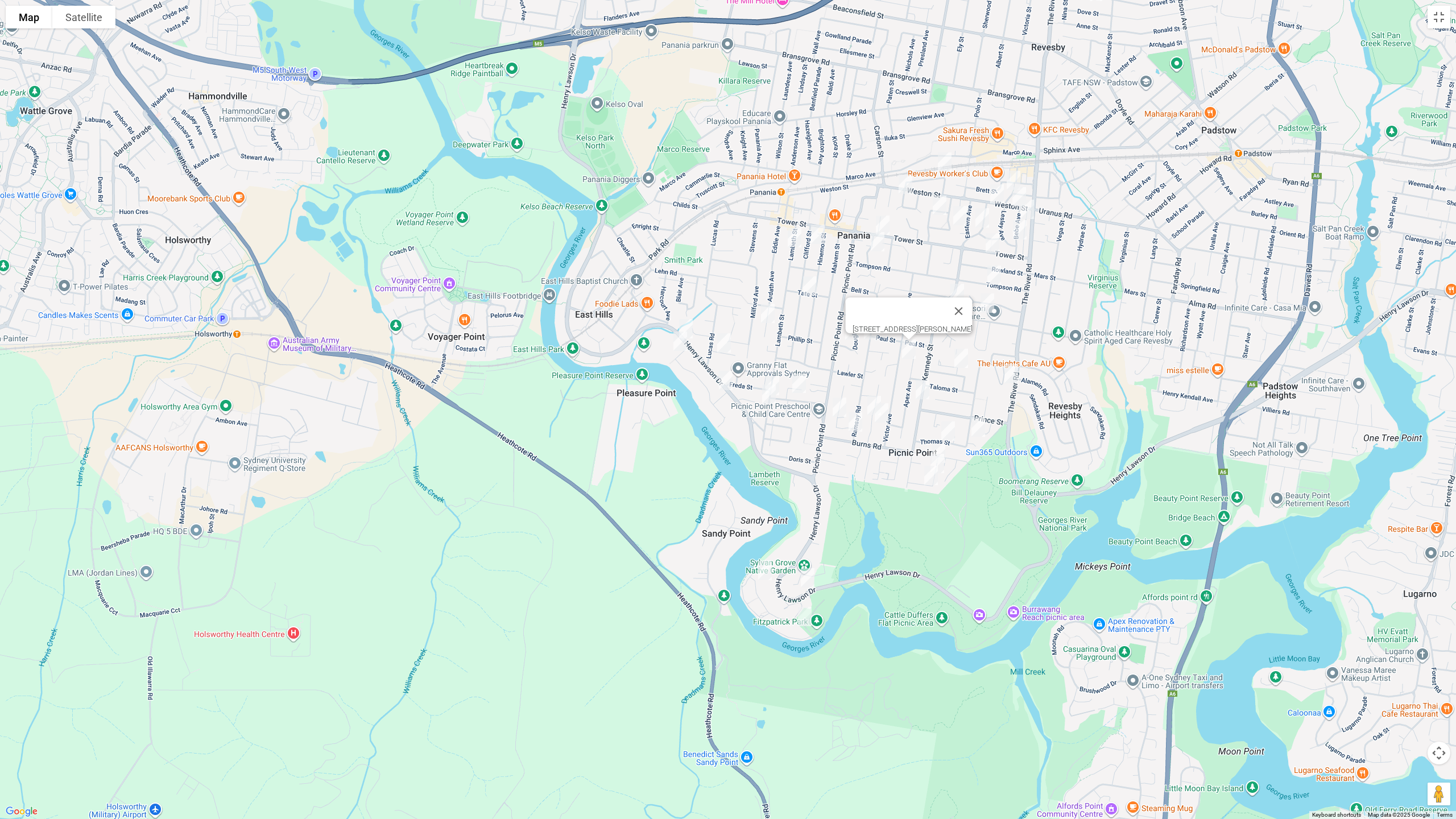
click at [919, 395] on img "76 Kennedy Street, PICNIC POINT NSW 2213" at bounding box center [922, 390] width 23 height 29
click at [946, 428] on img "18 Thomas Street, PICNIC POINT NSW 2213" at bounding box center [948, 431] width 23 height 29
click at [939, 443] on img "2C Parkview Avenue, PICNIC POINT NSW 2213" at bounding box center [938, 453] width 23 height 29
click at [943, 461] on img "12A Parkview Avenue, PICNIC POINT NSW 2213" at bounding box center [938, 463] width 23 height 29
click at [931, 479] on img "35 Parkview Avenue, PICNIC POINT NSW 2213" at bounding box center [931, 475] width 23 height 29
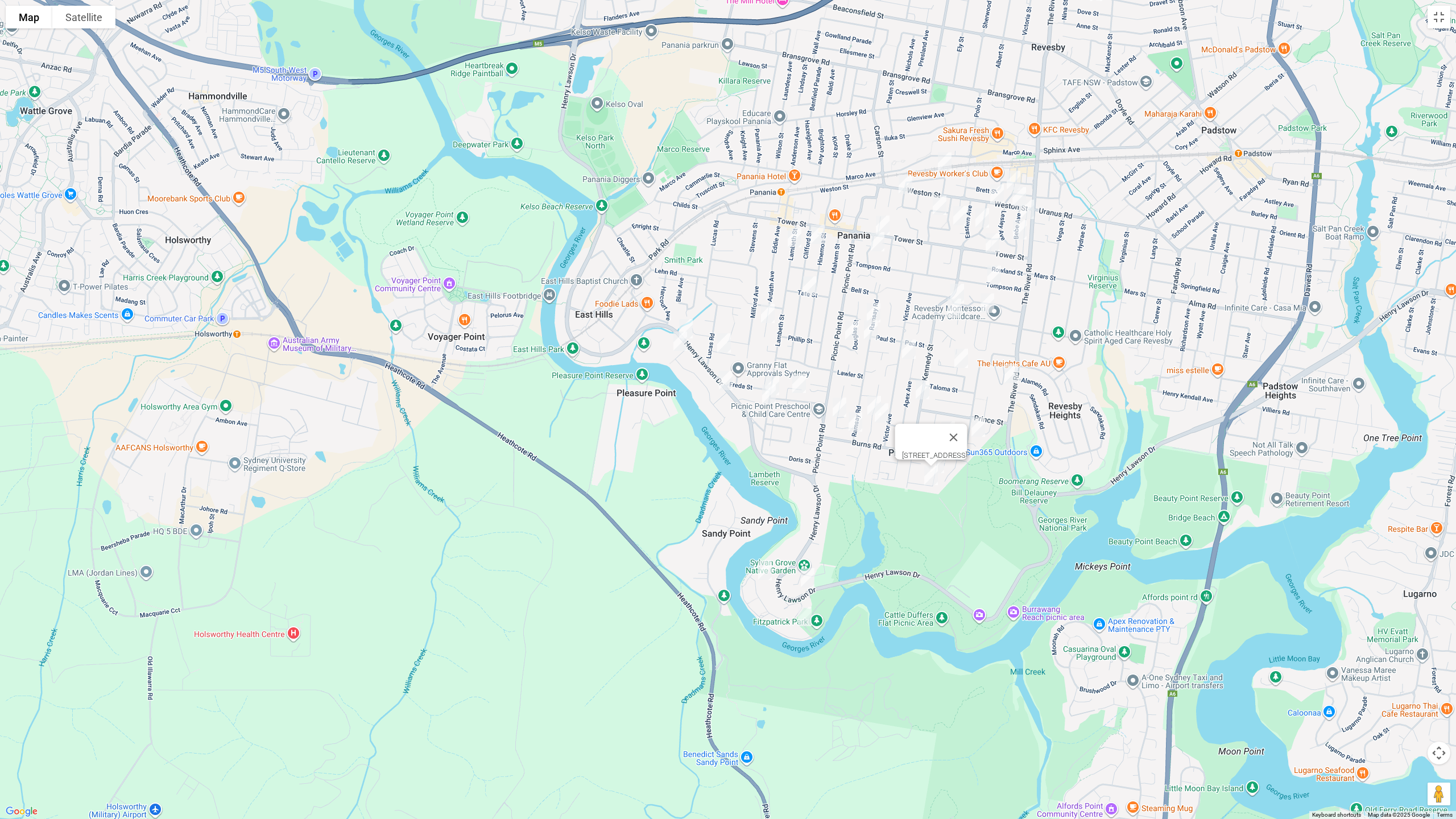
click at [1012, 377] on img "44 Bardo Circuit, REVESBY HEIGHTS NSW 2212" at bounding box center [1011, 374] width 23 height 29
click at [976, 431] on img "2 Glyn Avenue, PICNIC POINT NSW 2213" at bounding box center [978, 427] width 23 height 29
click at [953, 286] on img "53A Lochinvar Road, REVESBY NSW 2212" at bounding box center [958, 293] width 23 height 29
click at [956, 311] on img "43 Ferndale Road, REVESBY NSW 2212" at bounding box center [954, 308] width 23 height 29
click at [989, 303] on img "26 Ferndale Road, REVESBY NSW 2212" at bounding box center [987, 303] width 23 height 29
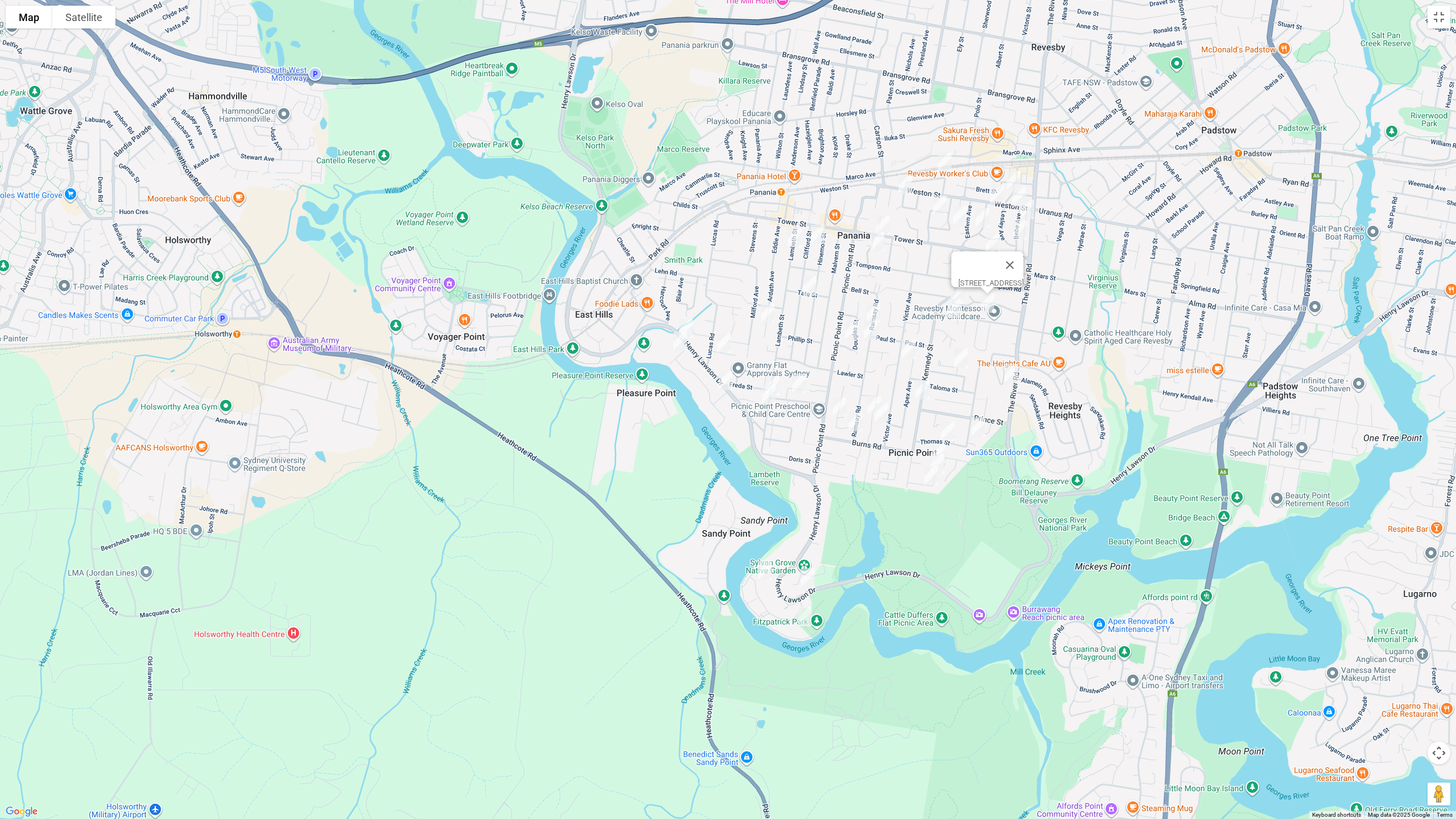
click at [1018, 172] on img "6 Hedlund Street, REVESBY NSW 2212" at bounding box center [1013, 180] width 23 height 29
click at [984, 211] on img "20 Ashmead Avenue, REVESBY NSW 2212" at bounding box center [982, 218] width 23 height 29
click at [960, 214] on img "21 Tyalgum Avenue, PANANIA NSW 2213" at bounding box center [960, 215] width 23 height 29
drag, startPoint x: 938, startPoint y: 209, endPoint x: 983, endPoint y: 230, distance: 49.7
click at [941, 210] on img "11A Wollongbar Avenue, PANANIA NSW 2213" at bounding box center [940, 205] width 23 height 29
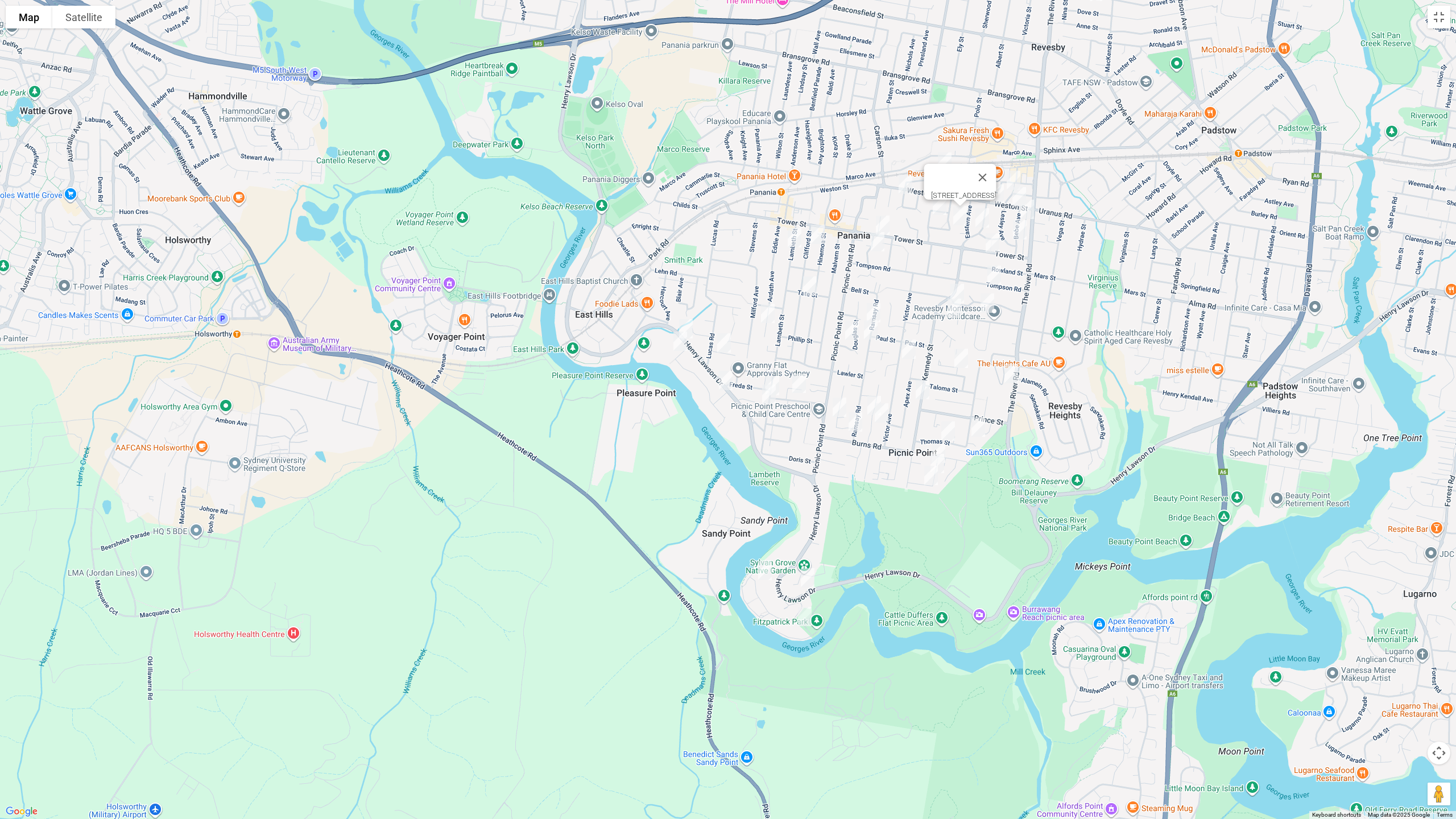
click at [995, 236] on img "35 Tower Street, REVESBY NSW 2212" at bounding box center [993, 243] width 23 height 29
click at [998, 274] on img "27A Tompson Road, REVESBY NSW 2212" at bounding box center [994, 275] width 23 height 29
click at [938, 199] on img "11A Wollongbar Avenue, PANANIA NSW 2213" at bounding box center [940, 205] width 23 height 29
drag, startPoint x: 1033, startPoint y: 210, endPoint x: 1021, endPoint y: 232, distance: 25.1
click at [1032, 210] on img "9 Bebe Avenue, REVESBY NSW 2212" at bounding box center [1027, 209] width 23 height 29
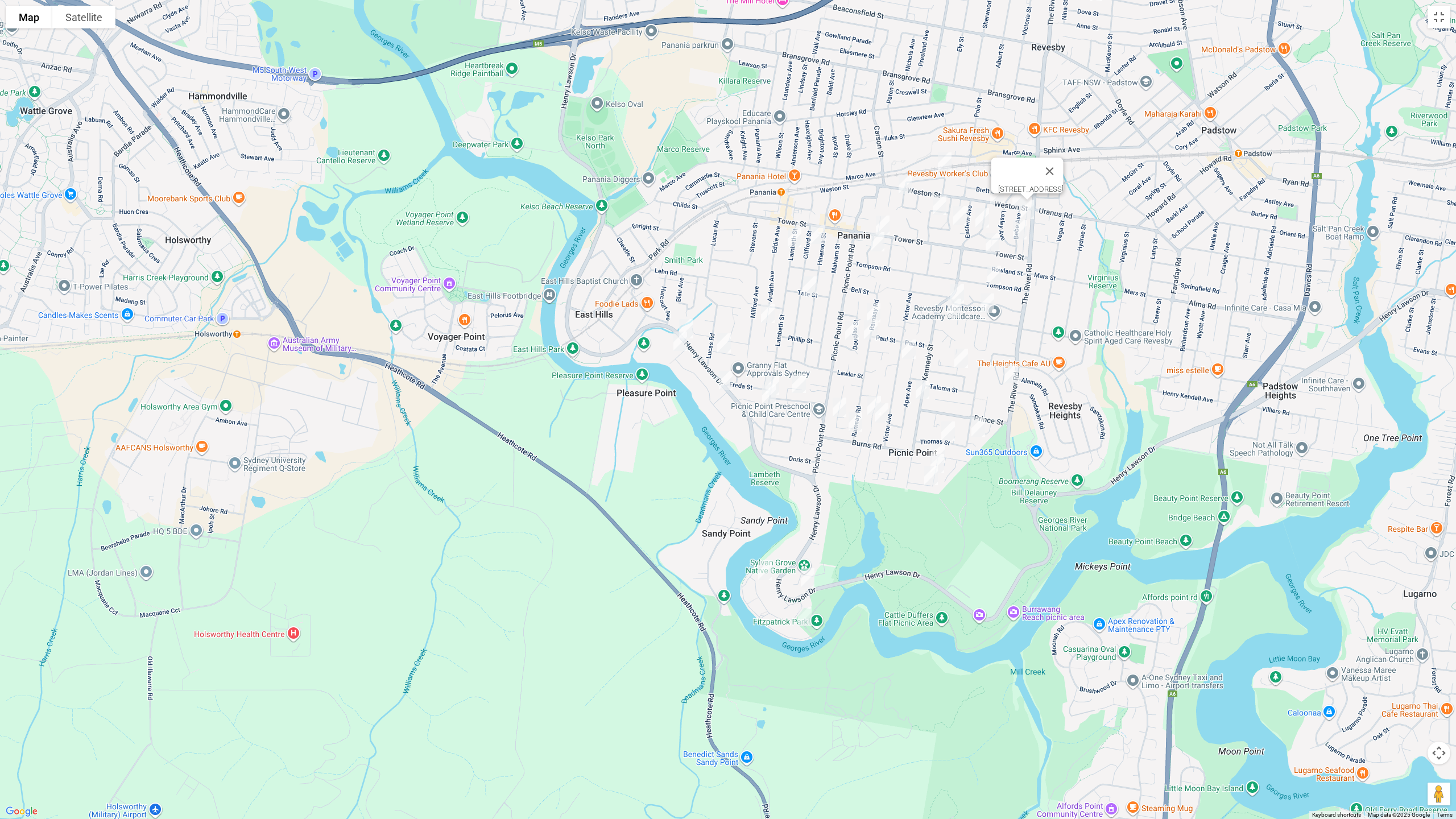
click at [1019, 233] on img "32 Bebe Avenue, REVESBY NSW 2212" at bounding box center [1020, 230] width 23 height 29
click at [1445, 23] on button "Toggle fullscreen view" at bounding box center [1439, 17] width 23 height 23
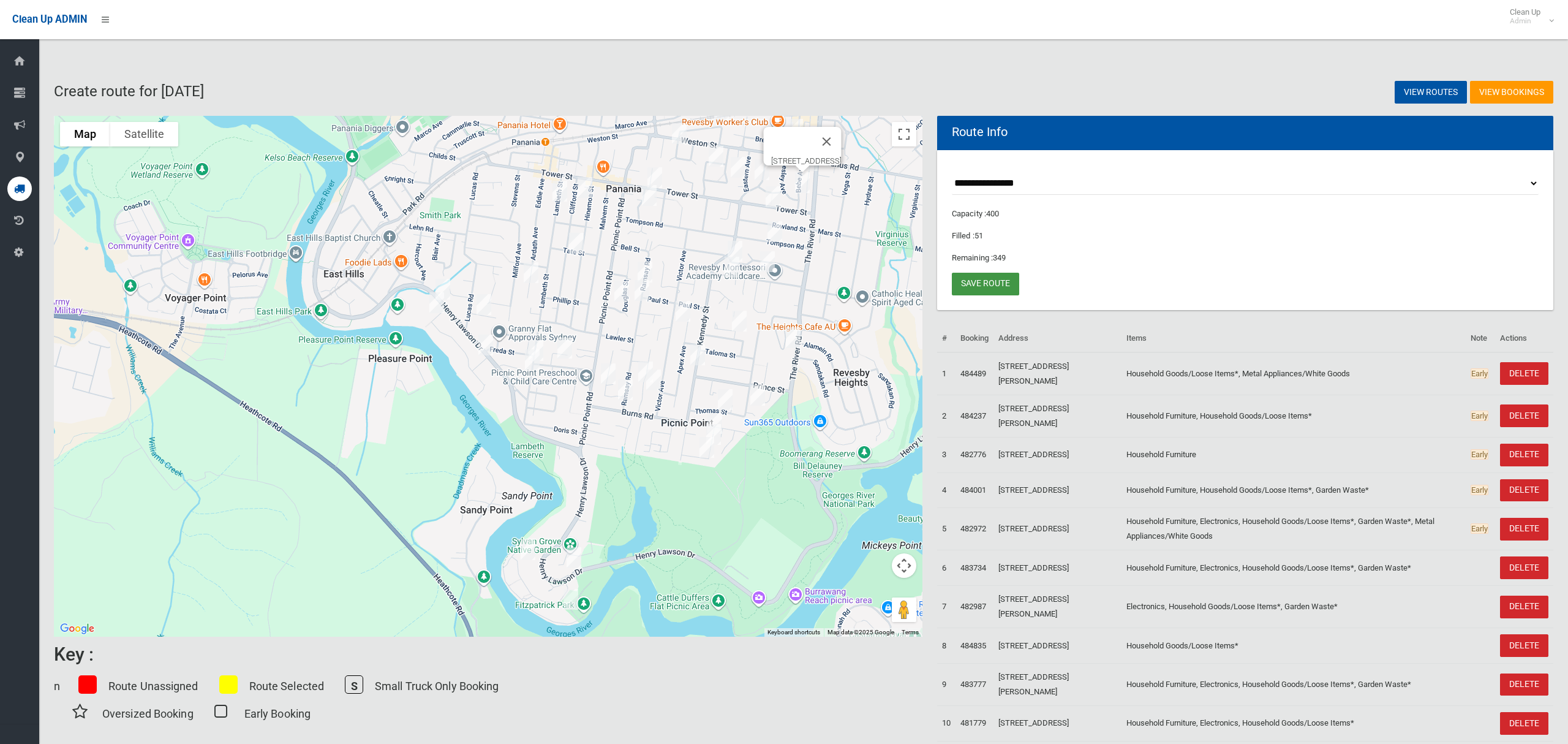
click at [993, 280] on link "Save route" at bounding box center [986, 284] width 67 height 23
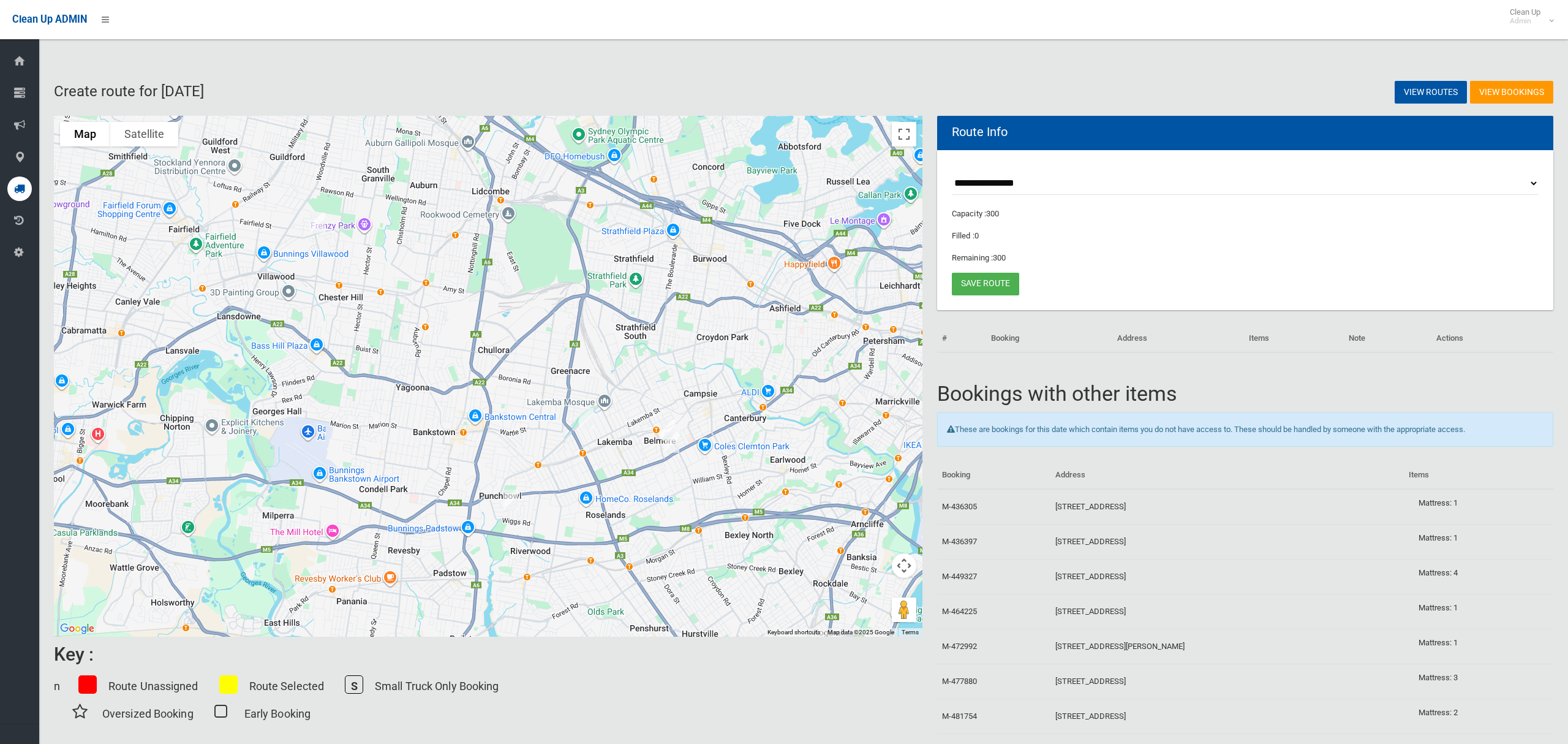
click at [512, 500] on img "30a Craig Street, PUNCHBOWL NSW 2196" at bounding box center [511, 500] width 24 height 31
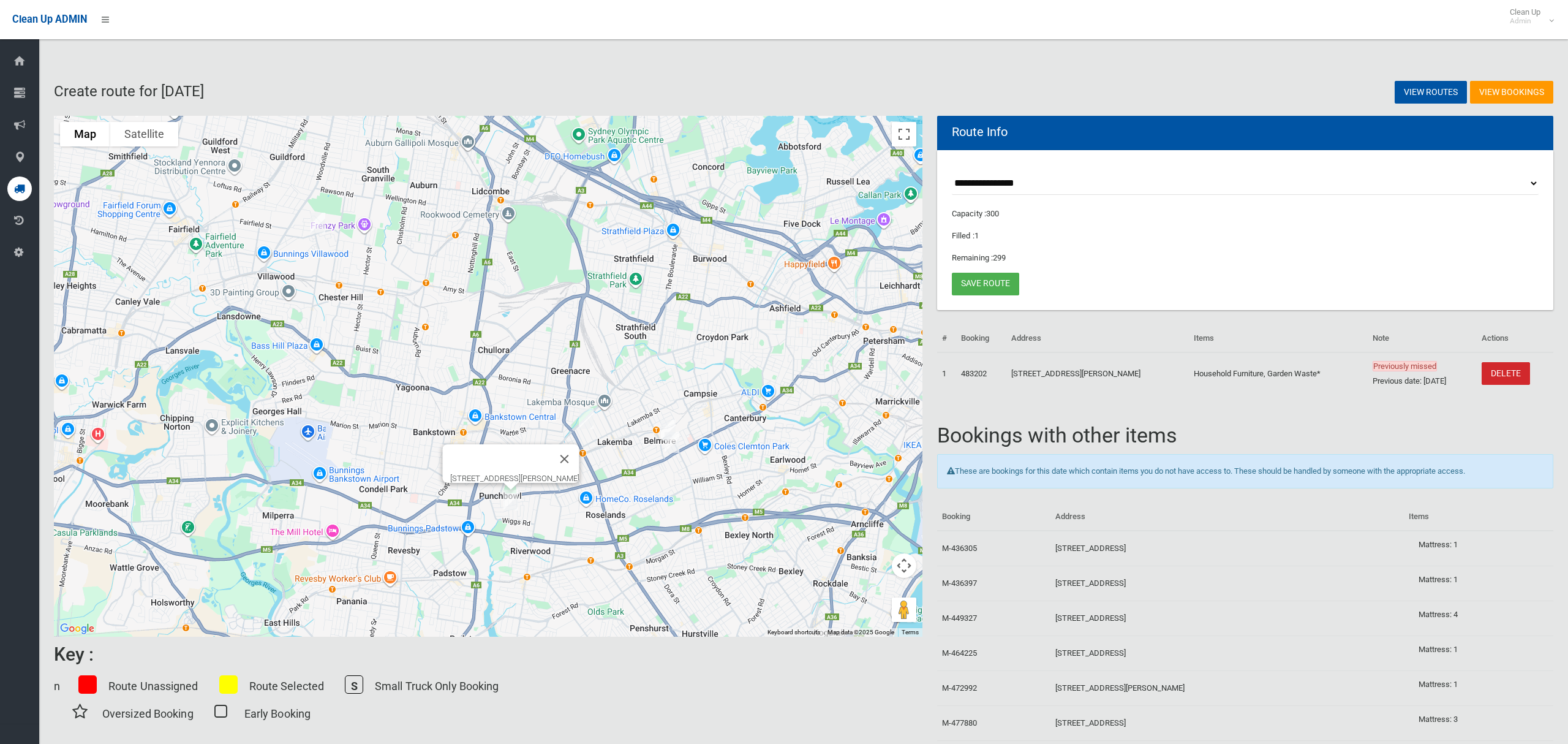
click at [510, 501] on img "30a Craig Street, PUNCHBOWL NSW 2196" at bounding box center [511, 500] width 24 height 31
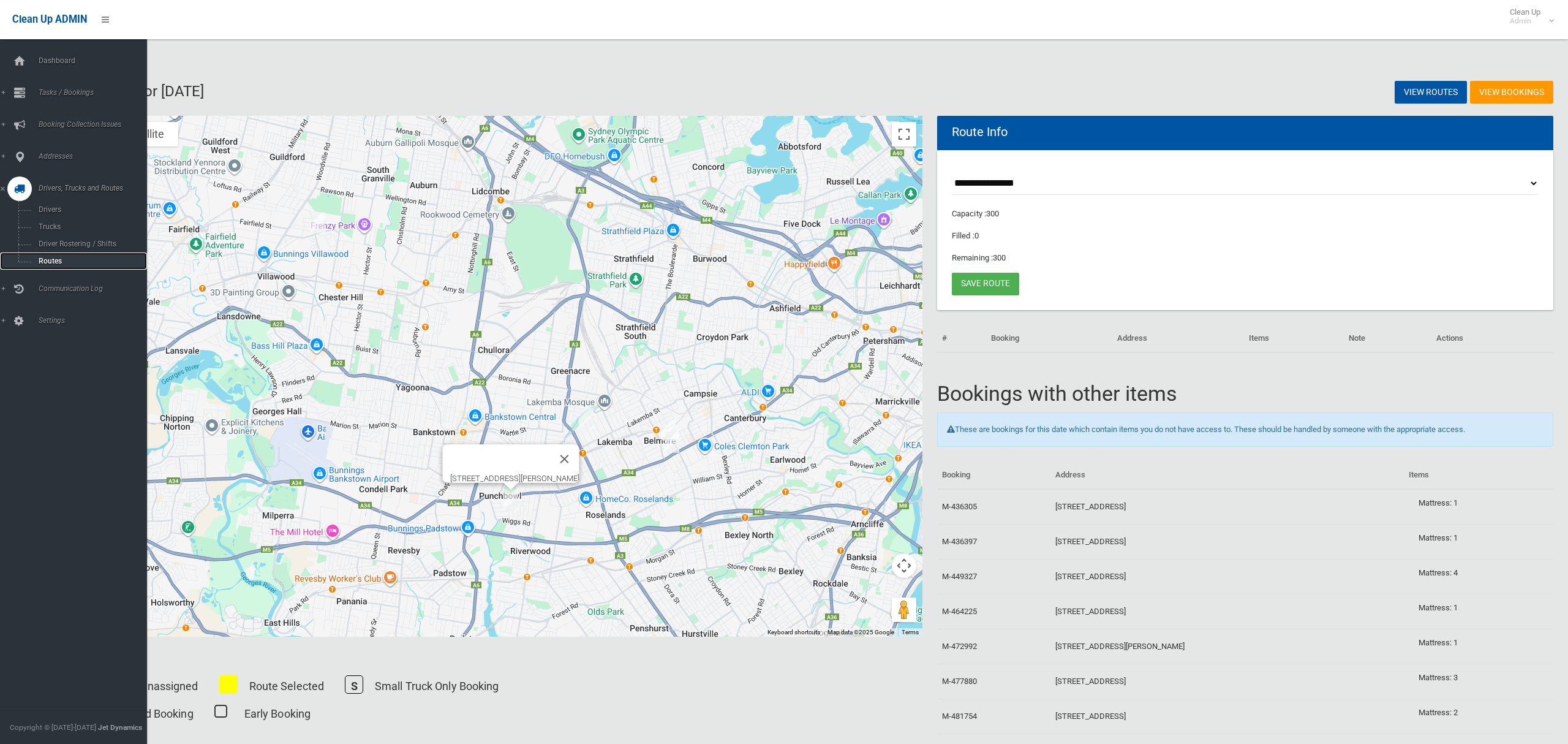
click at [50, 257] on span "Routes" at bounding box center [86, 261] width 101 height 9
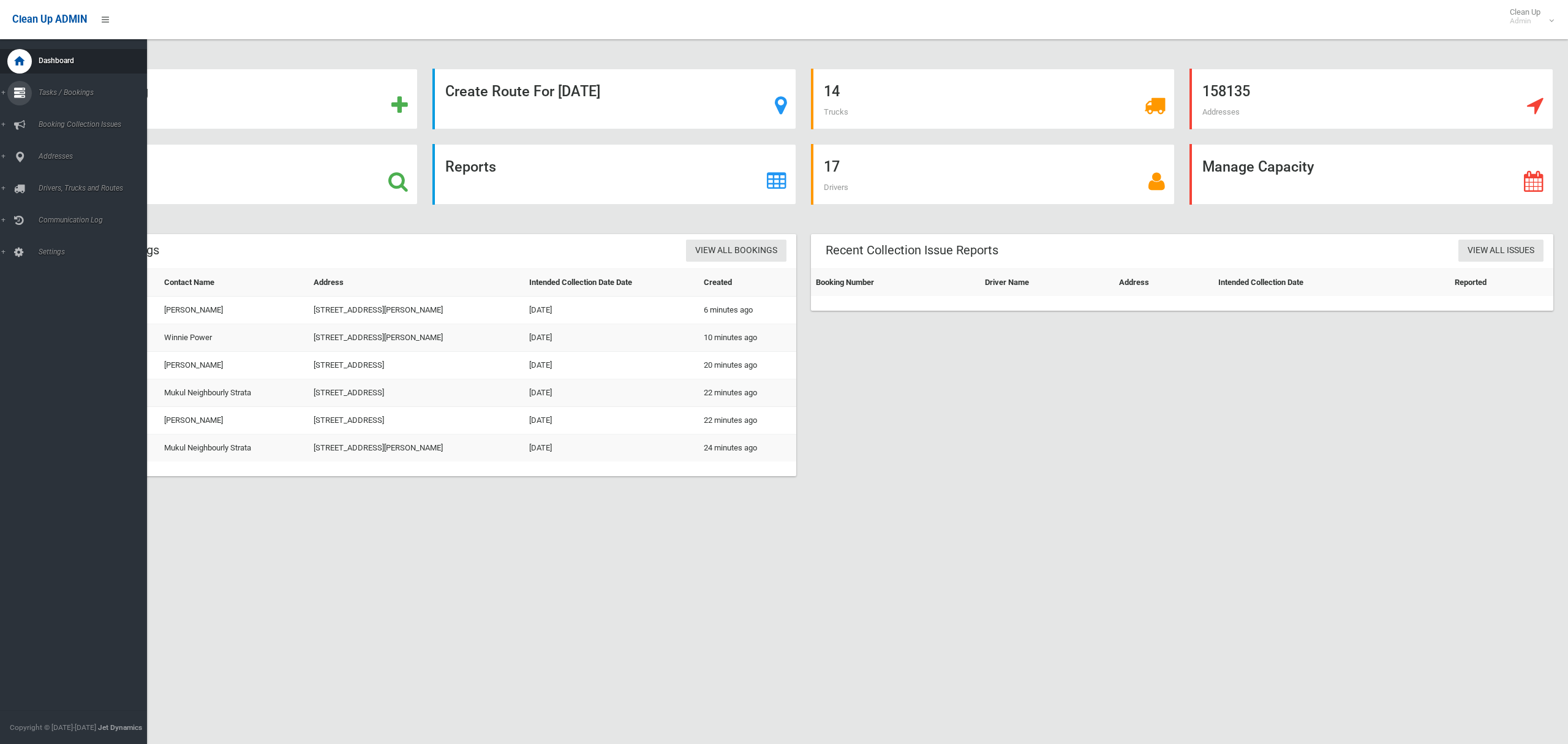
click at [54, 88] on span "Tasks / Bookings" at bounding box center [91, 92] width 112 height 9
click at [49, 178] on span "Search" at bounding box center [86, 182] width 101 height 9
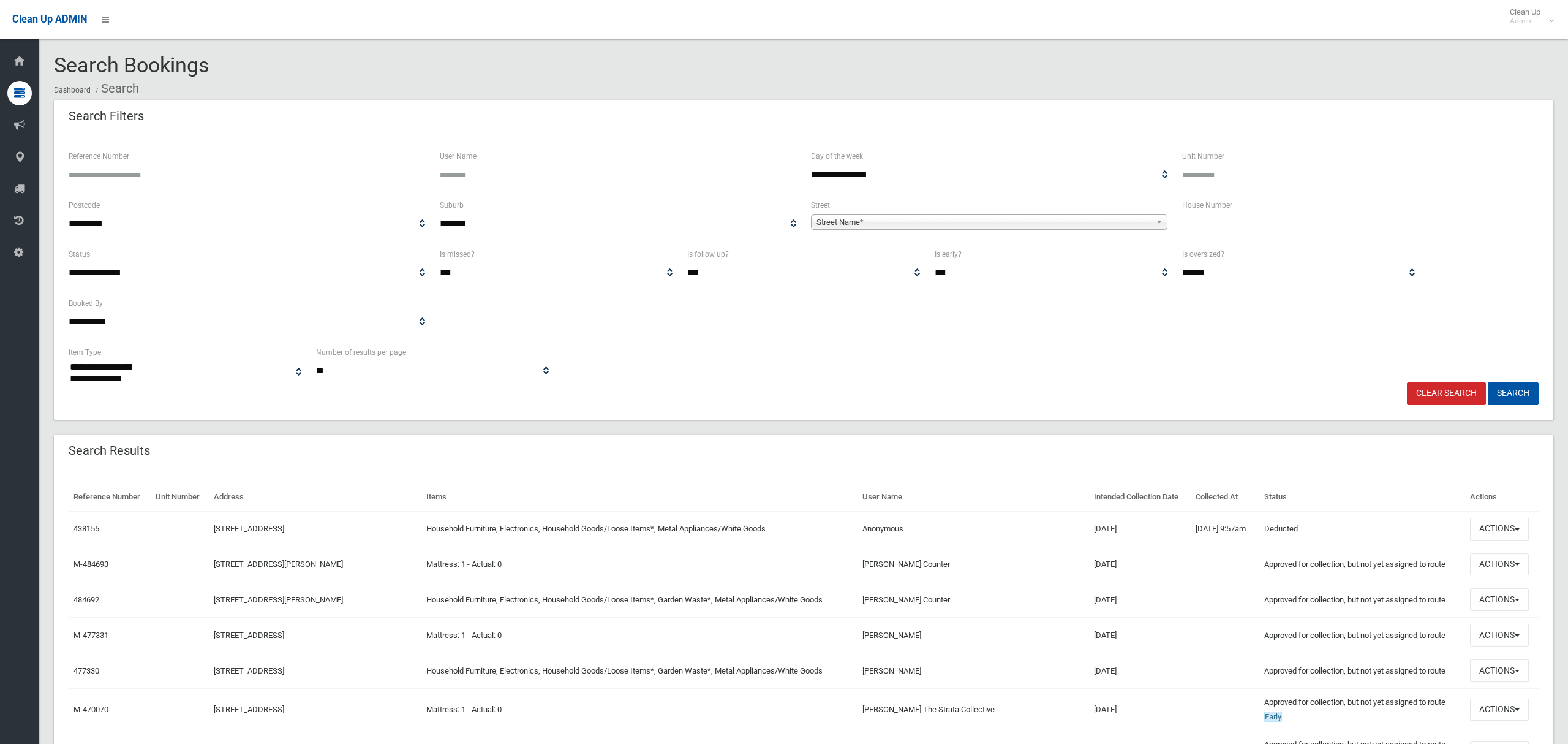
select select
click at [1208, 223] on input "text" at bounding box center [1360, 224] width 357 height 23
type input "***"
click at [839, 220] on span "Street Name*" at bounding box center [984, 222] width 334 height 15
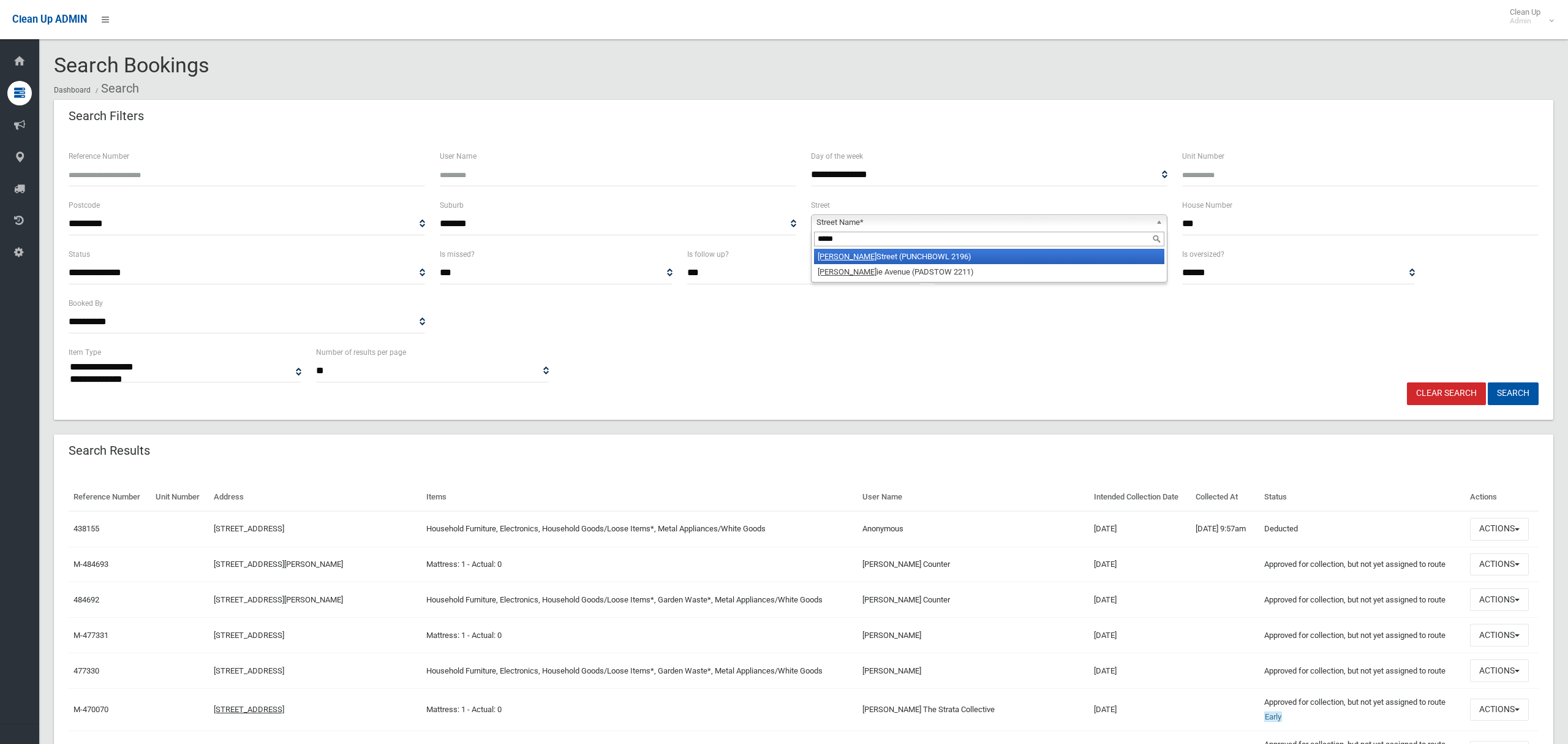
type input "*****"
click at [860, 259] on li "Craig Street (PUNCHBOWL 2196)" at bounding box center [989, 256] width 350 height 15
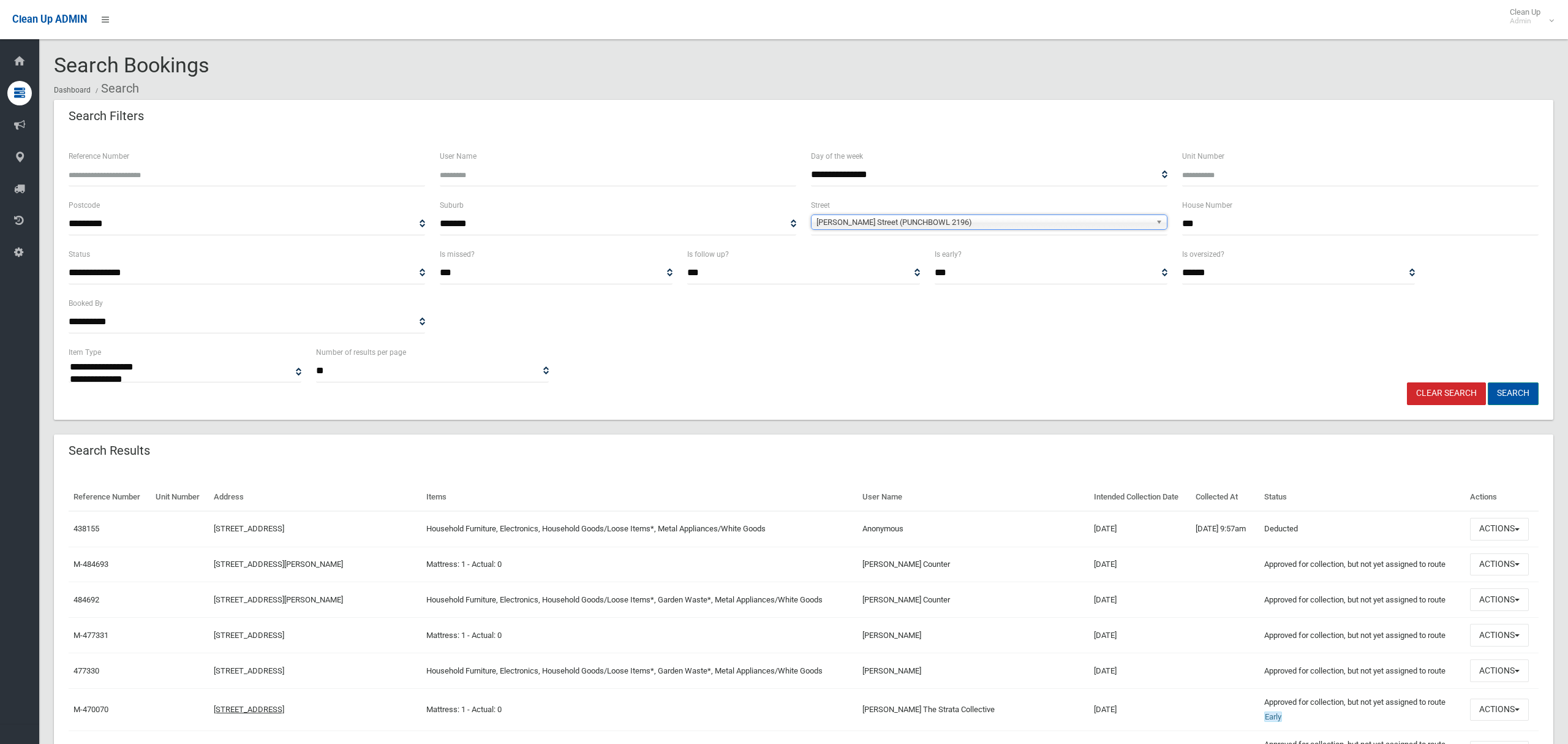
click at [1507, 392] on button "Search" at bounding box center [1513, 394] width 51 height 23
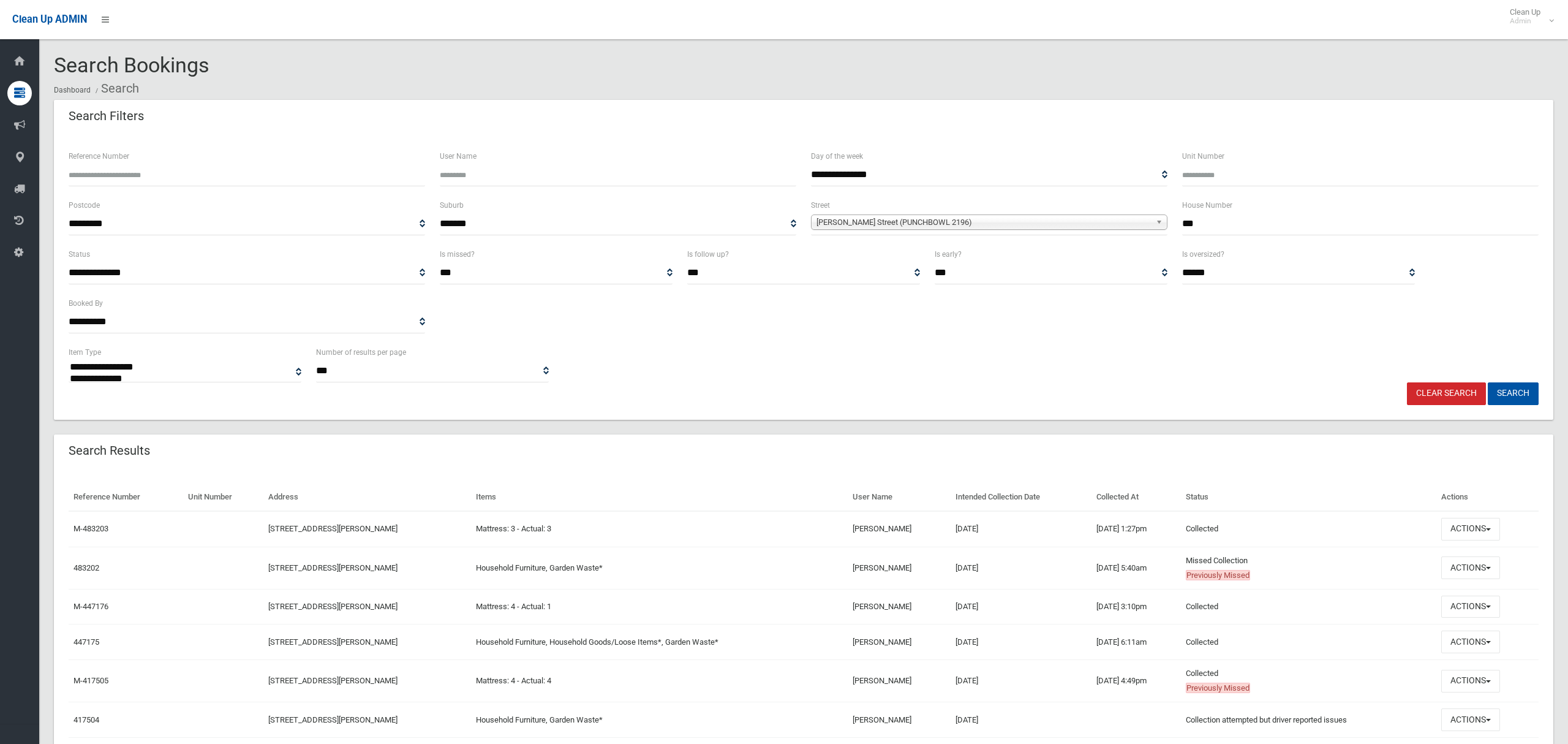
select select
click at [1474, 575] on button "Actions" at bounding box center [1471, 567] width 59 height 23
click at [1398, 396] on link "View Booking" at bounding box center [1430, 395] width 146 height 21
drag, startPoint x: 1199, startPoint y: 219, endPoint x: 1130, endPoint y: 169, distance: 85.2
click at [1175, 220] on div "House Number ***" at bounding box center [1360, 222] width 371 height 49
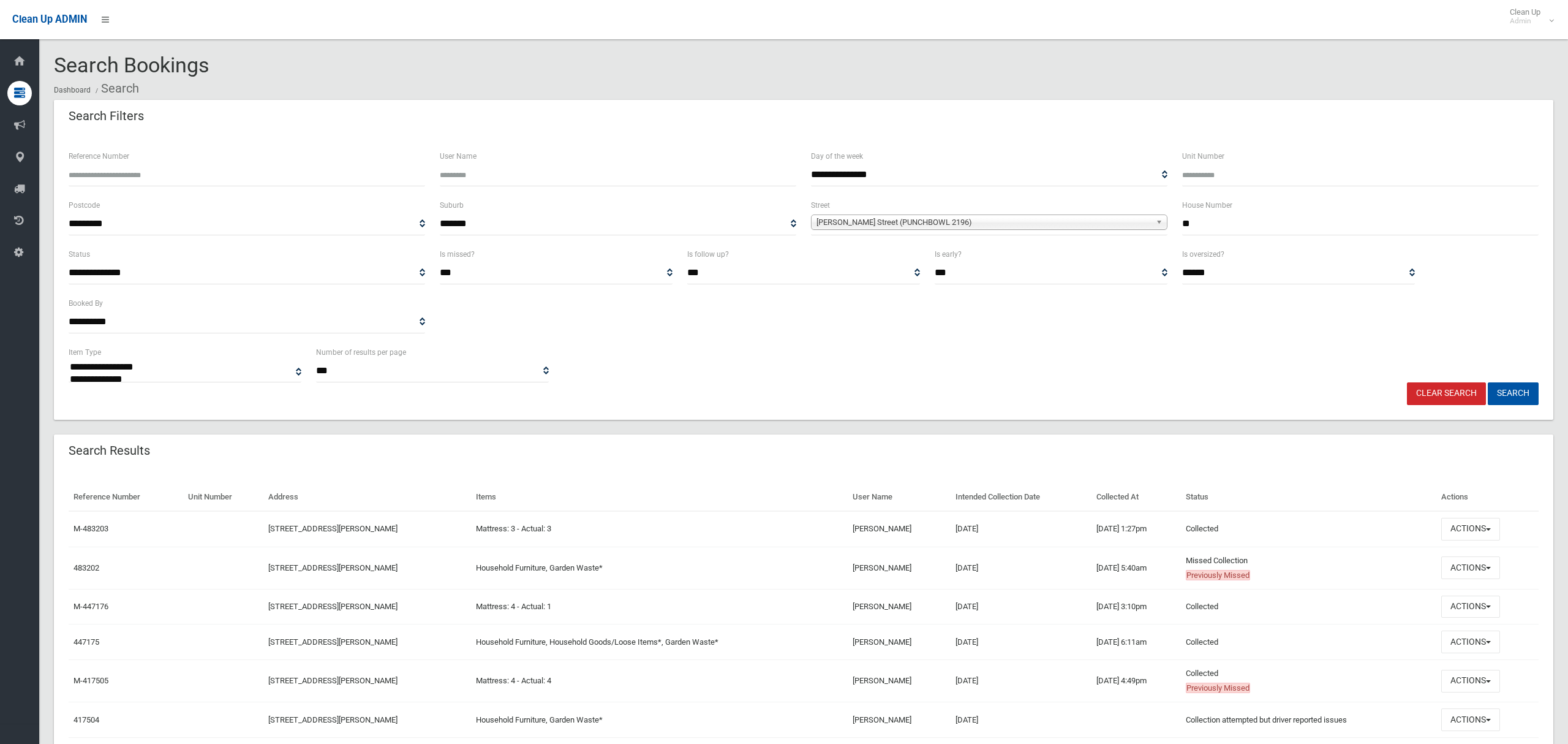
type input "**"
click at [959, 217] on span "Craig Street (PUNCHBOWL 2196)" at bounding box center [984, 222] width 334 height 15
type input "*******"
type input "**********"
click at [951, 264] on li "Hillard St reet (WILEY PARK 2195)" at bounding box center [989, 256] width 350 height 15
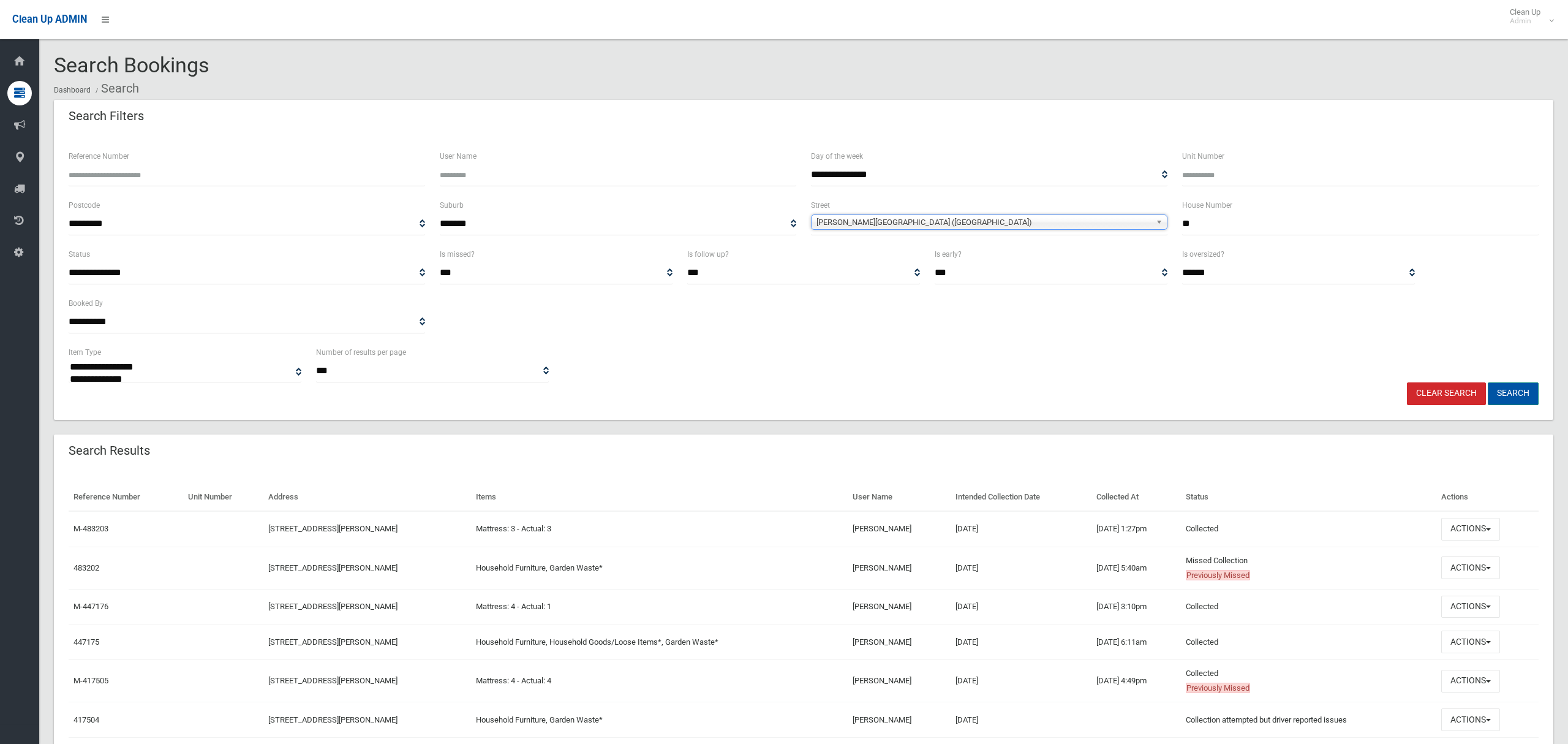
click at [1520, 395] on button "Search" at bounding box center [1513, 394] width 51 height 23
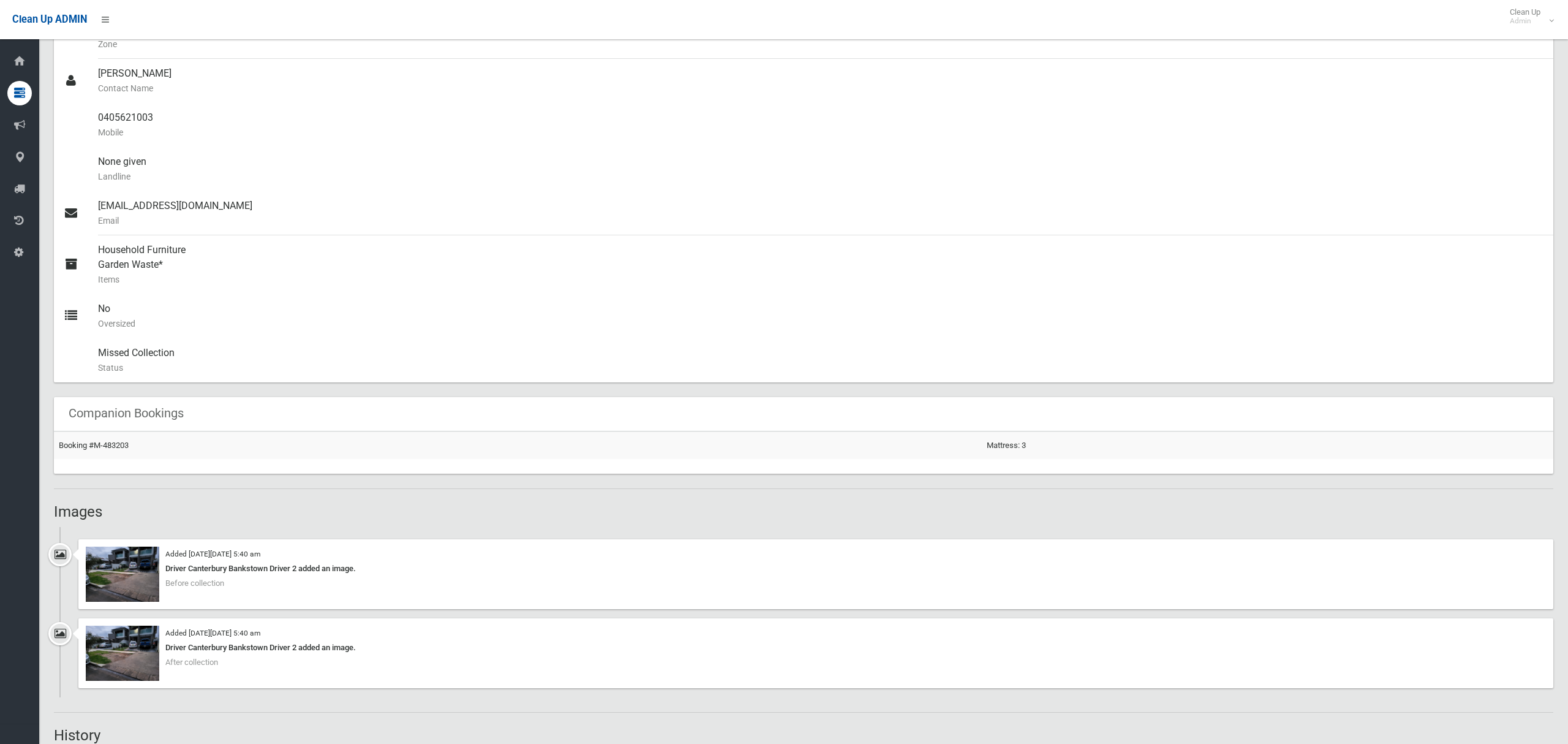
scroll to position [538, 0]
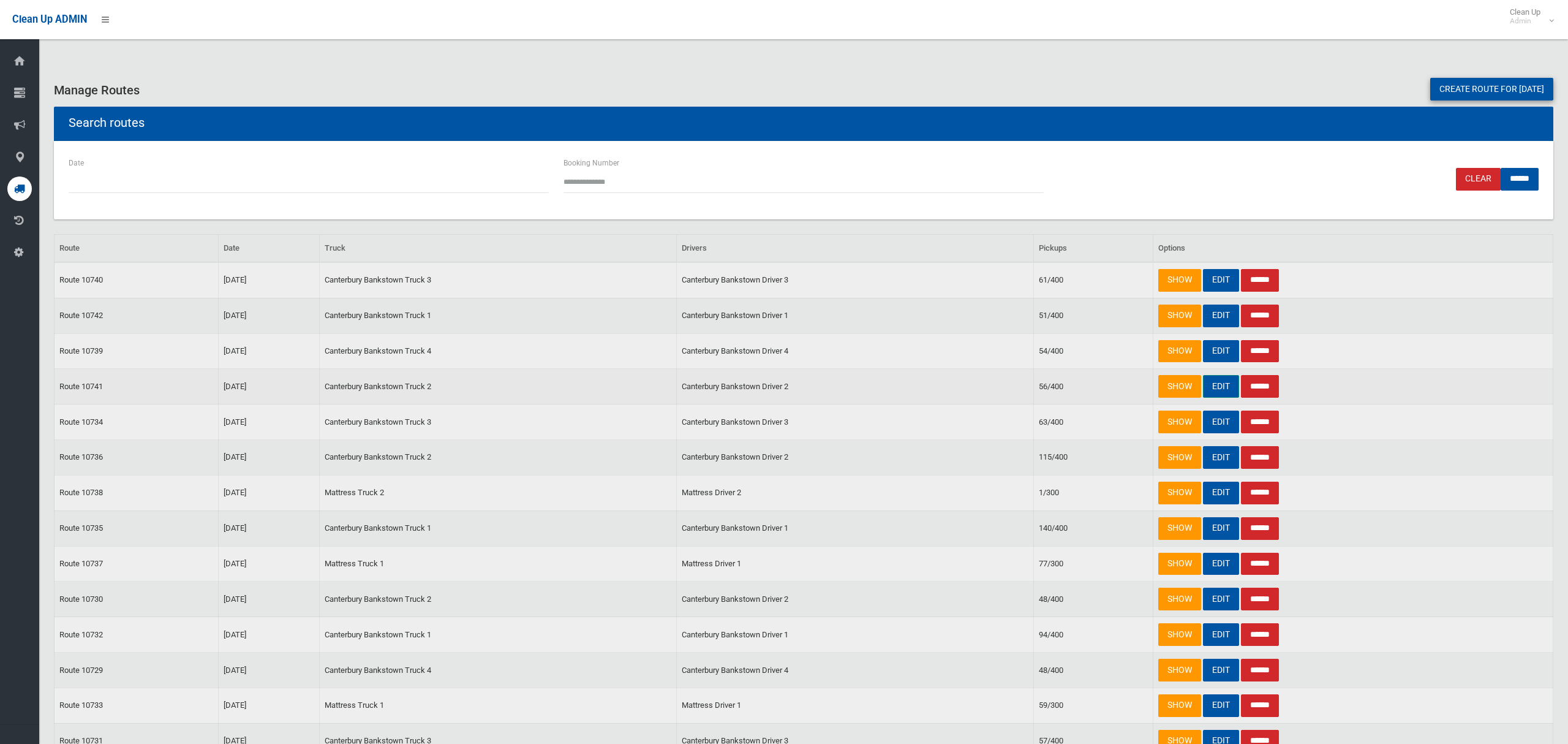
click at [1214, 385] on link "EDIT" at bounding box center [1221, 387] width 36 height 23
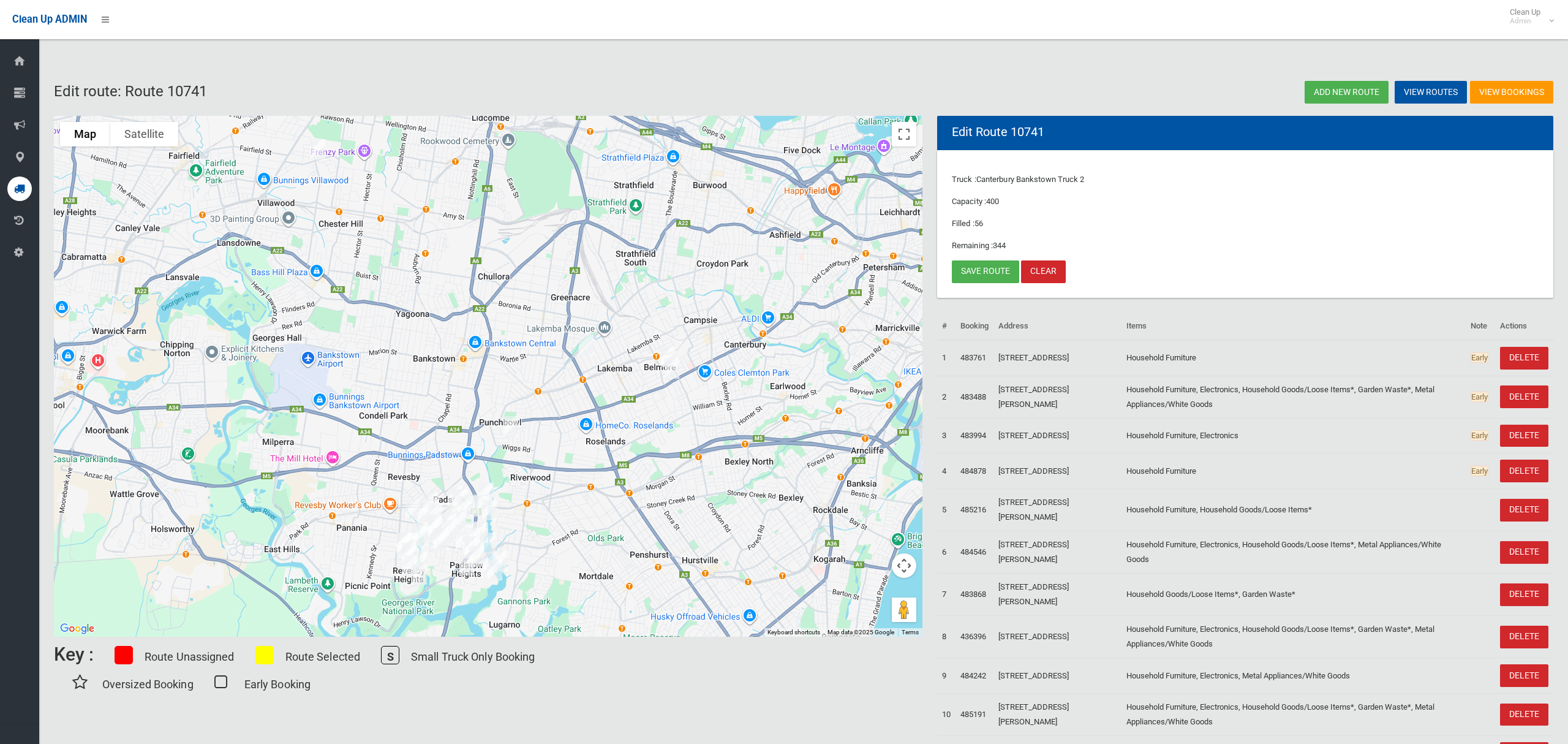
click at [512, 427] on img "30a Craig Street, PUNCHBOWL NSW 2196" at bounding box center [511, 426] width 24 height 31
click at [578, 381] on button "Close" at bounding box center [565, 385] width 29 height 29
click at [976, 269] on link "Save route" at bounding box center [986, 272] width 67 height 23
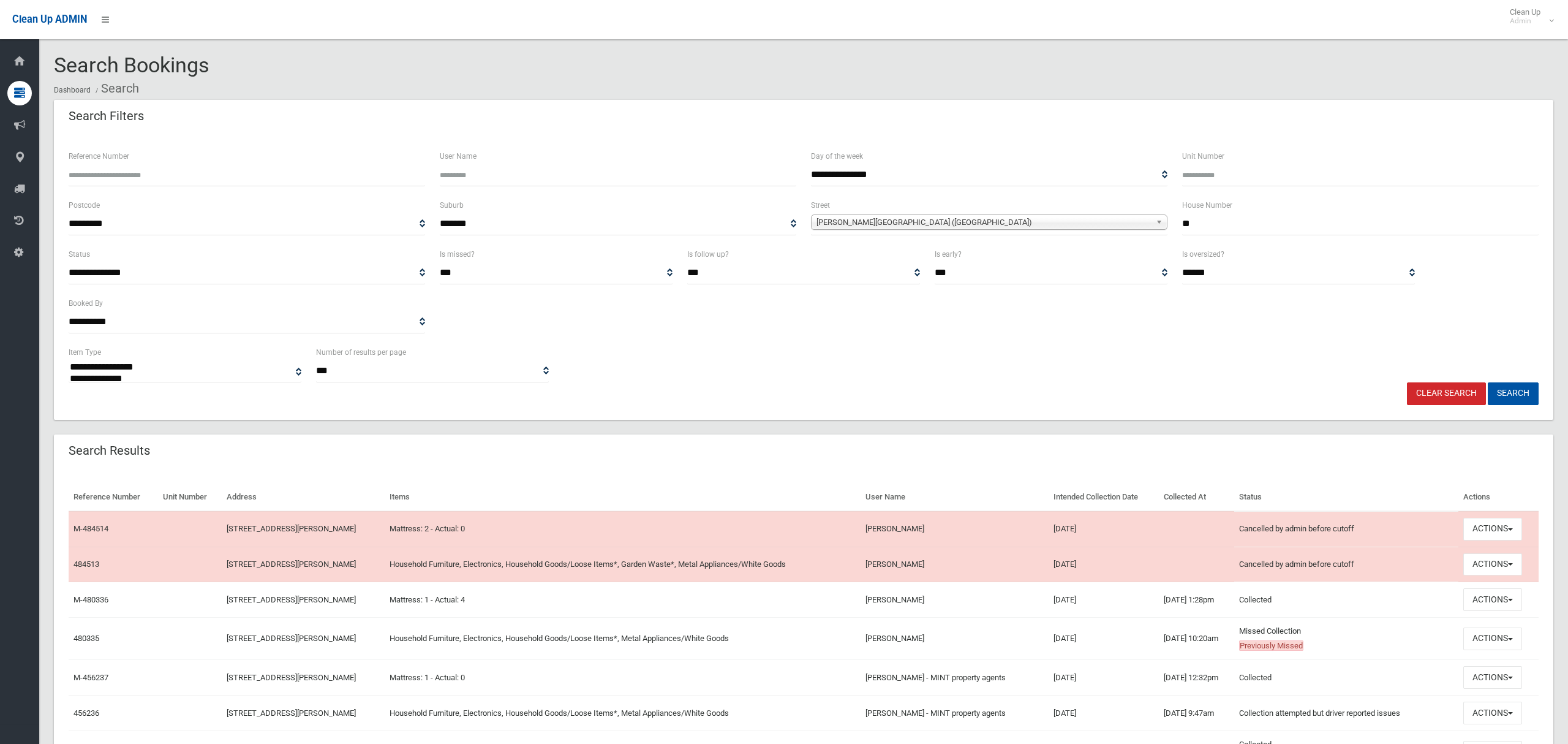
select select
click at [1481, 642] on button "Actions" at bounding box center [1493, 639] width 59 height 23
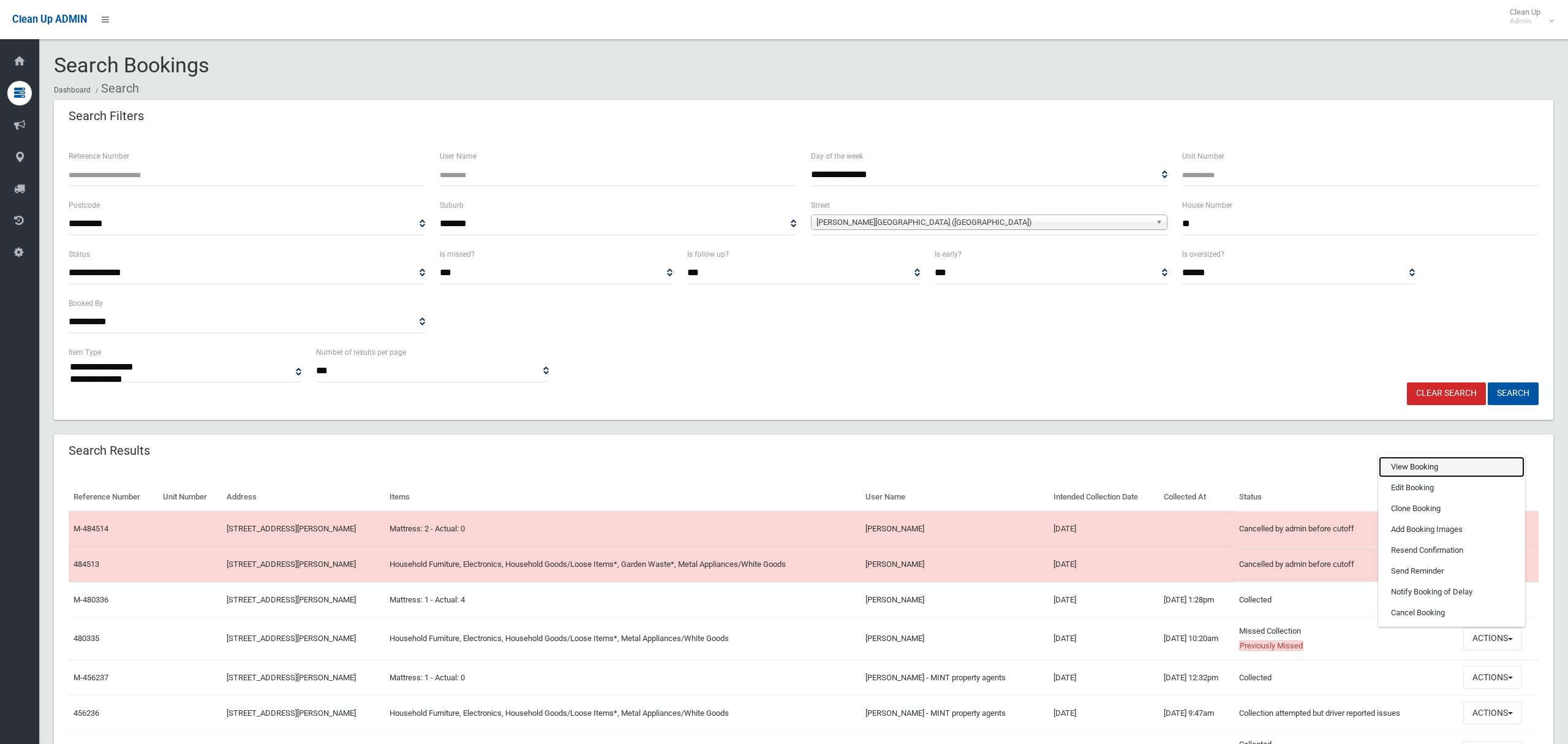
drag, startPoint x: 1422, startPoint y: 471, endPoint x: 1281, endPoint y: 523, distance: 150.3
click at [1421, 470] on link "View Booking" at bounding box center [1452, 467] width 146 height 21
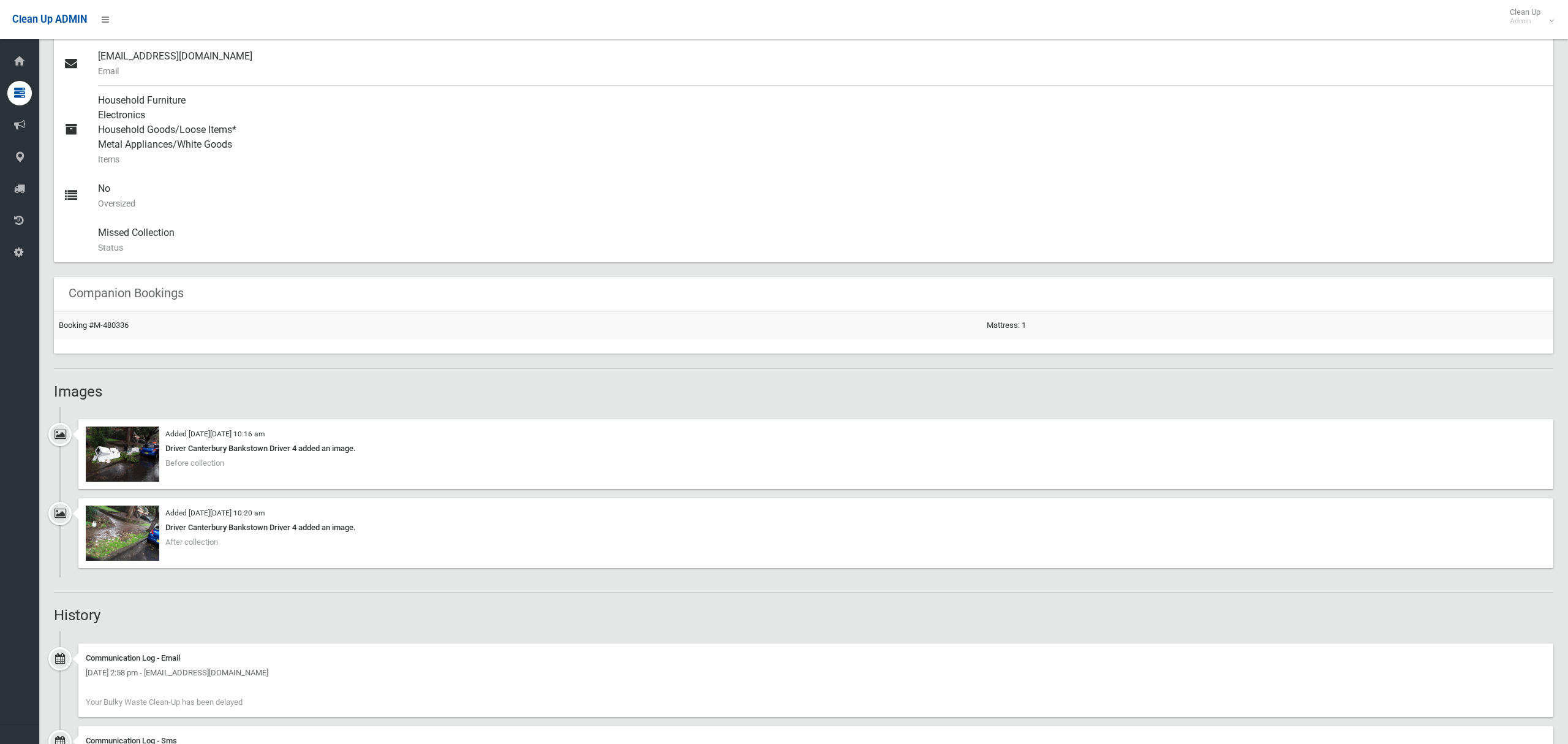
scroll to position [520, 0]
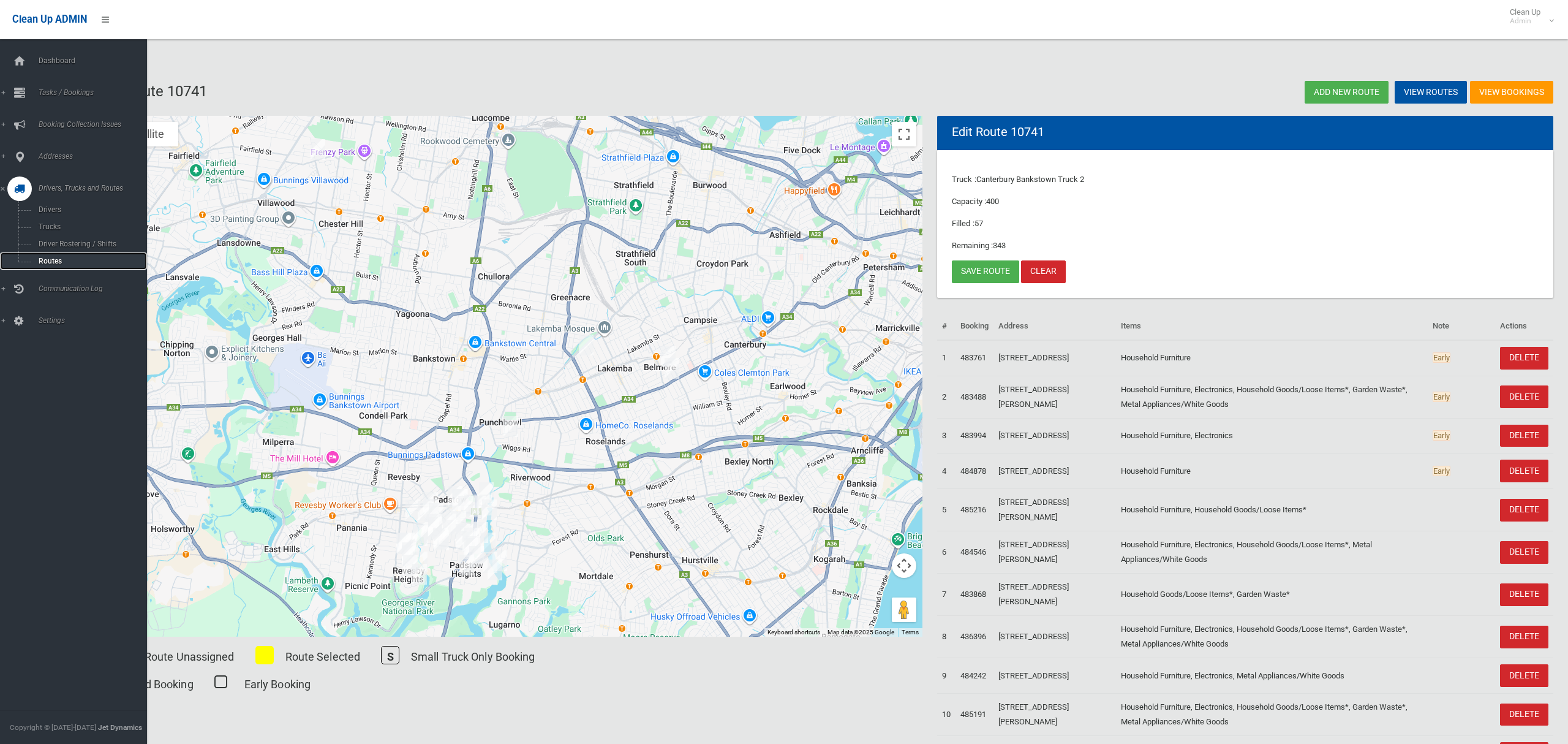
click at [42, 257] on span "Routes" at bounding box center [86, 261] width 101 height 9
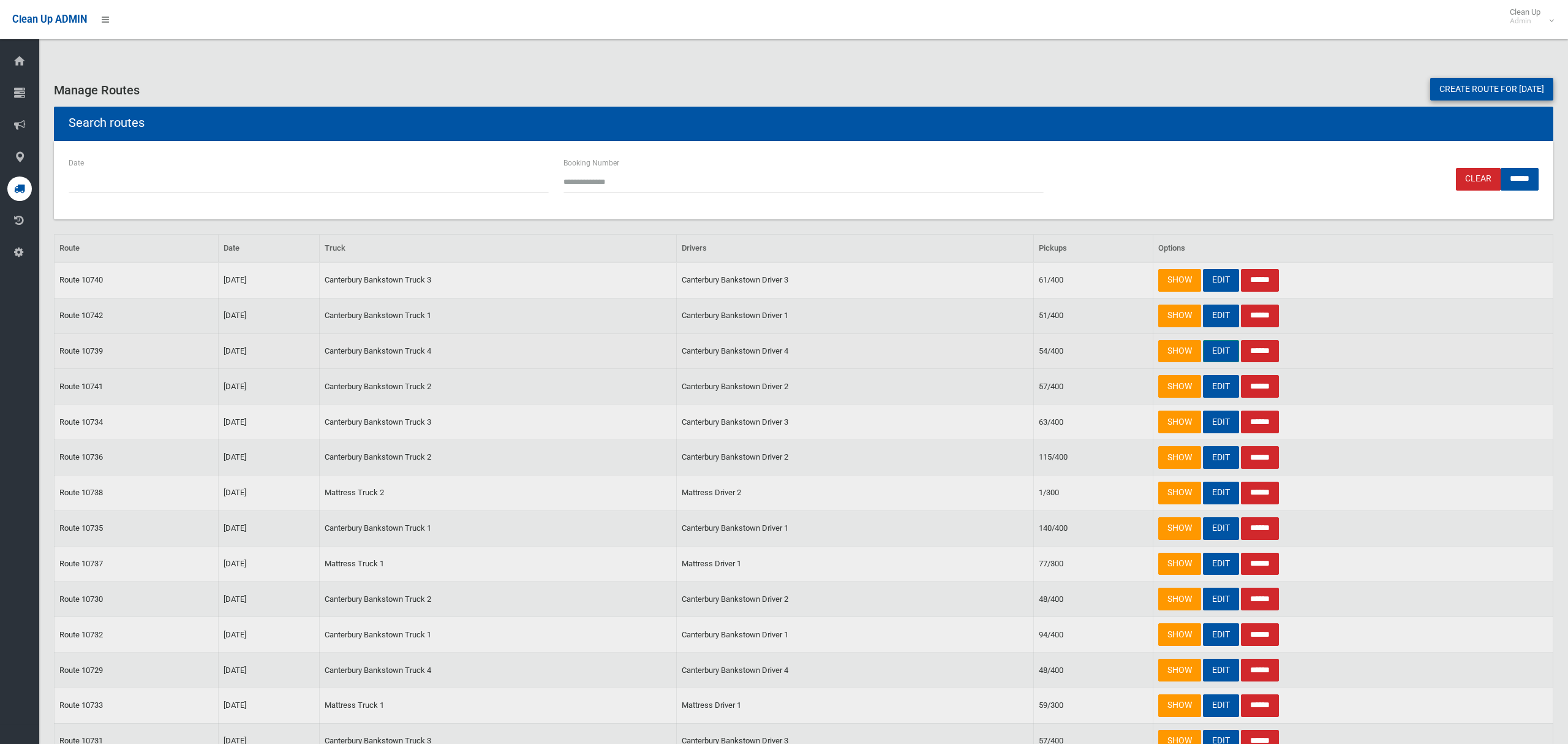
click at [1222, 355] on link "EDIT" at bounding box center [1221, 352] width 36 height 23
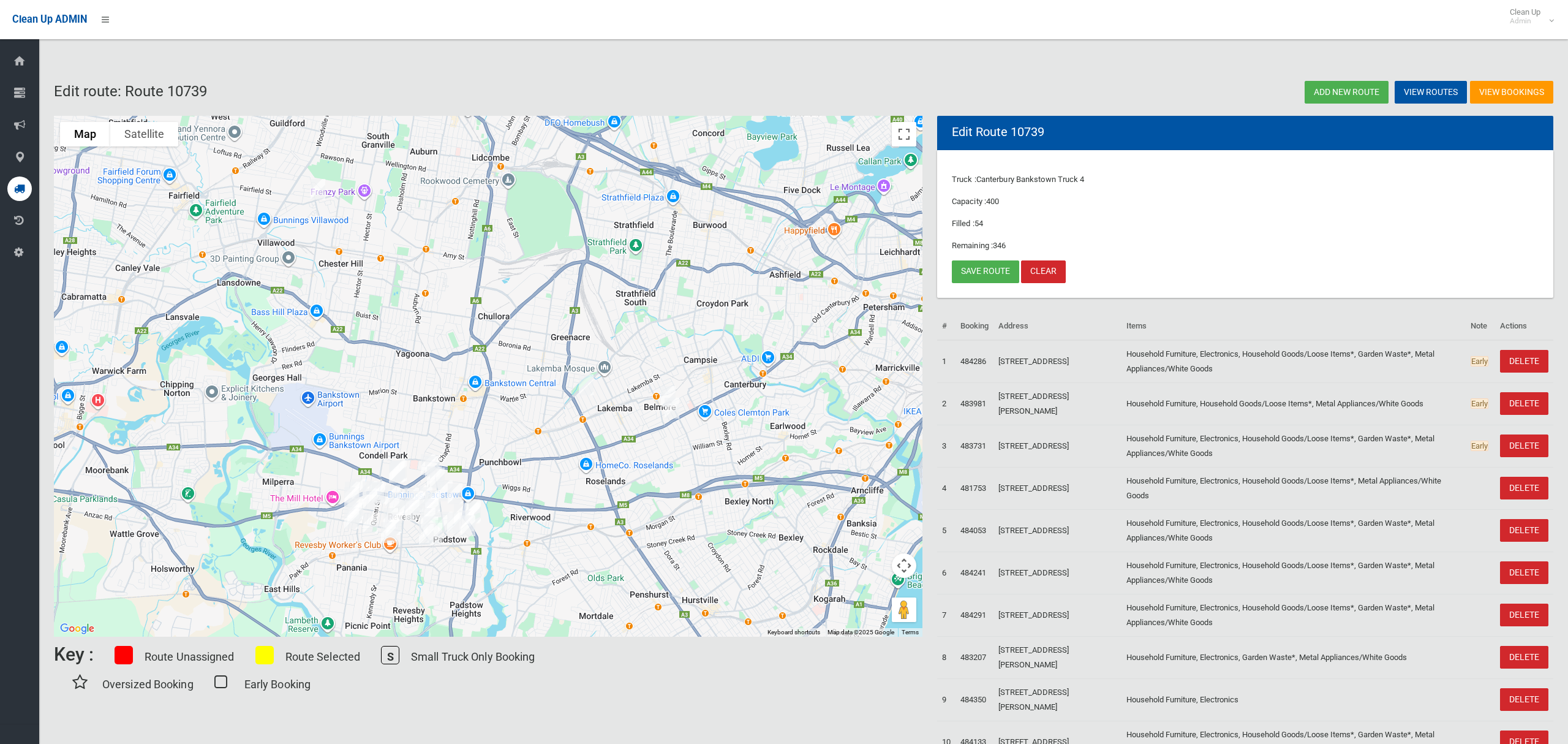
click at [583, 380] on img "43 Hillard Street, WILEY PARK NSW 2195" at bounding box center [586, 385] width 24 height 31
click at [650, 337] on button "Close" at bounding box center [640, 343] width 29 height 29
click at [988, 276] on link "Save route" at bounding box center [986, 272] width 67 height 23
